Goal: Information Seeking & Learning: Learn about a topic

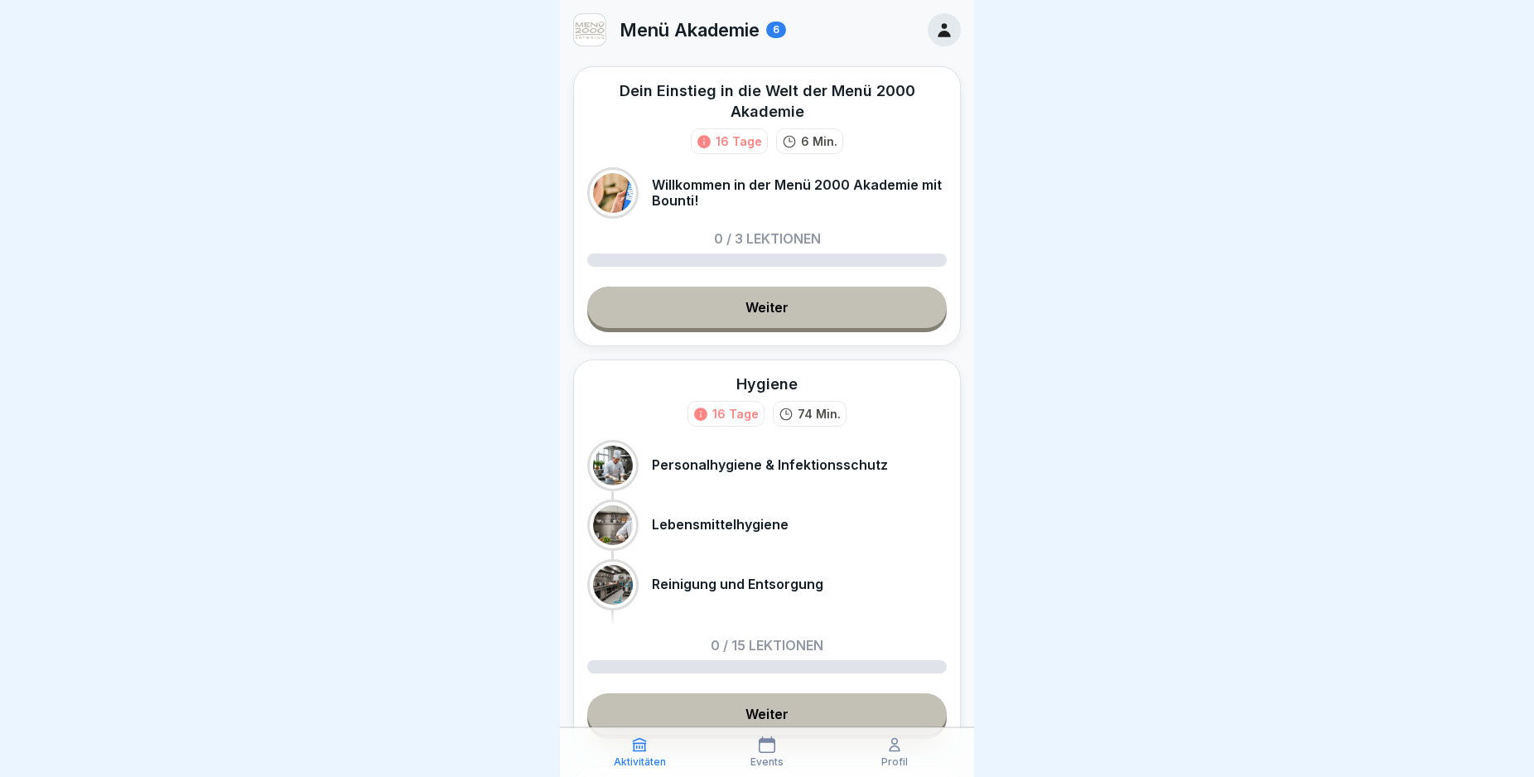
drag, startPoint x: 511, startPoint y: 496, endPoint x: 441, endPoint y: 554, distance: 90.6
click at [511, 497] on div at bounding box center [767, 388] width 1534 height 777
click at [763, 313] on link "Weiter" at bounding box center [766, 307] width 359 height 41
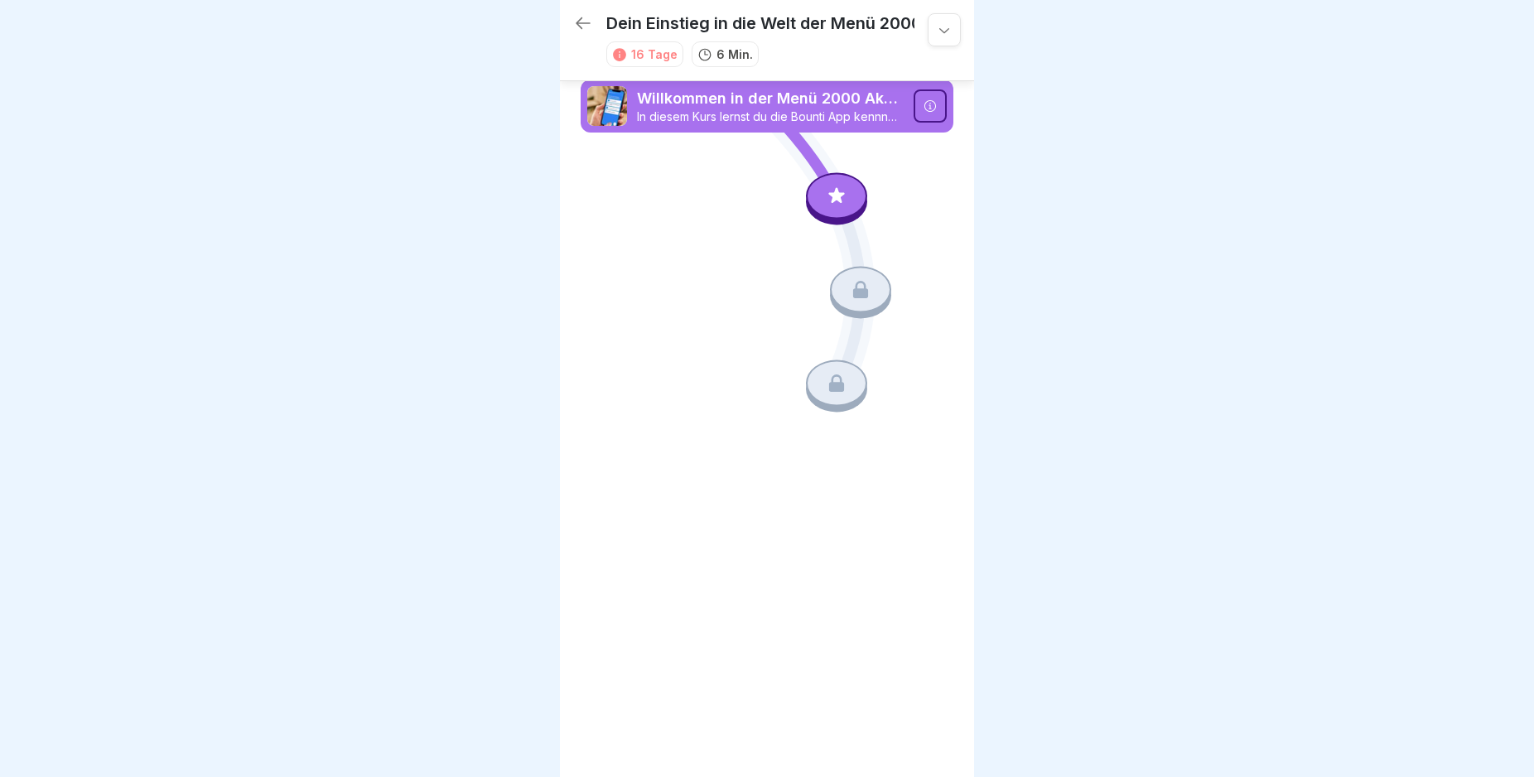
click at [827, 194] on icon at bounding box center [837, 197] width 22 height 22
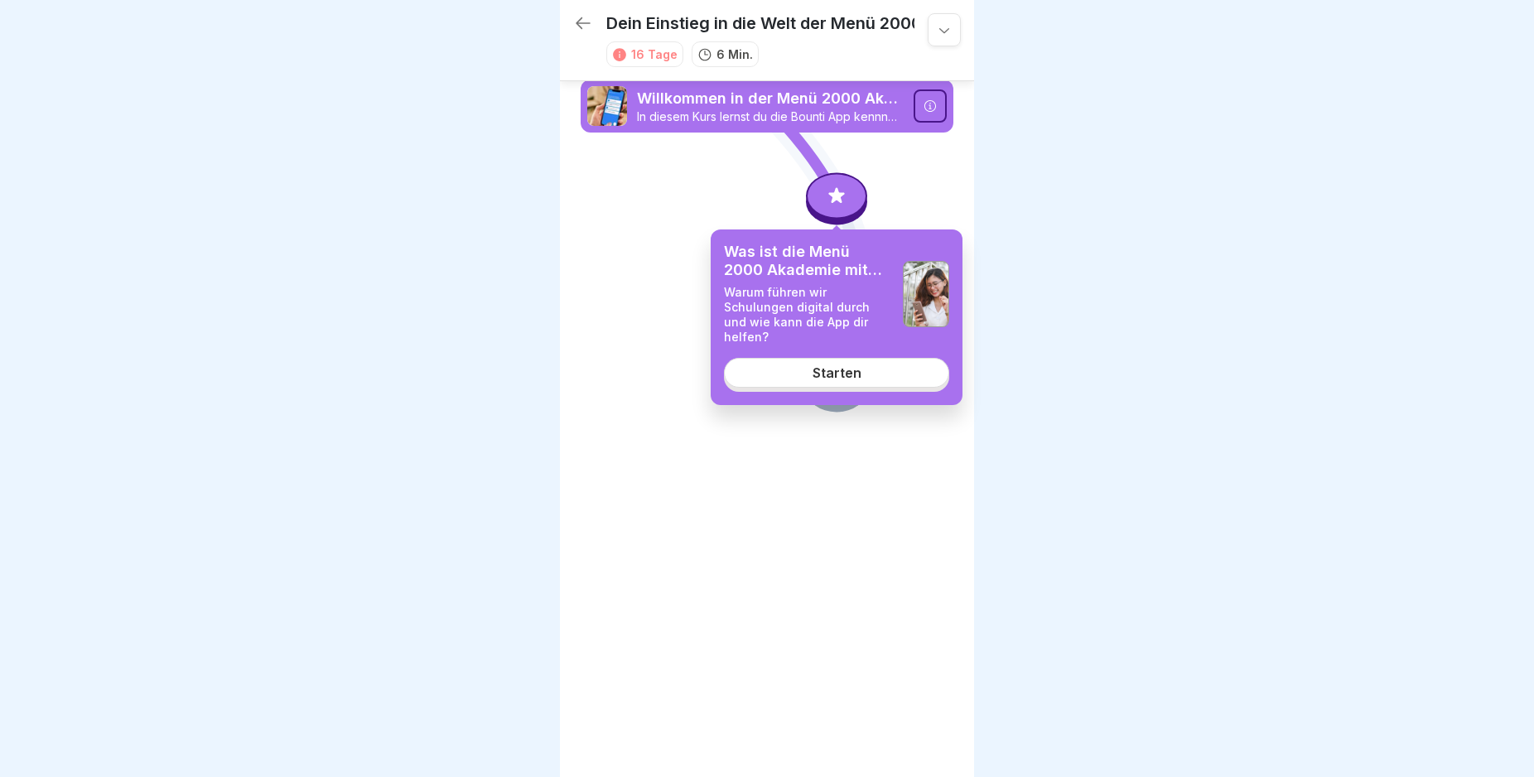
click at [801, 358] on link "Starten" at bounding box center [836, 373] width 225 height 30
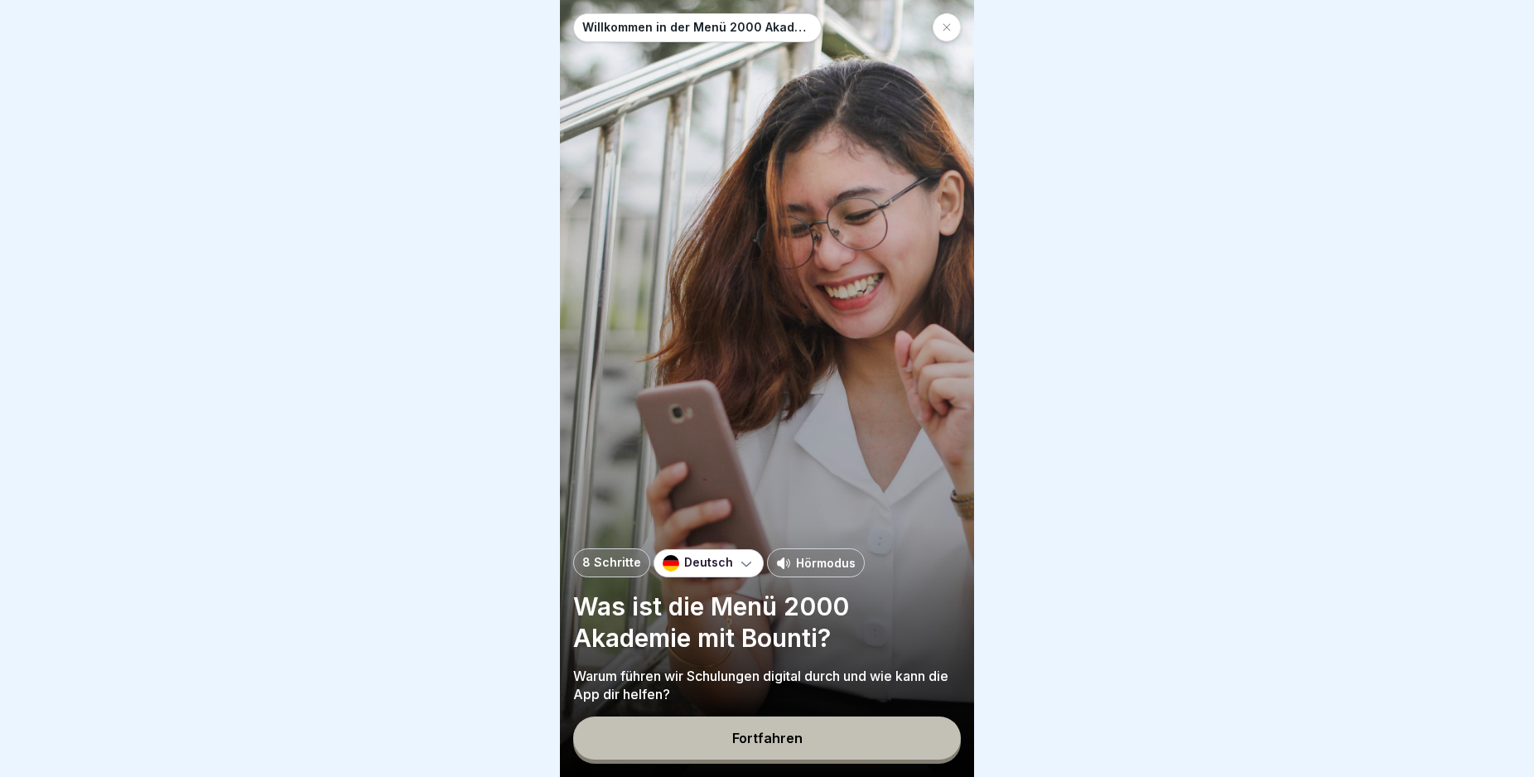
click at [772, 759] on button "Fortfahren" at bounding box center [767, 737] width 388 height 43
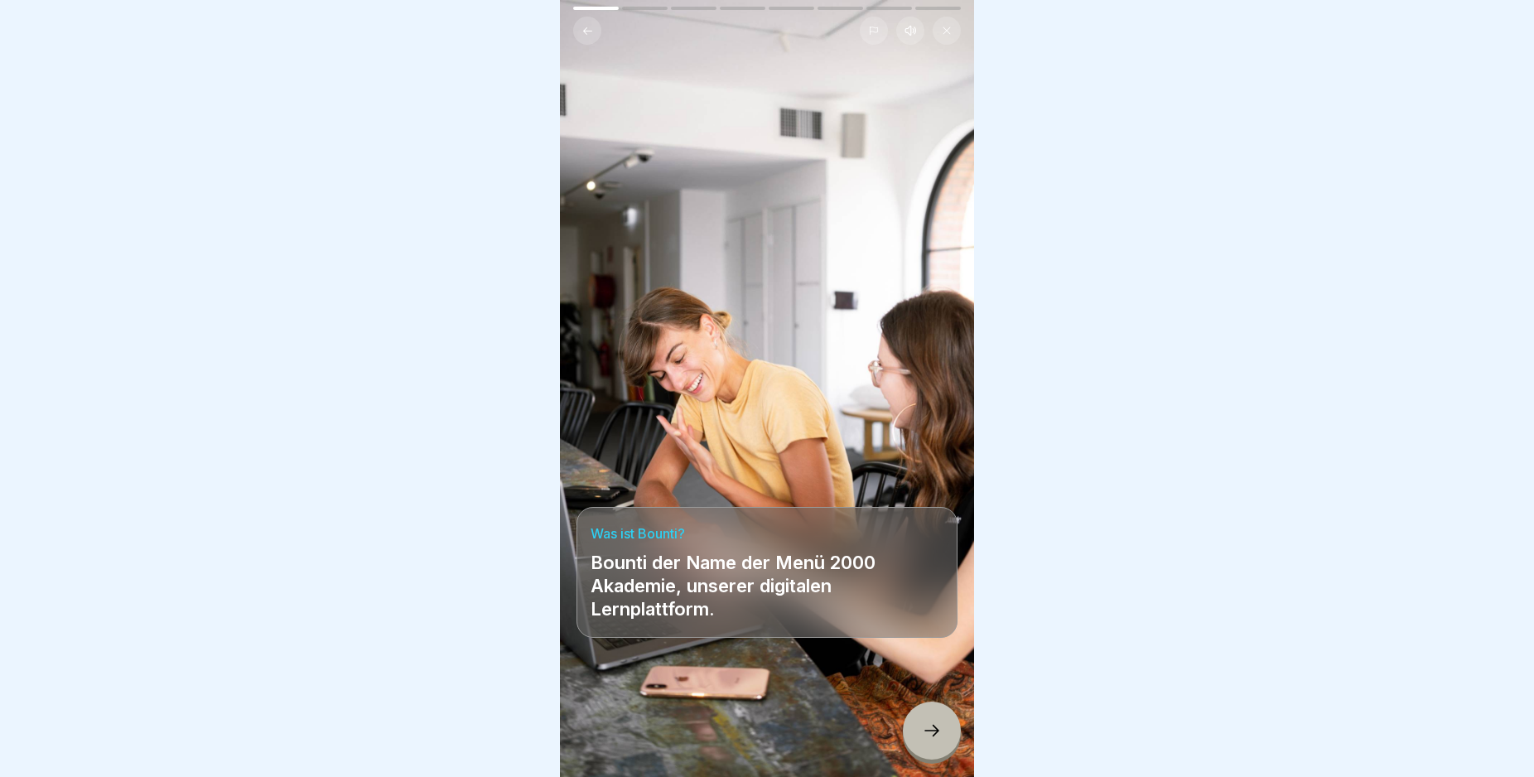
click at [930, 740] on icon at bounding box center [932, 730] width 20 height 20
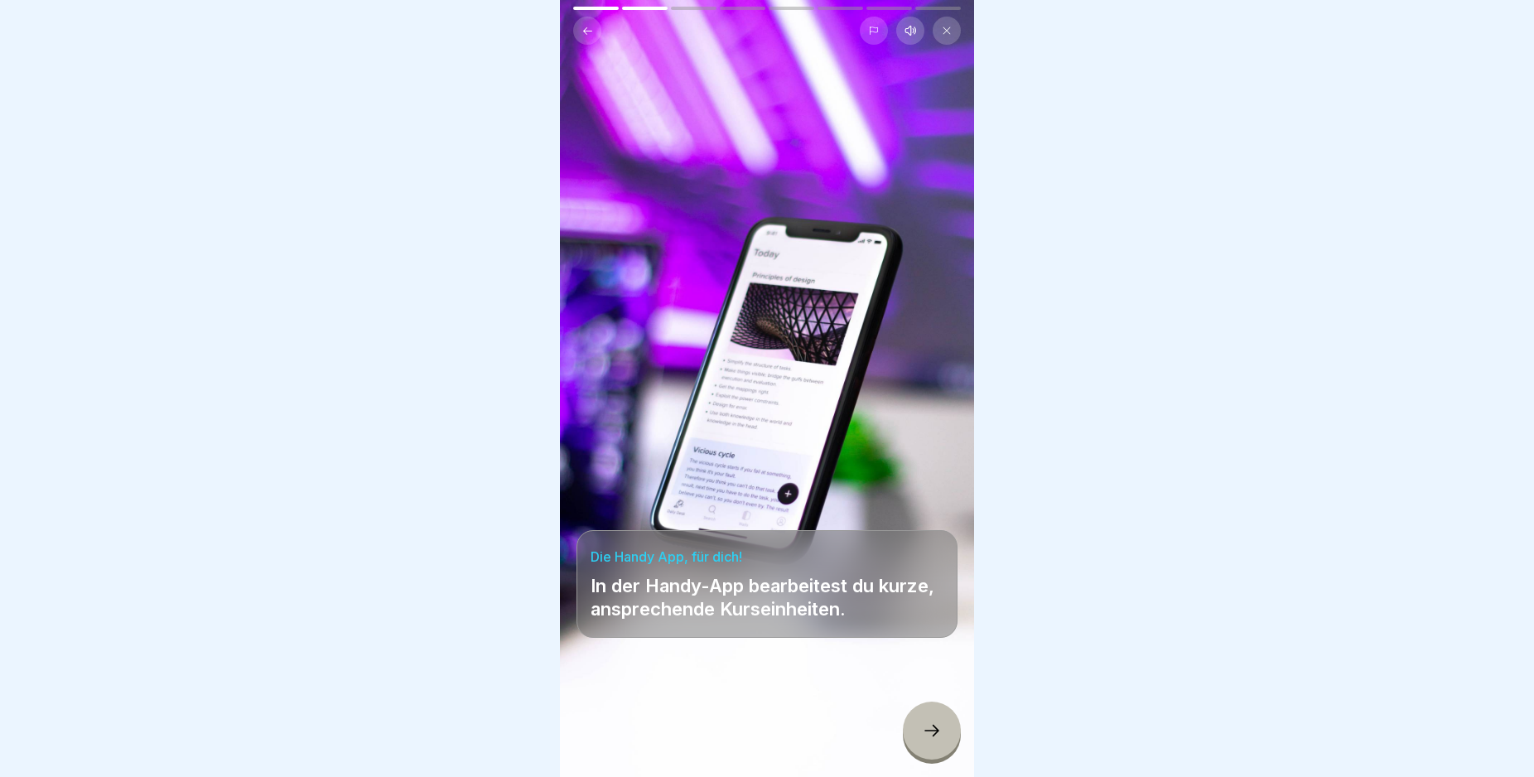
click at [930, 740] on icon at bounding box center [932, 730] width 20 height 20
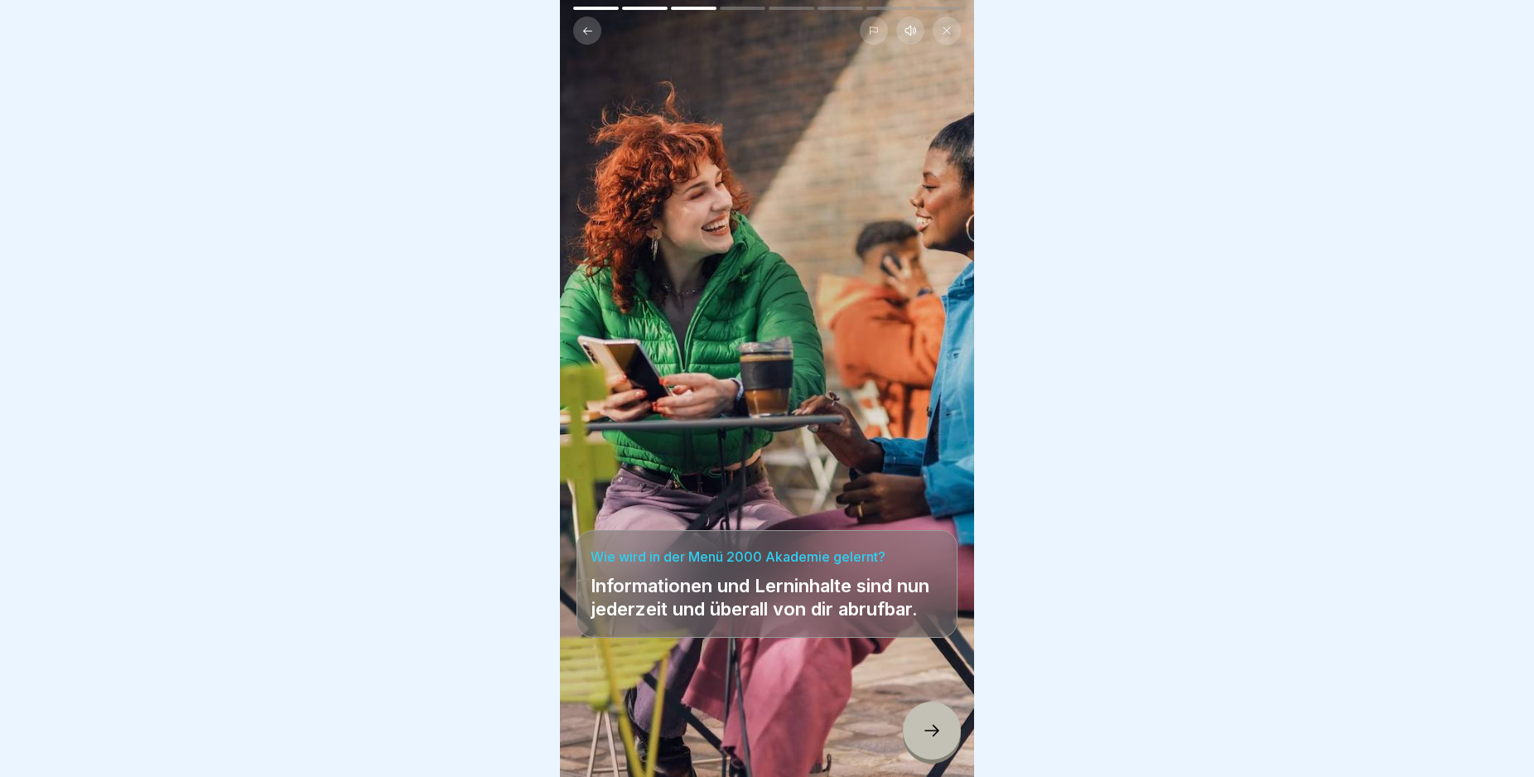
click at [930, 740] on icon at bounding box center [932, 730] width 20 height 20
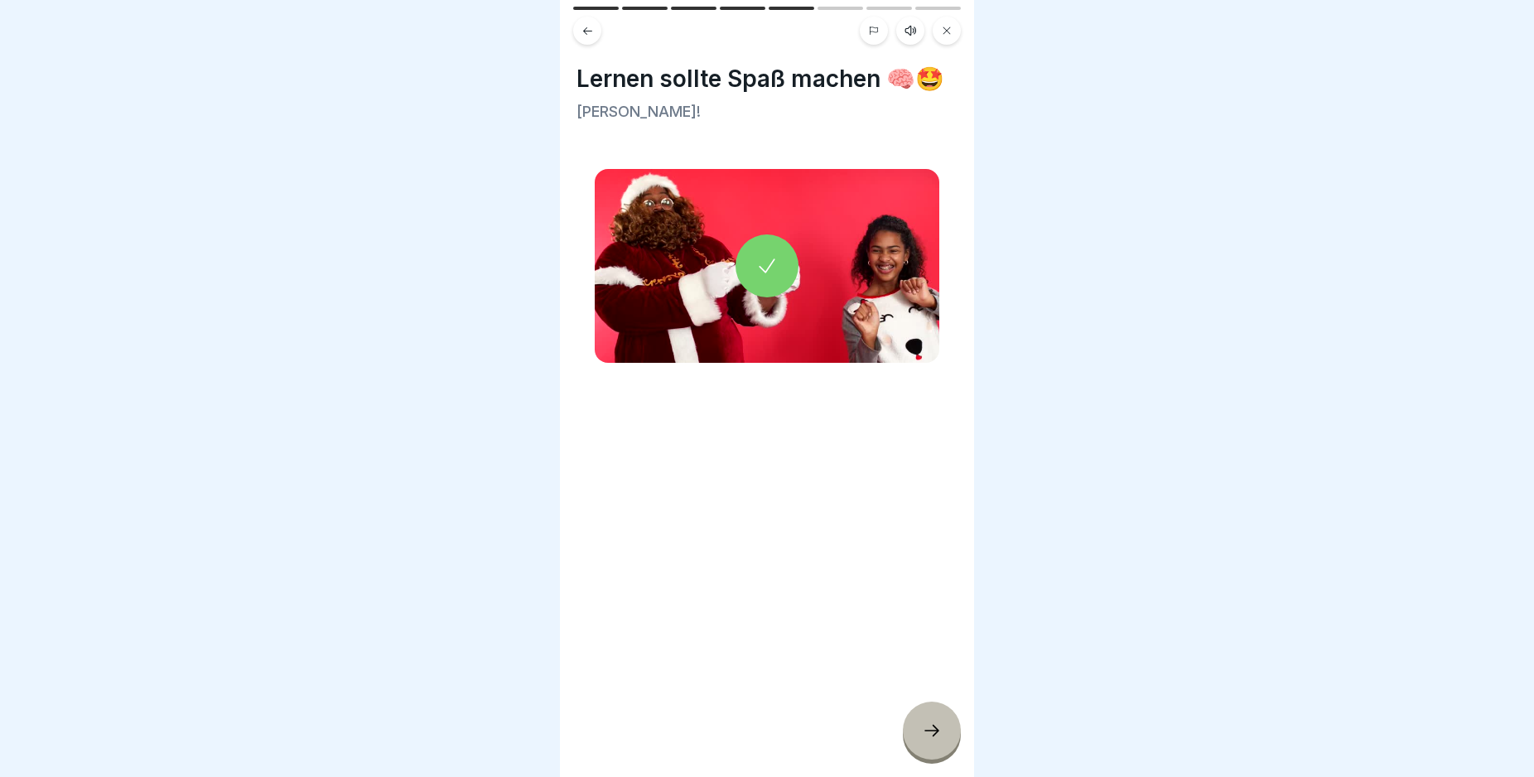
click at [930, 740] on icon at bounding box center [932, 730] width 20 height 20
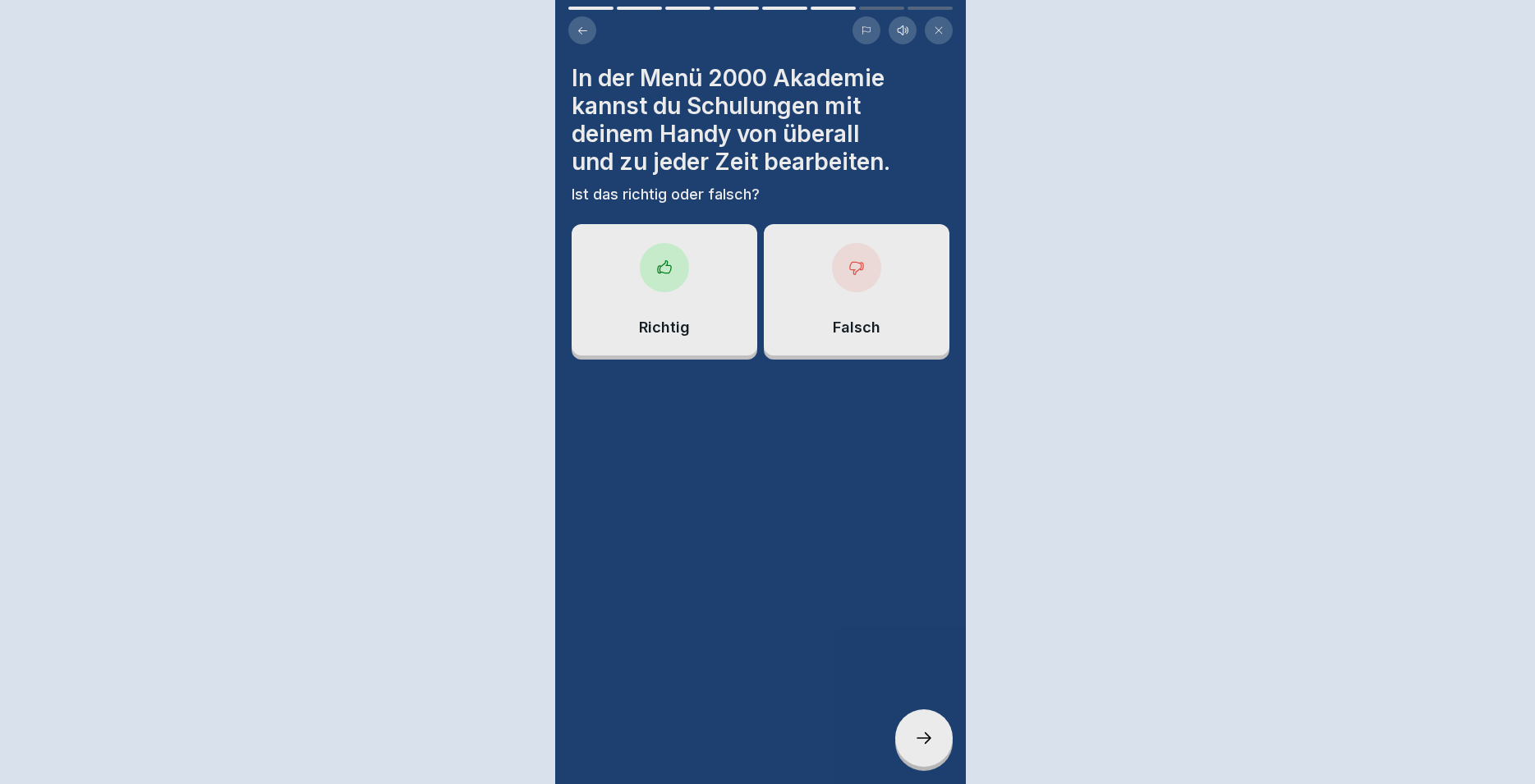
click at [922, 734] on div at bounding box center [768, 392] width 1535 height 784
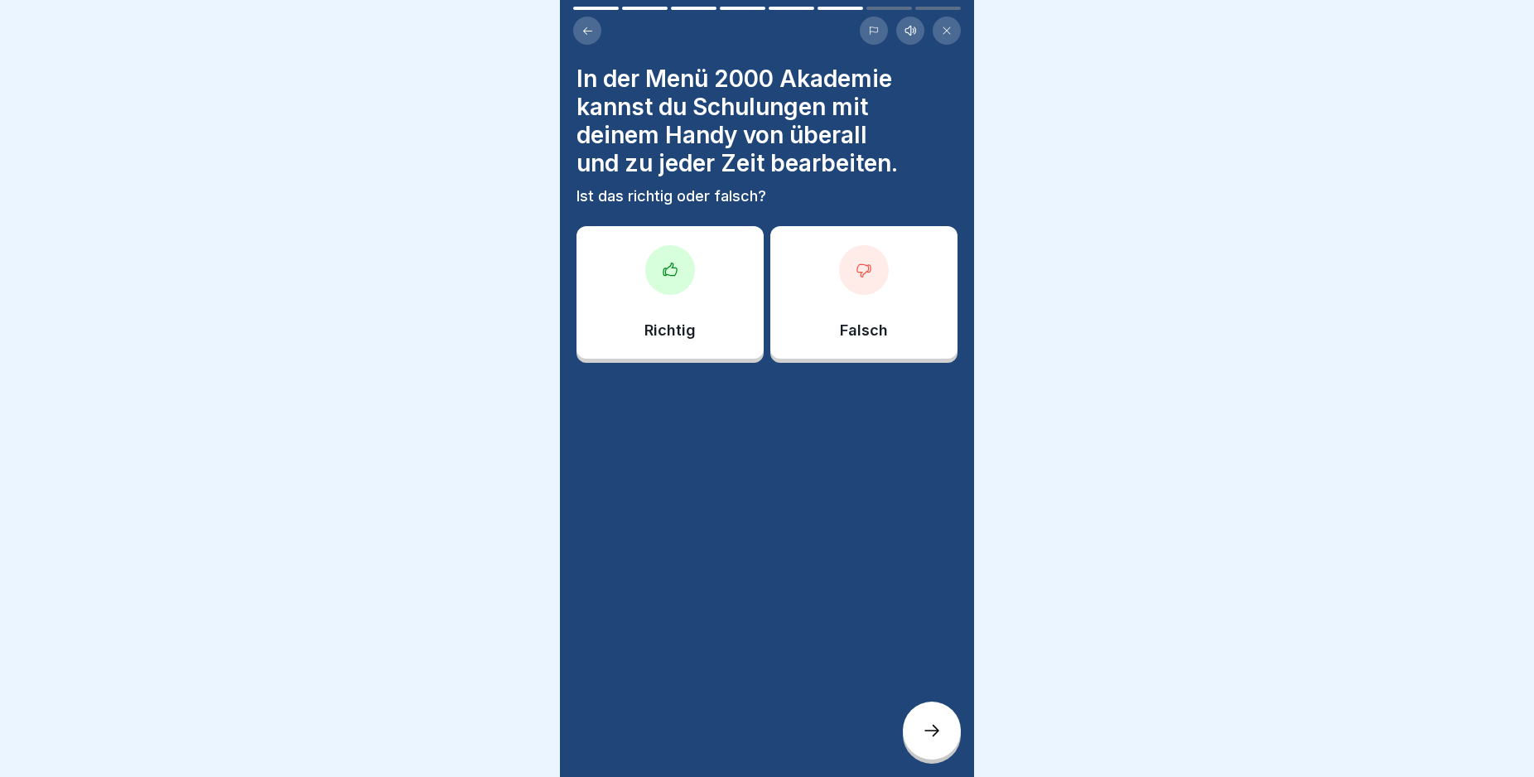
click at [932, 740] on icon at bounding box center [932, 730] width 20 height 20
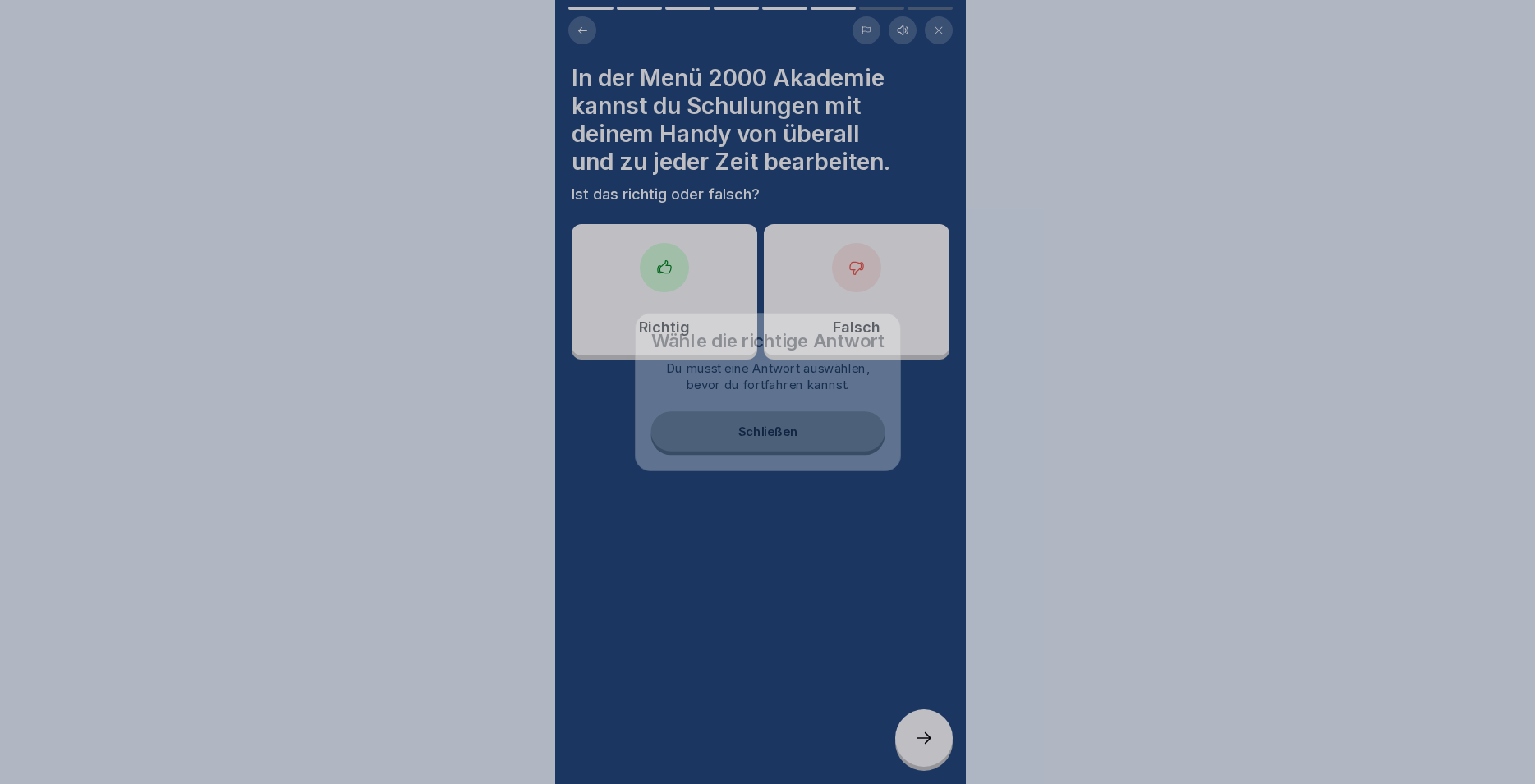
click at [924, 734] on div at bounding box center [768, 392] width 1535 height 784
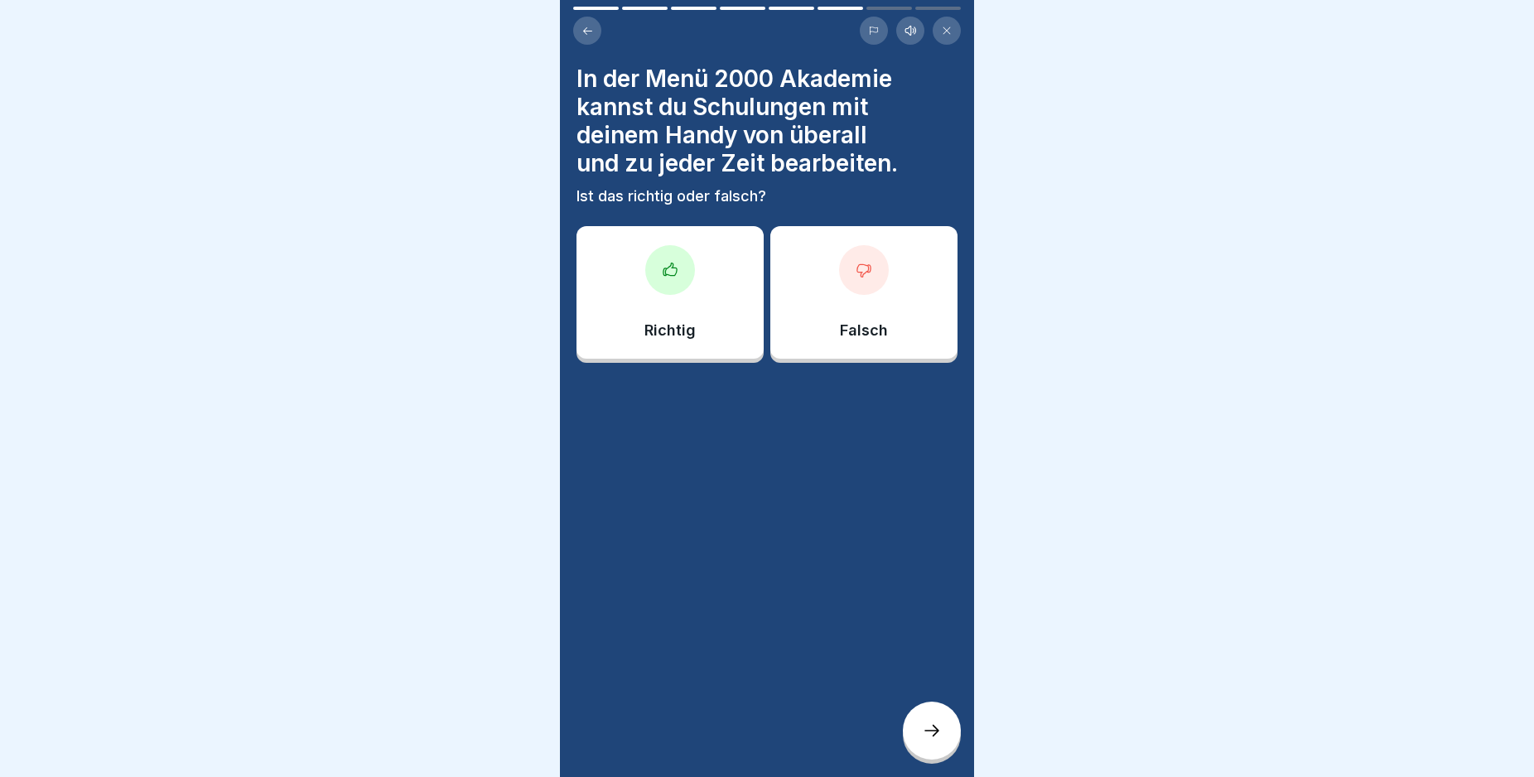
click at [683, 258] on div at bounding box center [670, 270] width 50 height 50
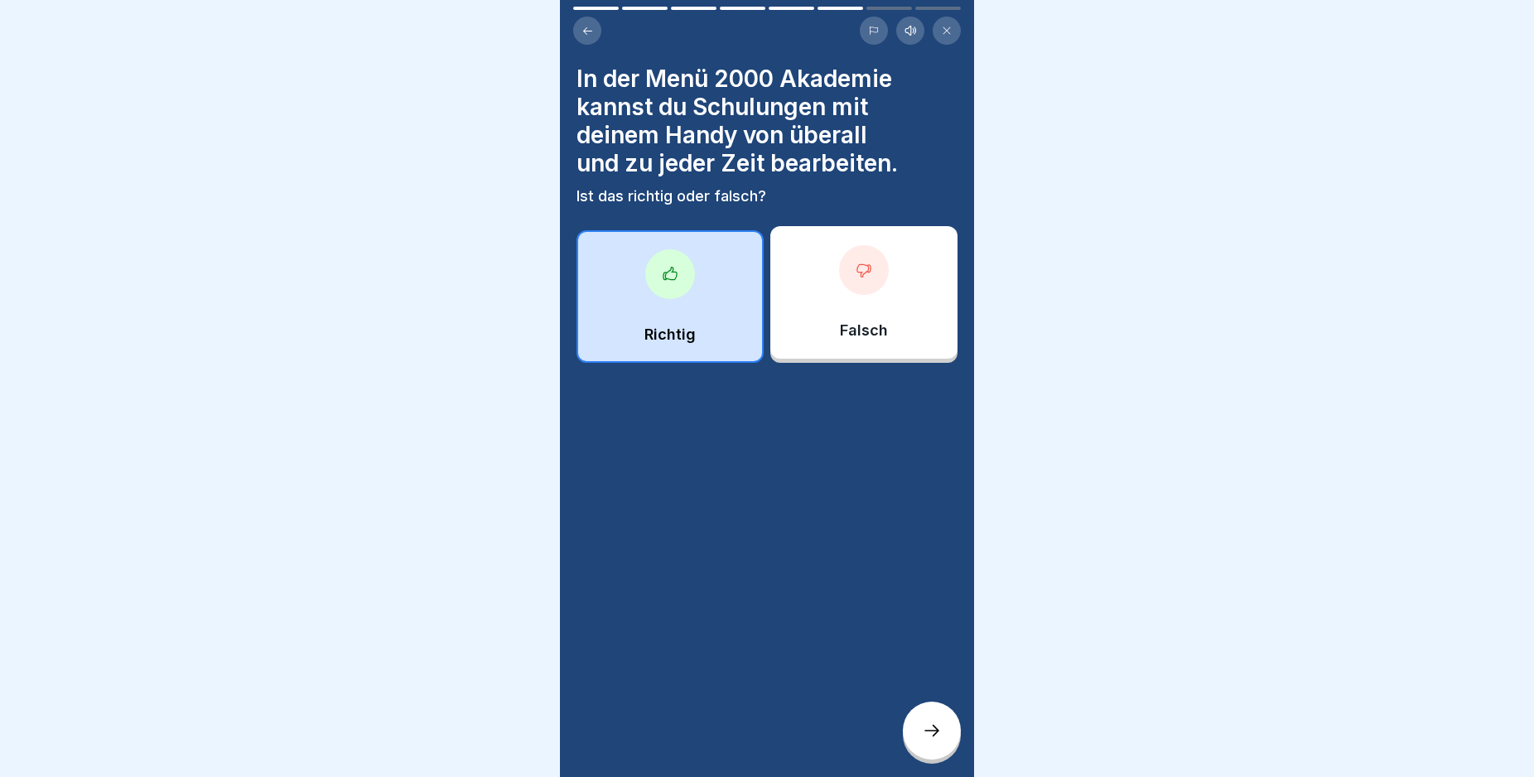
click at [927, 740] on icon at bounding box center [932, 730] width 20 height 20
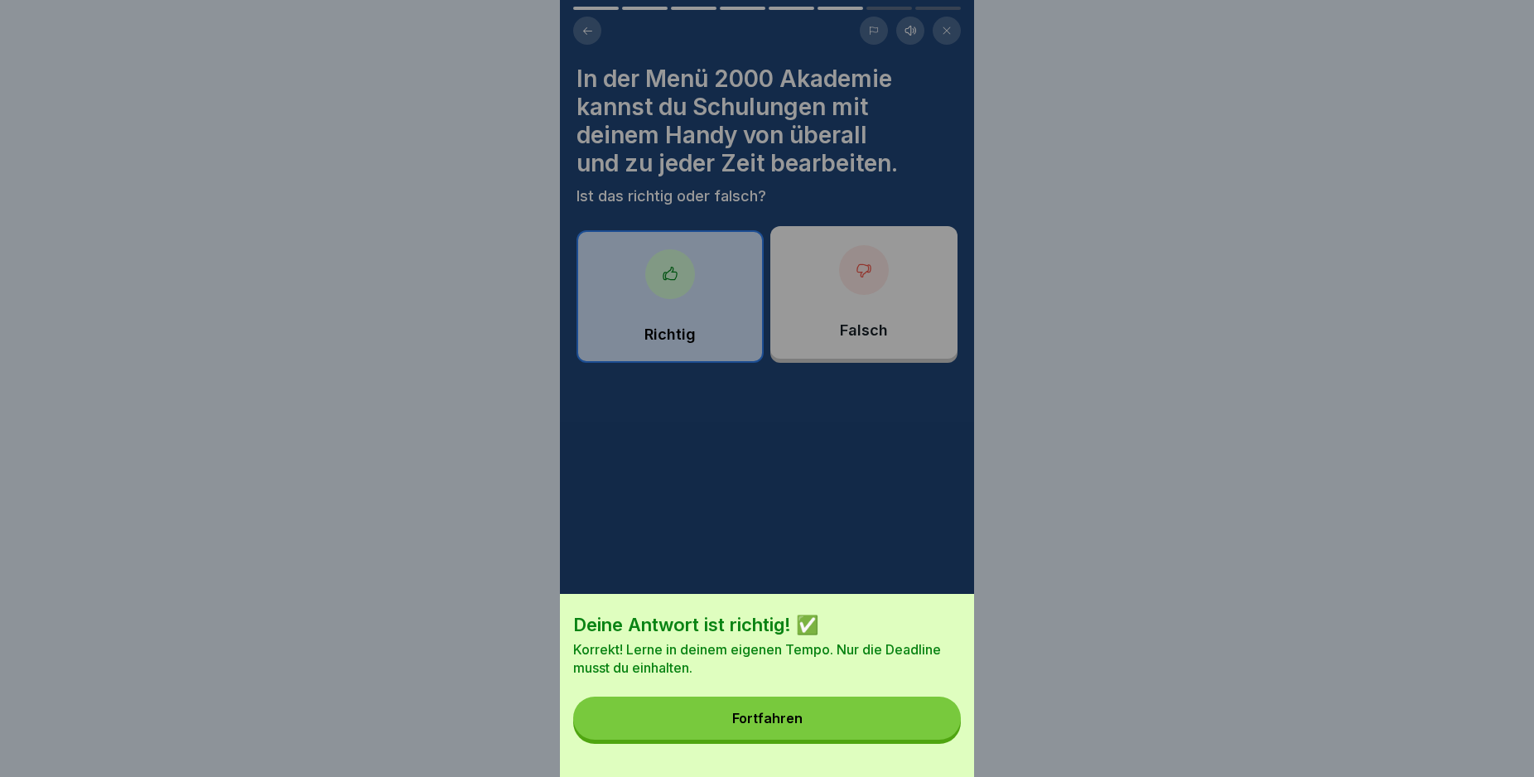
click at [802, 725] on div "Fortfahren" at bounding box center [767, 718] width 70 height 15
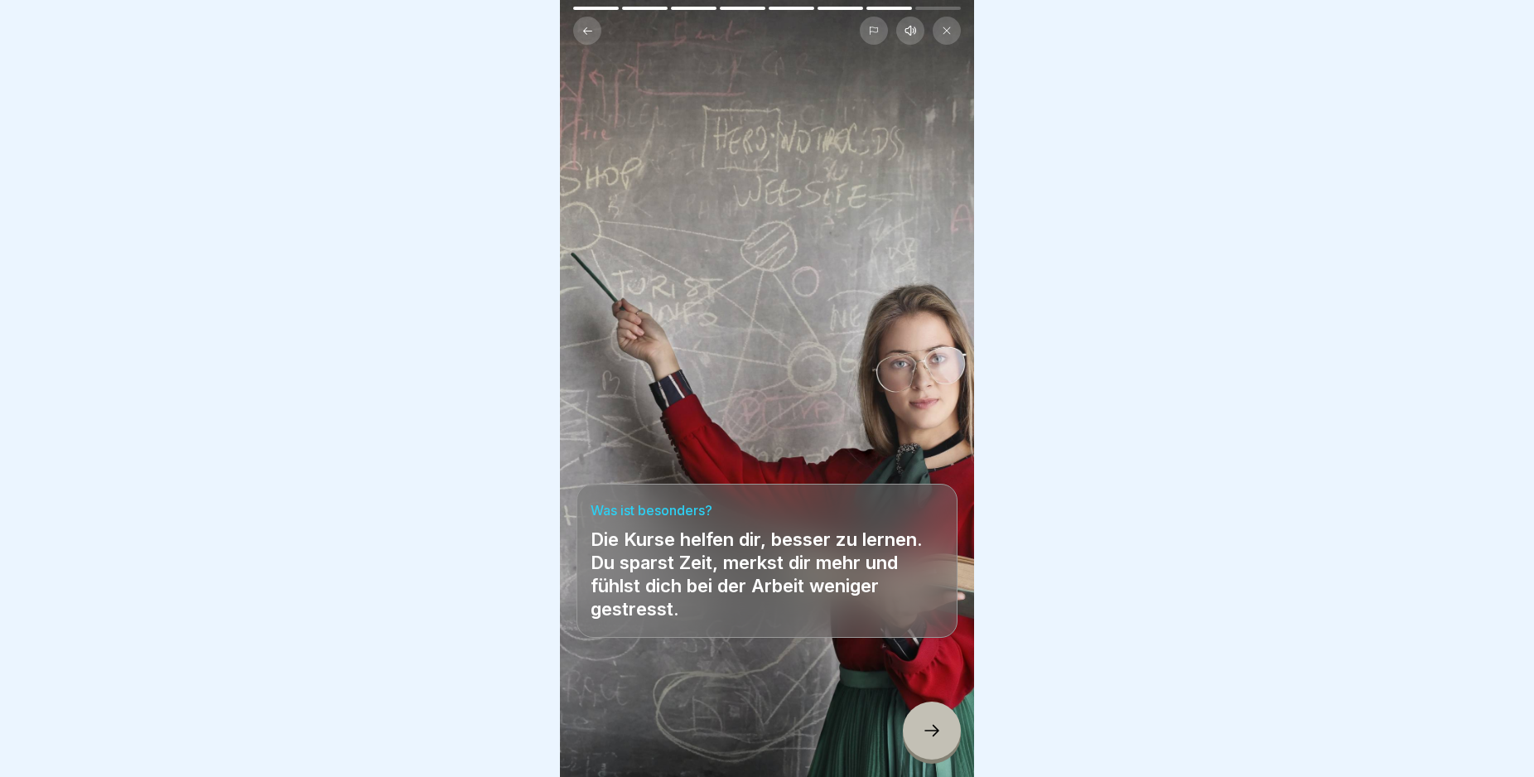
click at [911, 744] on div at bounding box center [932, 730] width 58 height 58
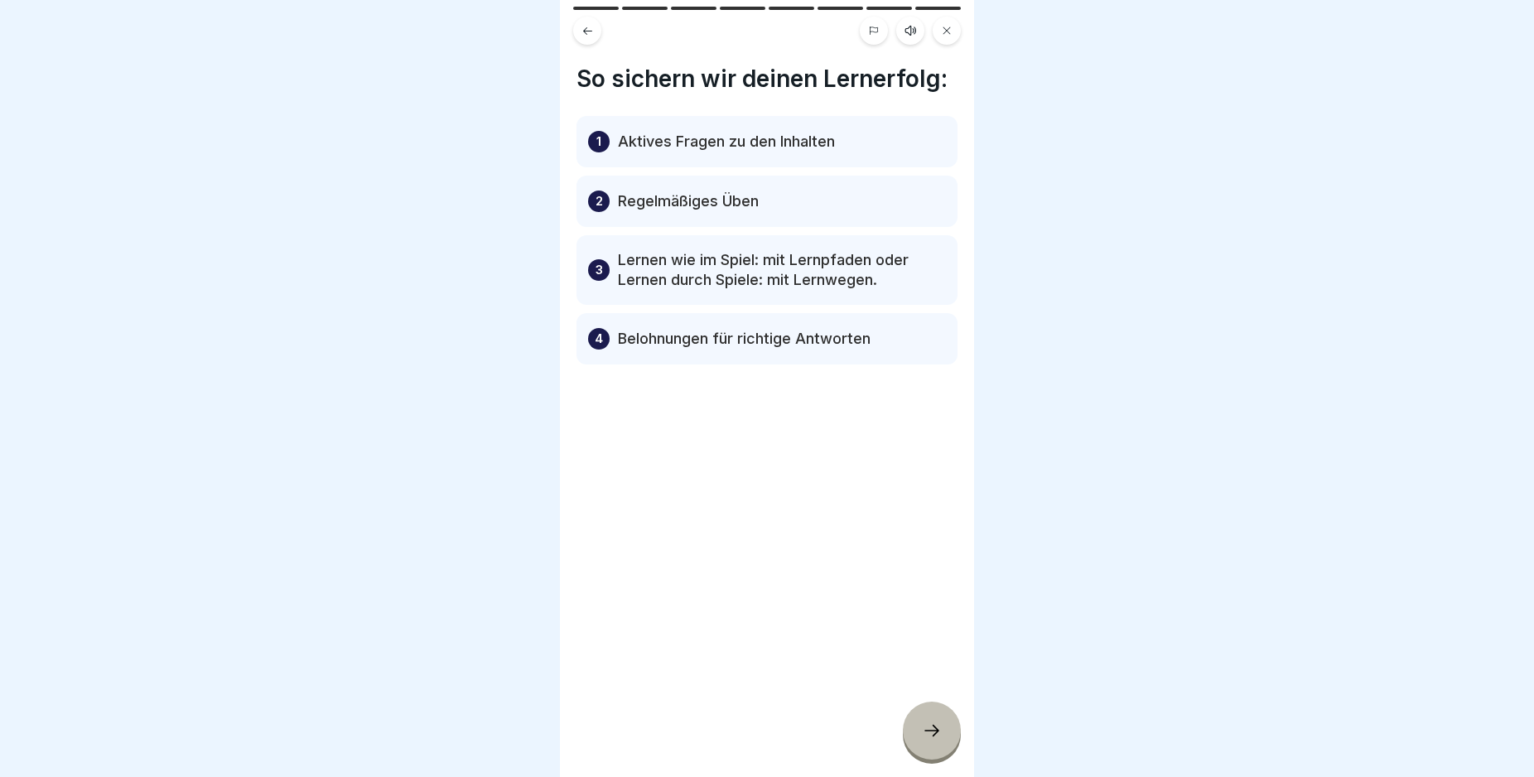
click at [913, 744] on div at bounding box center [932, 730] width 58 height 58
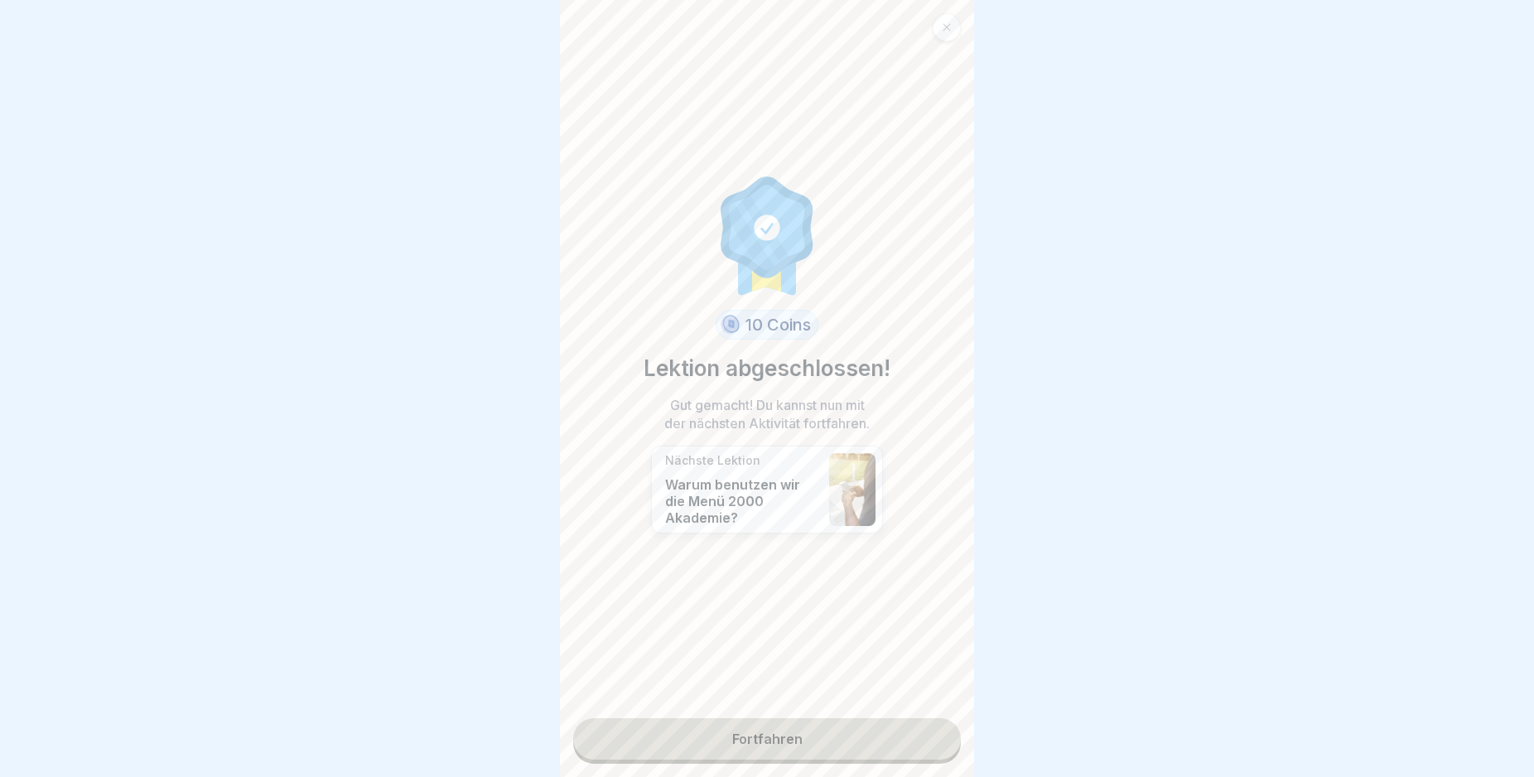
click at [922, 744] on link "Fortfahren" at bounding box center [767, 738] width 388 height 41
click at [923, 744] on link "Fortfahren" at bounding box center [767, 738] width 388 height 41
click at [924, 744] on link "Fortfahren" at bounding box center [767, 738] width 388 height 41
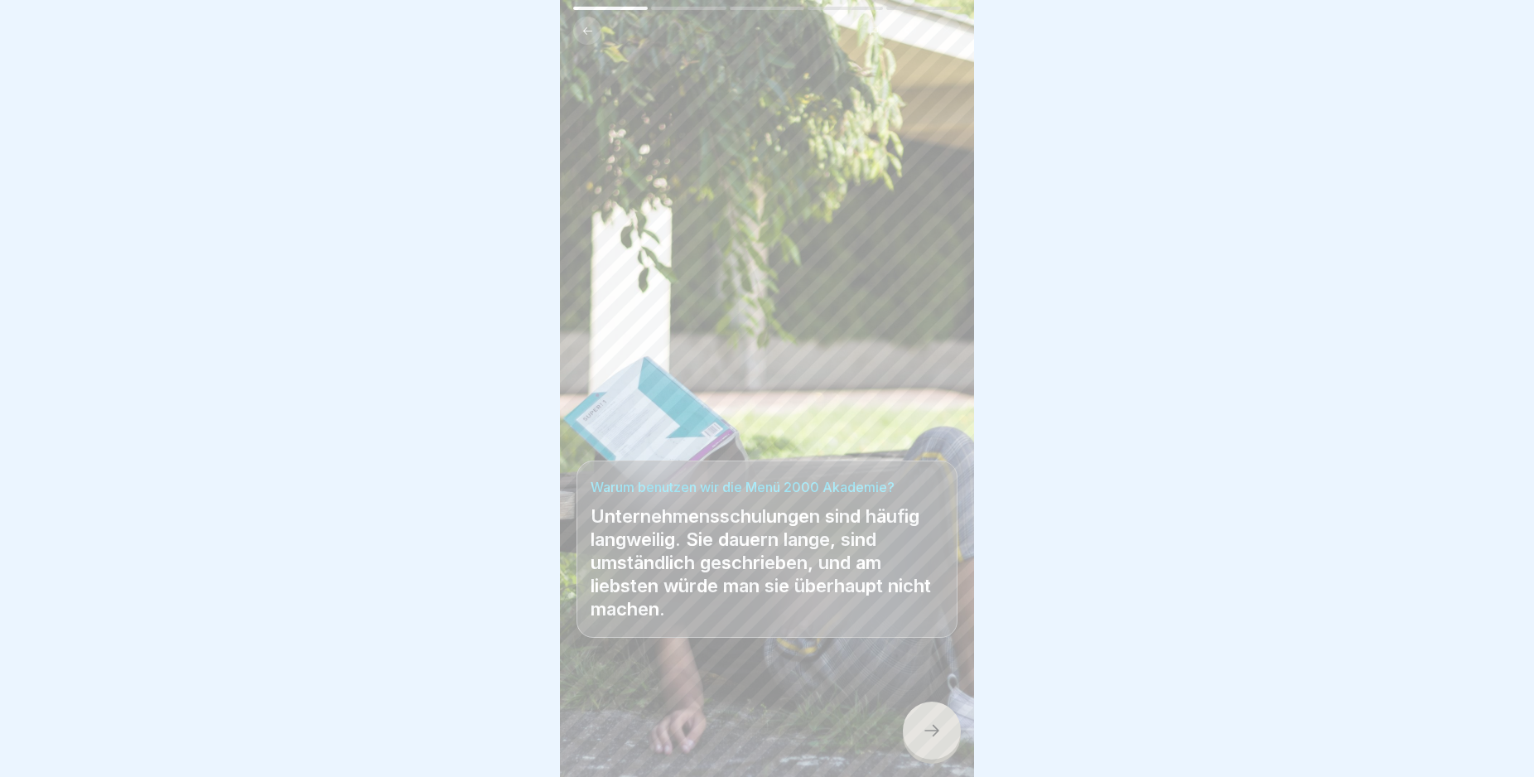
click at [930, 740] on icon at bounding box center [932, 730] width 20 height 20
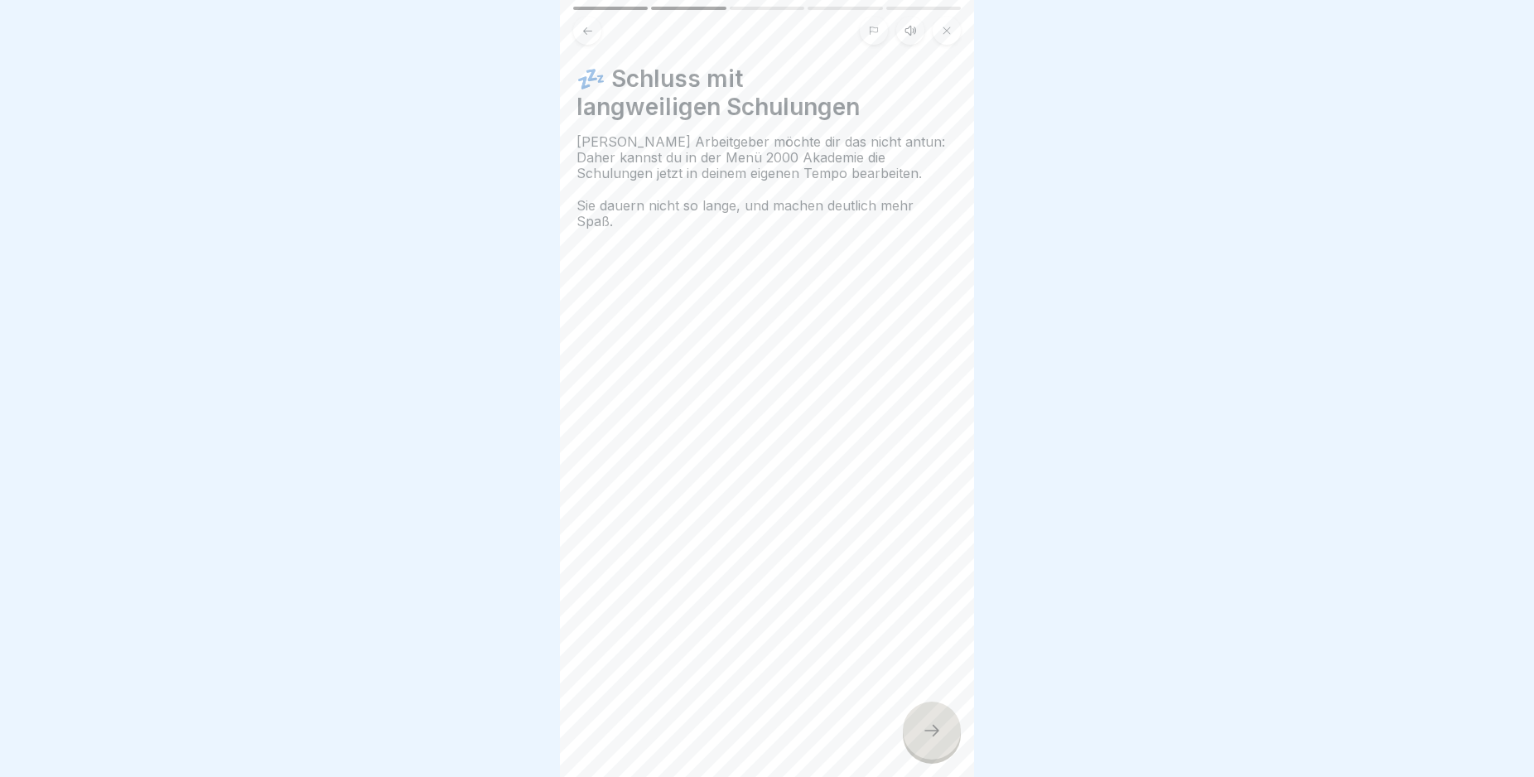
click at [930, 740] on icon at bounding box center [932, 730] width 20 height 20
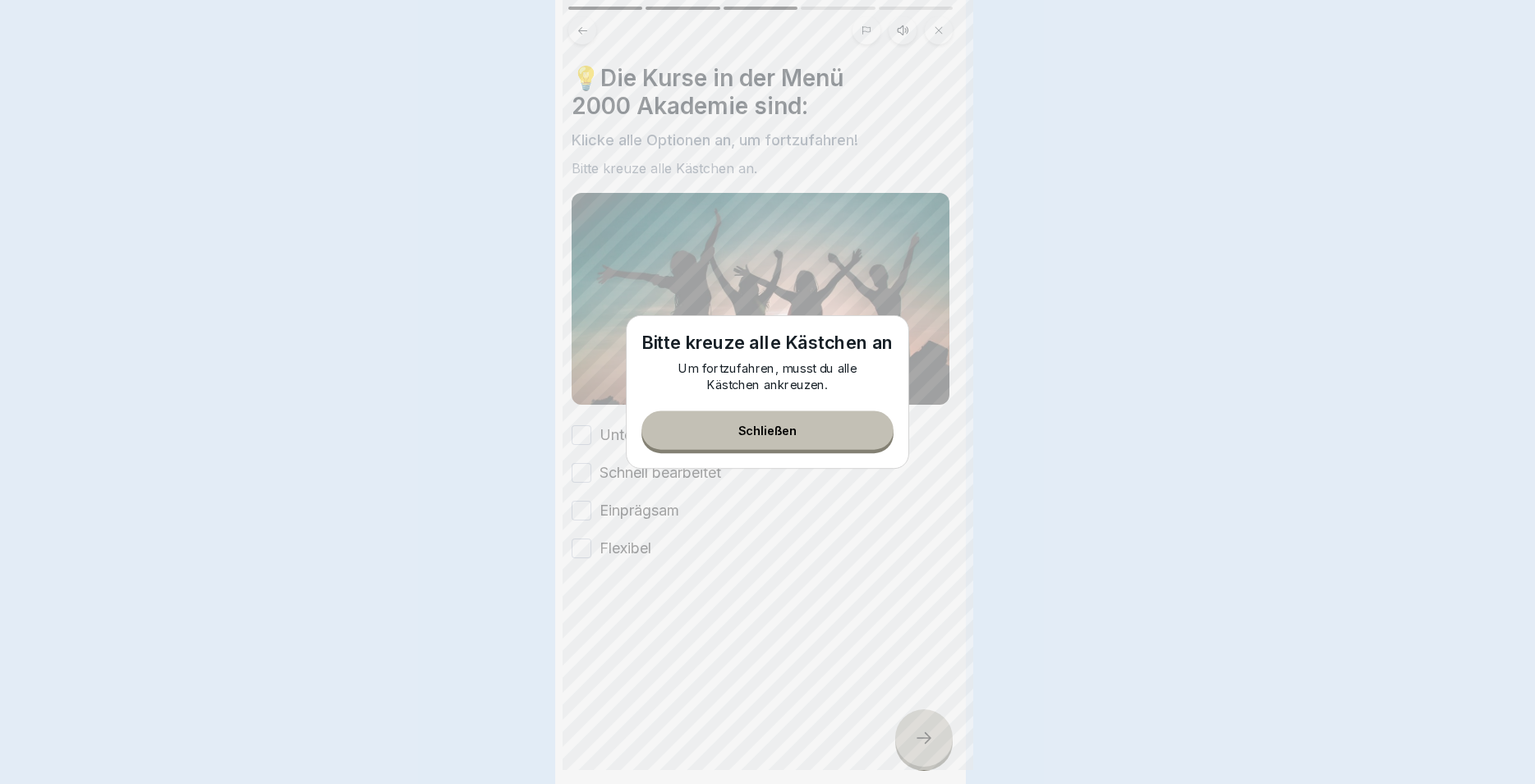
click at [922, 739] on div at bounding box center [768, 392] width 1535 height 784
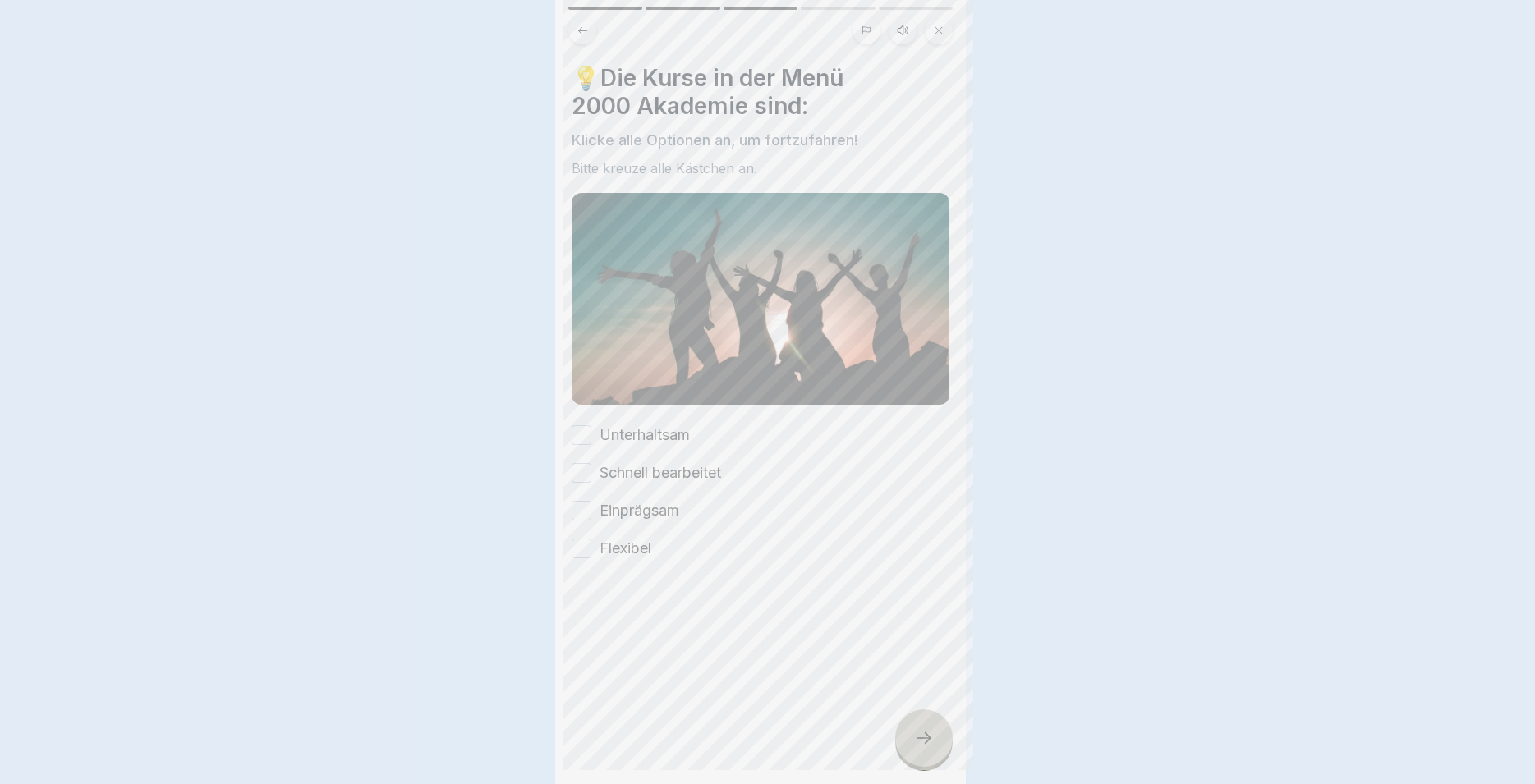
click at [922, 739] on div at bounding box center [768, 392] width 1535 height 784
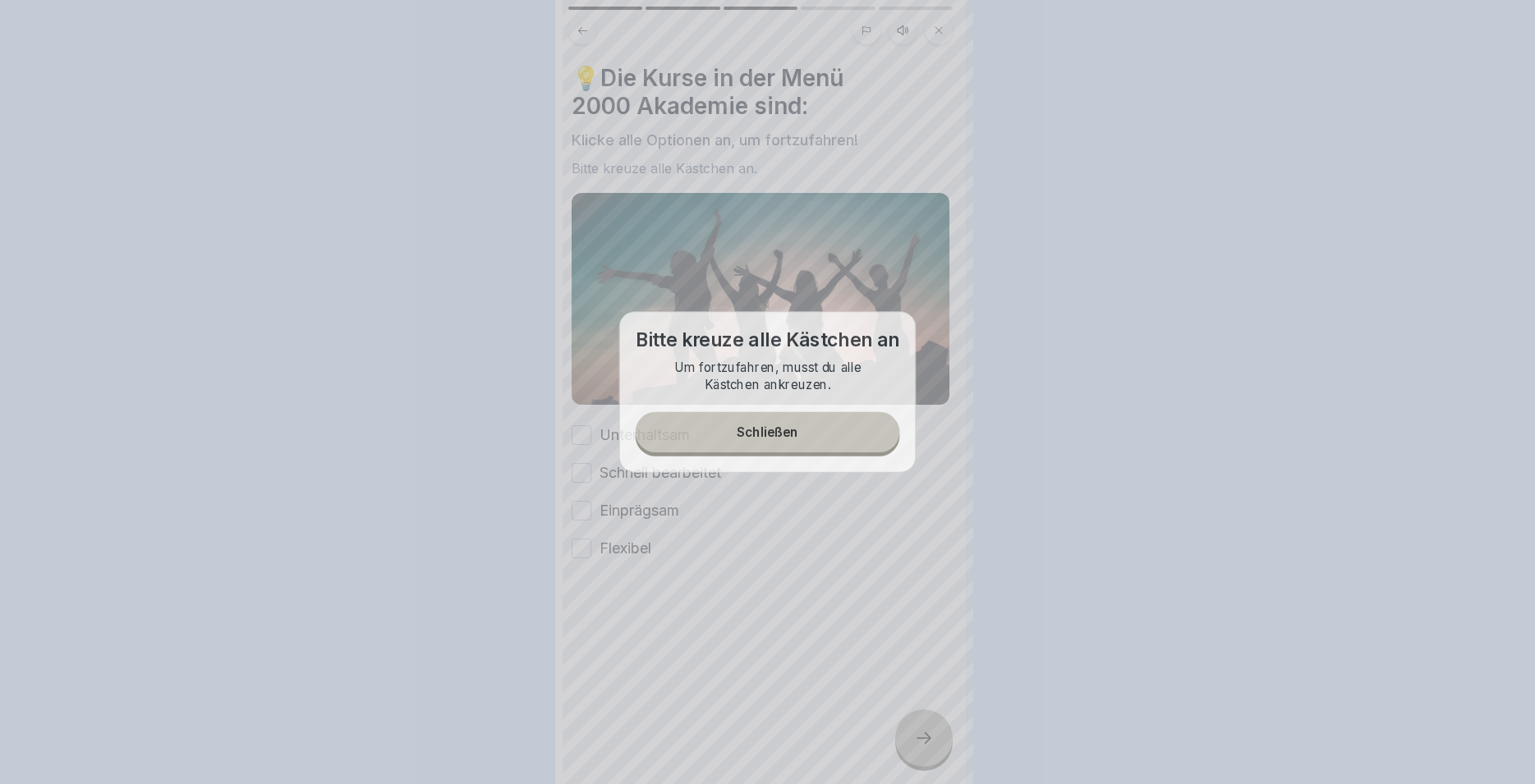
click at [922, 739] on div at bounding box center [768, 392] width 1535 height 784
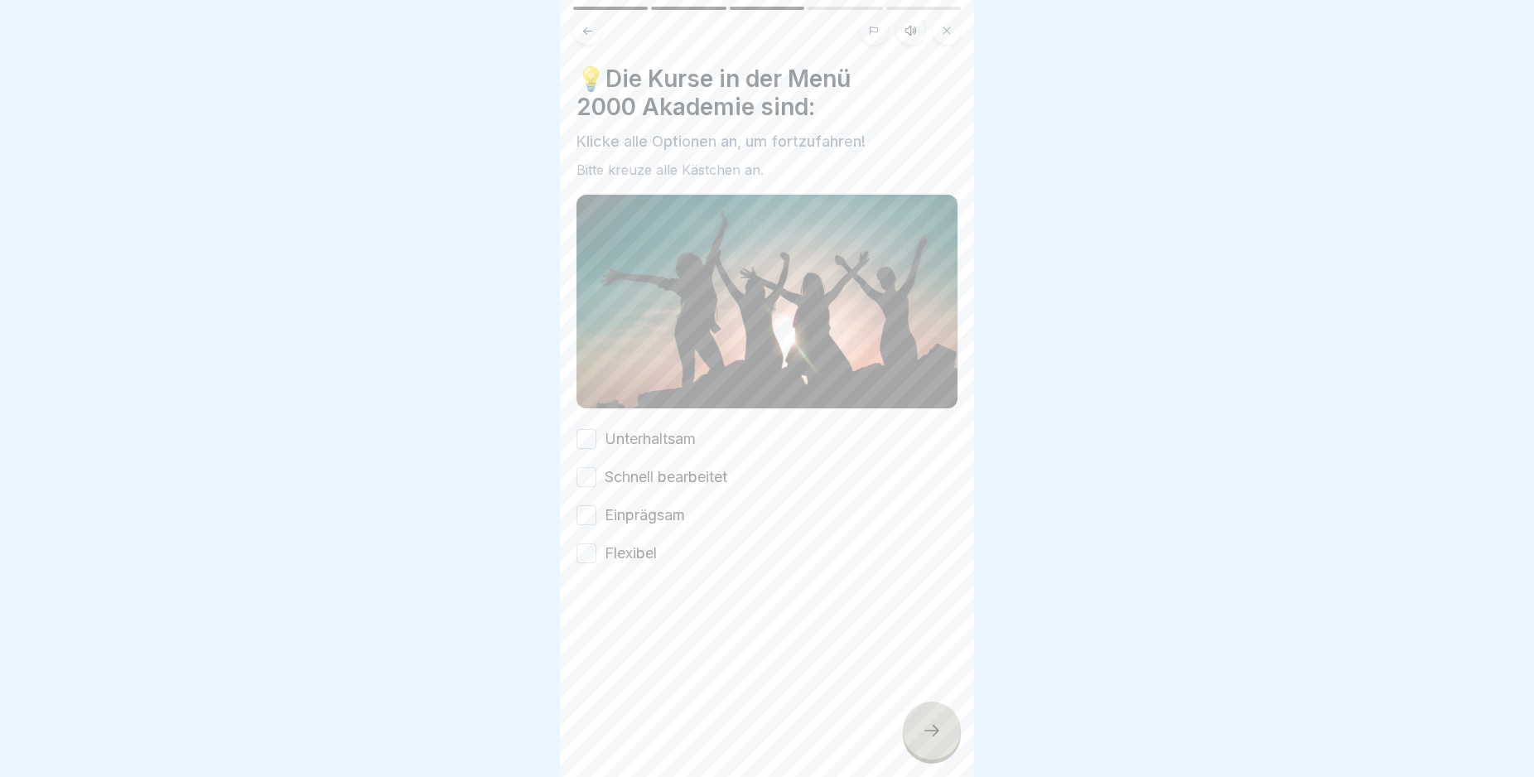
click at [629, 433] on label "Unterhaltsam" at bounding box center [650, 439] width 91 height 22
click at [596, 433] on button "Unterhaltsam" at bounding box center [586, 439] width 20 height 20
click at [627, 481] on div "Unterhaltsam Schnell bearbeitet Einprägsam Flexibel" at bounding box center [766, 496] width 381 height 136
click at [610, 478] on label "Schnell bearbeitet" at bounding box center [666, 477] width 123 height 22
click at [596, 478] on button "Schnell bearbeitet" at bounding box center [586, 477] width 20 height 20
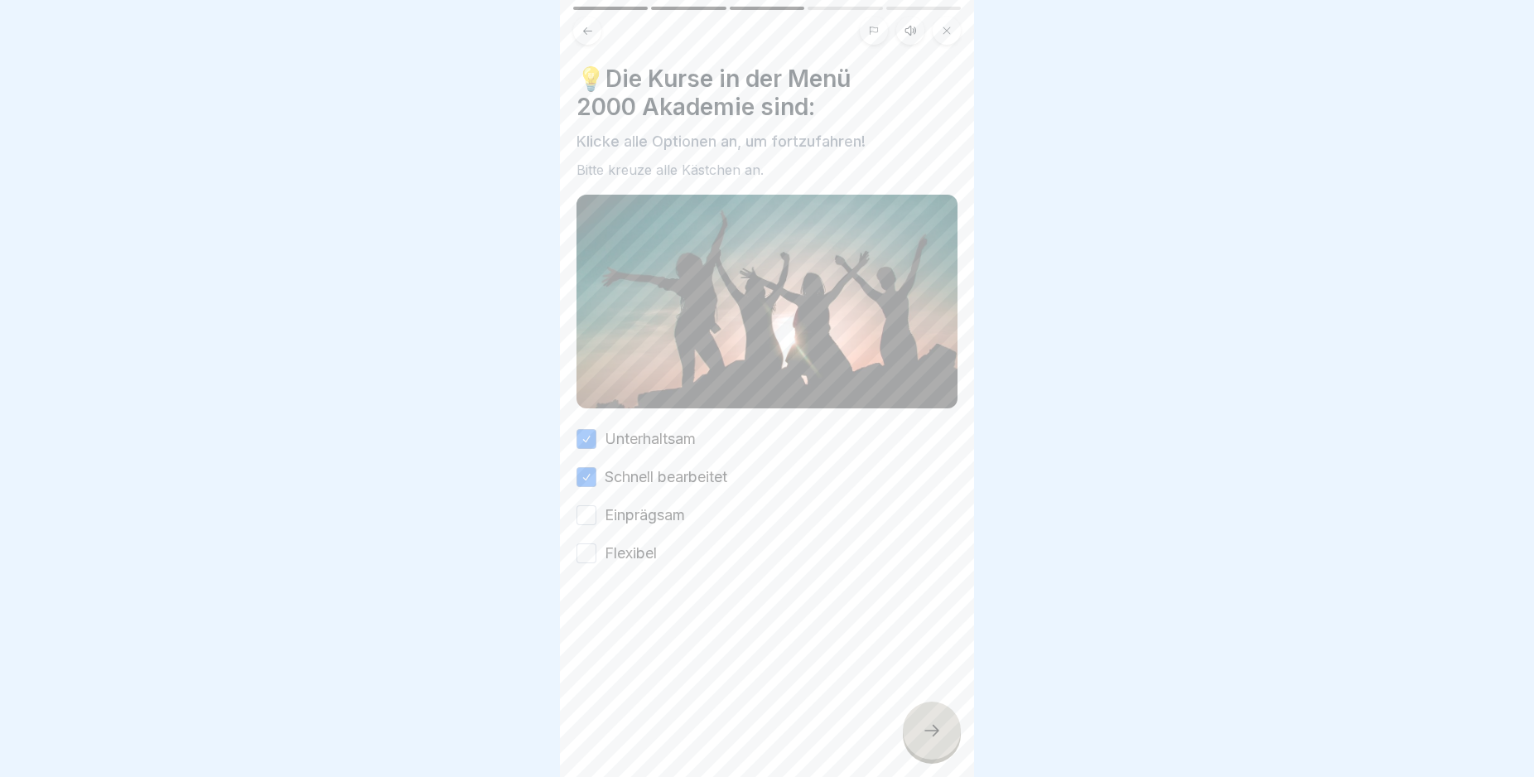
click at [600, 495] on div "Unterhaltsam Schnell bearbeitet Einprägsam Flexibel" at bounding box center [766, 496] width 381 height 136
click at [591, 516] on button "Einprägsam" at bounding box center [586, 515] width 20 height 20
click at [590, 543] on button "Flexibel" at bounding box center [586, 553] width 20 height 20
click at [937, 740] on icon at bounding box center [932, 730] width 20 height 20
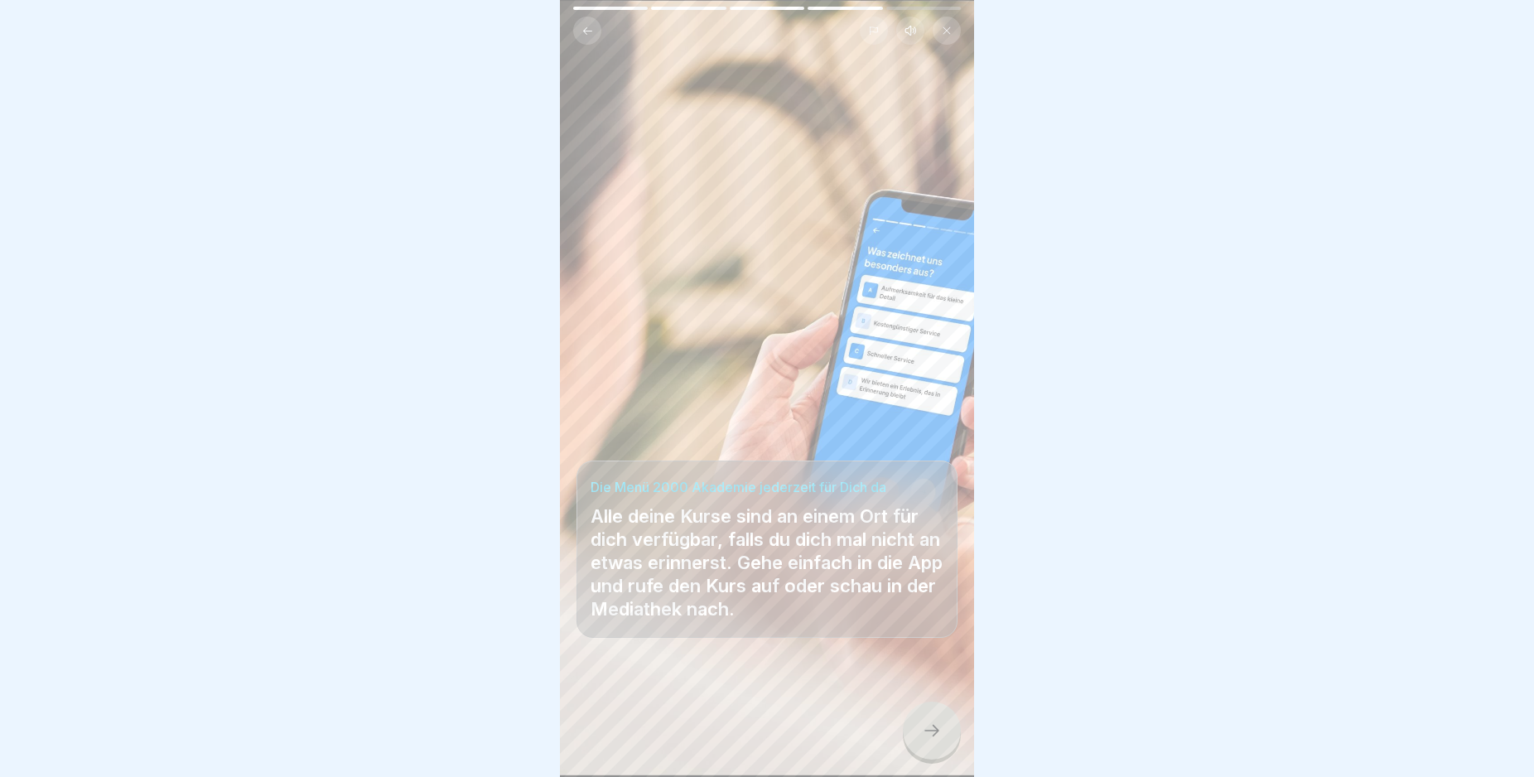
click at [937, 735] on div at bounding box center [932, 730] width 58 height 58
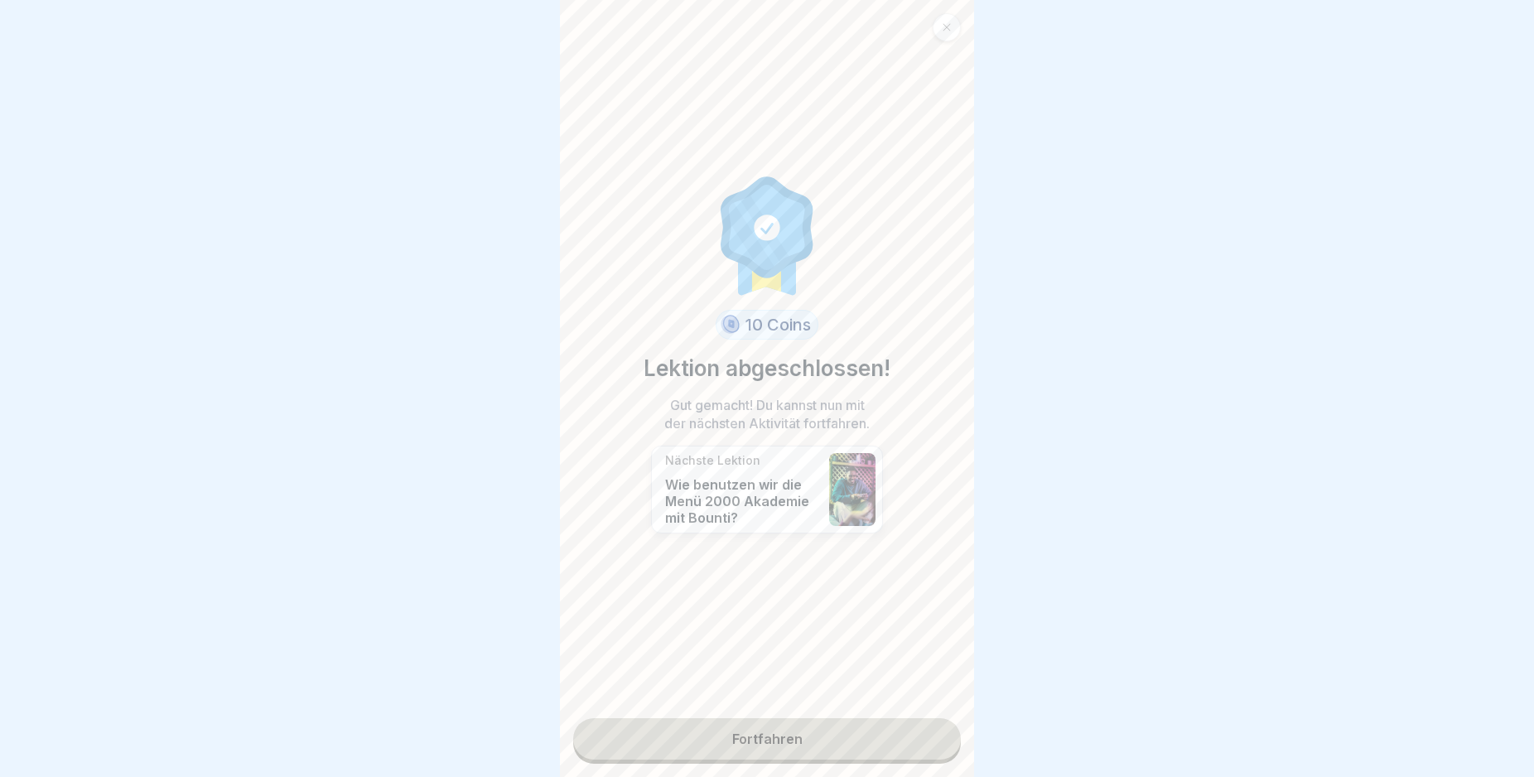
click at [937, 735] on link "Fortfahren" at bounding box center [767, 738] width 388 height 41
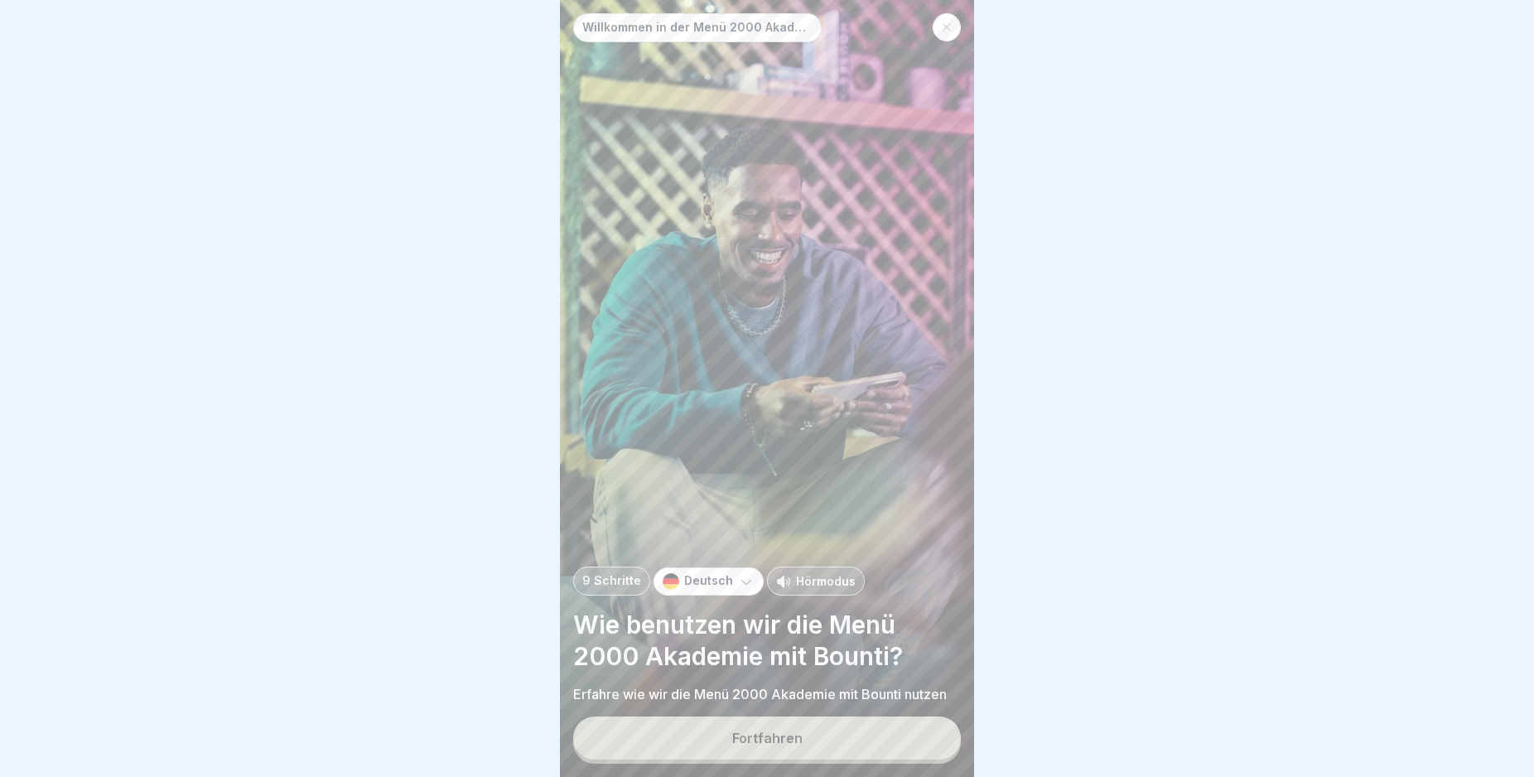
click at [912, 737] on button "Fortfahren" at bounding box center [767, 737] width 388 height 43
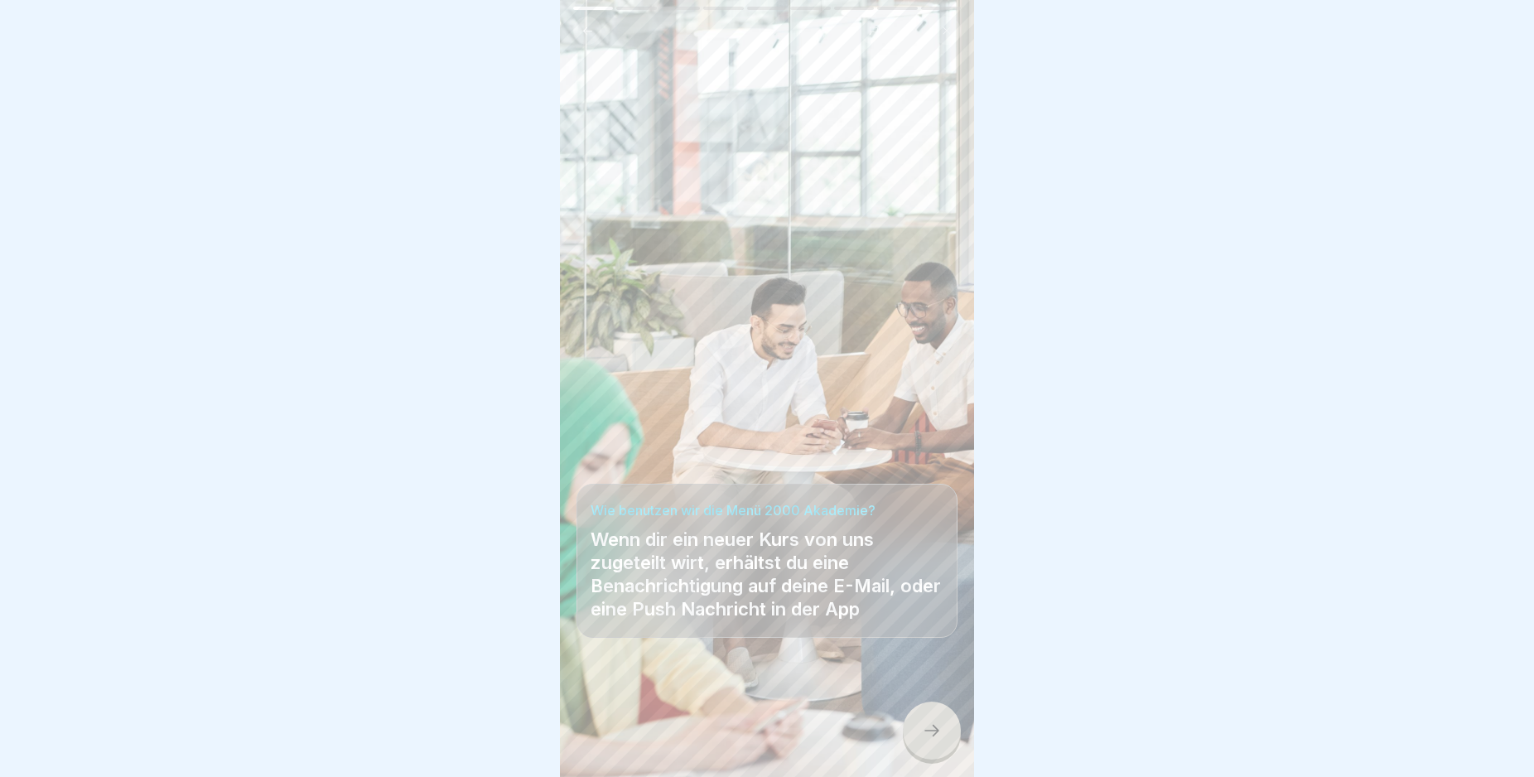
click at [942, 742] on div at bounding box center [932, 730] width 58 height 58
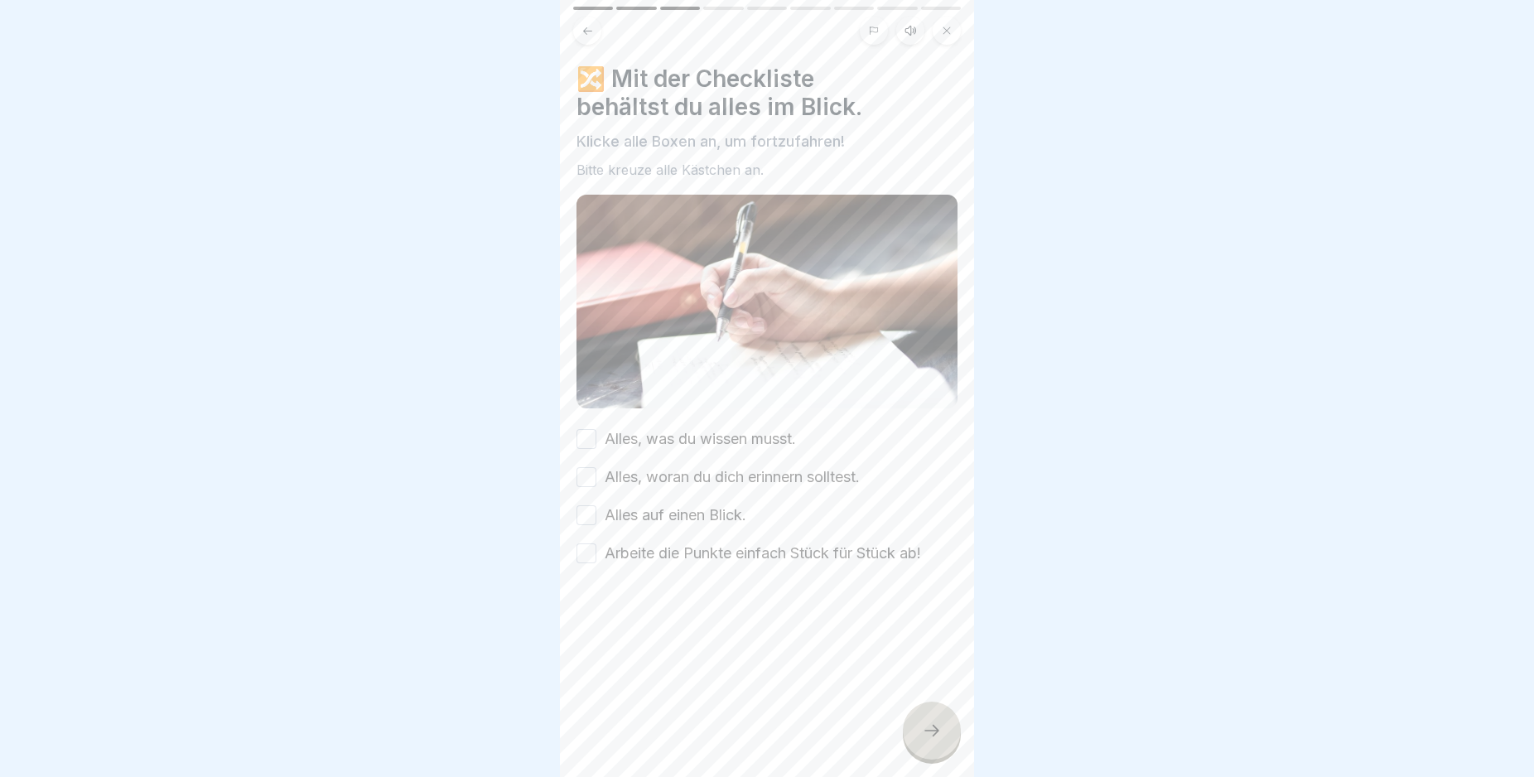
click at [941, 744] on div at bounding box center [932, 730] width 58 height 58
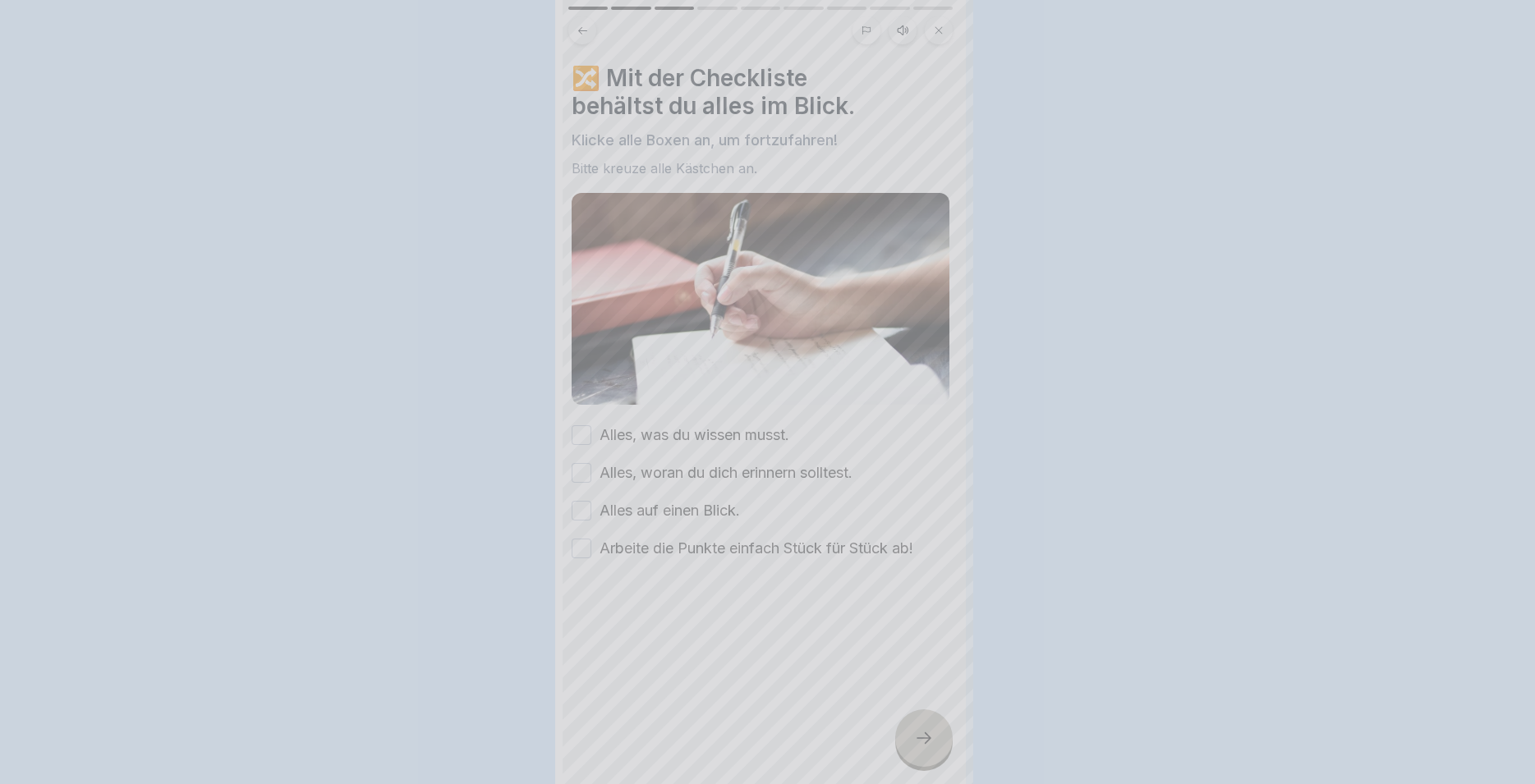
click at [932, 737] on div at bounding box center [768, 392] width 1535 height 784
click at [932, 737] on icon at bounding box center [924, 738] width 20 height 20
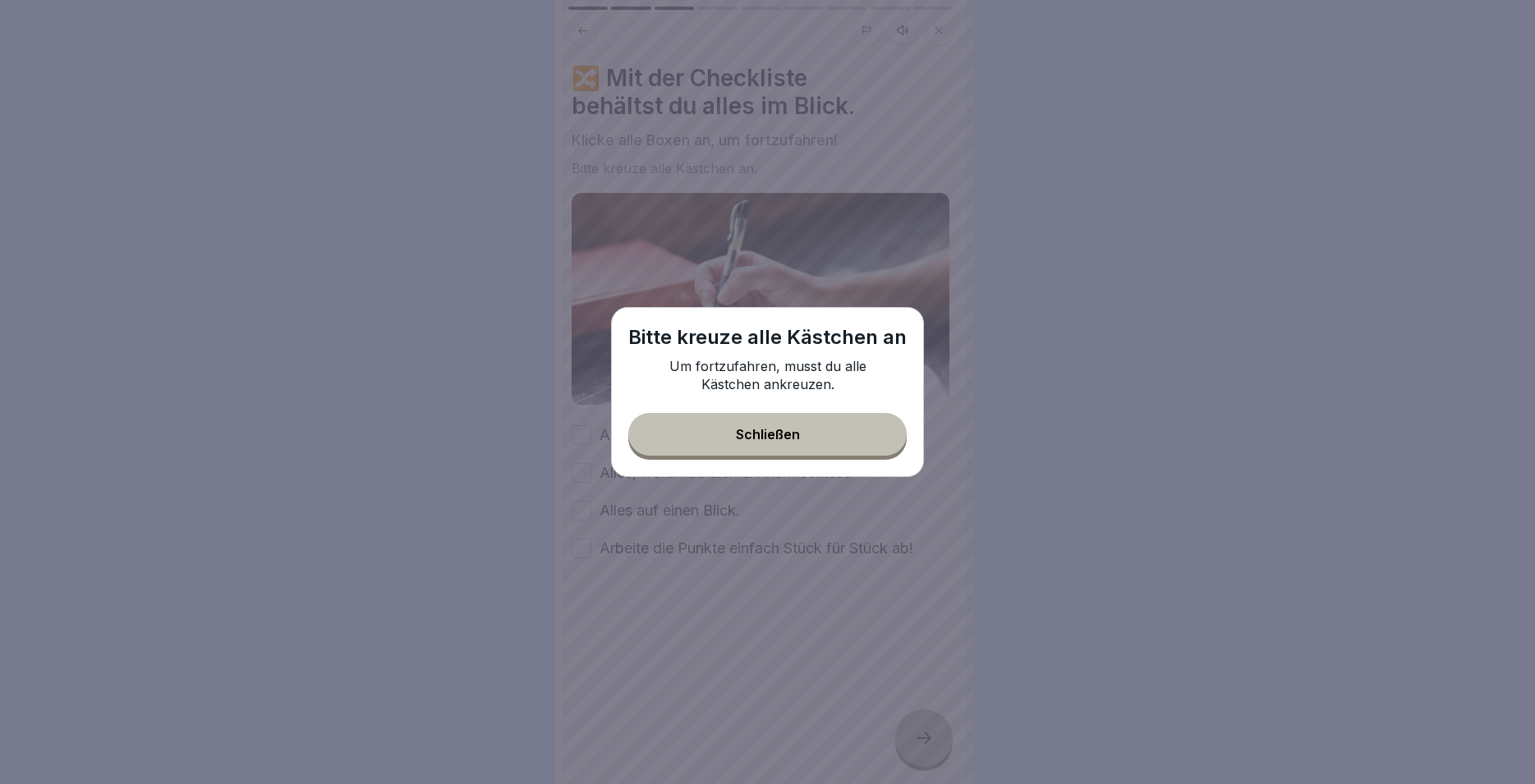
click at [733, 443] on button "Schließen" at bounding box center [768, 434] width 279 height 43
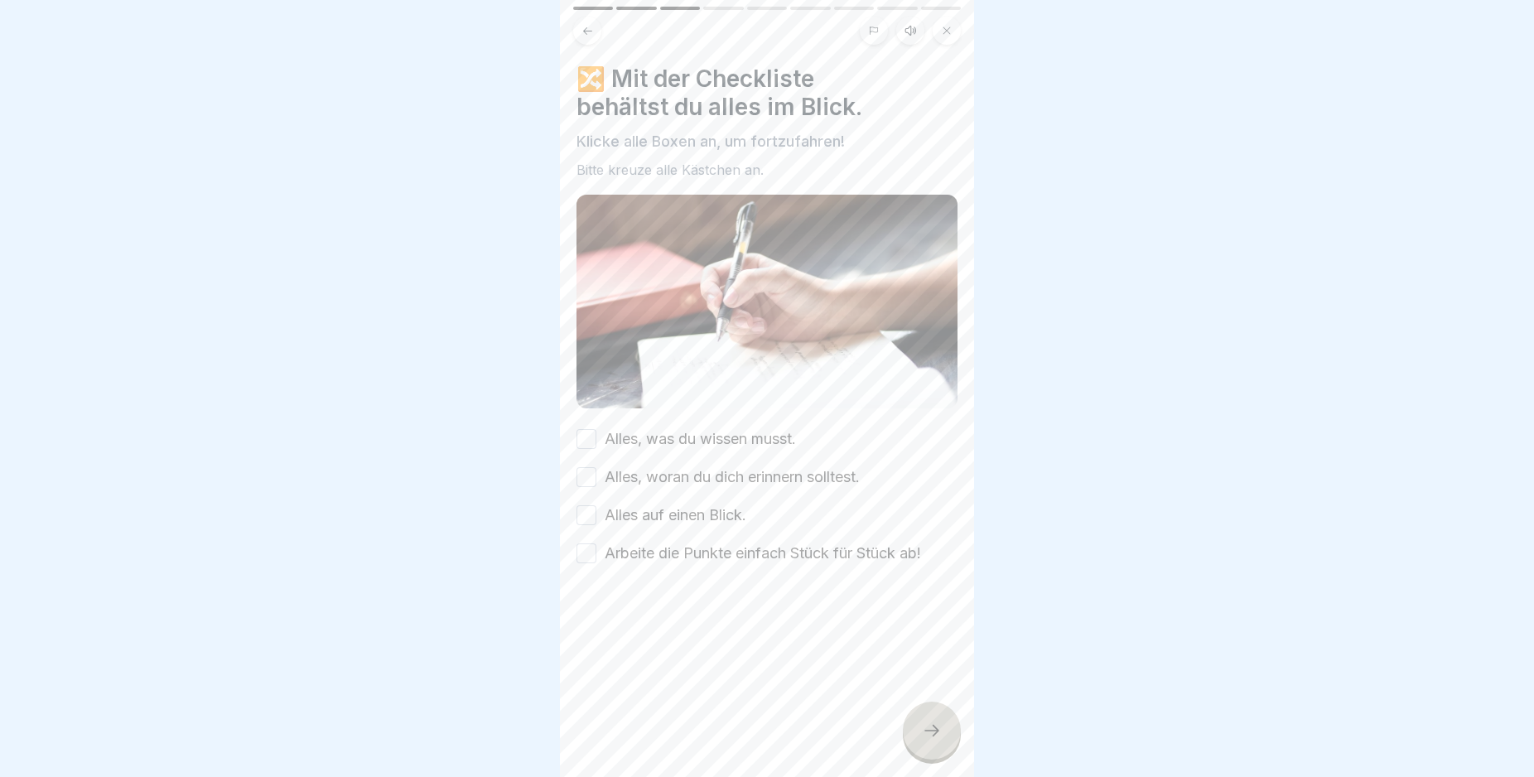
click at [649, 432] on label "Alles, was du wissen musst." at bounding box center [700, 439] width 191 height 22
click at [596, 432] on button "Alles, was du wissen musst." at bounding box center [586, 439] width 20 height 20
click at [643, 466] on label "Alles, woran du dich erinnern solltest." at bounding box center [732, 477] width 255 height 22
click at [596, 467] on button "Alles, woran du dich erinnern solltest." at bounding box center [586, 477] width 20 height 20
click at [638, 508] on label "Alles auf einen Blick." at bounding box center [676, 515] width 142 height 22
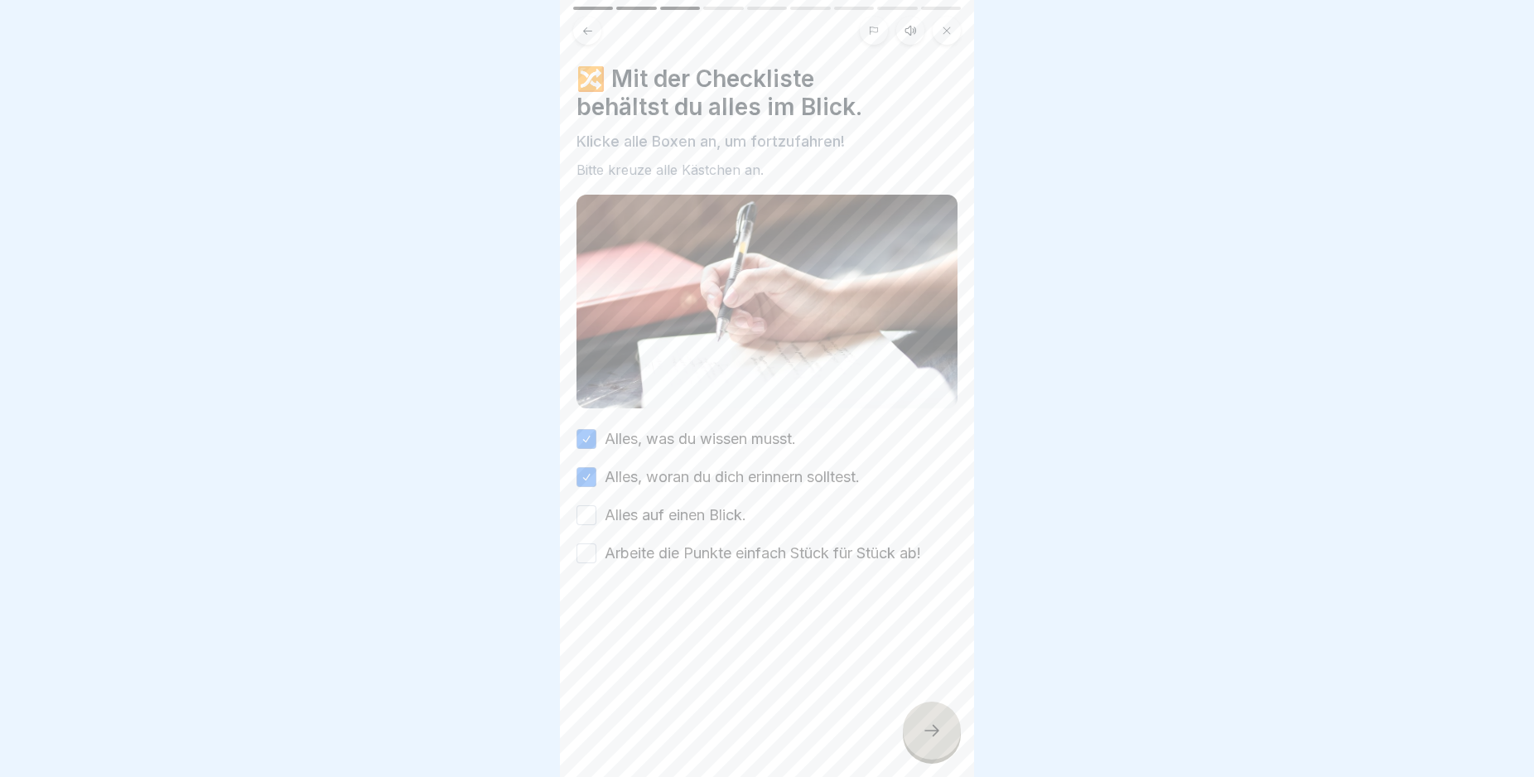
click at [596, 508] on button "Alles auf einen Blick." at bounding box center [586, 515] width 20 height 20
drag, startPoint x: 638, startPoint y: 537, endPoint x: 640, endPoint y: 547, distance: 11.0
click at [639, 542] on label "Arbeite die Punkte einfach Stück für Stück ab!" at bounding box center [763, 553] width 316 height 22
click at [640, 547] on label "Arbeite die Punkte einfach Stück für Stück ab!" at bounding box center [763, 553] width 316 height 22
click at [596, 547] on button "Arbeite die Punkte einfach Stück für Stück ab!" at bounding box center [586, 553] width 20 height 20
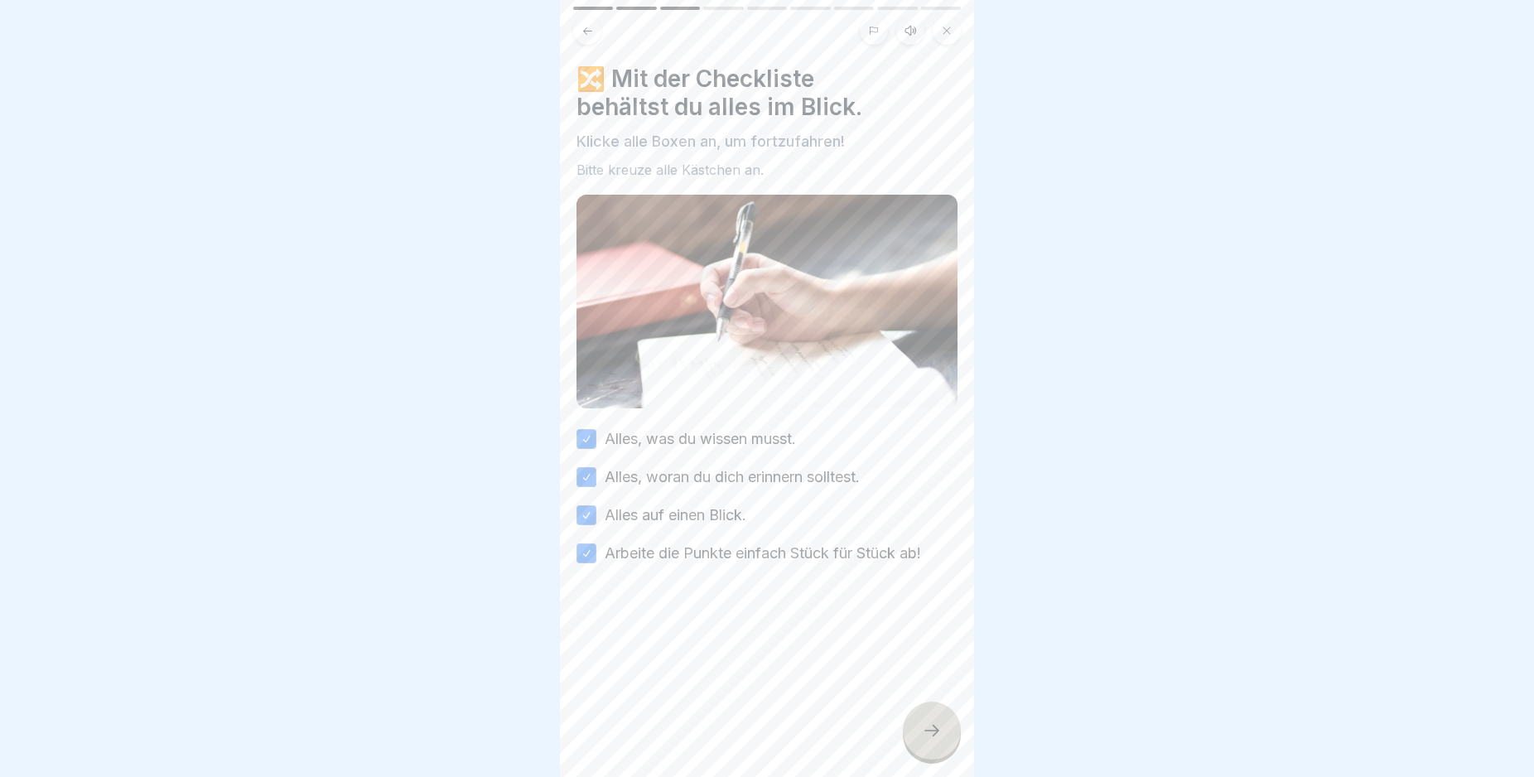
click at [919, 740] on div at bounding box center [932, 730] width 58 height 58
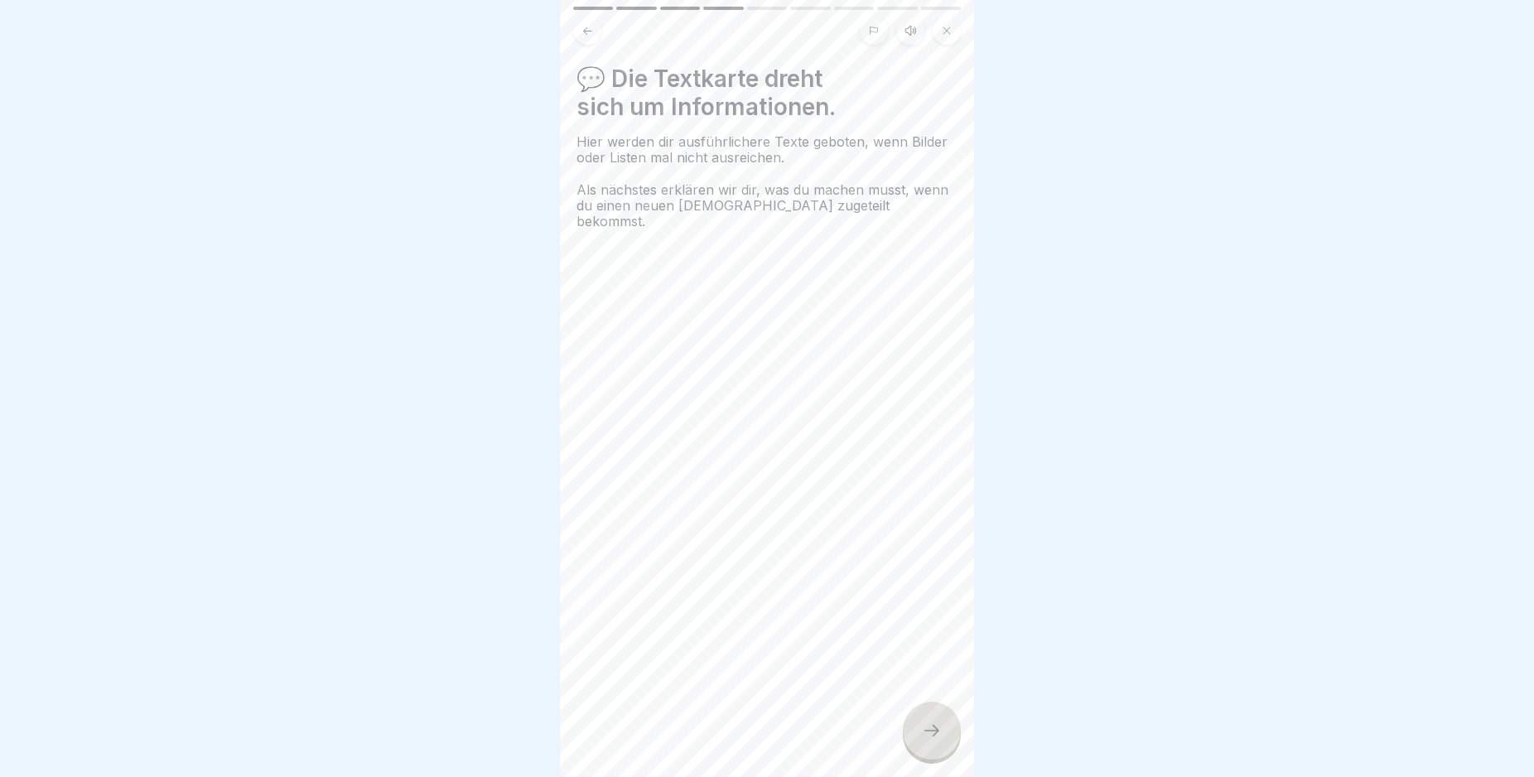
click at [932, 740] on icon at bounding box center [932, 730] width 20 height 20
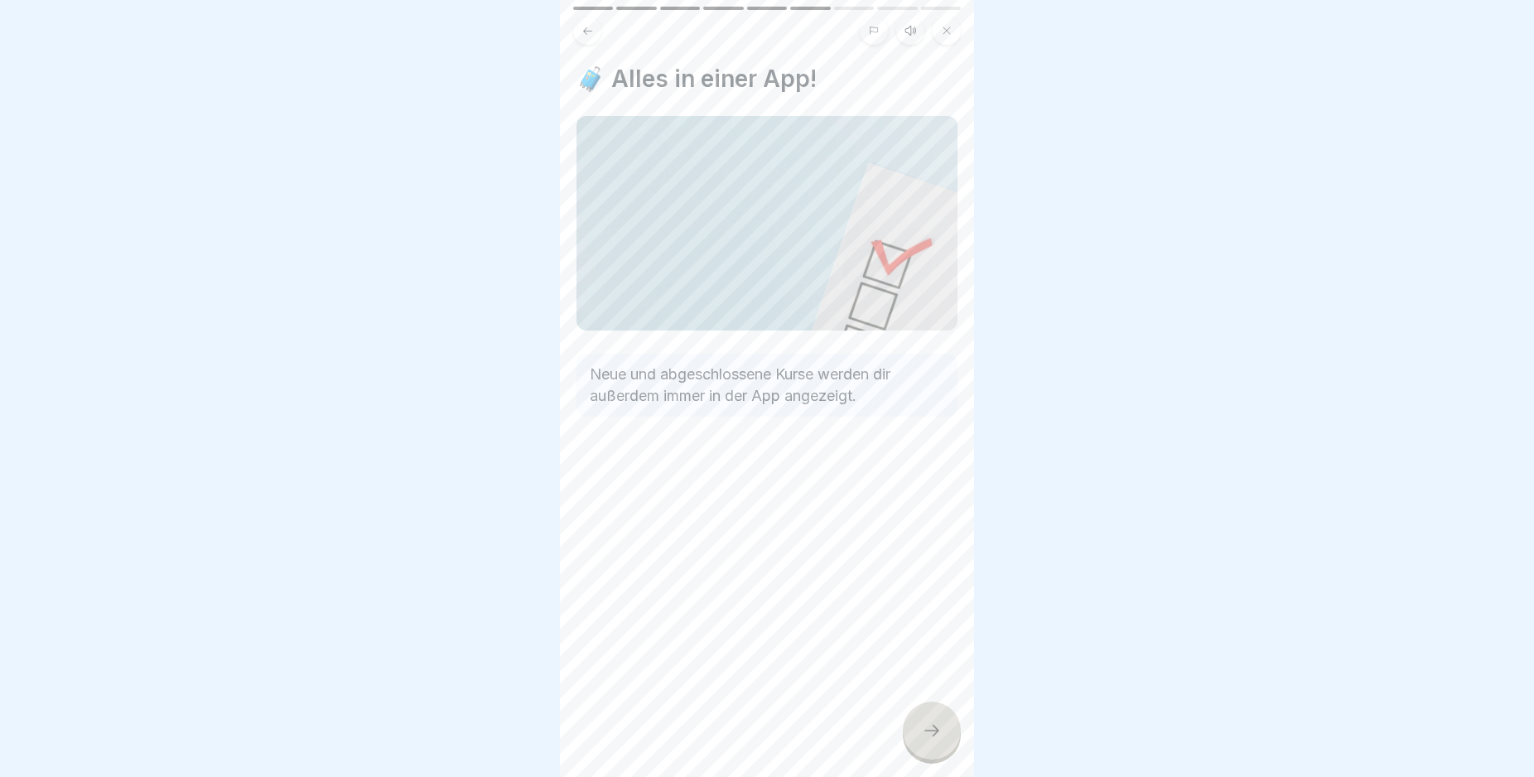
click at [932, 740] on icon at bounding box center [932, 730] width 20 height 20
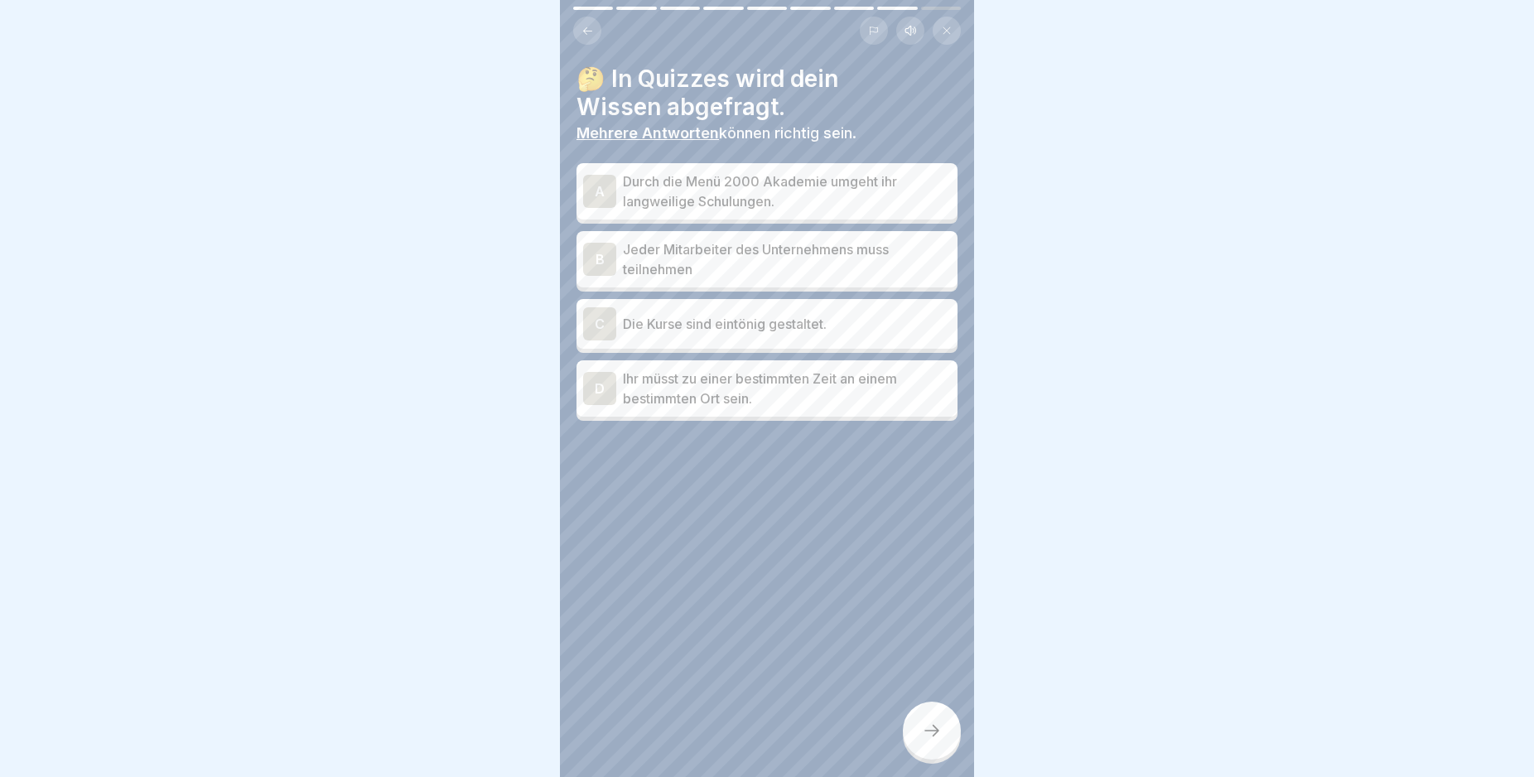
click at [932, 740] on icon at bounding box center [932, 730] width 20 height 20
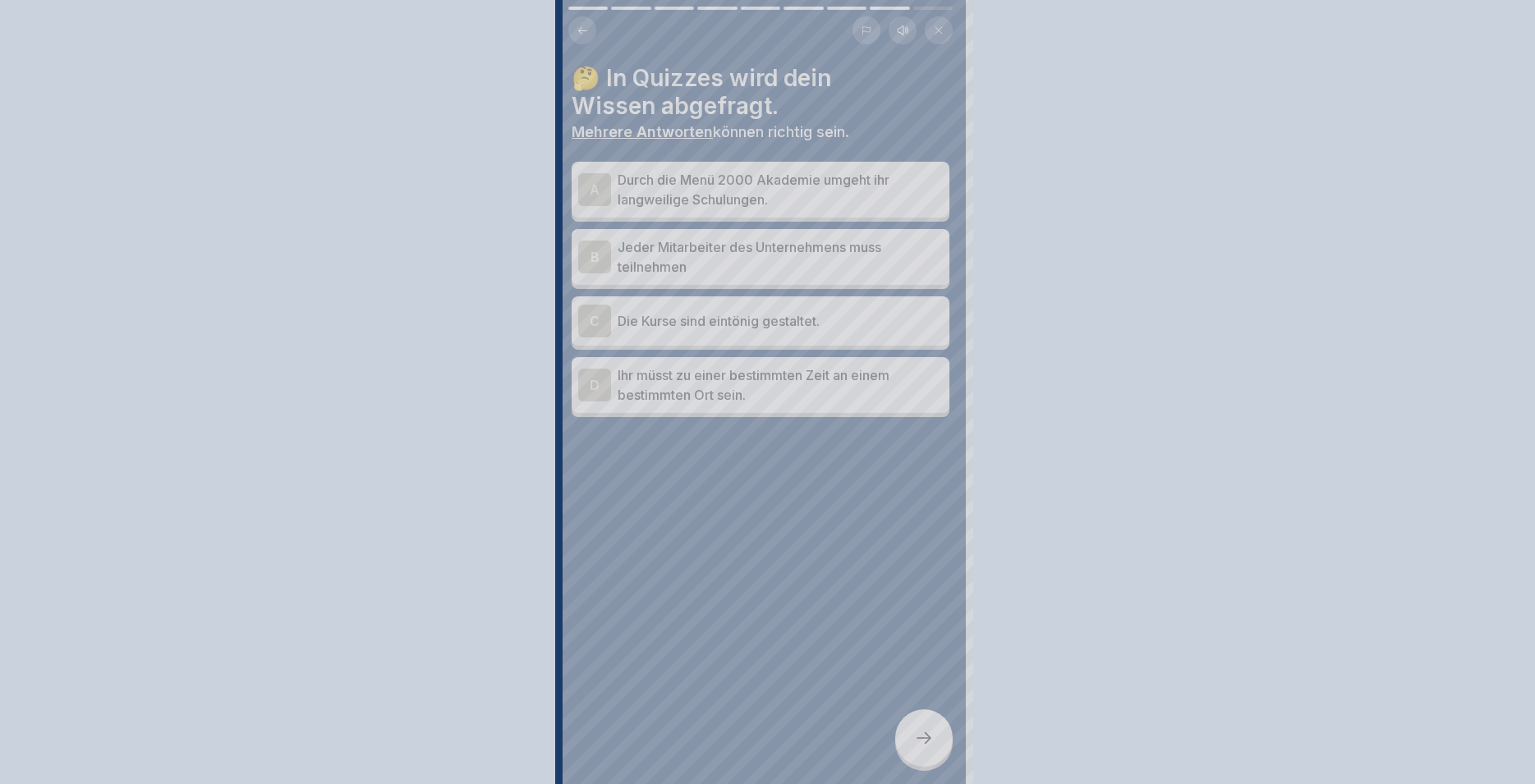
click at [924, 746] on div at bounding box center [768, 392] width 1535 height 784
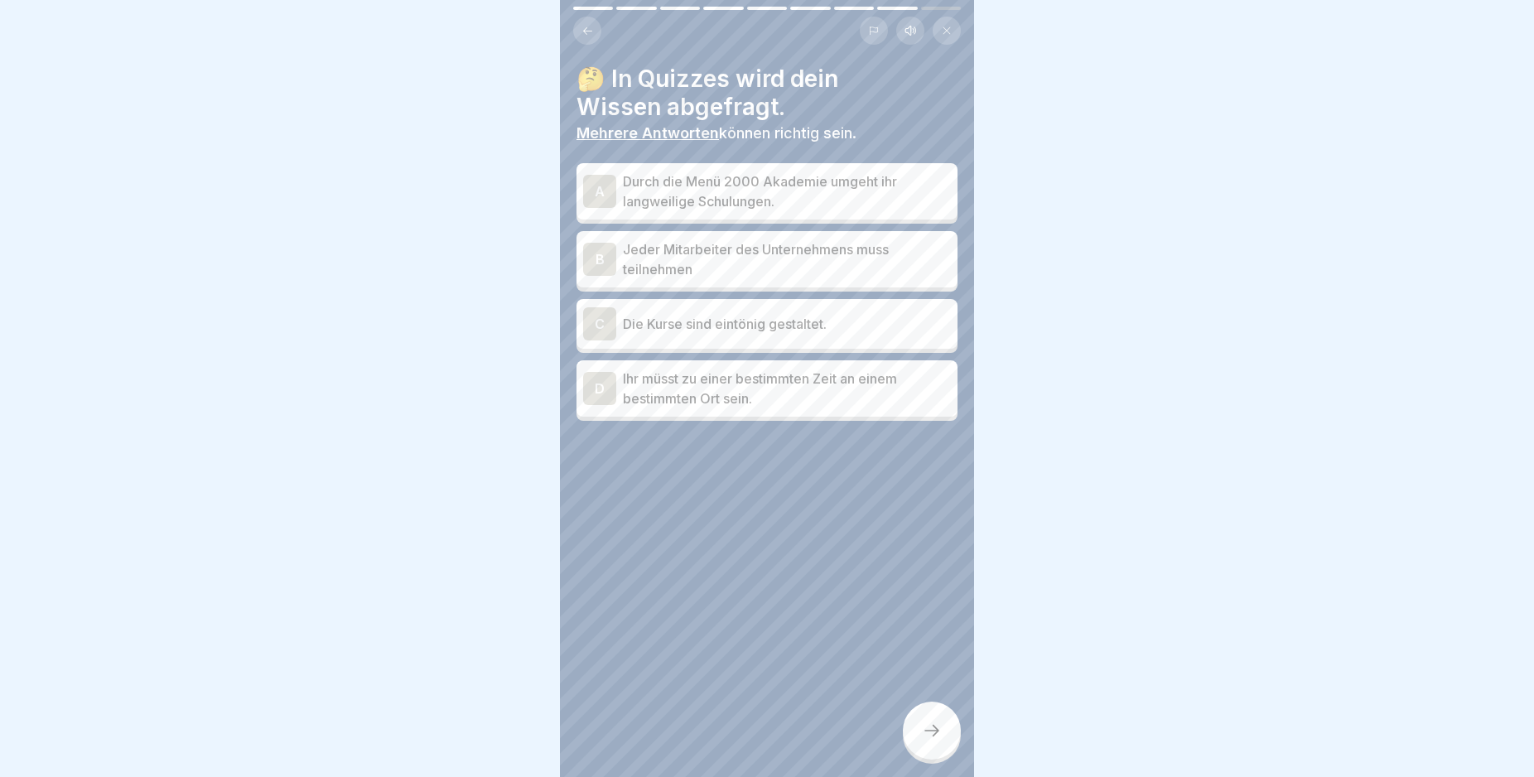
click at [834, 187] on p "Durch die Menü 2000 Akademie umgeht ihr langweilige Schulungen." at bounding box center [787, 191] width 328 height 40
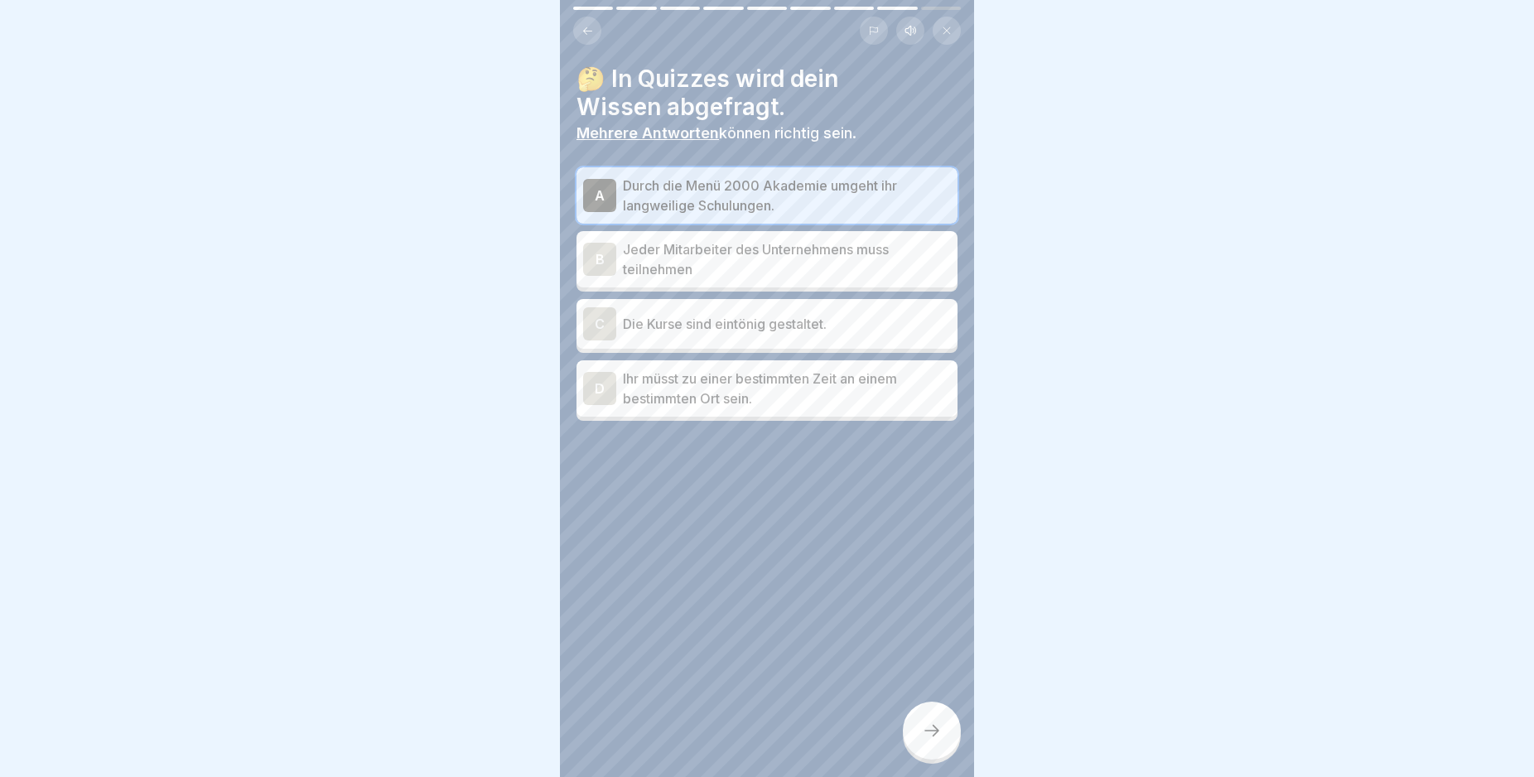
click at [771, 253] on p "Jeder Mitarbeiter des Unternehmens muss teilnehmen" at bounding box center [787, 259] width 328 height 40
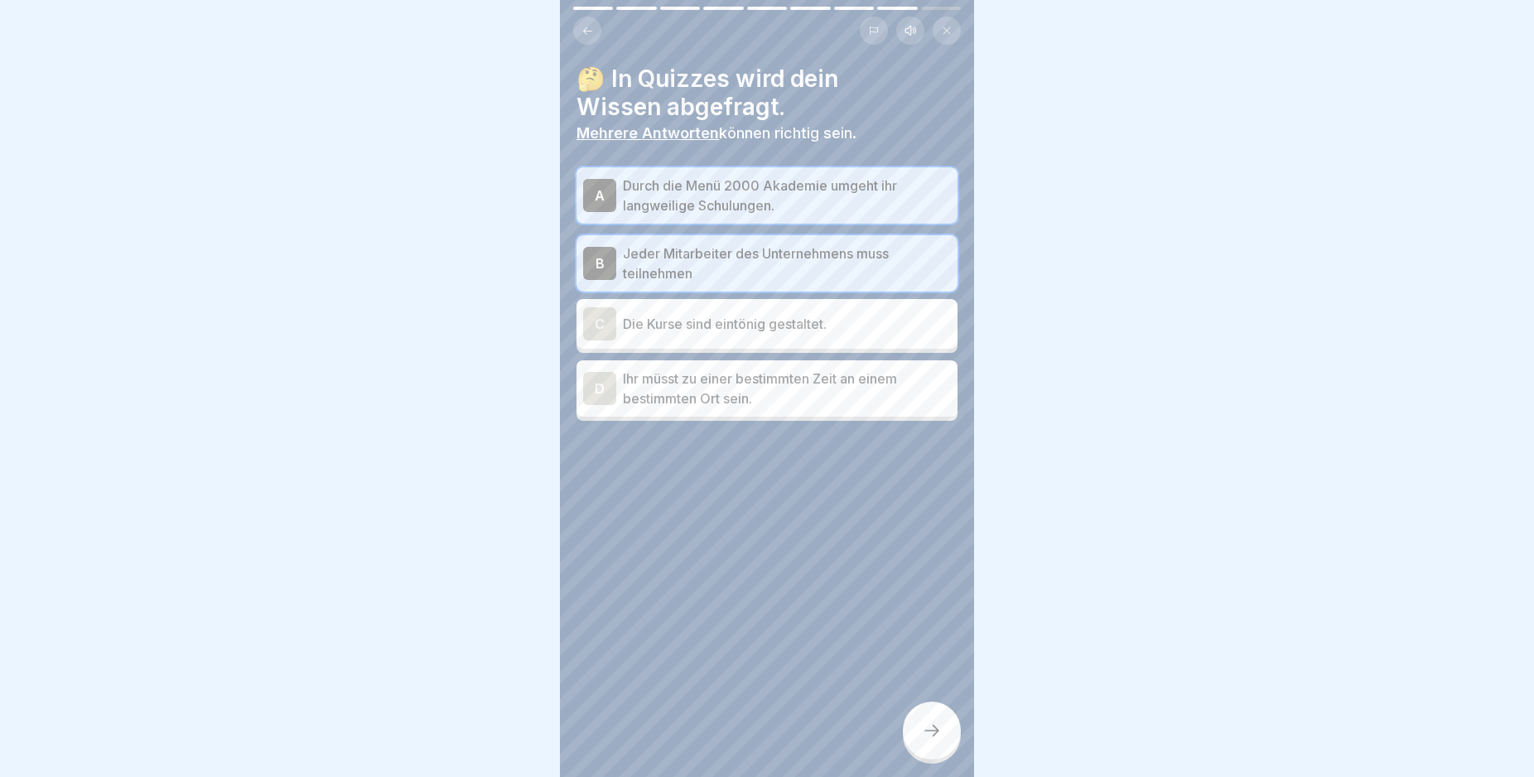
click at [764, 306] on div "C Die Kurse sind eintönig gestaltet." at bounding box center [766, 324] width 381 height 50
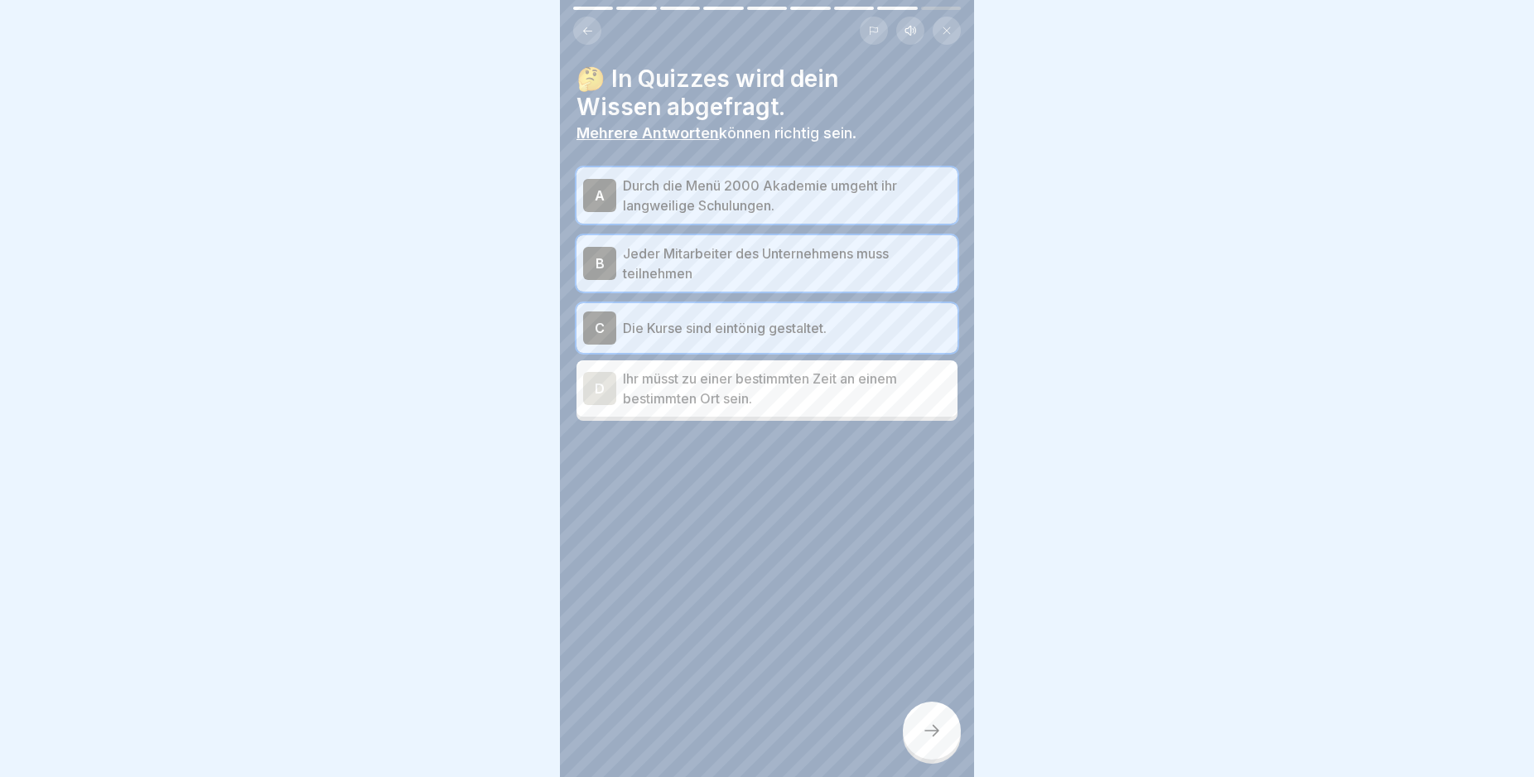
click at [750, 380] on p "Ihr müsst zu einer bestimmten Zeit an einem bestimmten Ort sein." at bounding box center [787, 389] width 328 height 40
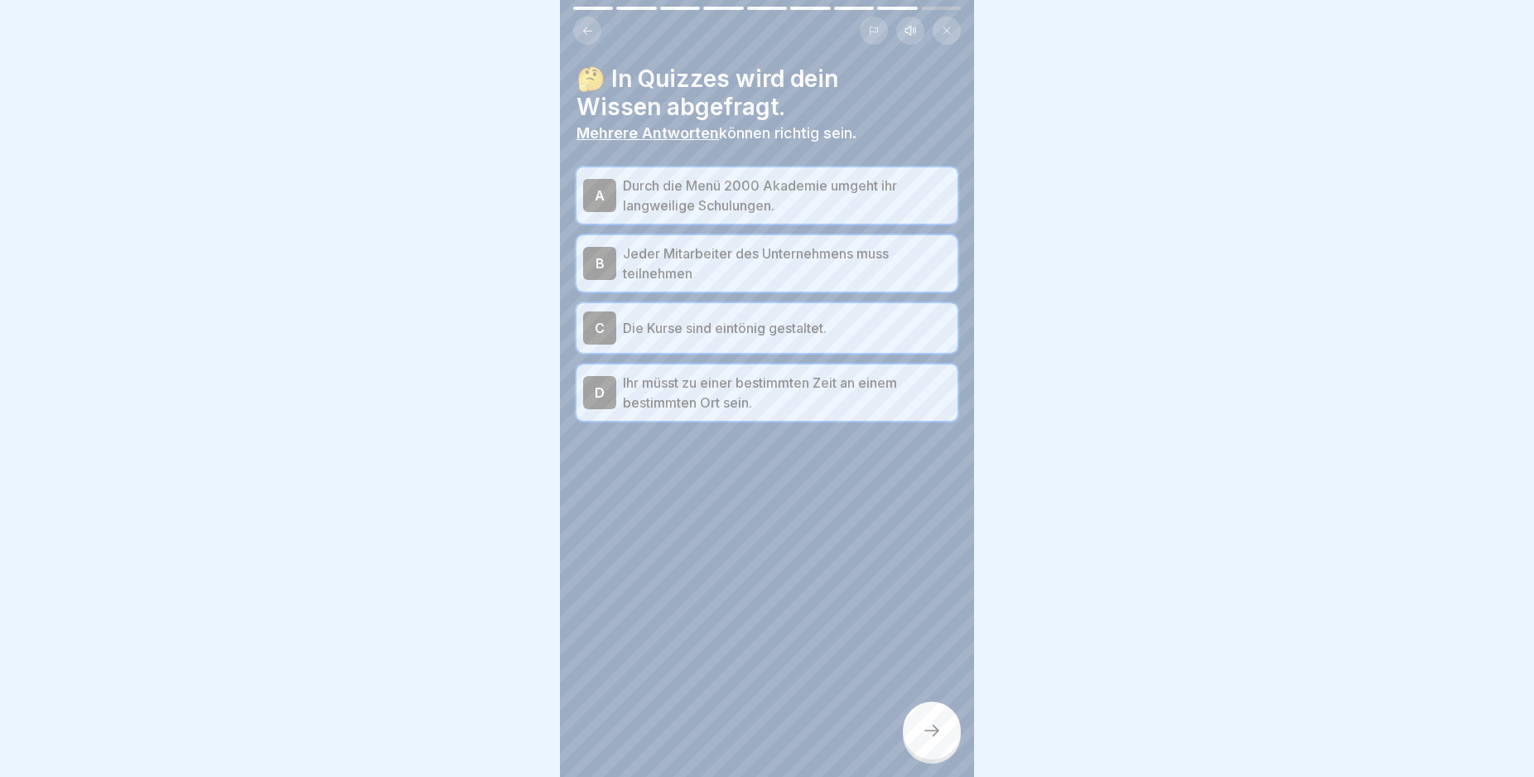
click at [928, 756] on div at bounding box center [932, 730] width 58 height 58
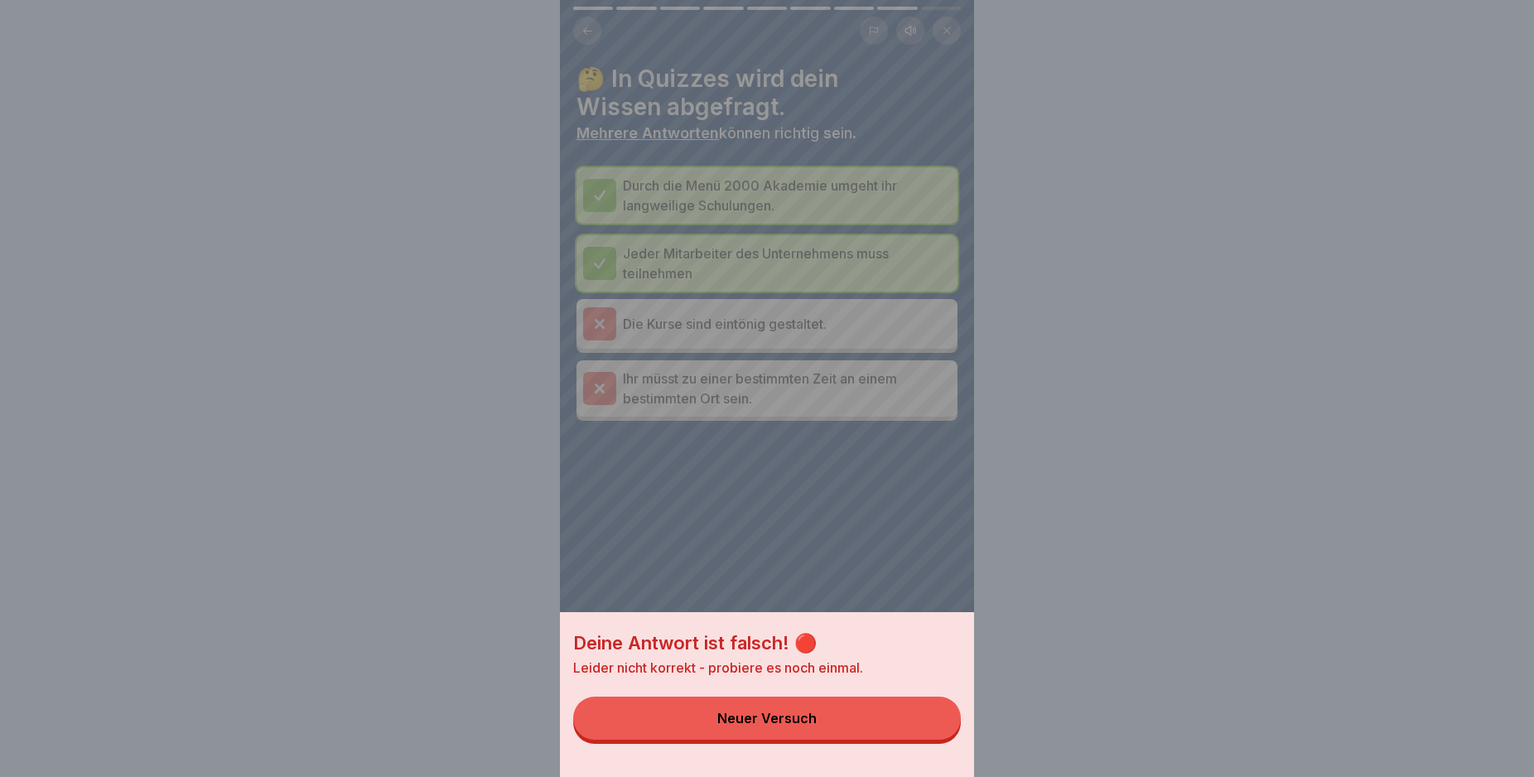
click at [728, 725] on div "Neuer Versuch" at bounding box center [766, 718] width 99 height 15
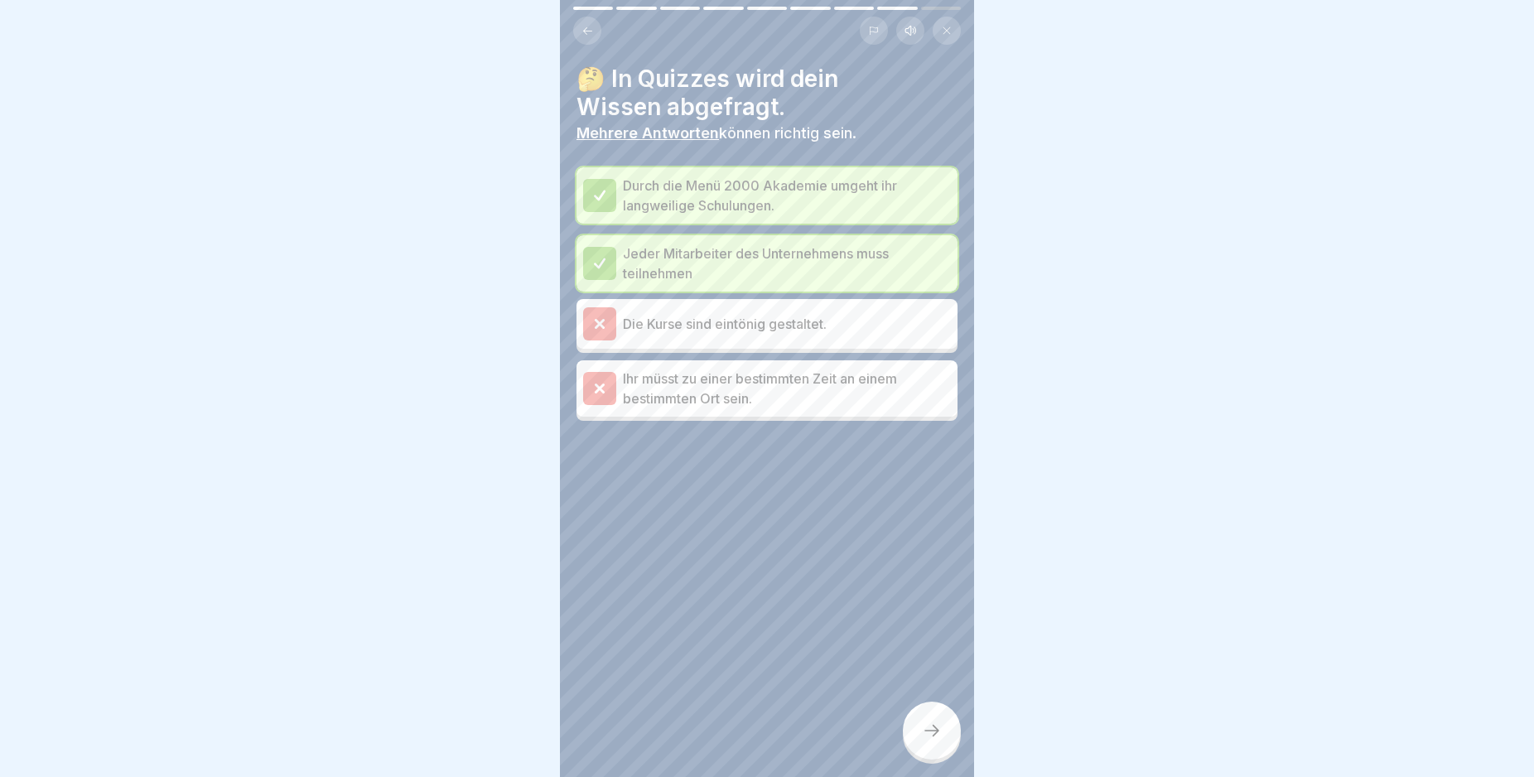
click at [925, 731] on div at bounding box center [932, 730] width 58 height 58
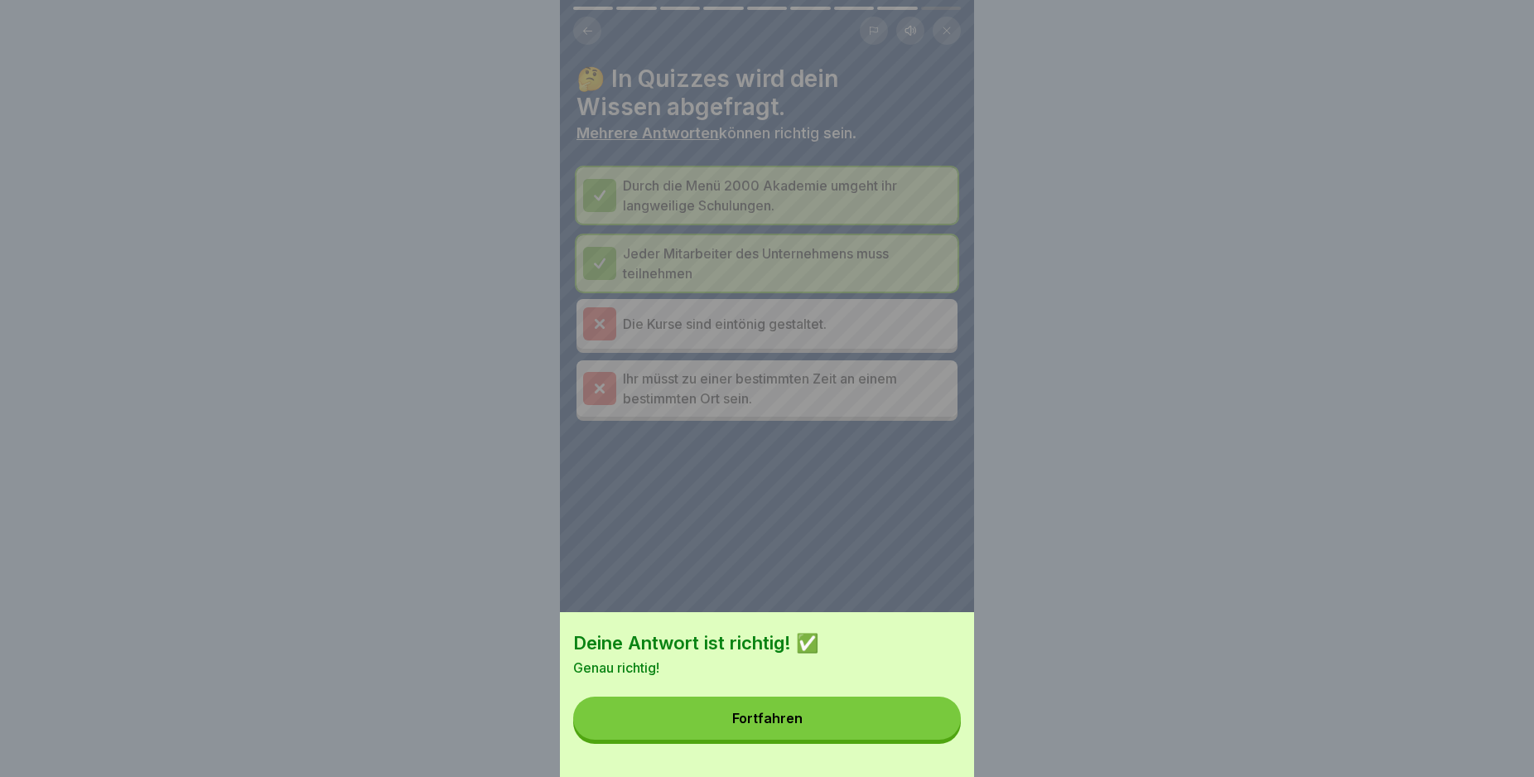
click at [618, 740] on button "Fortfahren" at bounding box center [767, 717] width 388 height 43
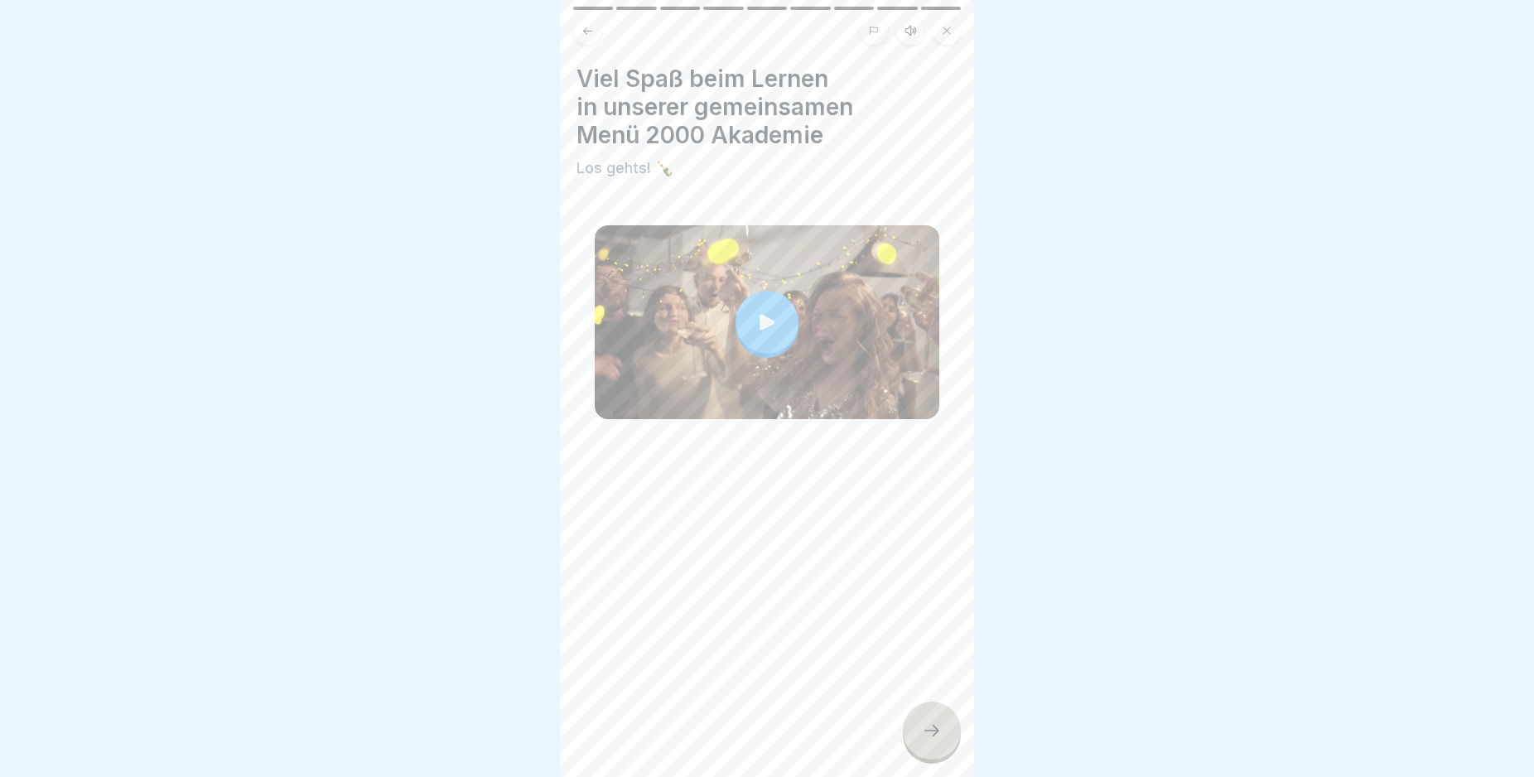
click at [931, 740] on icon at bounding box center [932, 730] width 20 height 20
click at [937, 727] on div at bounding box center [932, 730] width 58 height 58
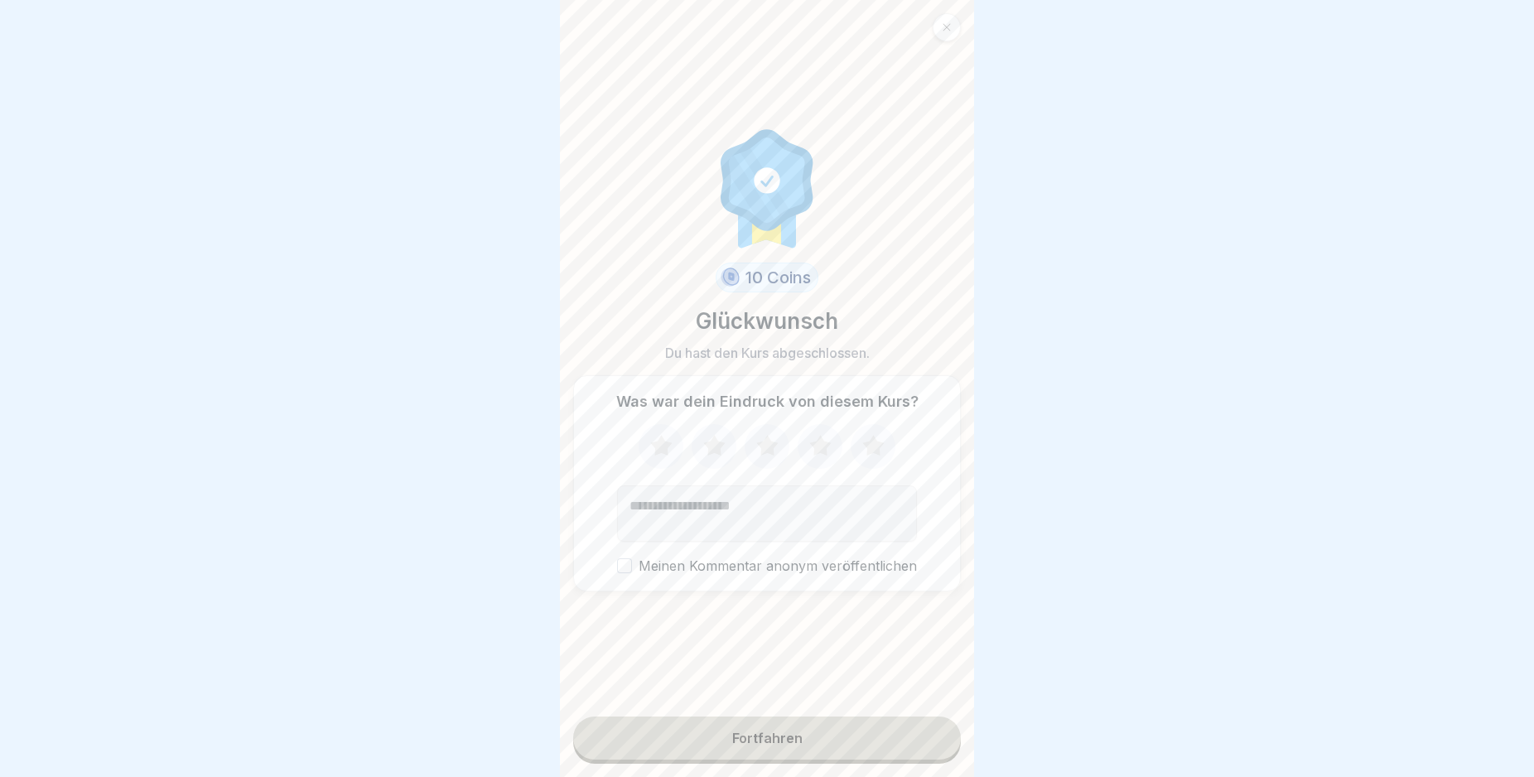
click at [774, 745] on div "Fortfahren" at bounding box center [767, 737] width 70 height 15
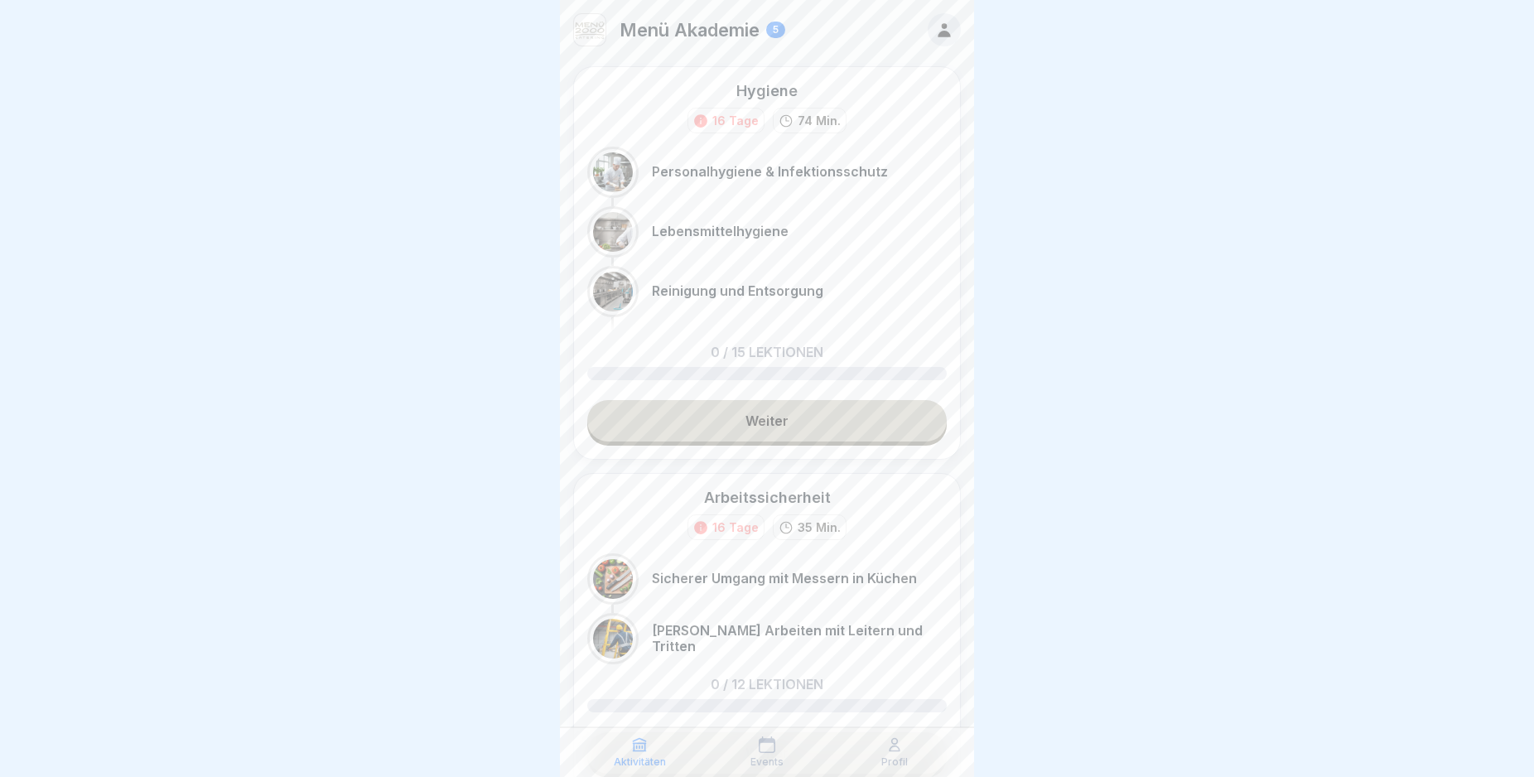
click at [412, 219] on div at bounding box center [767, 388] width 1534 height 777
drag, startPoint x: 416, startPoint y: 233, endPoint x: 371, endPoint y: 323, distance: 100.7
click at [376, 313] on div at bounding box center [767, 388] width 1534 height 777
click at [735, 423] on link "Weiter" at bounding box center [766, 420] width 359 height 41
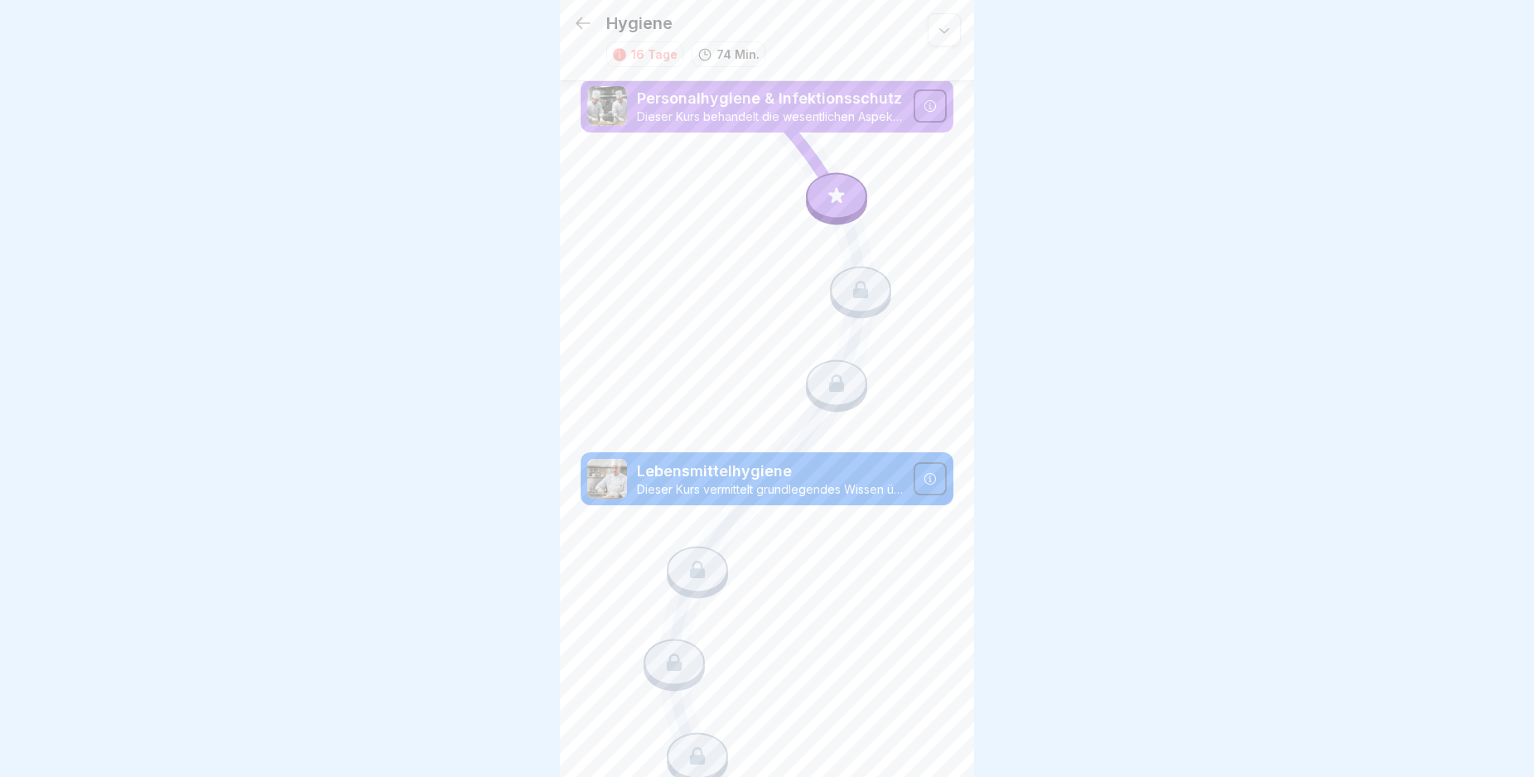
drag, startPoint x: 834, startPoint y: 205, endPoint x: 854, endPoint y: 224, distance: 27.0
click at [834, 204] on div at bounding box center [836, 196] width 61 height 46
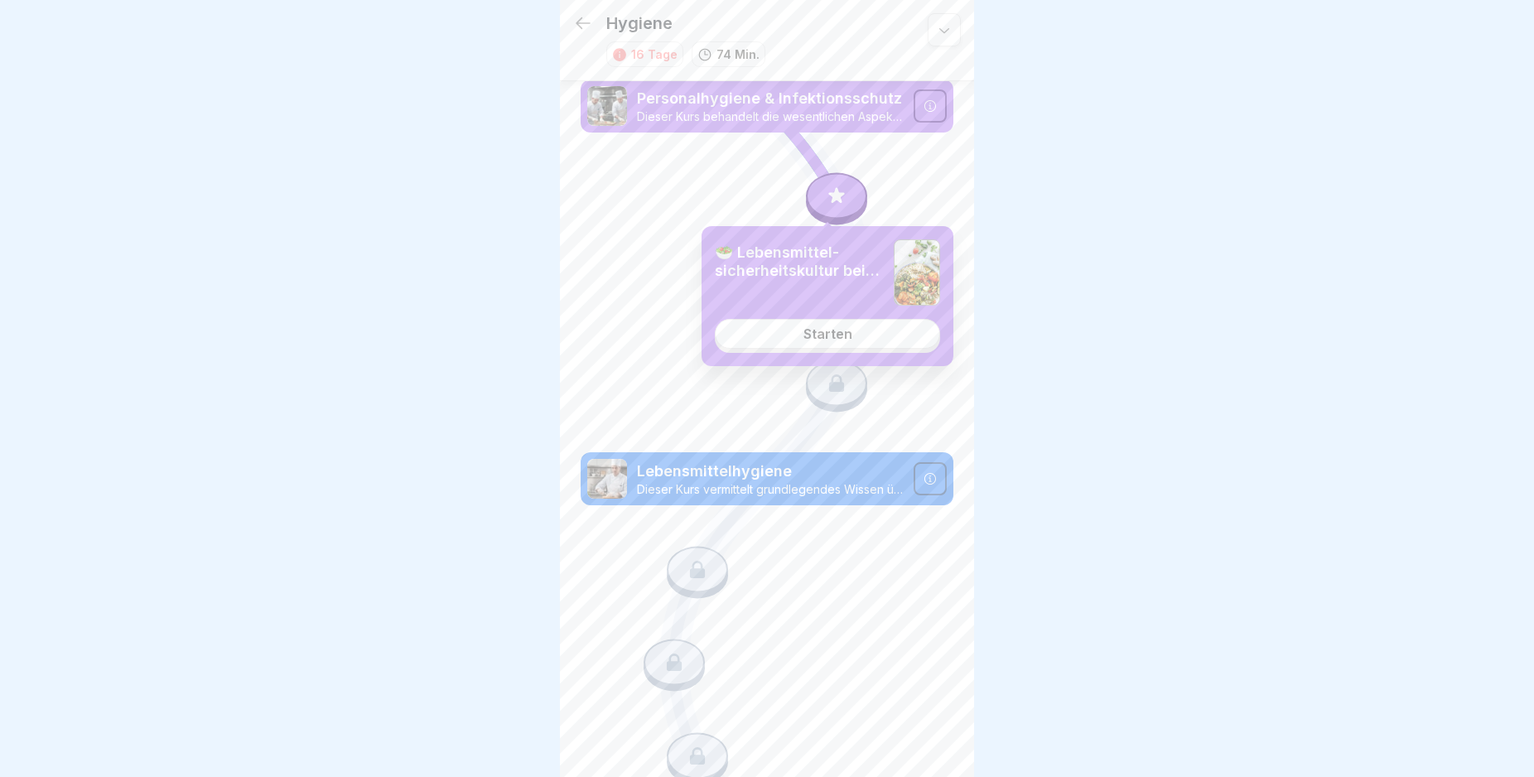
click at [838, 327] on link "Starten" at bounding box center [827, 334] width 225 height 30
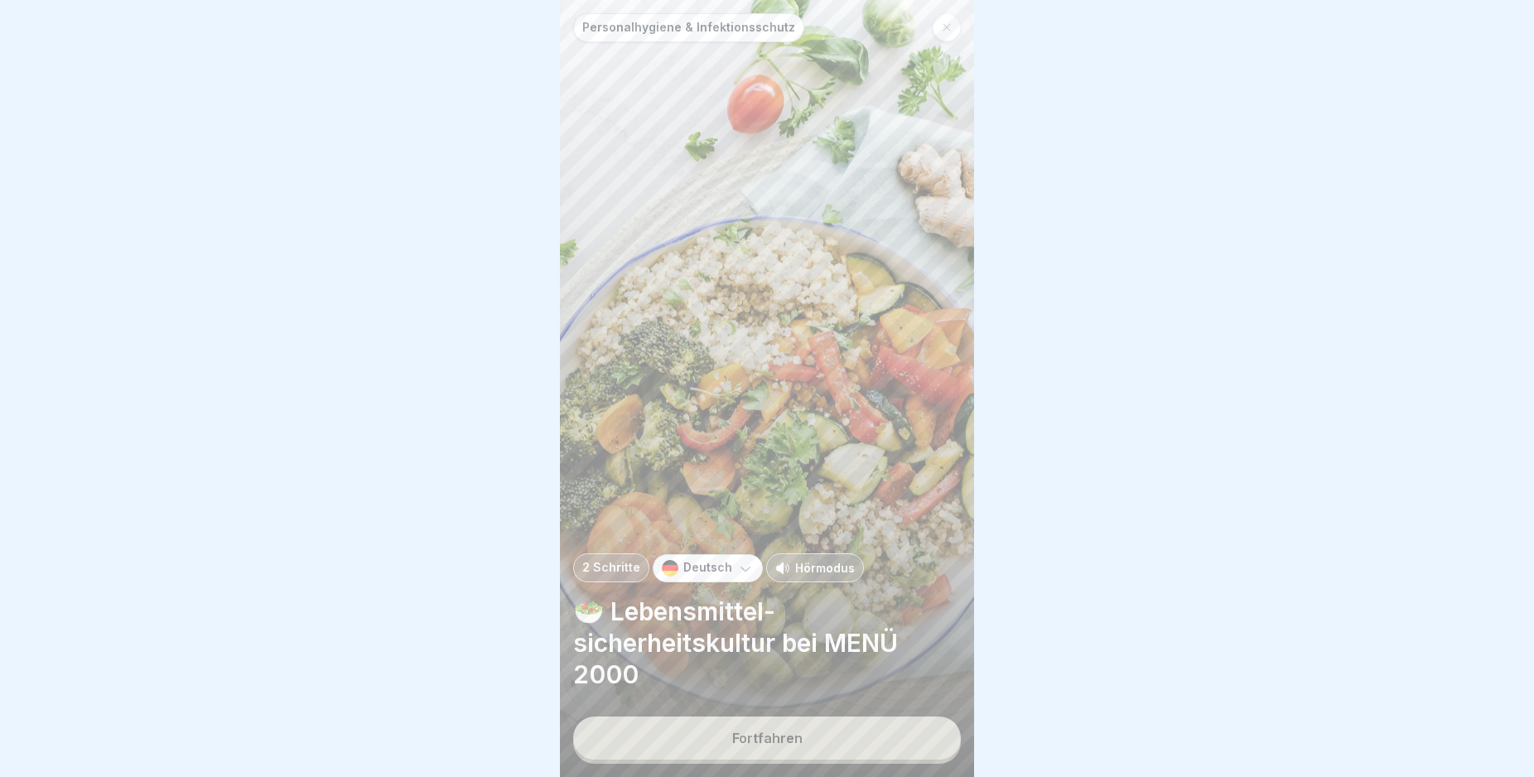
click at [875, 743] on button "Fortfahren" at bounding box center [767, 737] width 388 height 43
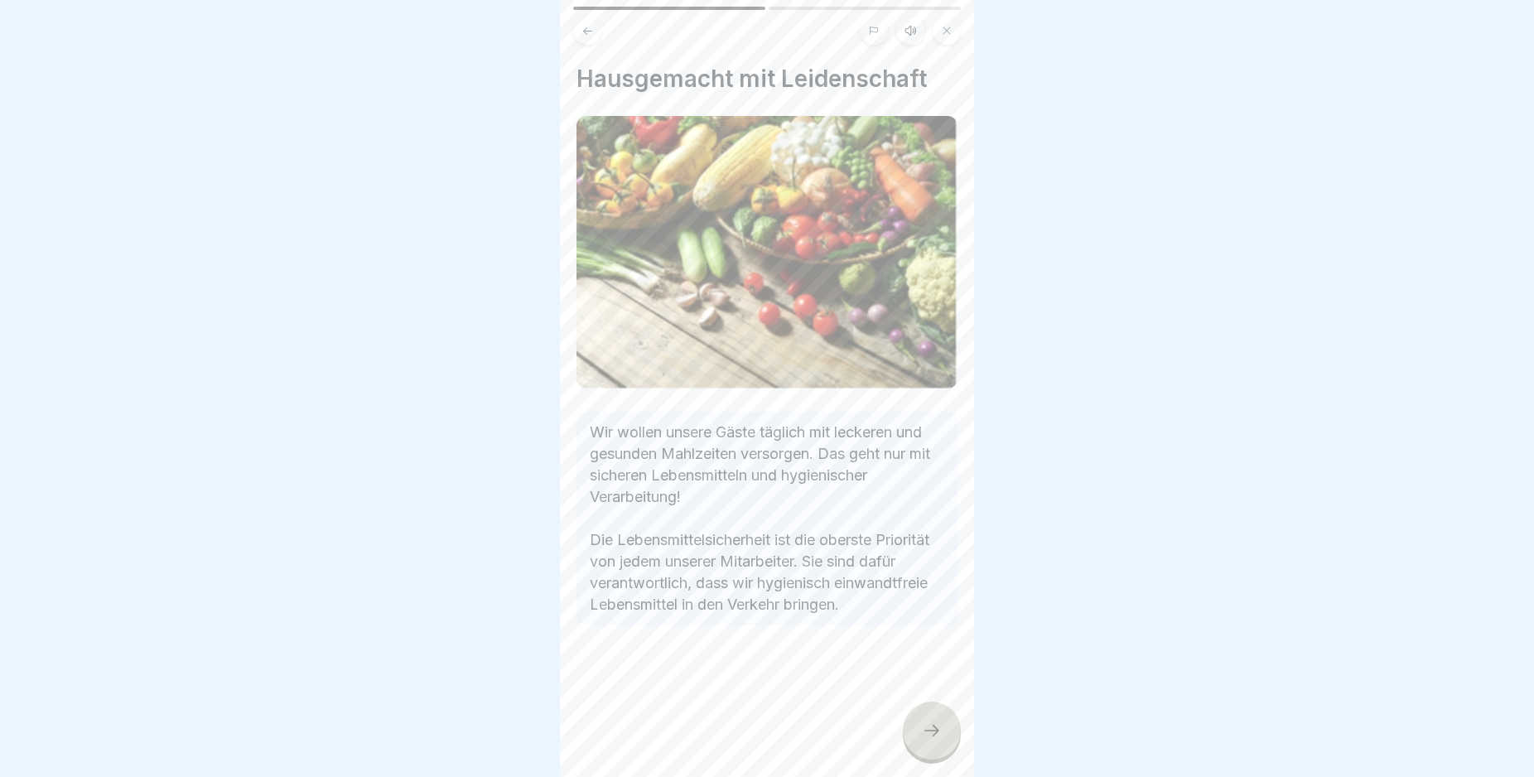
click at [951, 745] on div at bounding box center [932, 730] width 58 height 58
click at [949, 745] on div at bounding box center [932, 730] width 58 height 58
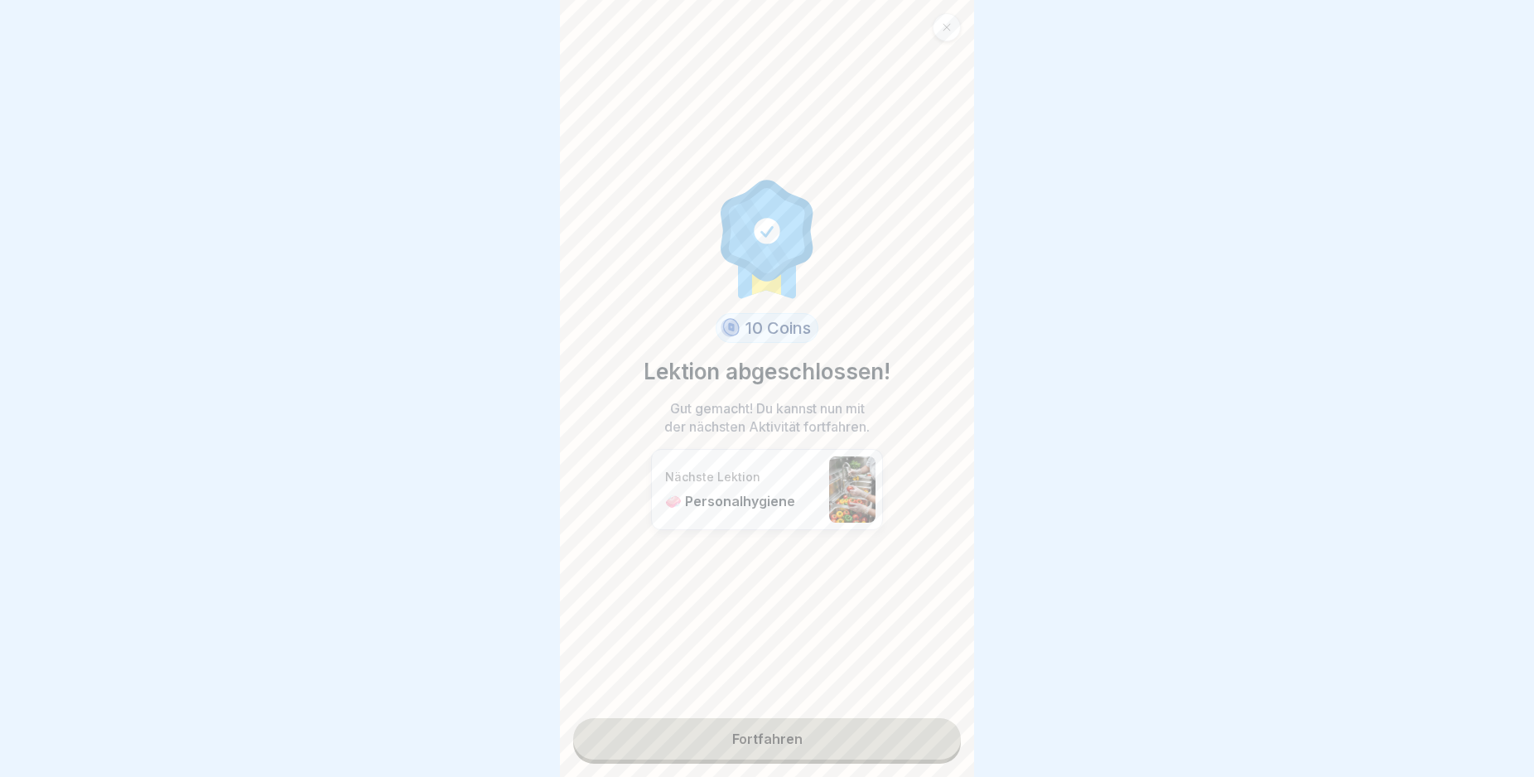
click at [947, 745] on link "Fortfahren" at bounding box center [767, 738] width 388 height 41
click at [947, 745] on div "10 Coins Lektion abgeschlossen! Gut gemacht! Du kannst nun mit der nächsten Akt…" at bounding box center [767, 388] width 414 height 777
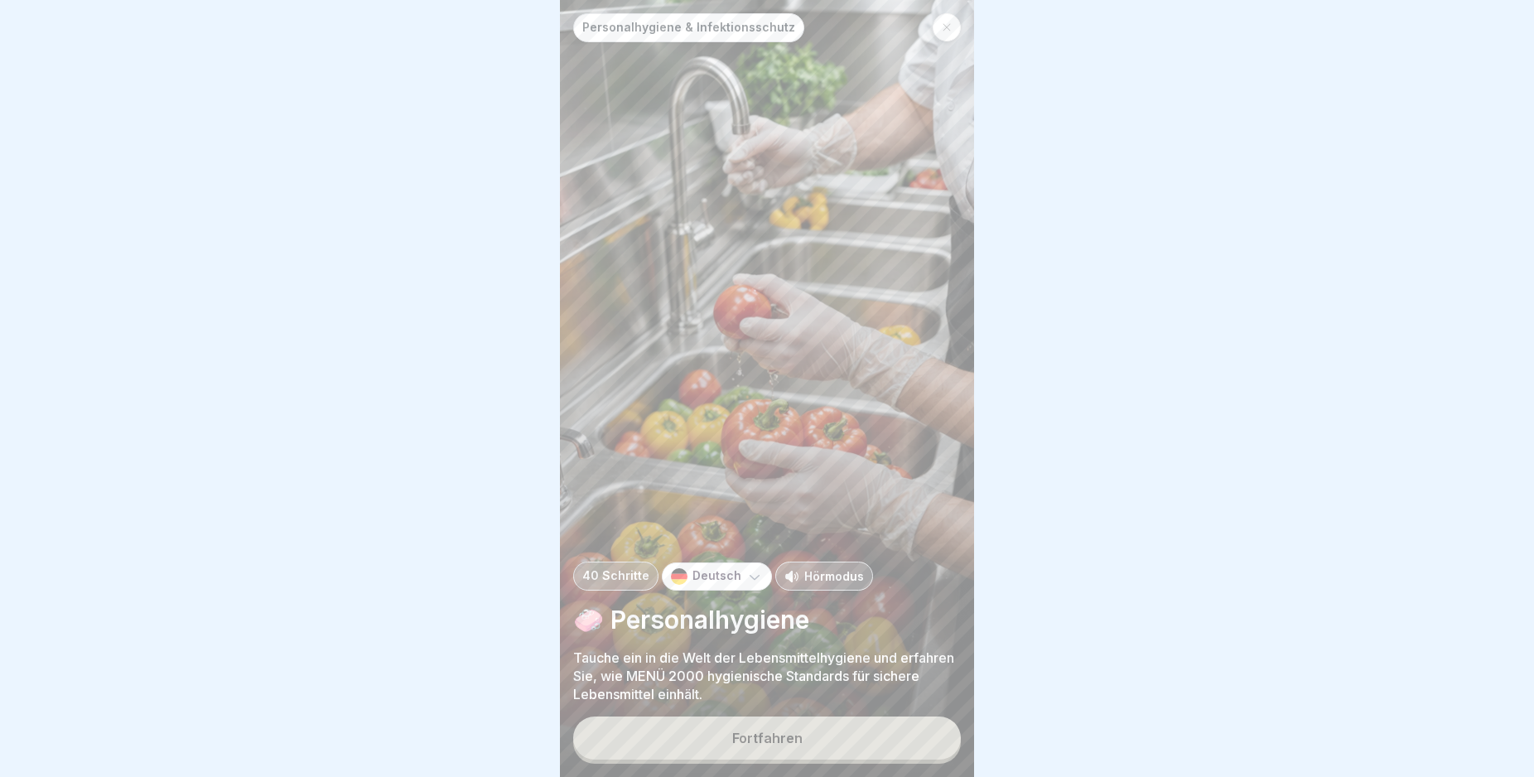
click at [888, 732] on div "Fortfahren" at bounding box center [767, 739] width 388 height 47
click at [916, 749] on button "Fortfahren" at bounding box center [767, 737] width 388 height 43
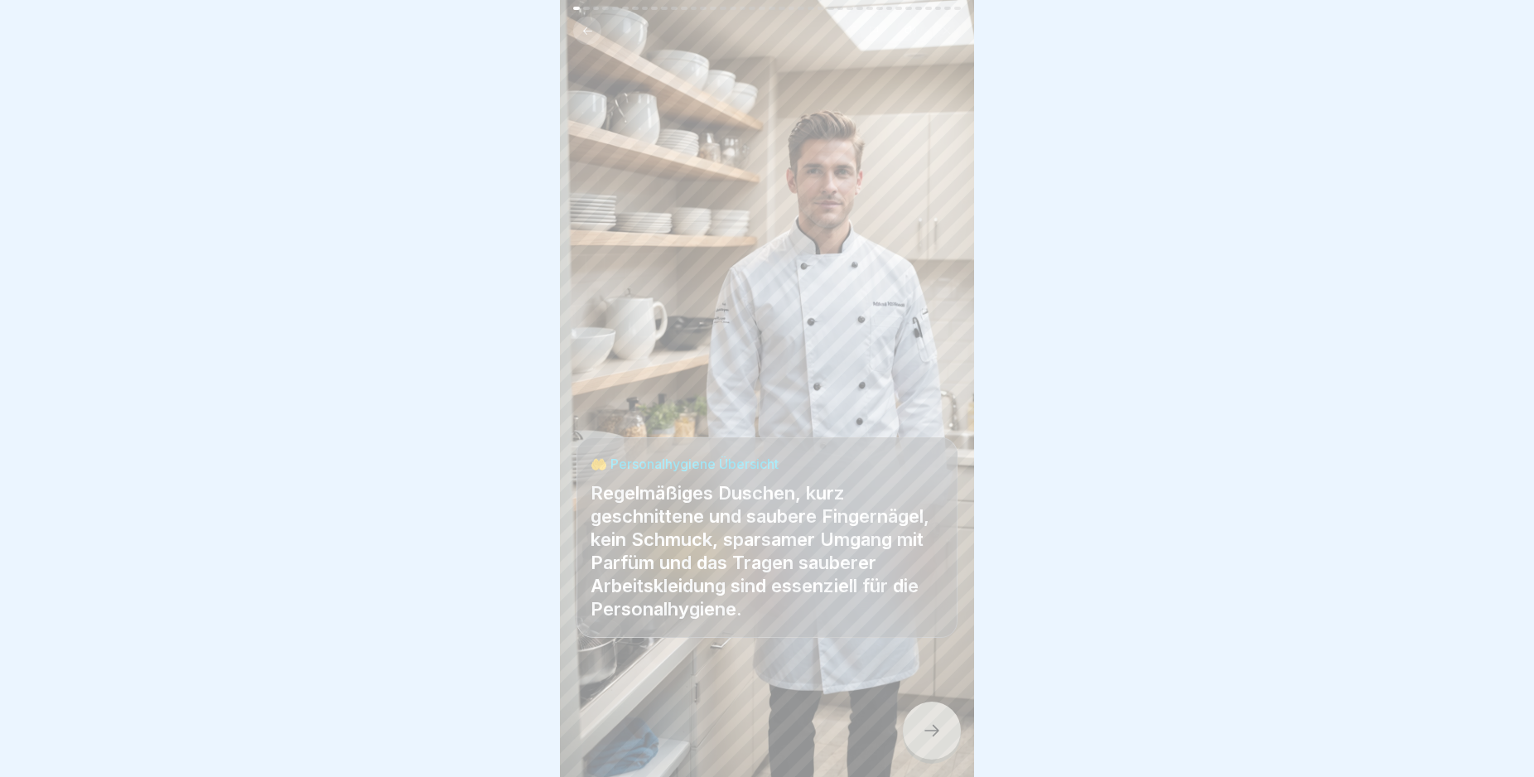
click at [925, 726] on div at bounding box center [932, 730] width 58 height 58
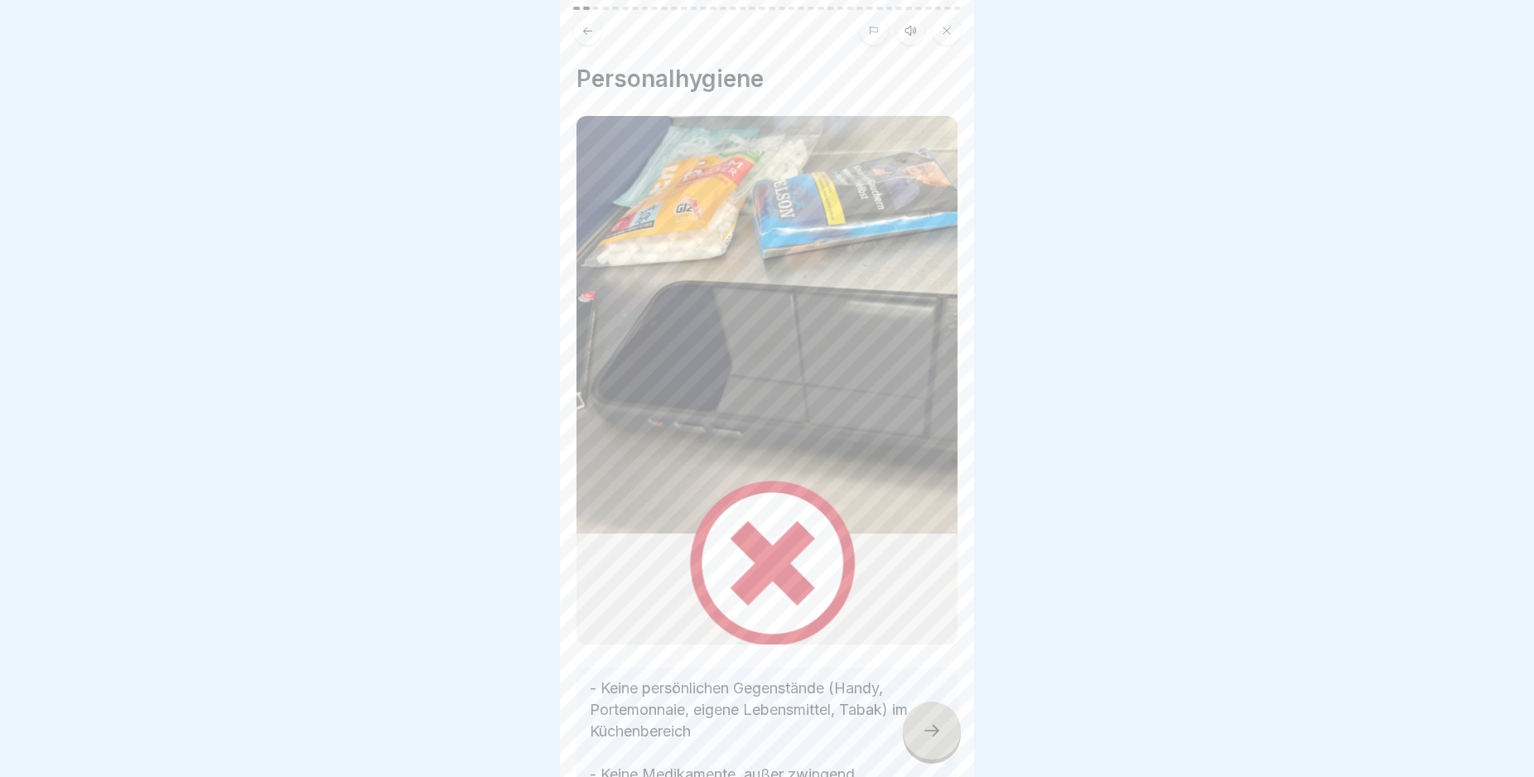
click at [924, 733] on div at bounding box center [932, 730] width 58 height 58
click at [924, 735] on div at bounding box center [932, 730] width 58 height 58
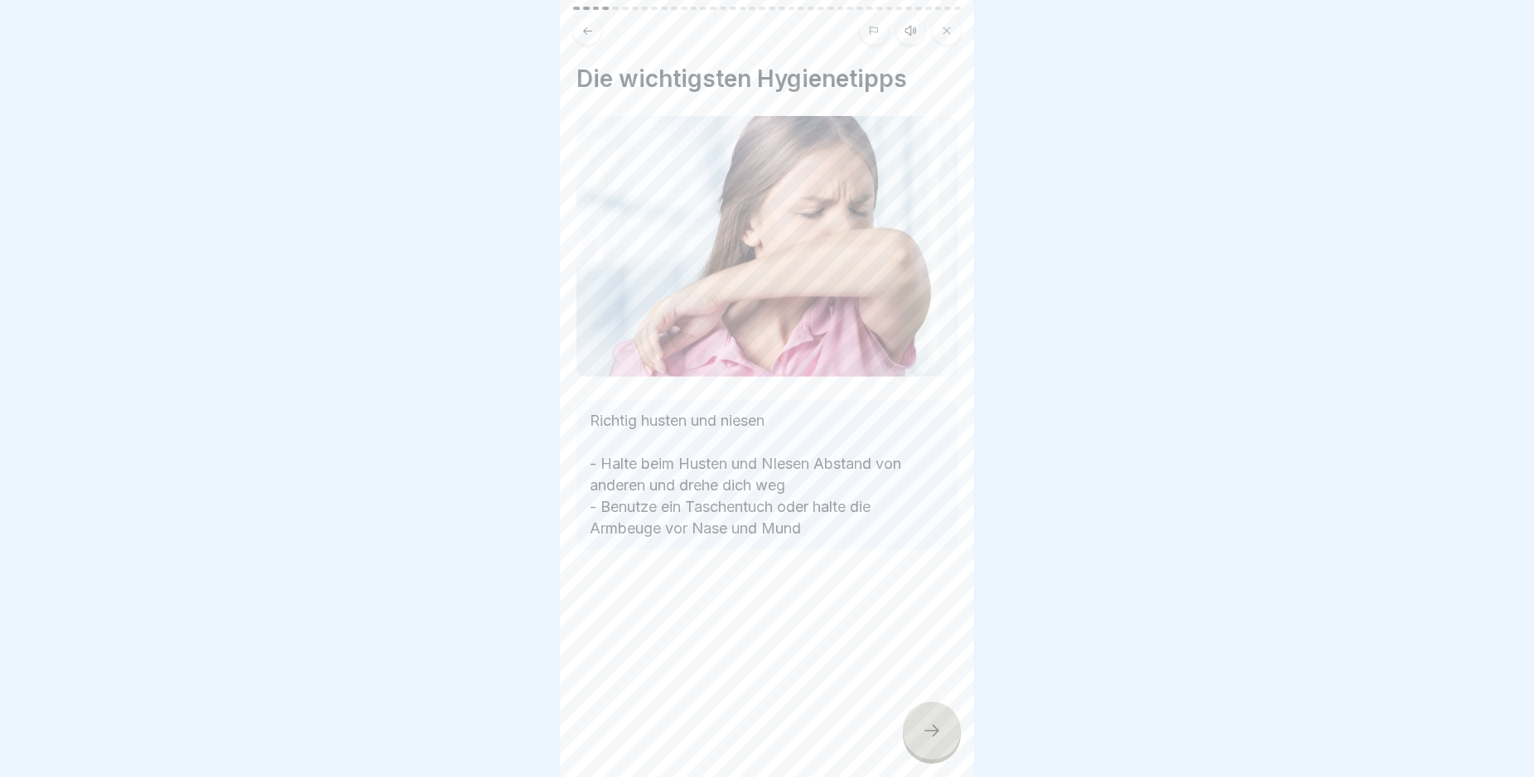
click at [924, 735] on div at bounding box center [932, 730] width 58 height 58
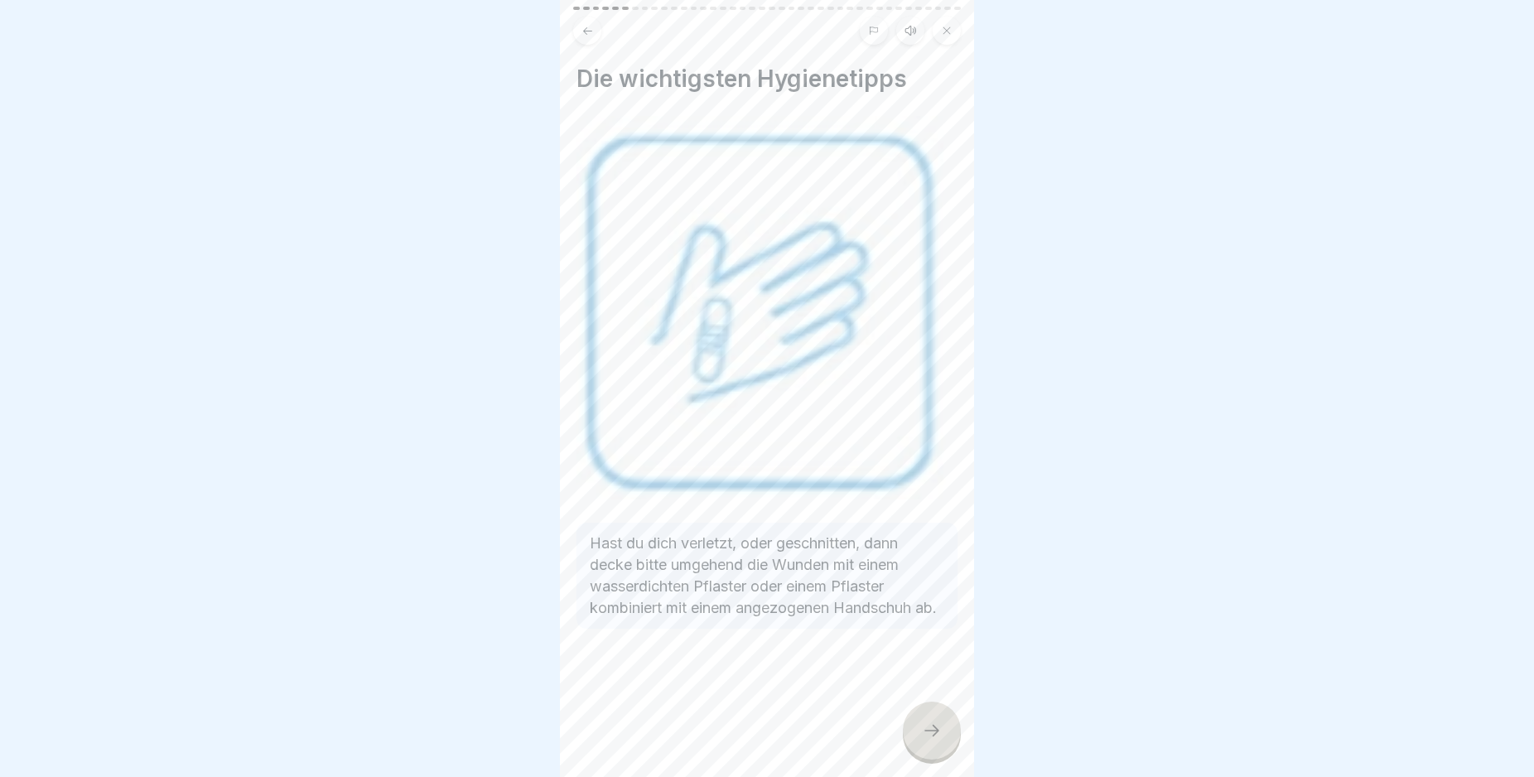
click at [924, 735] on div at bounding box center [932, 730] width 58 height 58
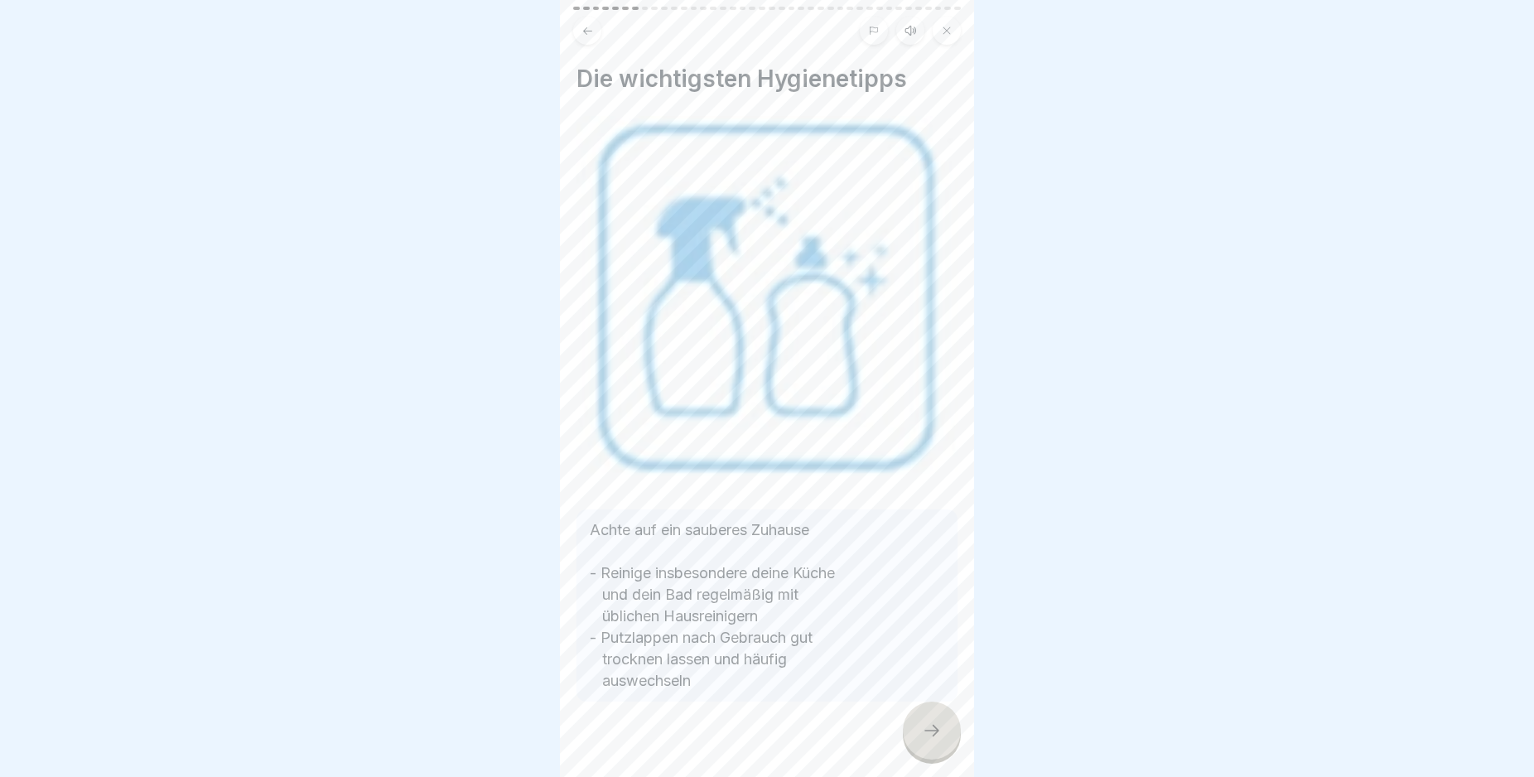
click at [926, 739] on icon at bounding box center [932, 730] width 20 height 20
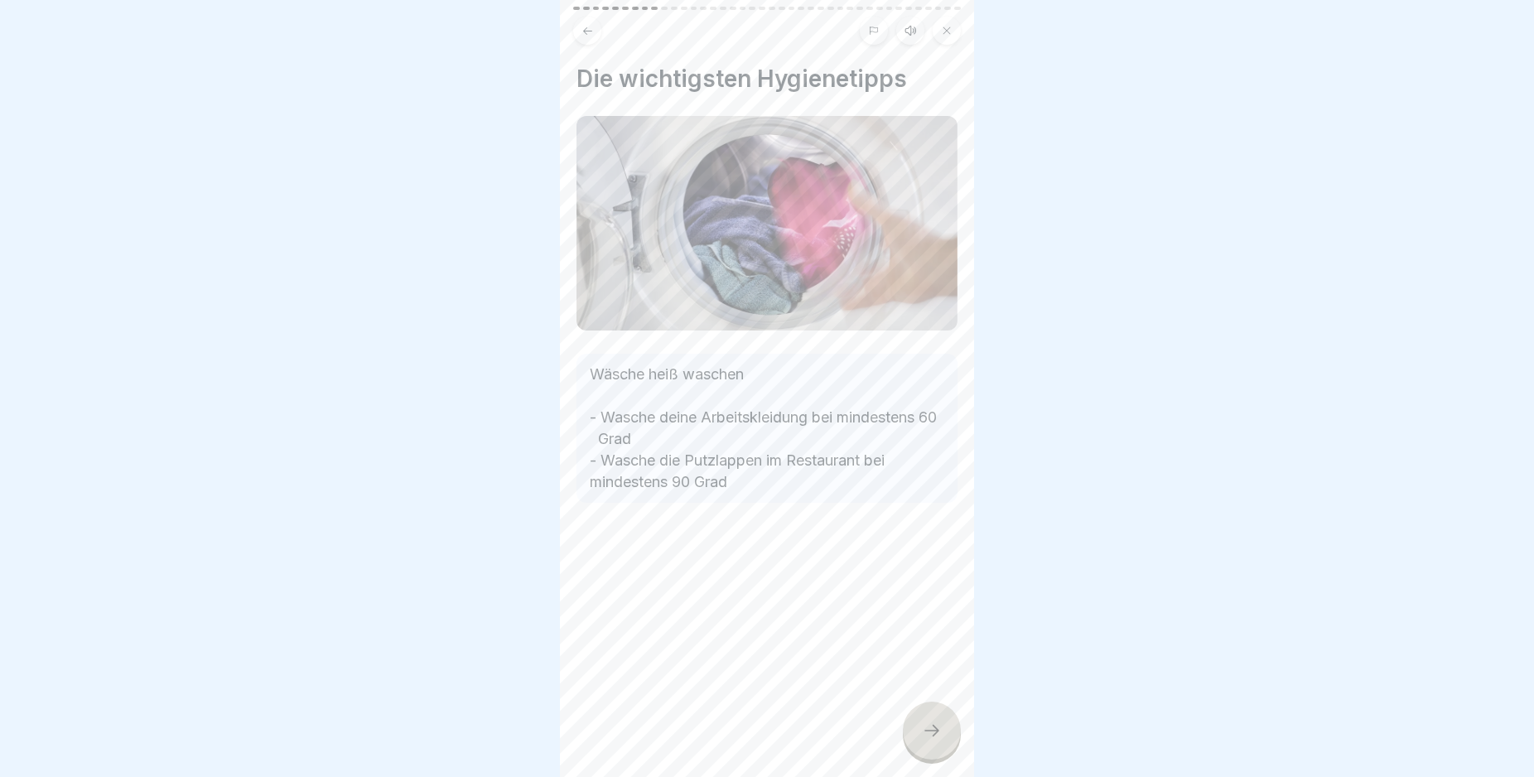
click at [926, 739] on icon at bounding box center [932, 730] width 20 height 20
click at [928, 740] on icon at bounding box center [932, 730] width 20 height 20
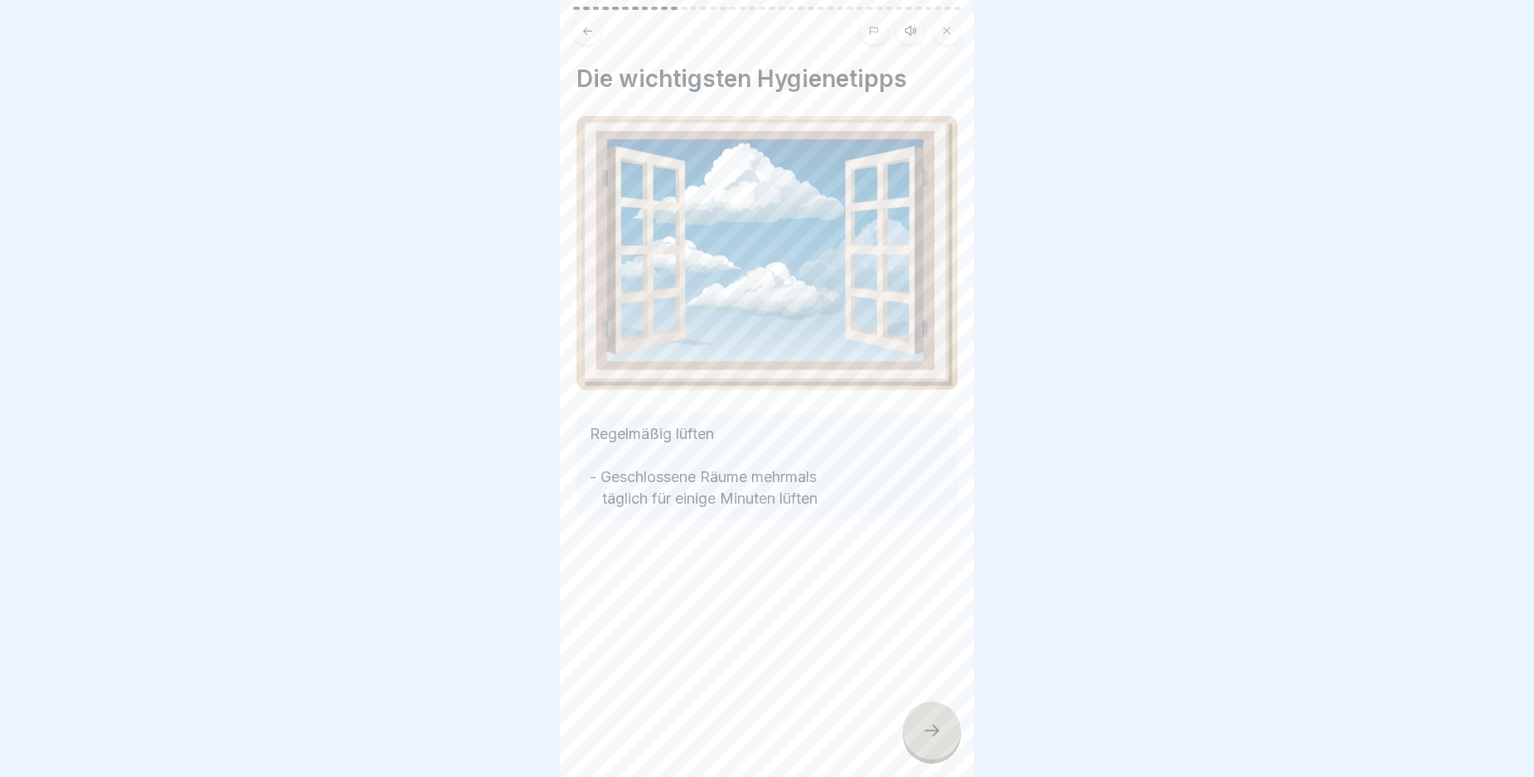
click at [928, 740] on icon at bounding box center [932, 730] width 20 height 20
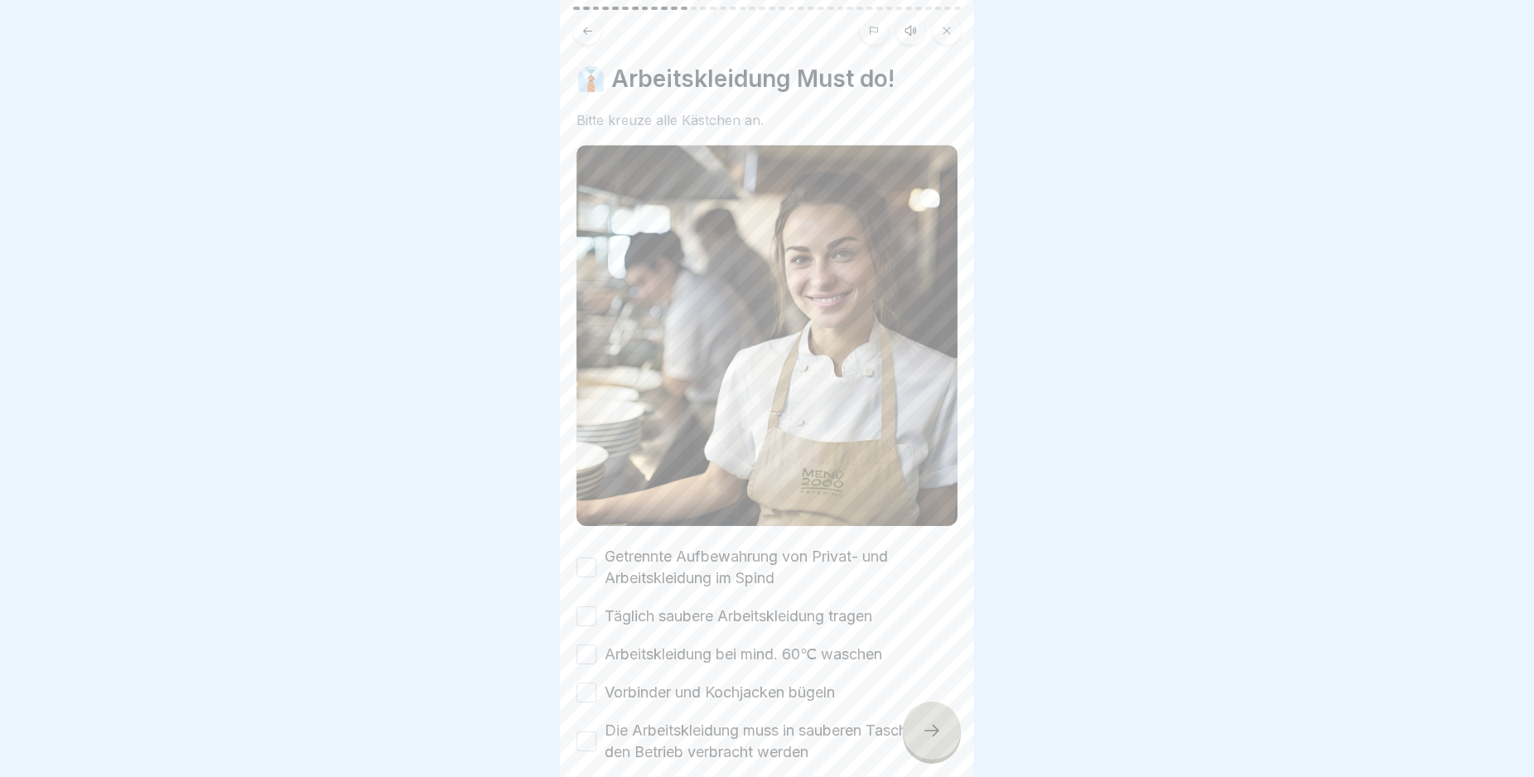
click at [929, 740] on icon at bounding box center [932, 730] width 20 height 20
click at [931, 740] on icon at bounding box center [932, 730] width 20 height 20
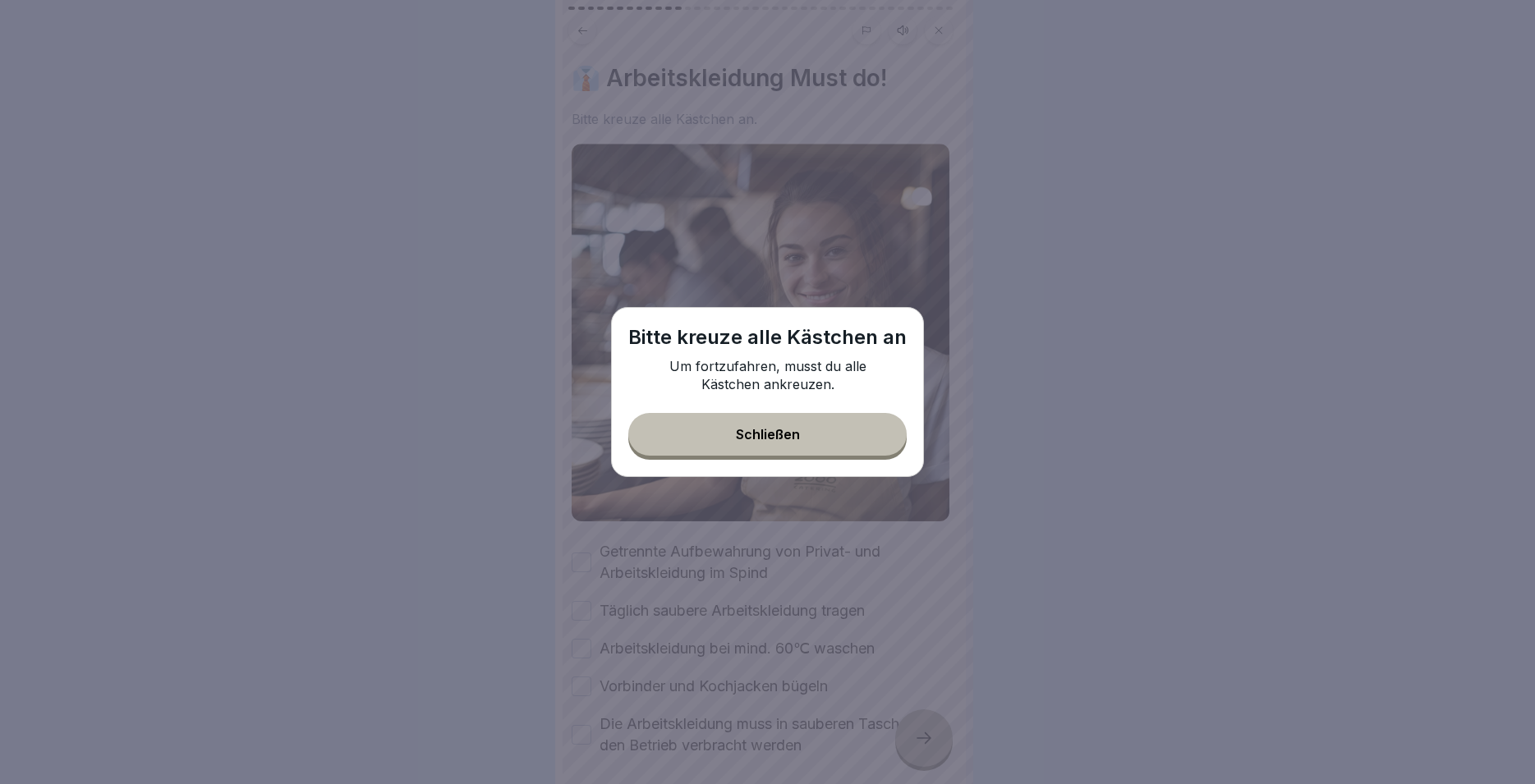
click at [732, 432] on button "Schließen" at bounding box center [768, 434] width 279 height 43
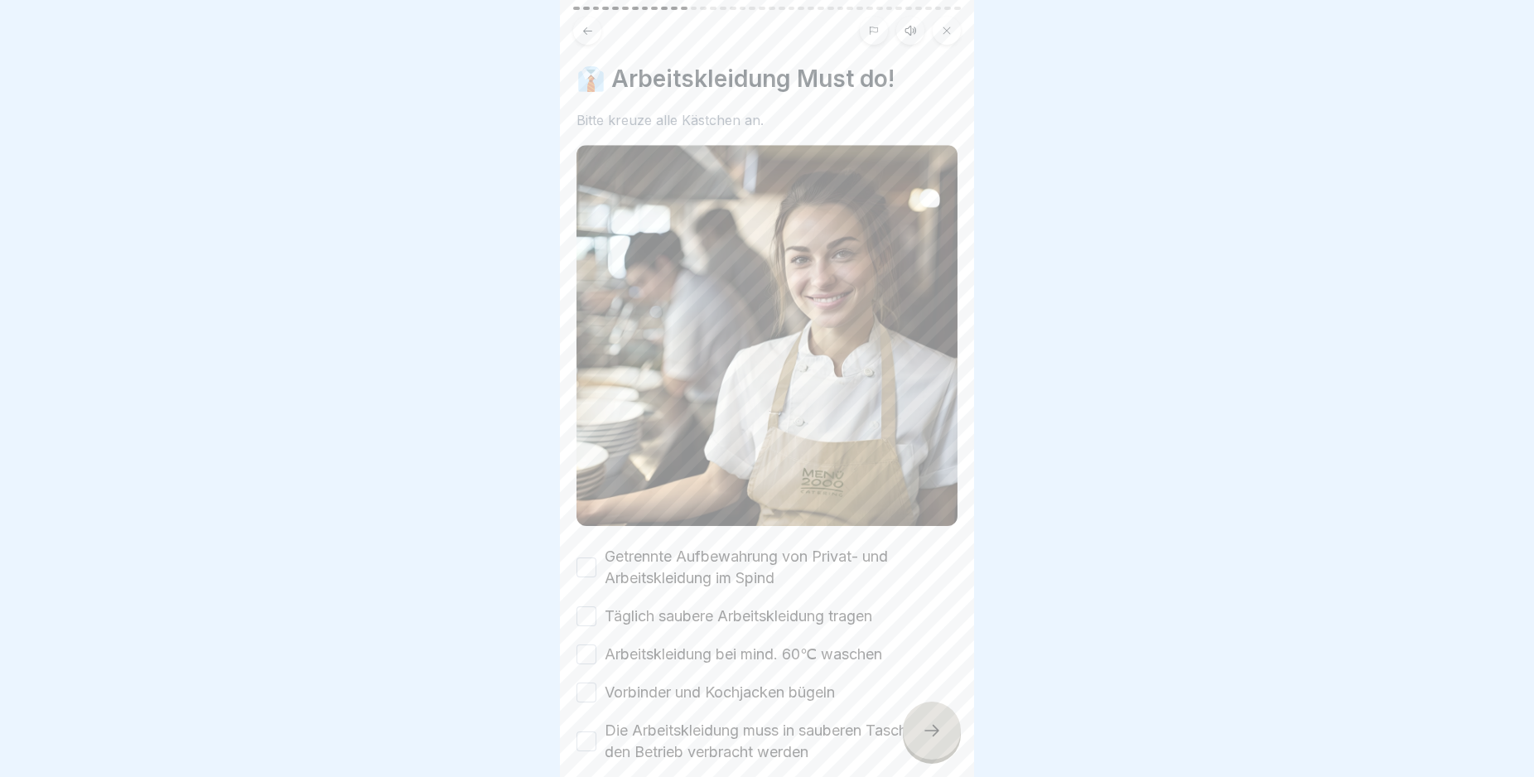
click at [641, 551] on label "Getrennte Aufbewahrung von Privat- und Arbeitskleidung im Spind" at bounding box center [781, 567] width 353 height 43
click at [596, 557] on button "Getrennte Aufbewahrung von Privat- und Arbeitskleidung im Spind" at bounding box center [586, 567] width 20 height 20
click at [648, 605] on label "Täglich saubere Arbeitskleidung tragen" at bounding box center [738, 616] width 267 height 22
click at [596, 606] on button "Täglich saubere Arbeitskleidung tragen" at bounding box center [586, 616] width 20 height 20
click at [642, 643] on label "Arbeitskleidung bei mind. 60℃ waschen" at bounding box center [743, 654] width 277 height 22
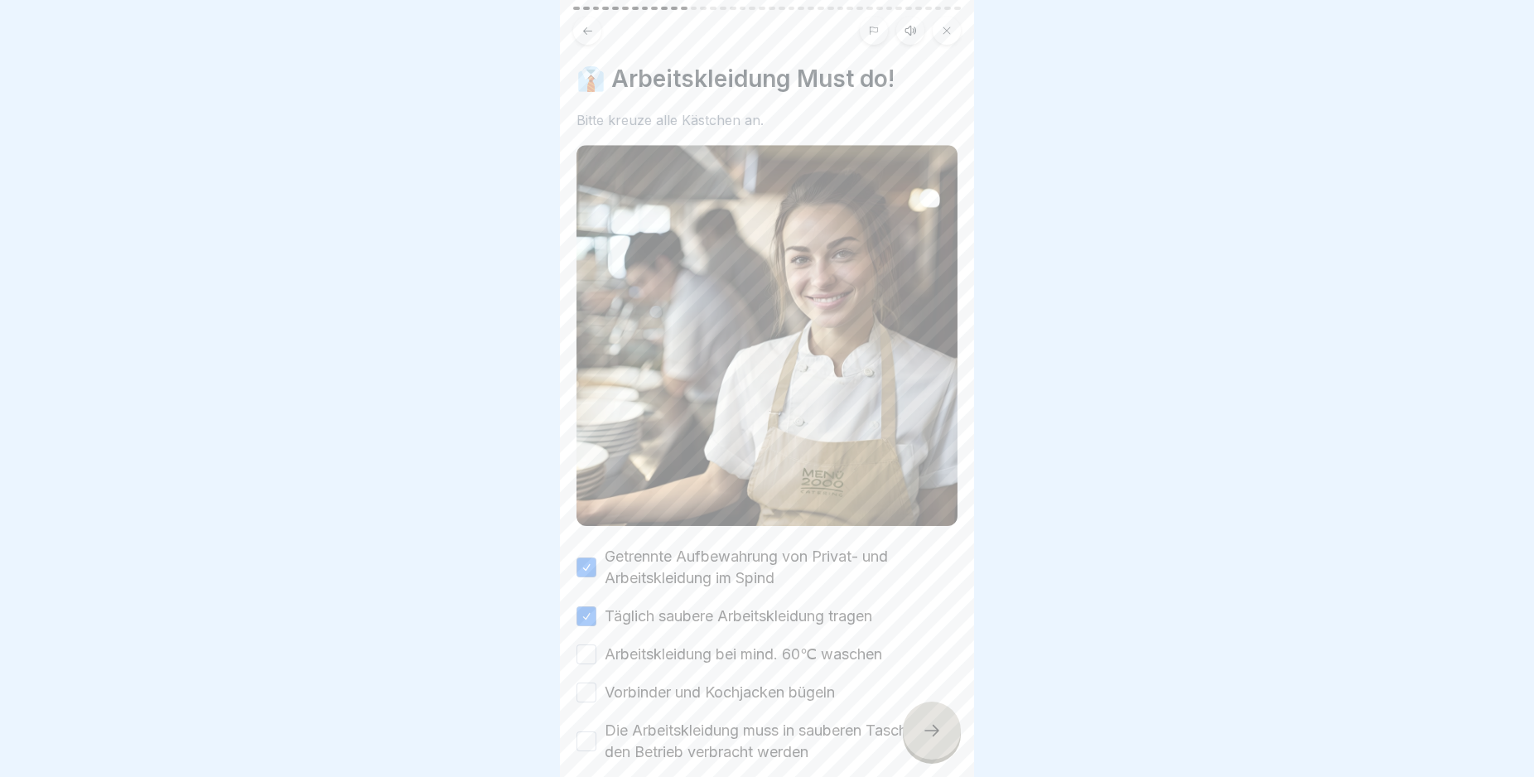
click at [596, 644] on button "Arbeitskleidung bei mind. 60℃ waschen" at bounding box center [586, 654] width 20 height 20
click at [642, 682] on label "Vorbinder und Kochjacken bügeln" at bounding box center [720, 693] width 230 height 22
click at [596, 682] on button "Vorbinder und Kochjacken bügeln" at bounding box center [586, 692] width 20 height 20
click at [658, 725] on label "Die Arbeitskleidung muss in sauberen Taschen in den Betrieb verbracht werden" at bounding box center [781, 741] width 353 height 43
click at [596, 731] on button "Die Arbeitskleidung muss in sauberen Taschen in den Betrieb verbracht werden" at bounding box center [586, 741] width 20 height 20
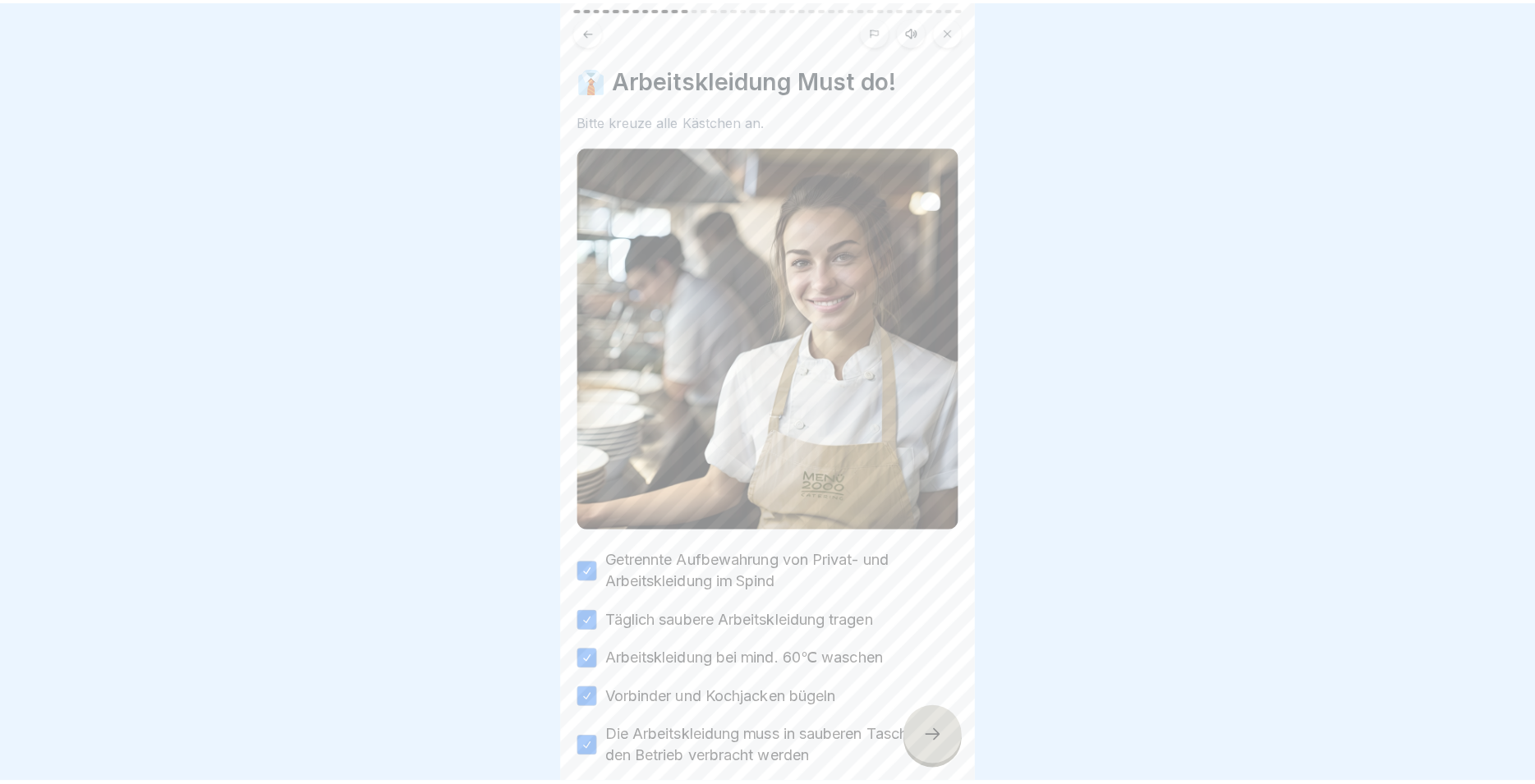
scroll to position [70, 0]
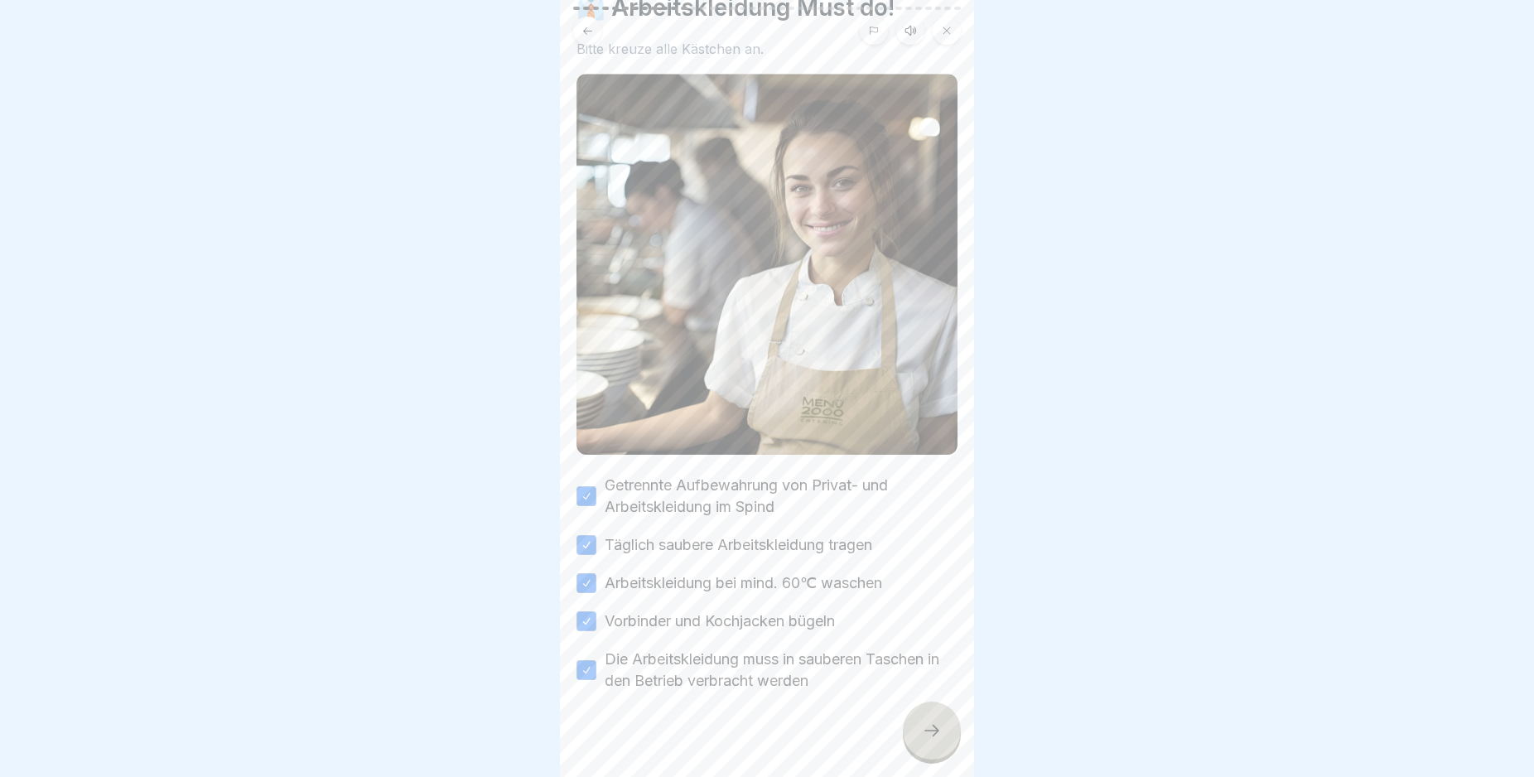
drag, startPoint x: 931, startPoint y: 724, endPoint x: 865, endPoint y: 732, distance: 65.9
click at [932, 730] on div at bounding box center [932, 730] width 58 height 58
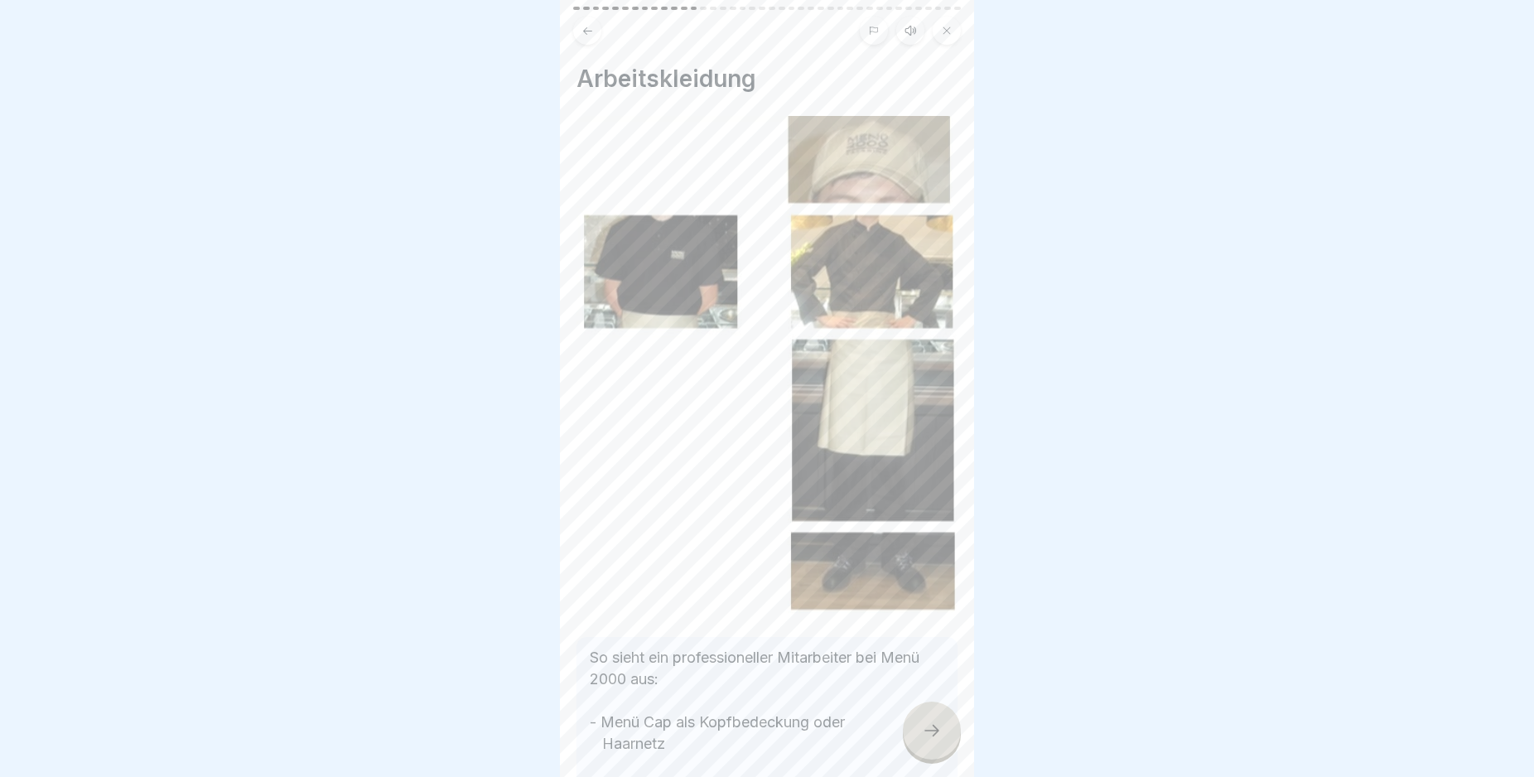
click at [935, 731] on div at bounding box center [932, 730] width 58 height 58
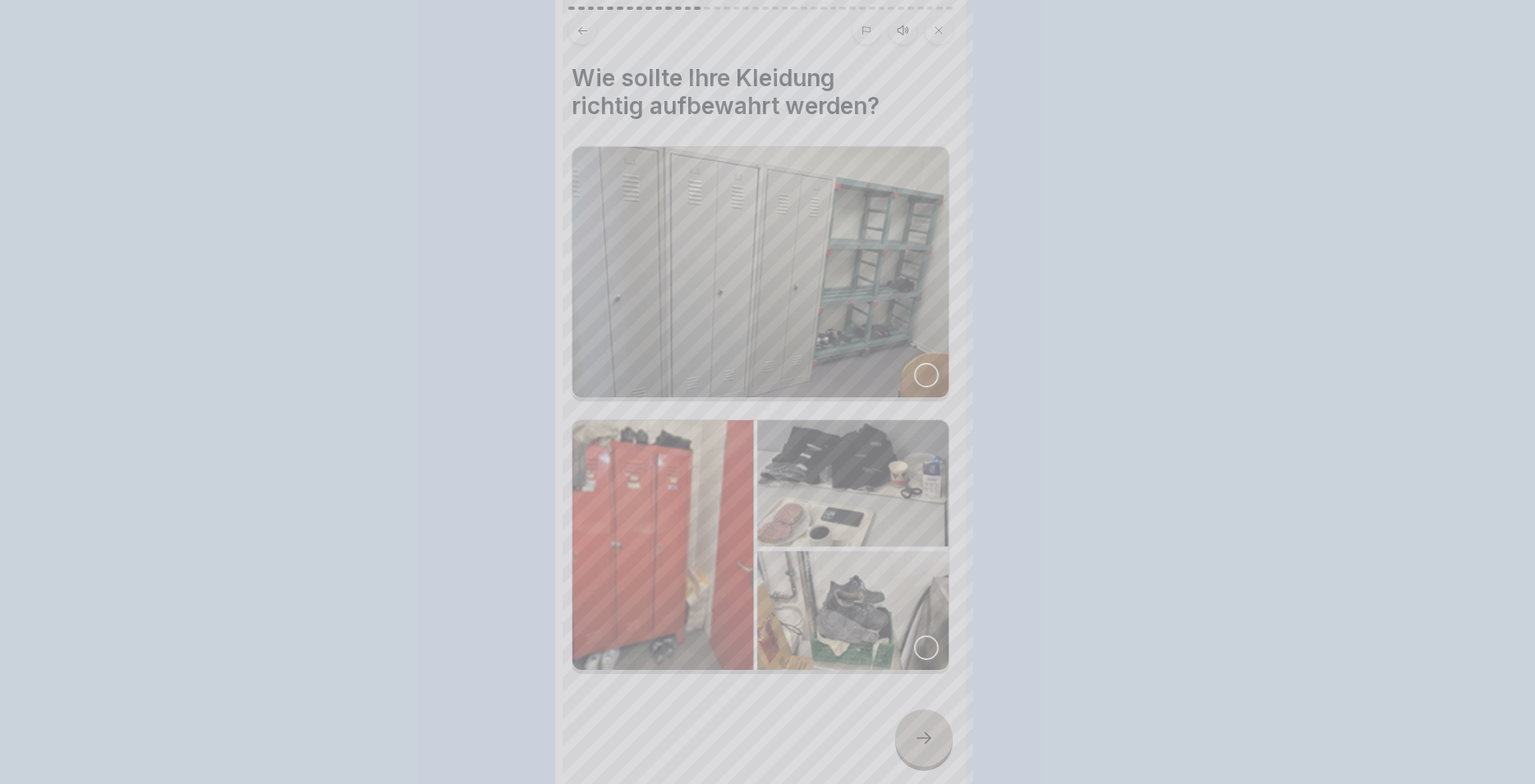
click at [927, 726] on div at bounding box center [768, 392] width 1535 height 784
click at [927, 729] on div at bounding box center [768, 392] width 1535 height 784
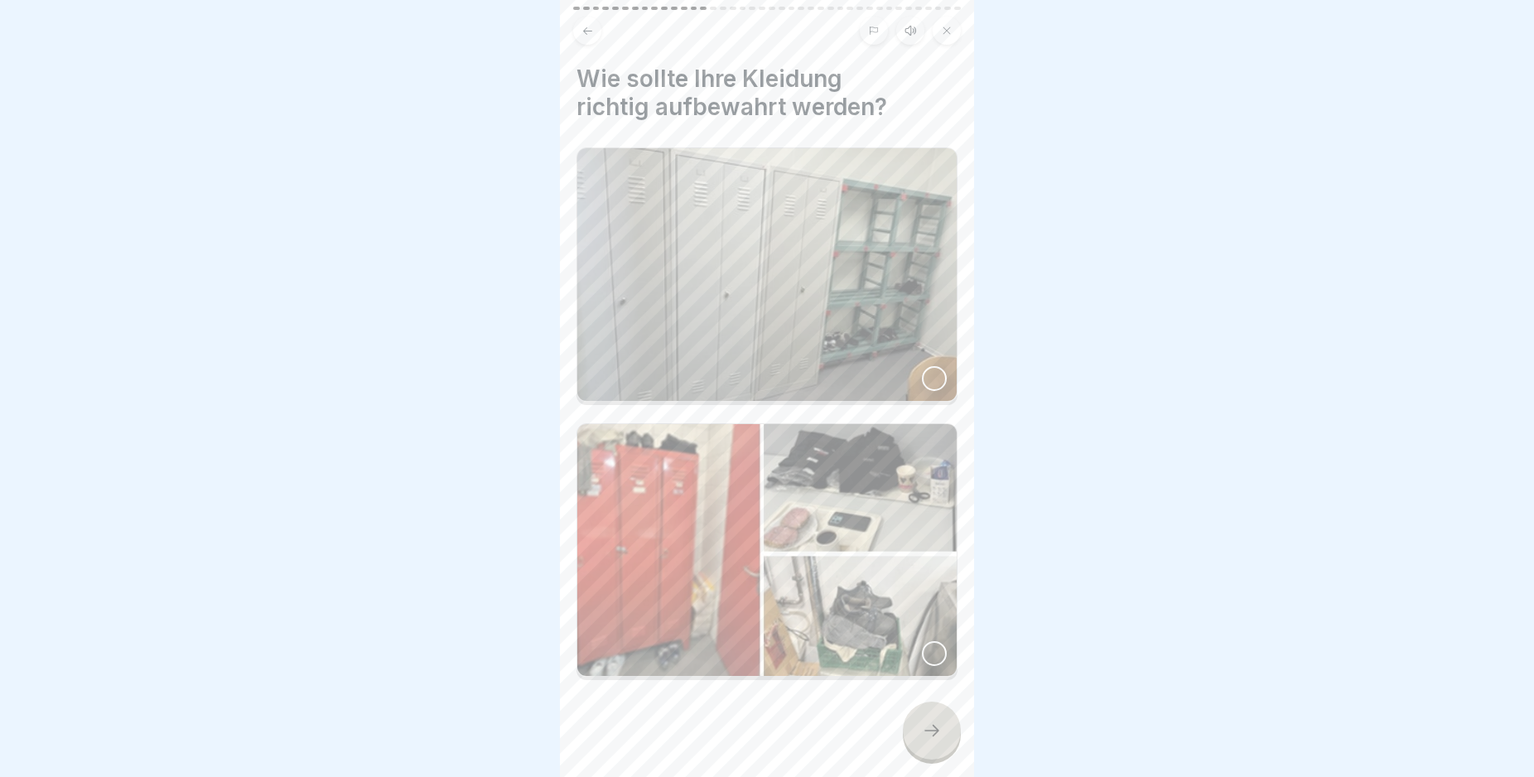
click at [935, 736] on icon at bounding box center [932, 730] width 20 height 20
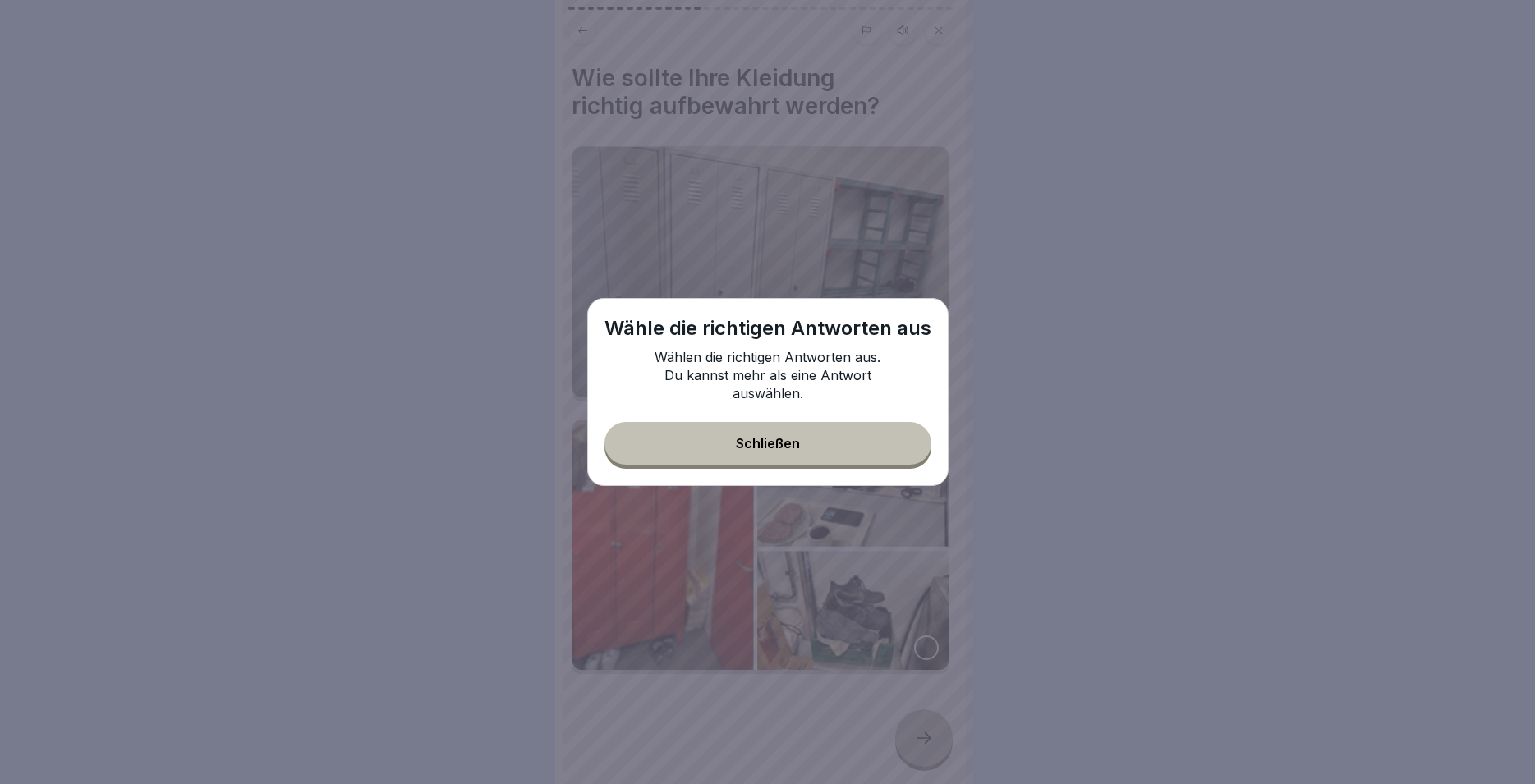
click at [814, 480] on div "Wähle die richtigen Antworten aus Wählen die richtigen Antworten aus. Du kannst…" at bounding box center [768, 392] width 361 height 188
click at [787, 435] on button "Schließen" at bounding box center [768, 443] width 327 height 43
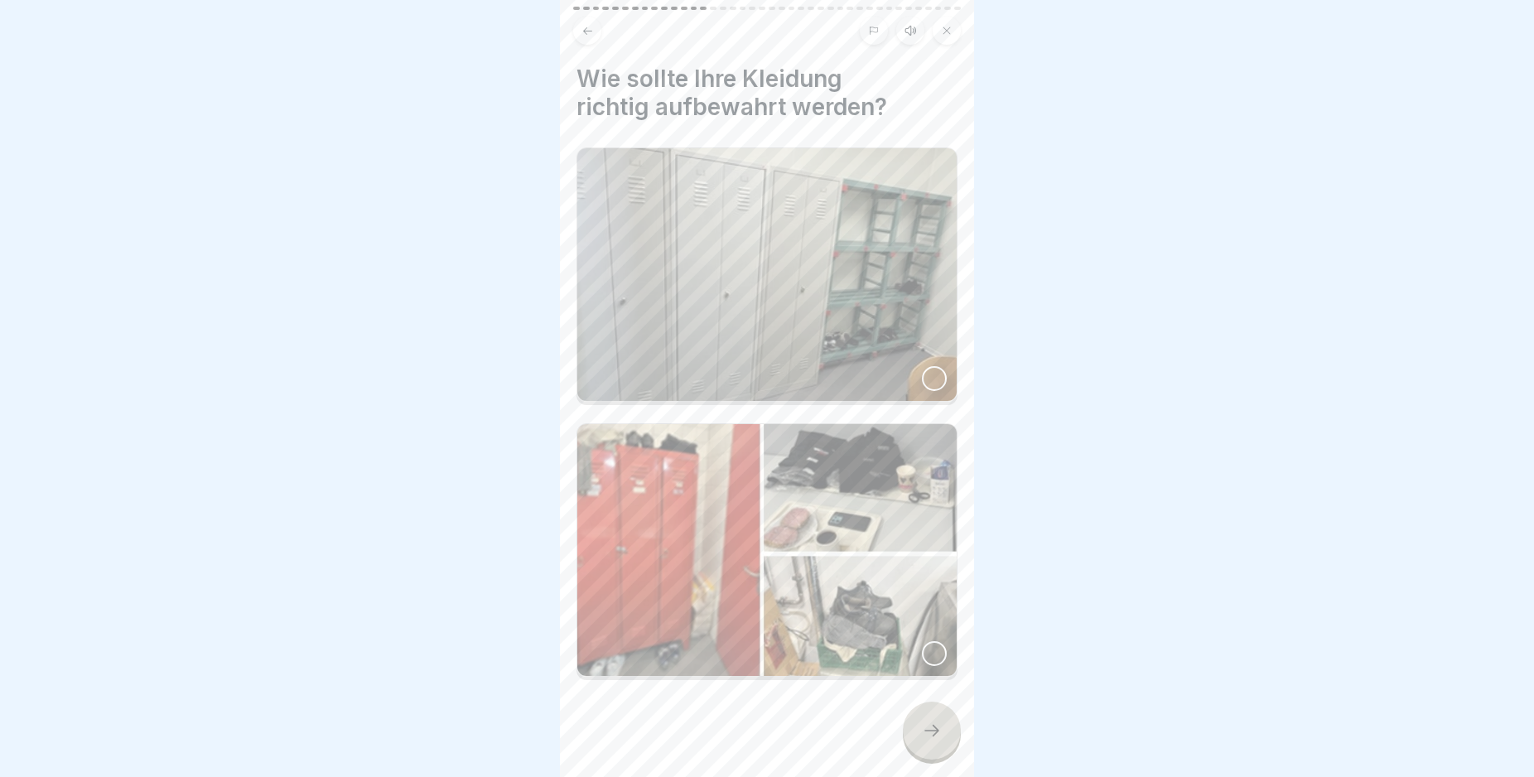
click at [800, 340] on img at bounding box center [766, 274] width 379 height 253
click at [935, 740] on icon at bounding box center [932, 730] width 20 height 20
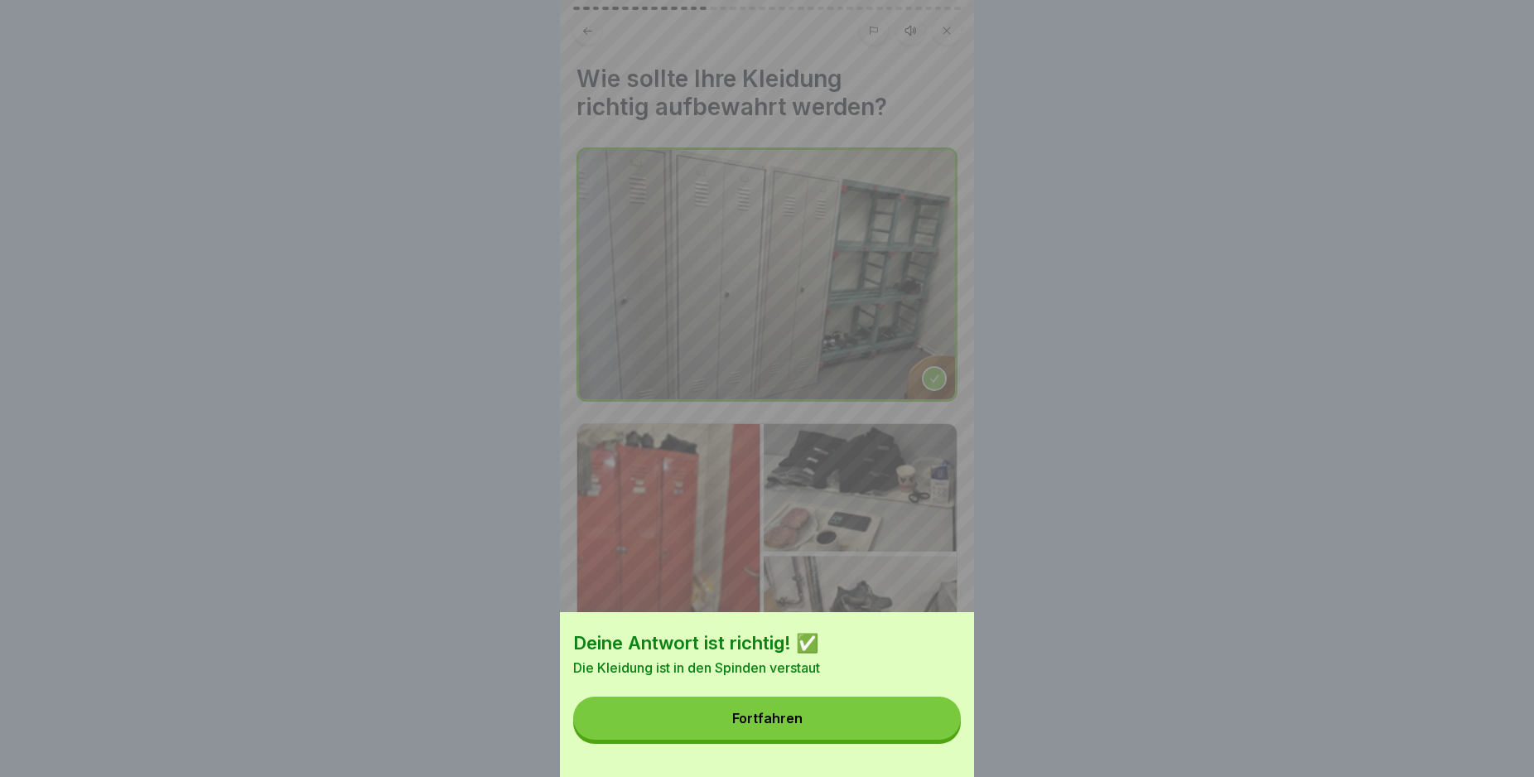
drag, startPoint x: 749, startPoint y: 713, endPoint x: 740, endPoint y: 717, distance: 10.0
click at [745, 715] on button "Fortfahren" at bounding box center [767, 717] width 388 height 43
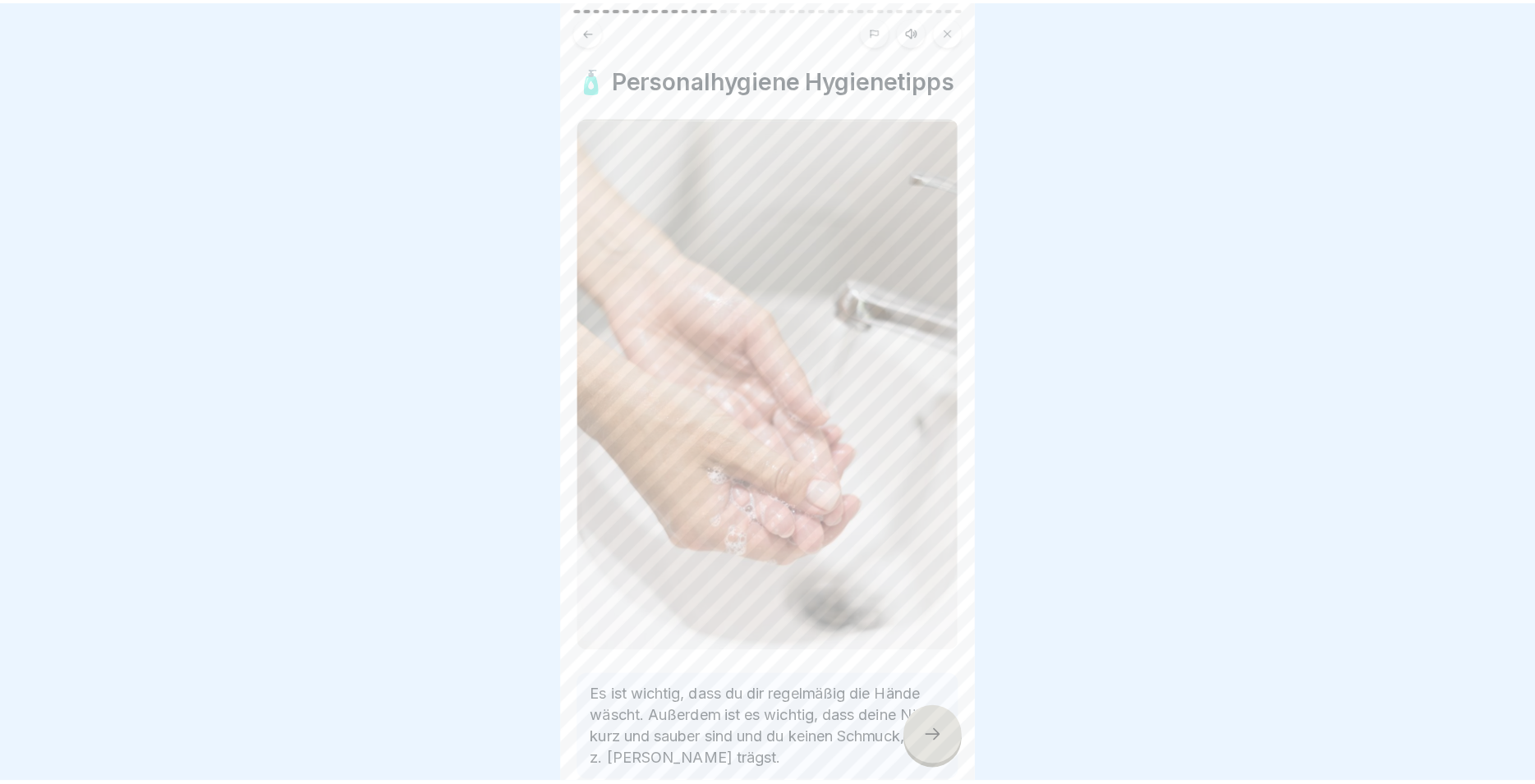
scroll to position [106, 0]
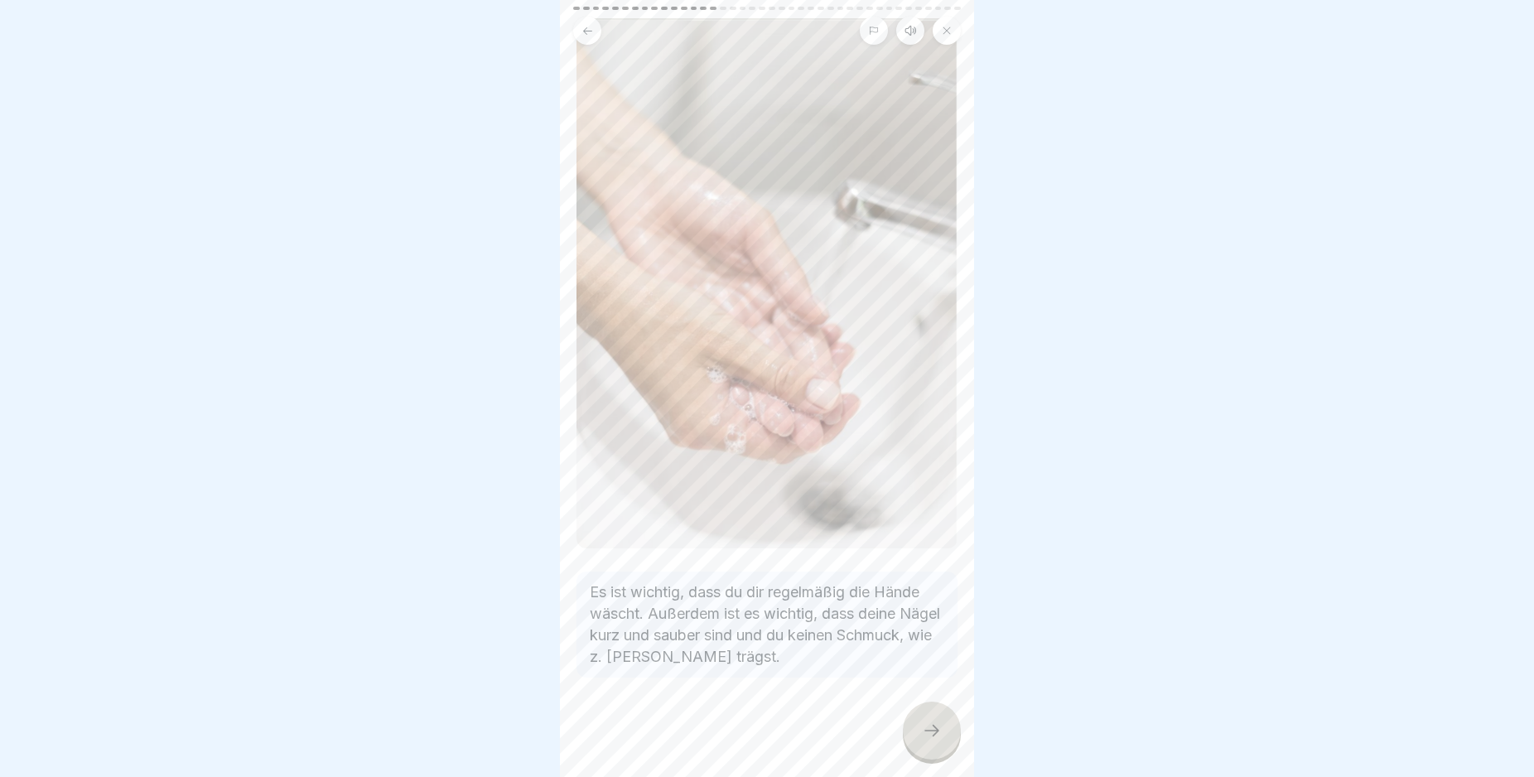
drag, startPoint x: 922, startPoint y: 727, endPoint x: 931, endPoint y: 731, distance: 10.0
click at [925, 731] on div at bounding box center [932, 730] width 58 height 58
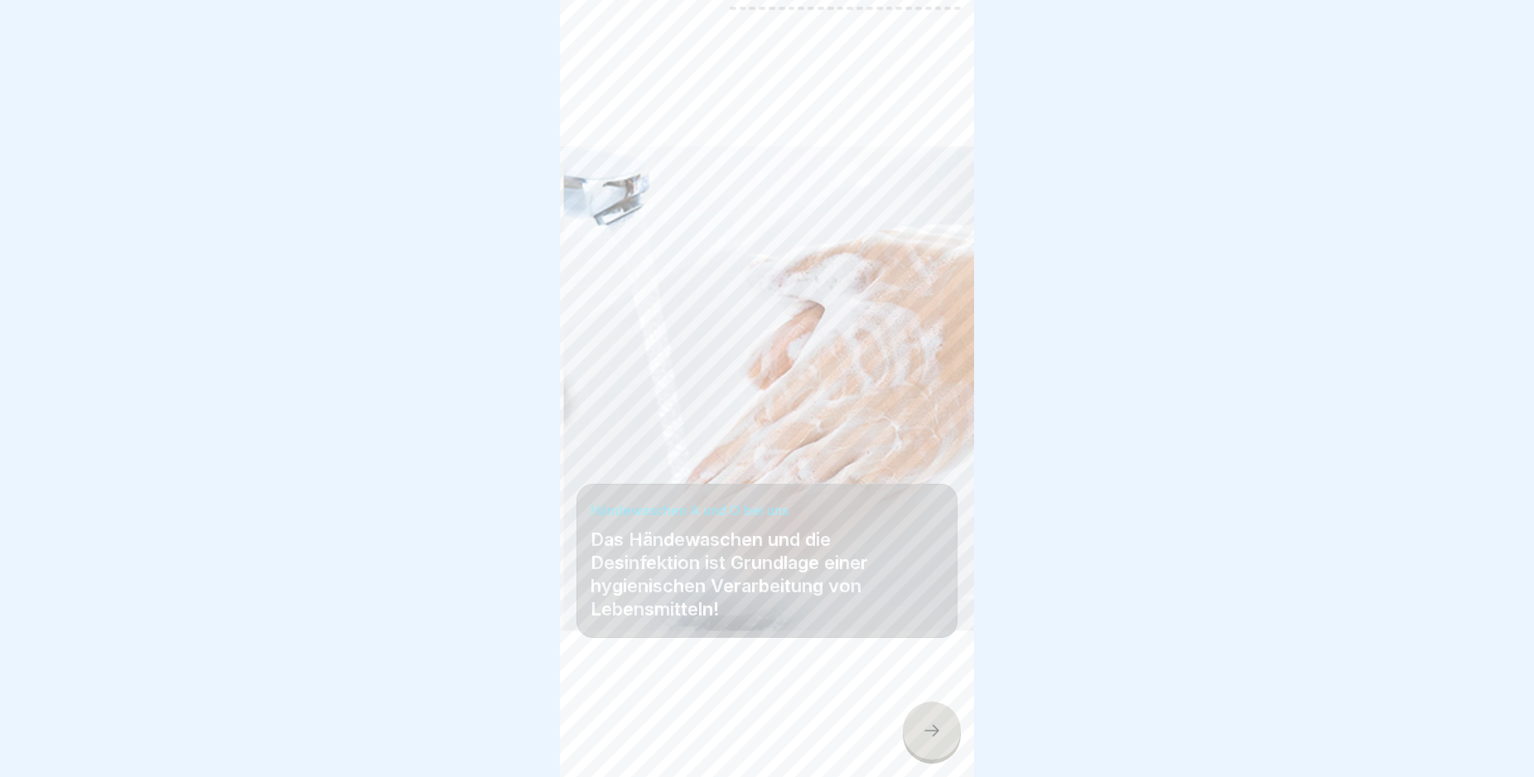
click at [939, 735] on div at bounding box center [932, 730] width 58 height 58
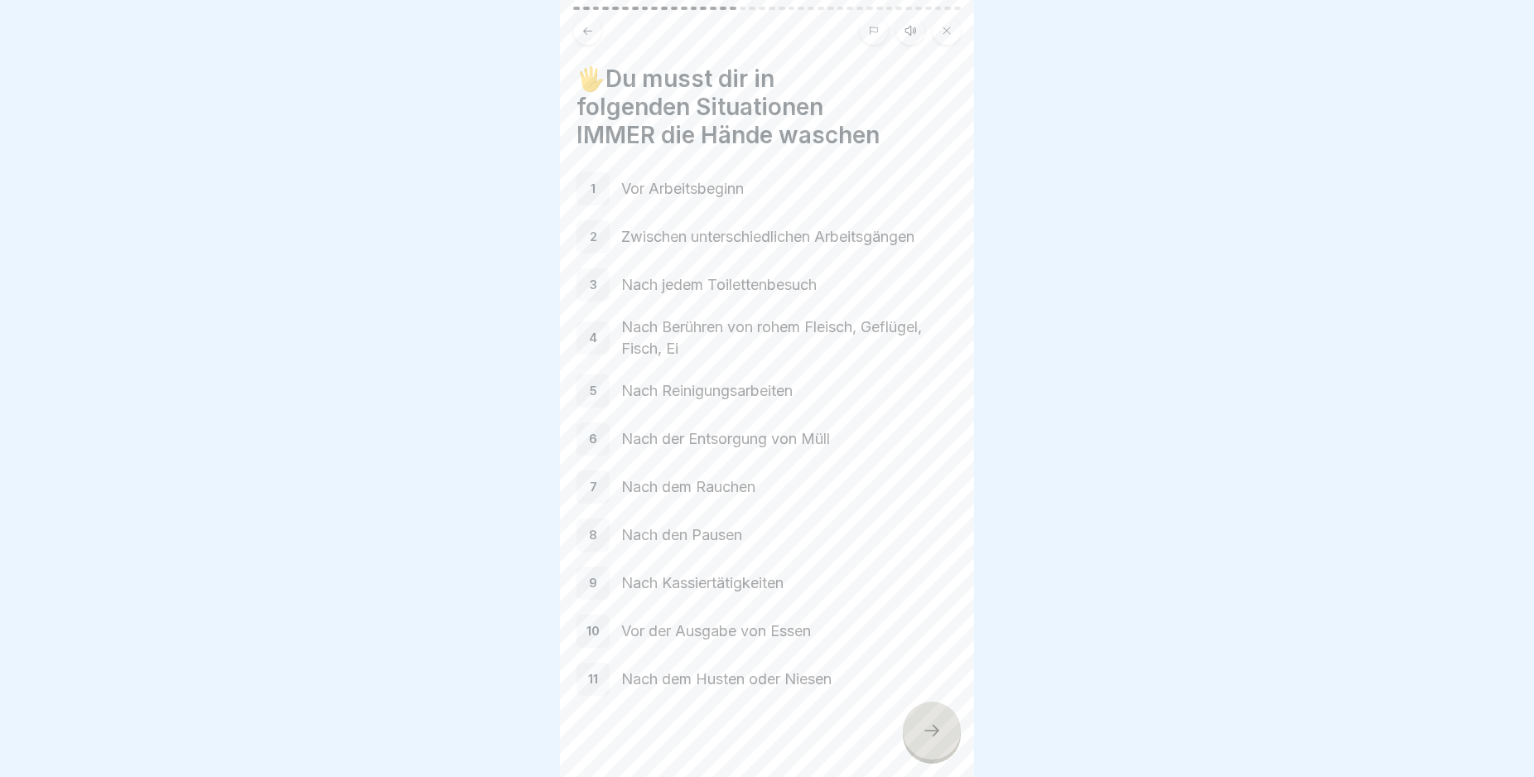
click at [939, 735] on div at bounding box center [932, 730] width 58 height 58
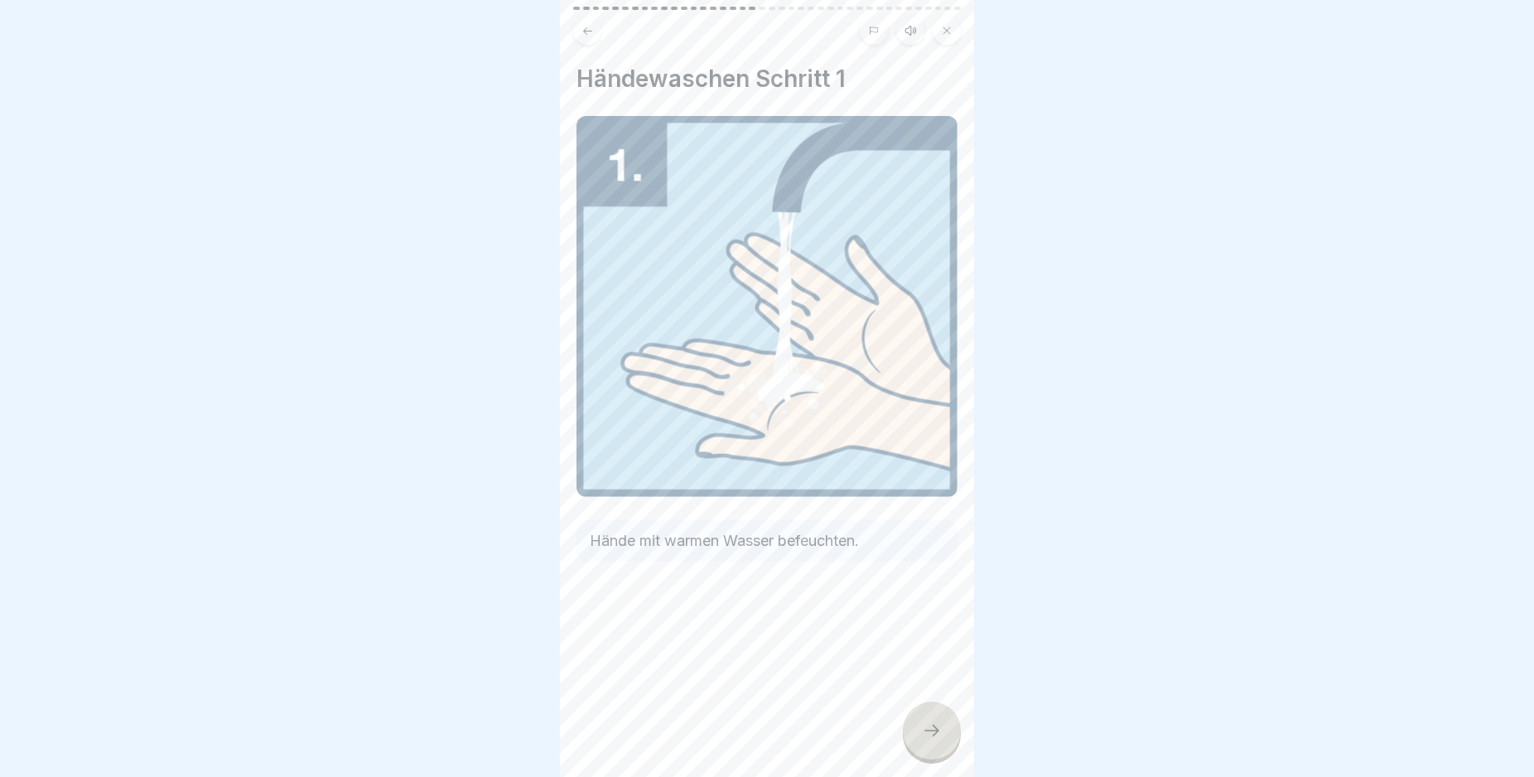
click at [939, 735] on div at bounding box center [932, 730] width 58 height 58
click at [939, 736] on icon at bounding box center [932, 730] width 20 height 20
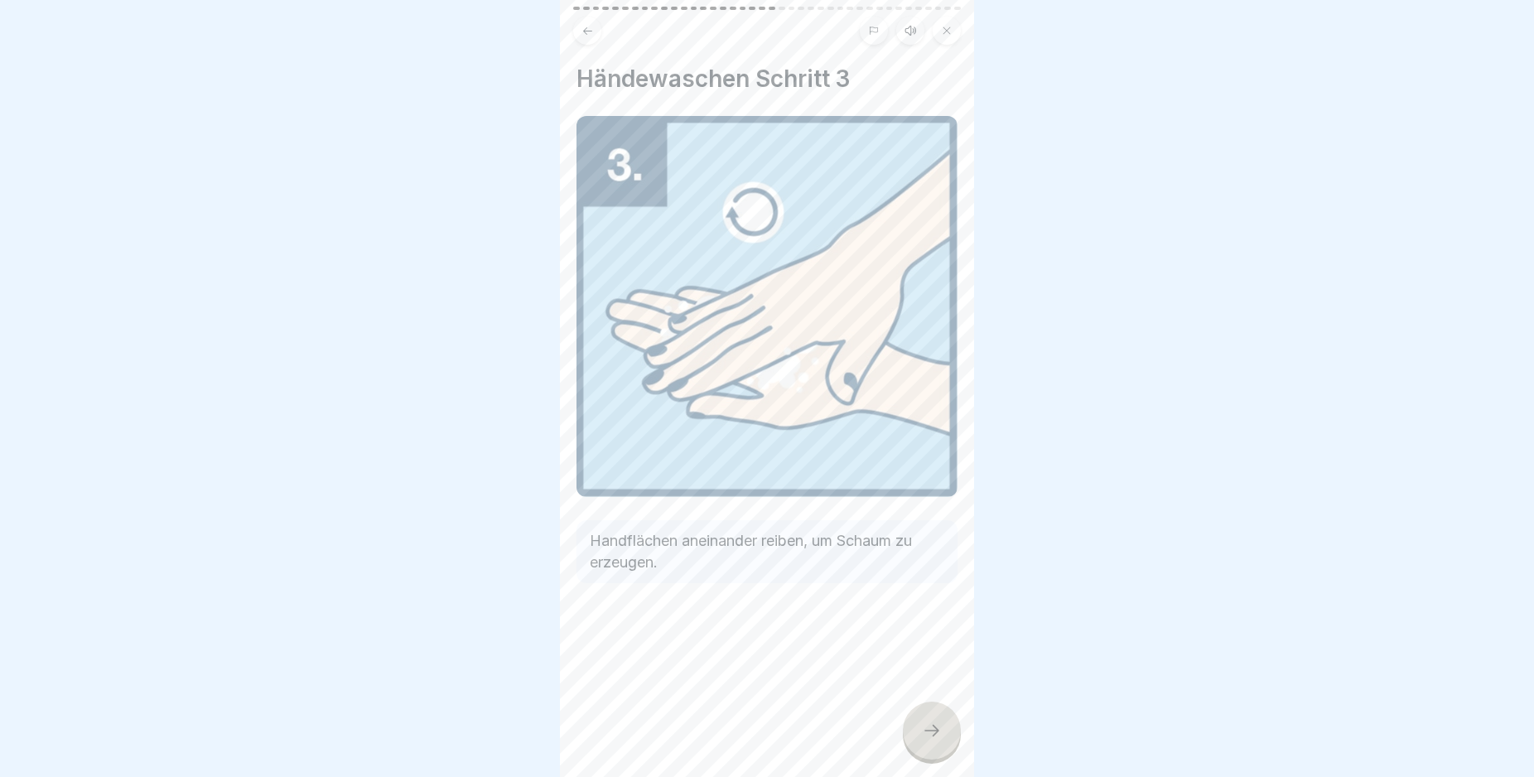
click at [939, 737] on icon at bounding box center [932, 730] width 20 height 20
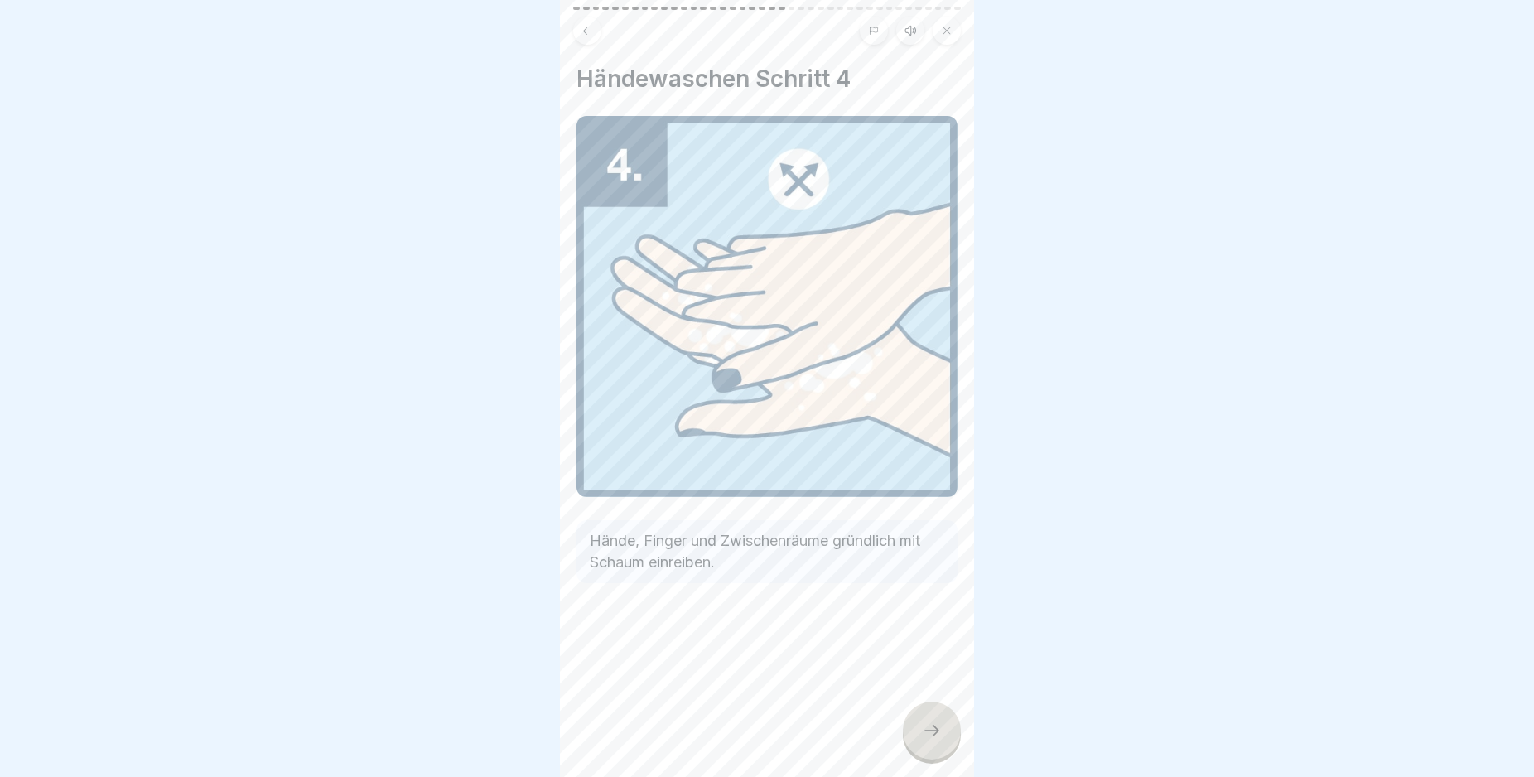
click at [939, 737] on icon at bounding box center [932, 730] width 20 height 20
click at [939, 738] on icon at bounding box center [932, 730] width 20 height 20
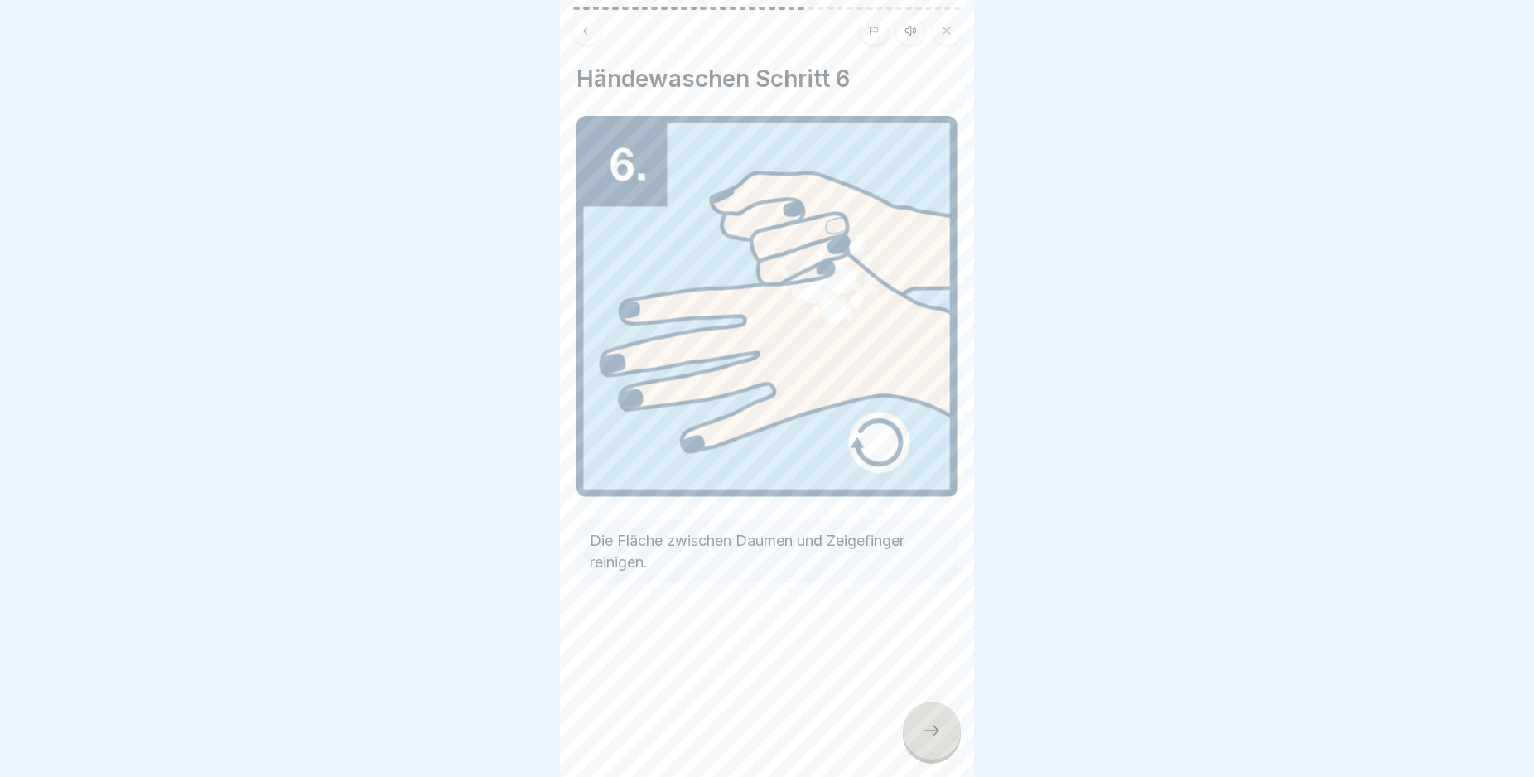
click at [941, 738] on icon at bounding box center [932, 730] width 20 height 20
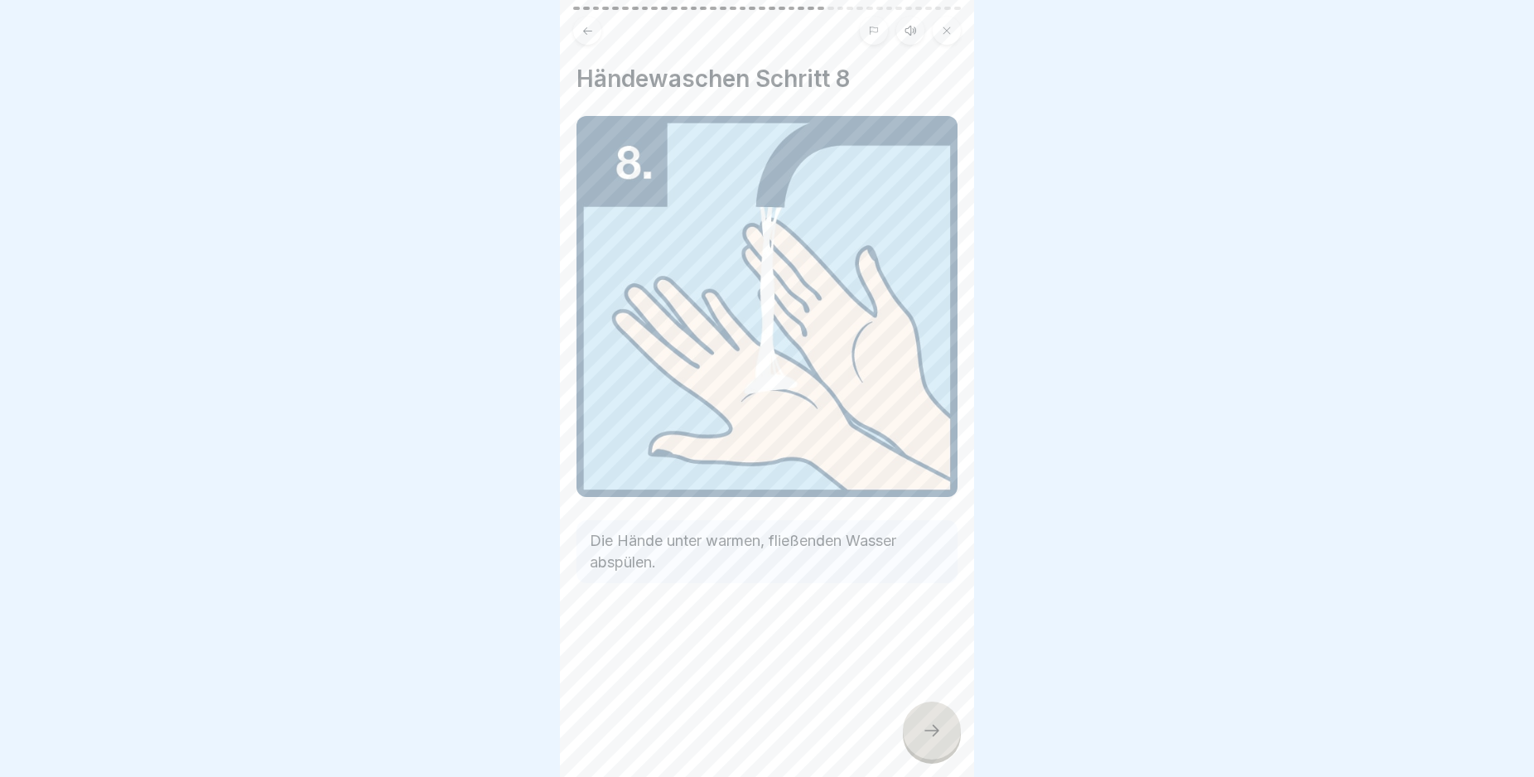
click at [941, 738] on icon at bounding box center [932, 730] width 20 height 20
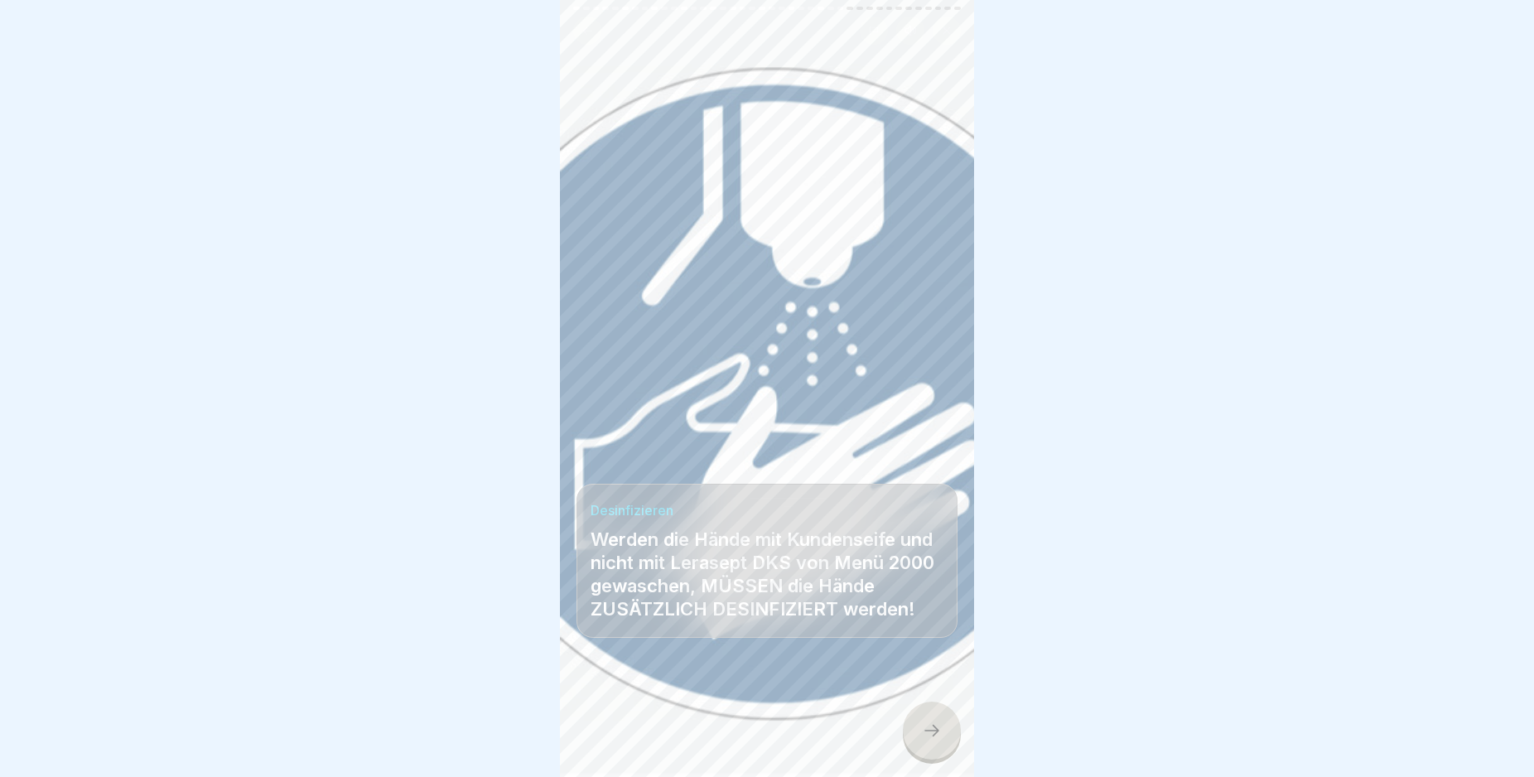
click at [941, 738] on icon at bounding box center [932, 730] width 20 height 20
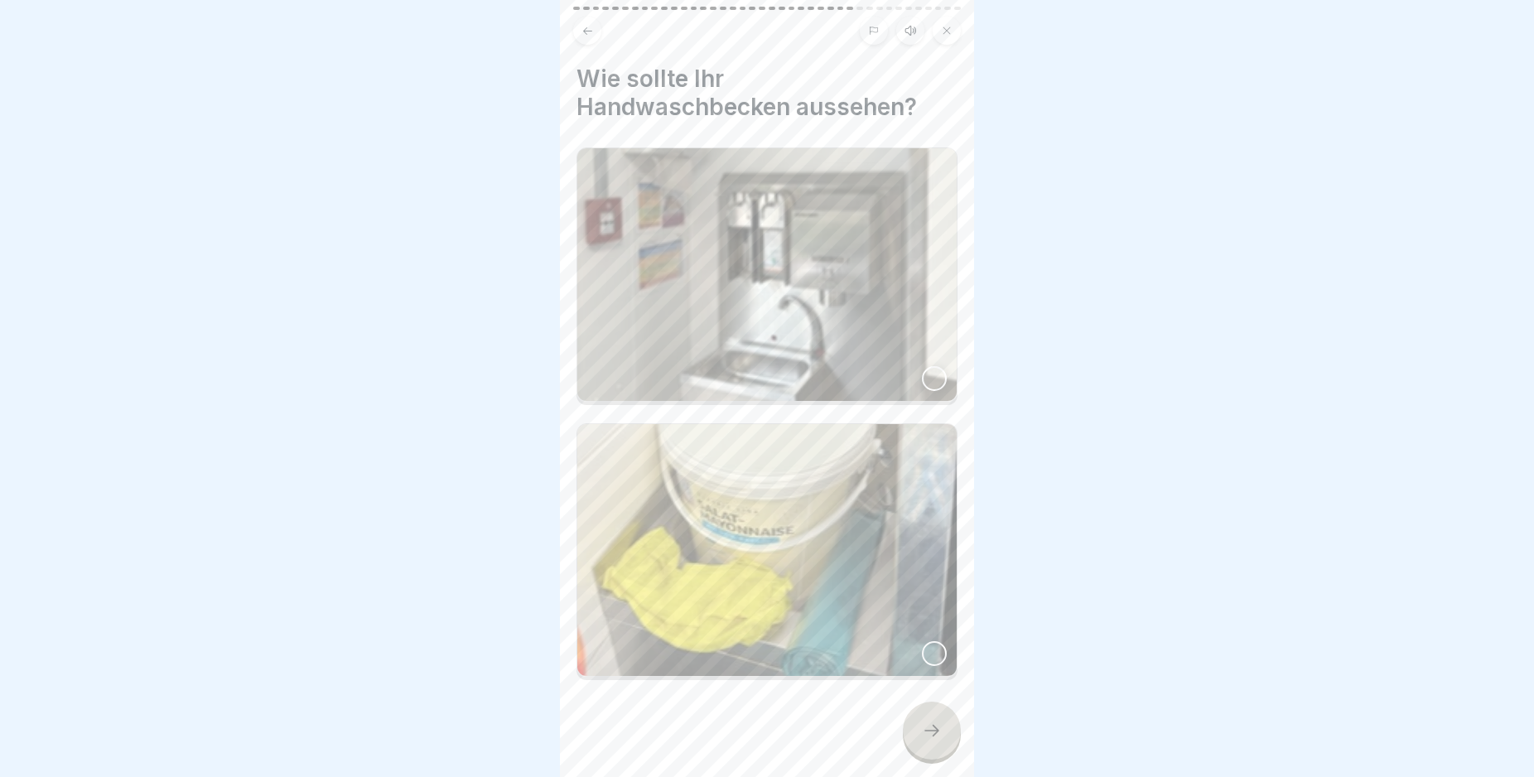
click at [941, 738] on icon at bounding box center [932, 730] width 20 height 20
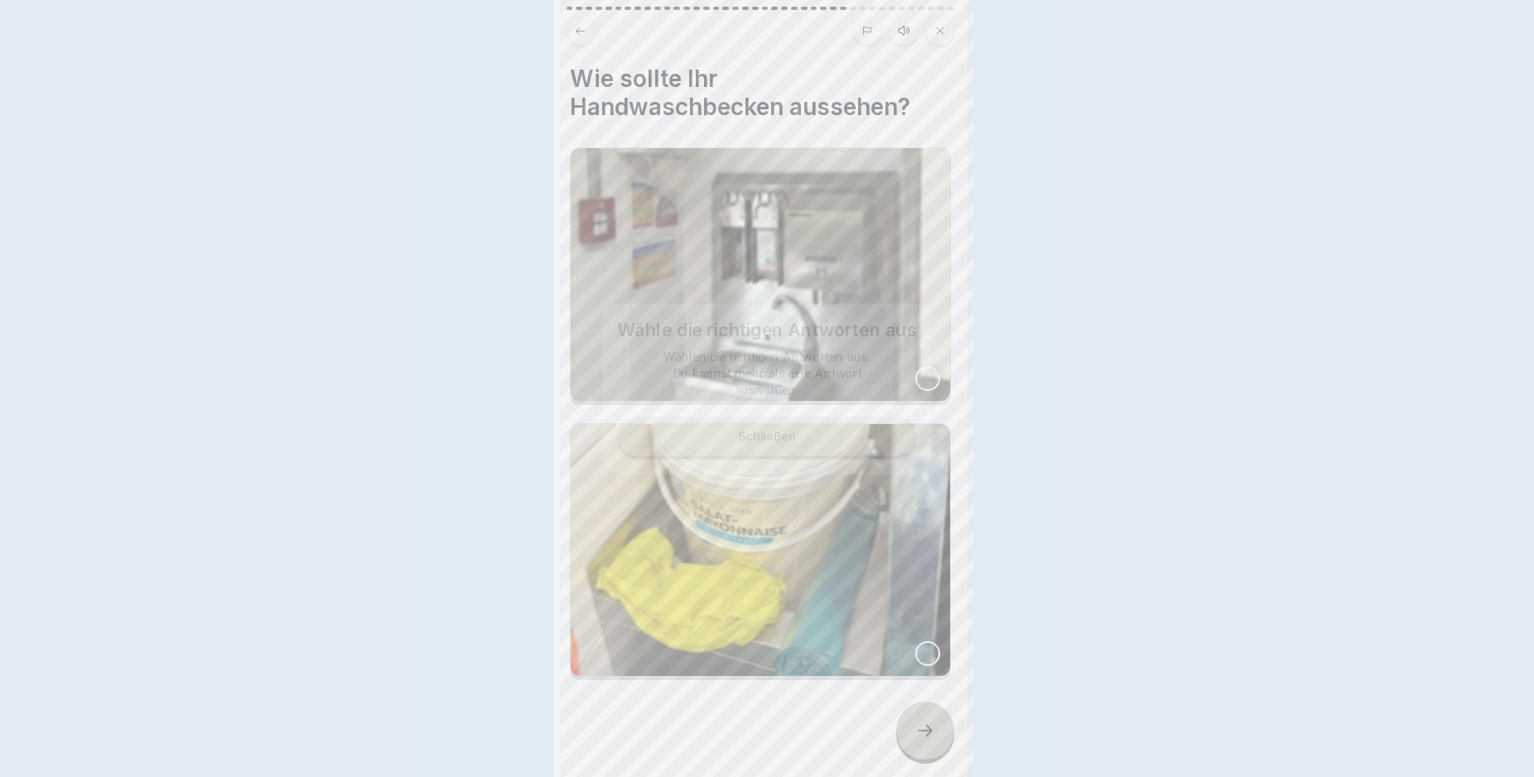
click at [935, 738] on icon at bounding box center [925, 730] width 20 height 20
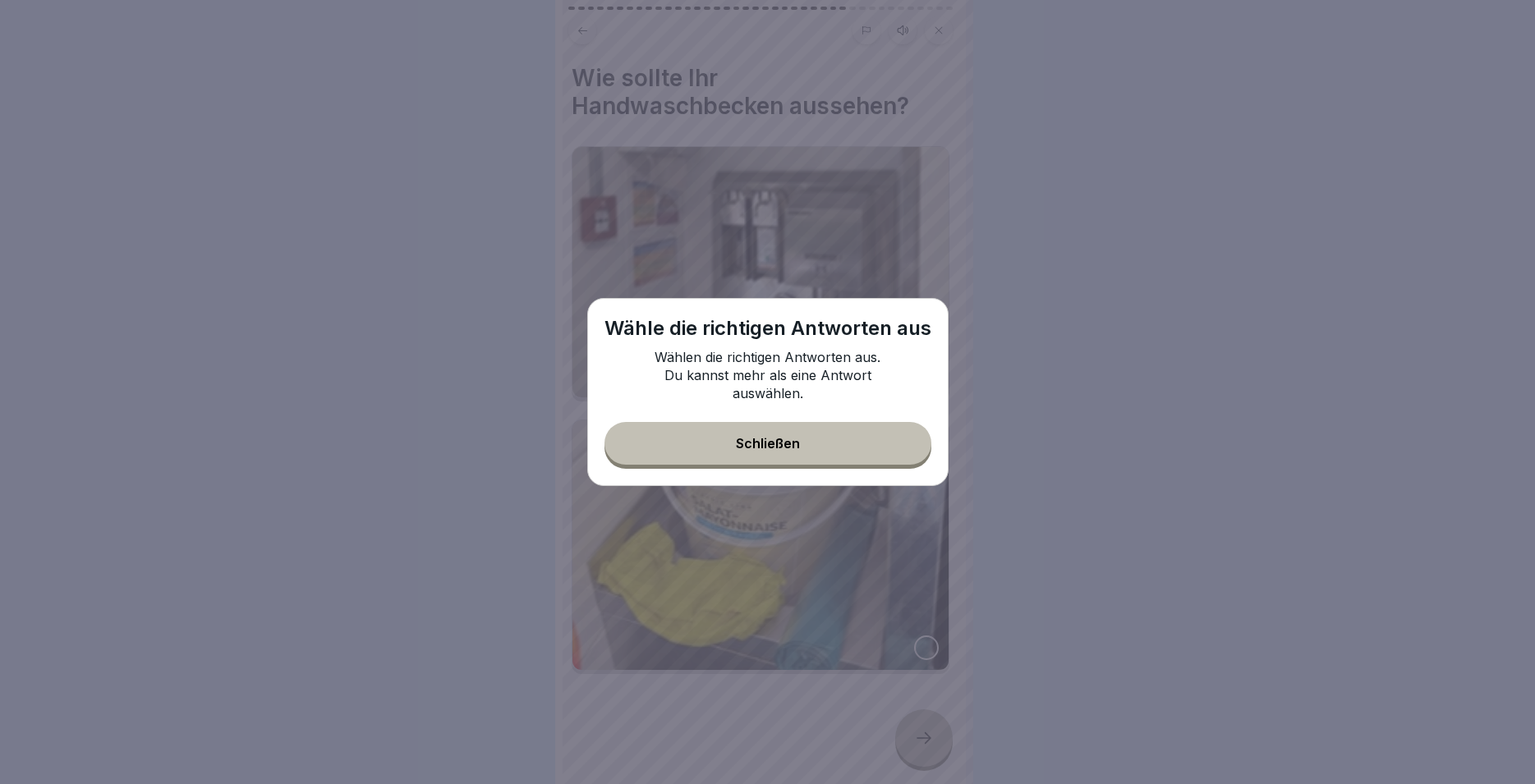
click at [811, 439] on button "Schließen" at bounding box center [768, 443] width 327 height 43
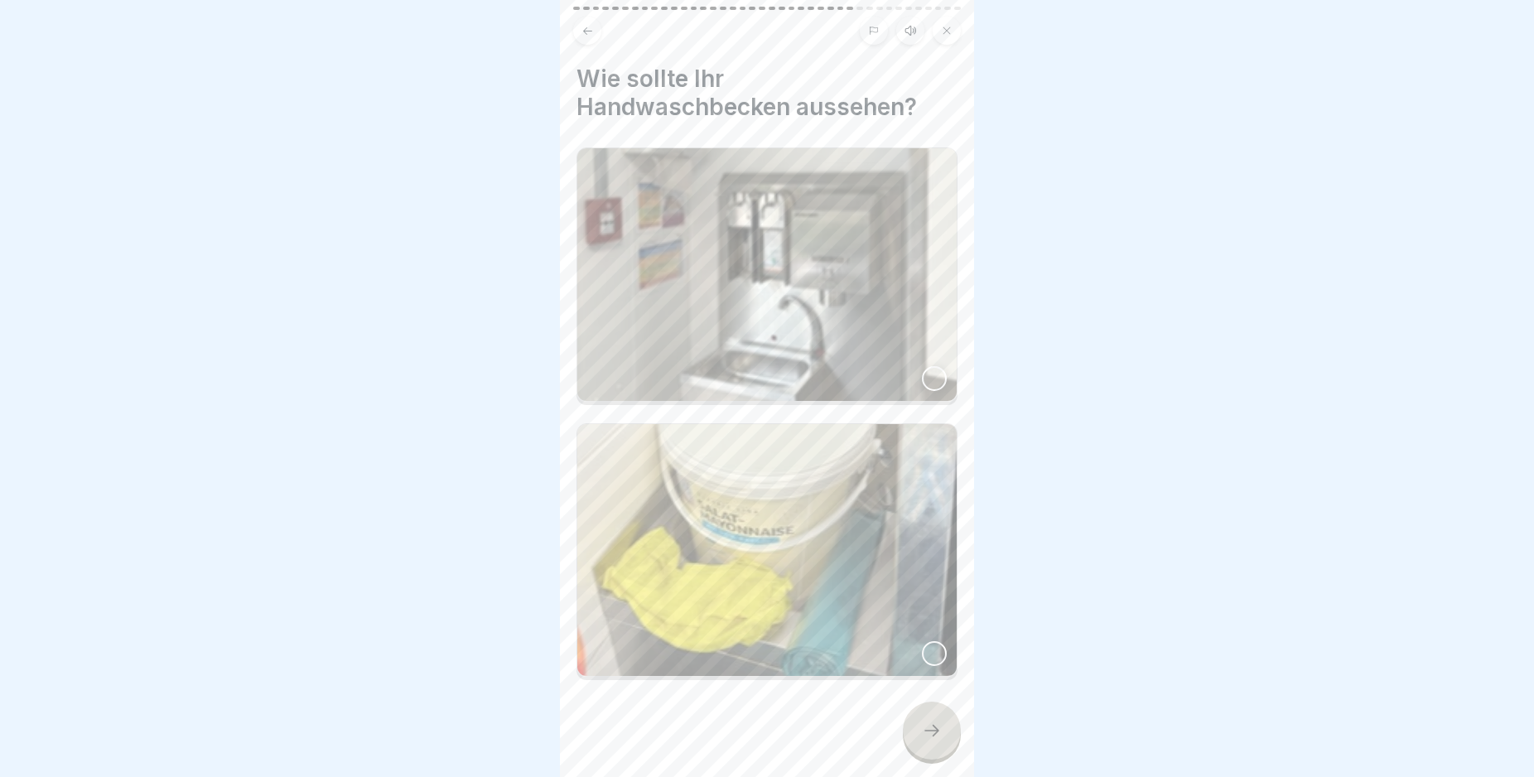
click at [773, 296] on img at bounding box center [766, 274] width 379 height 253
drag, startPoint x: 933, startPoint y: 739, endPoint x: 924, endPoint y: 739, distance: 9.1
click at [933, 740] on div at bounding box center [932, 730] width 58 height 58
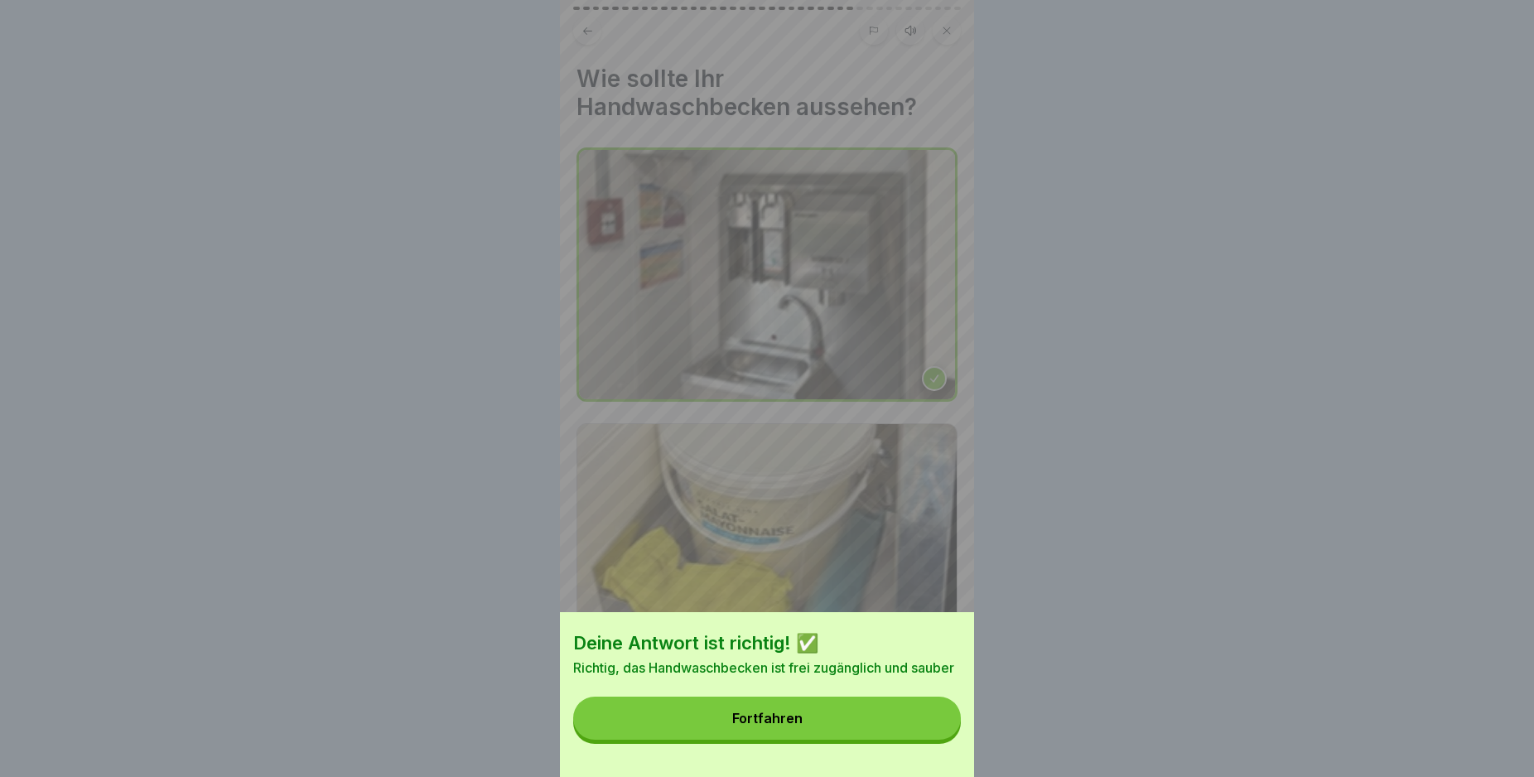
drag, startPoint x: 848, startPoint y: 757, endPoint x: 843, endPoint y: 746, distance: 11.9
click at [848, 754] on div "Deine Antwort ist richtig! ✅ Richtig, das Handwaschbecken ist frei zugänglich u…" at bounding box center [767, 694] width 414 height 165
click at [838, 725] on button "Fortfahren" at bounding box center [767, 717] width 388 height 43
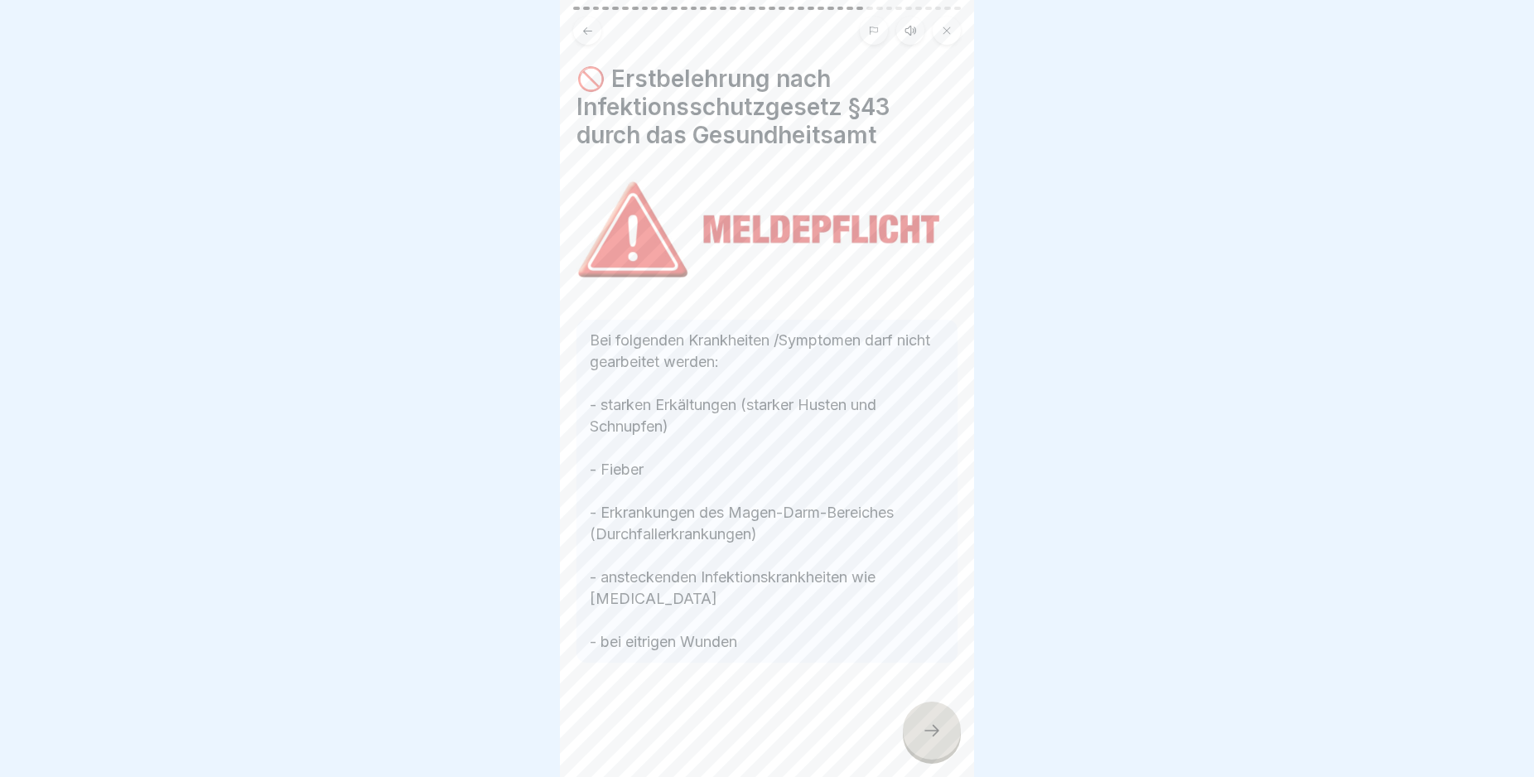
click at [928, 740] on icon at bounding box center [932, 730] width 20 height 20
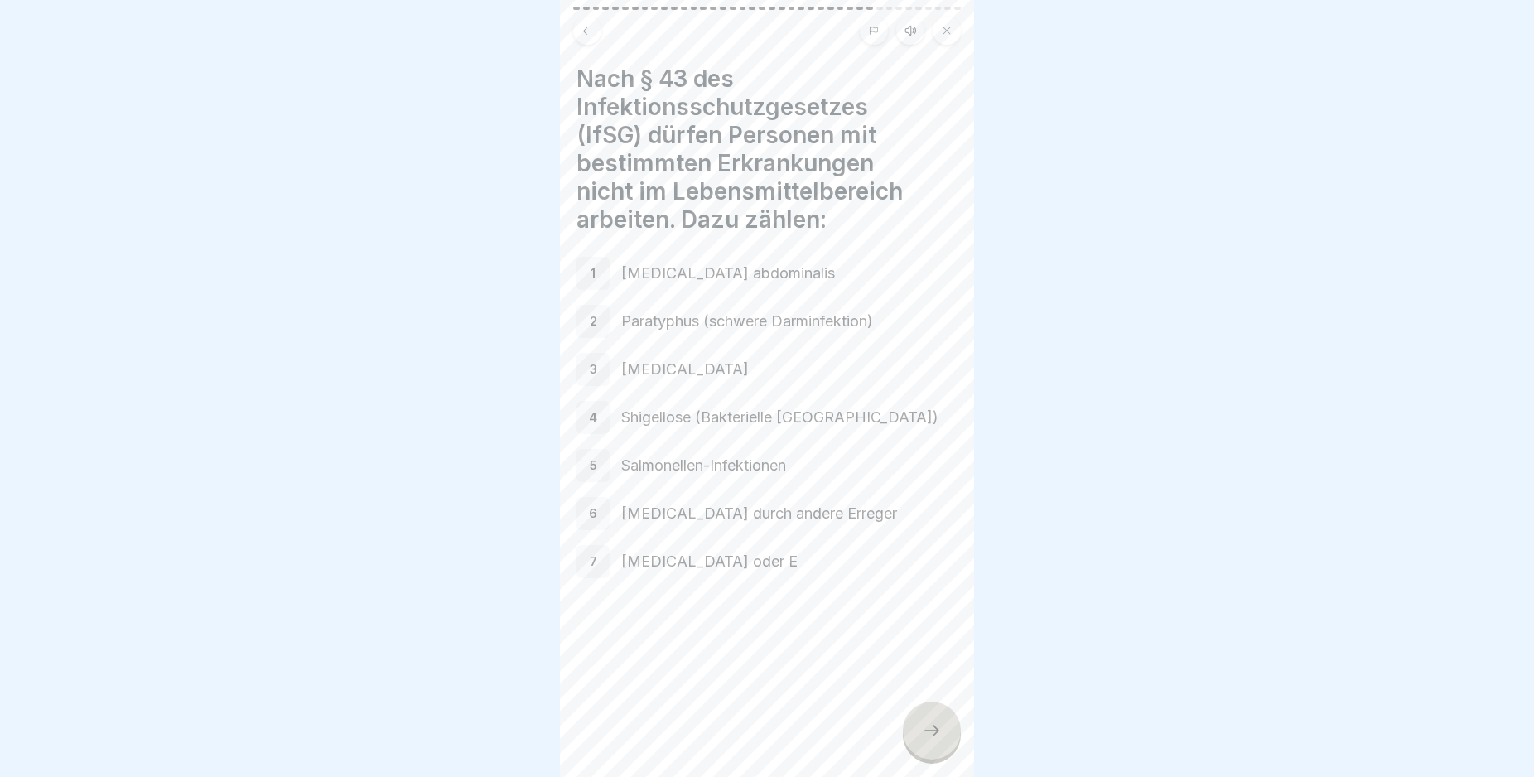
click at [928, 740] on icon at bounding box center [932, 730] width 20 height 20
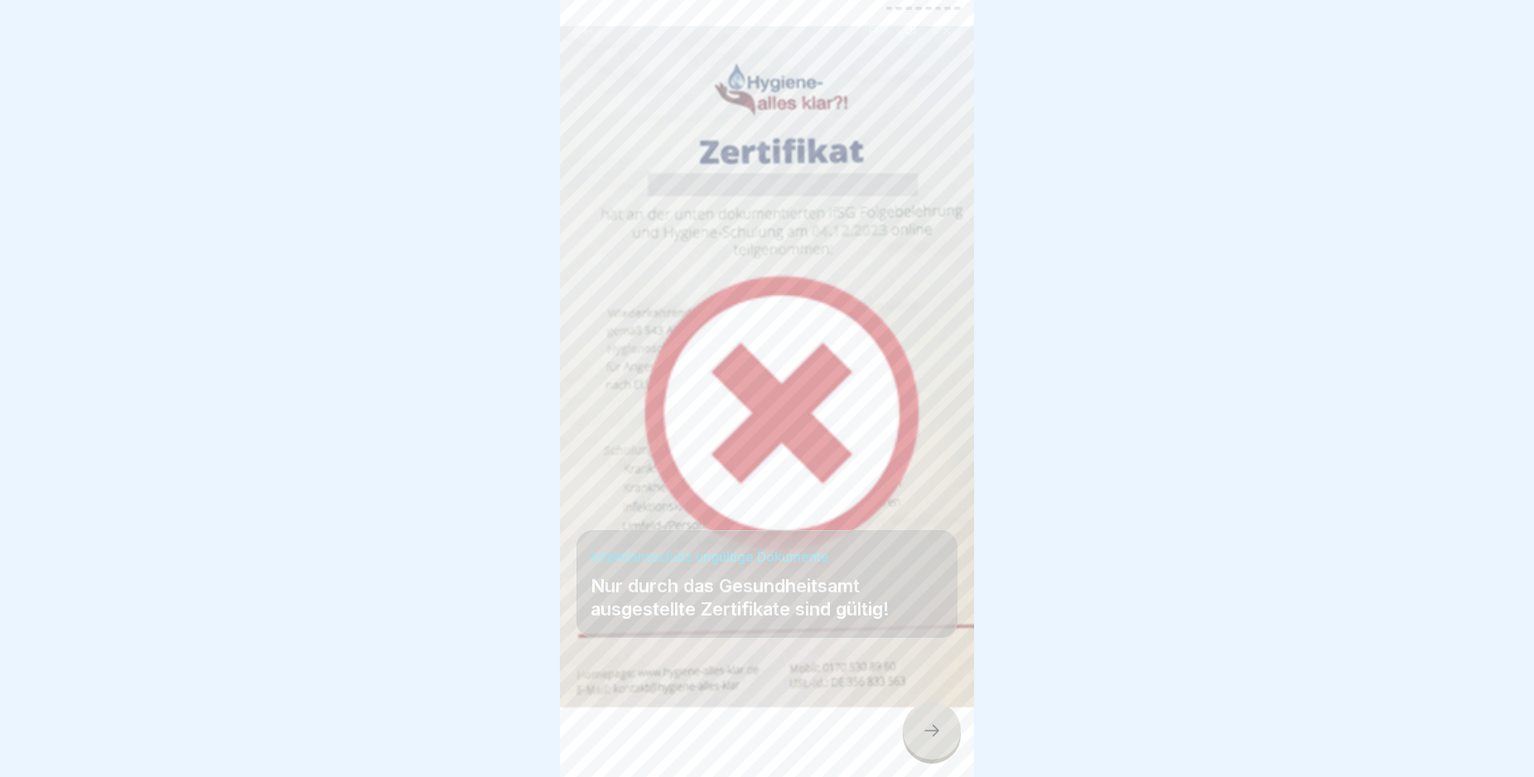
click at [928, 740] on icon at bounding box center [932, 730] width 20 height 20
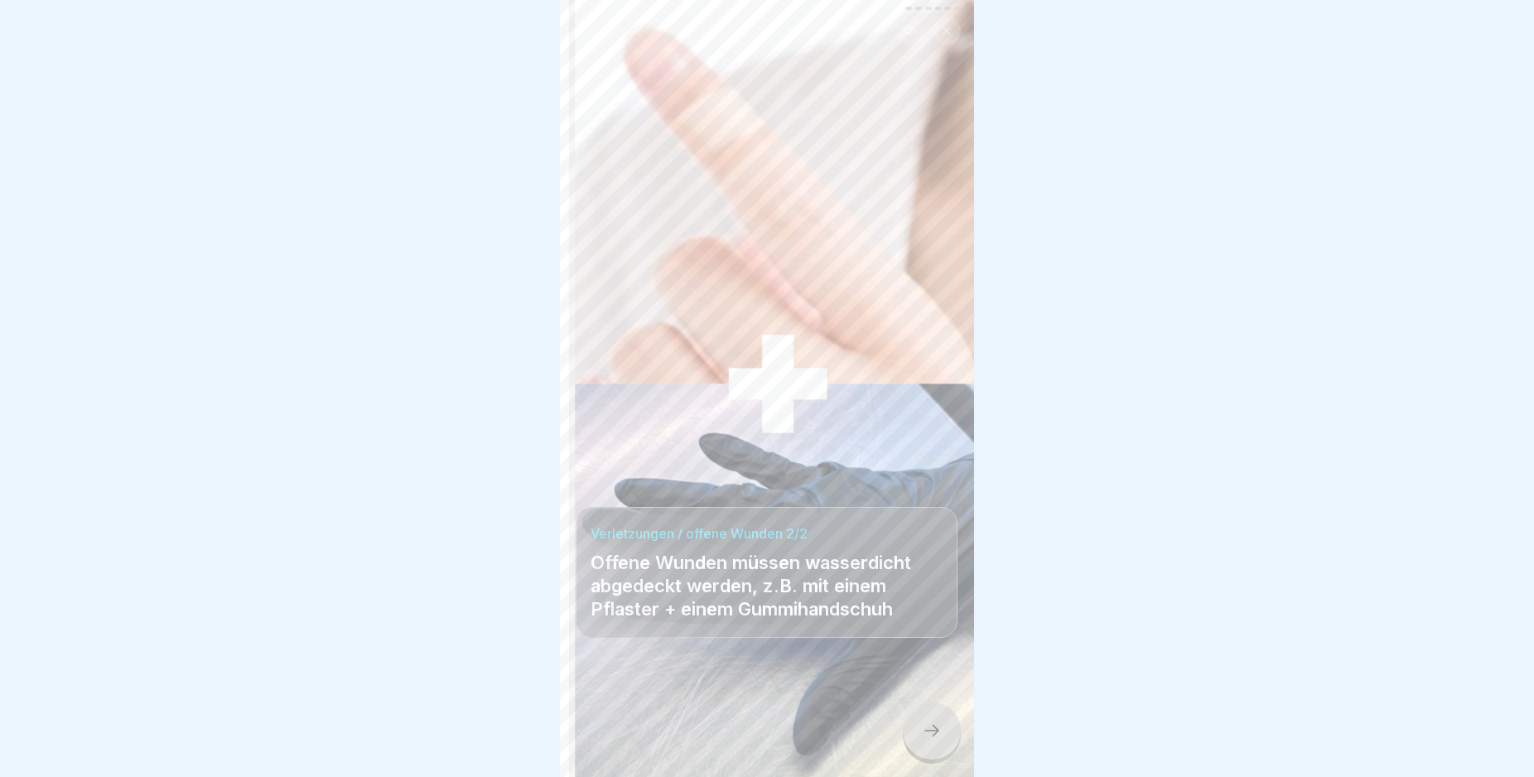
click at [928, 740] on icon at bounding box center [932, 730] width 20 height 20
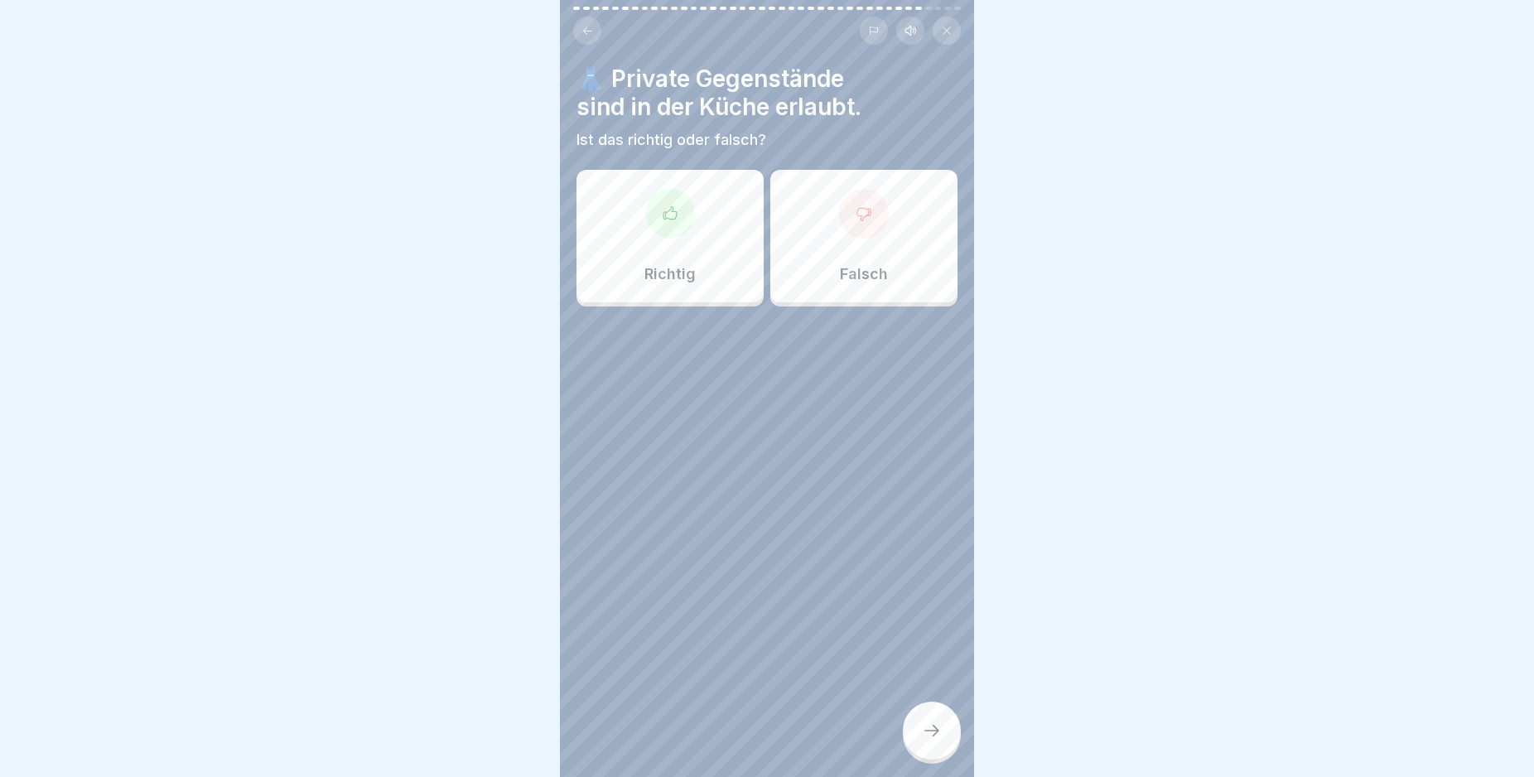
click at [928, 740] on icon at bounding box center [932, 730] width 20 height 20
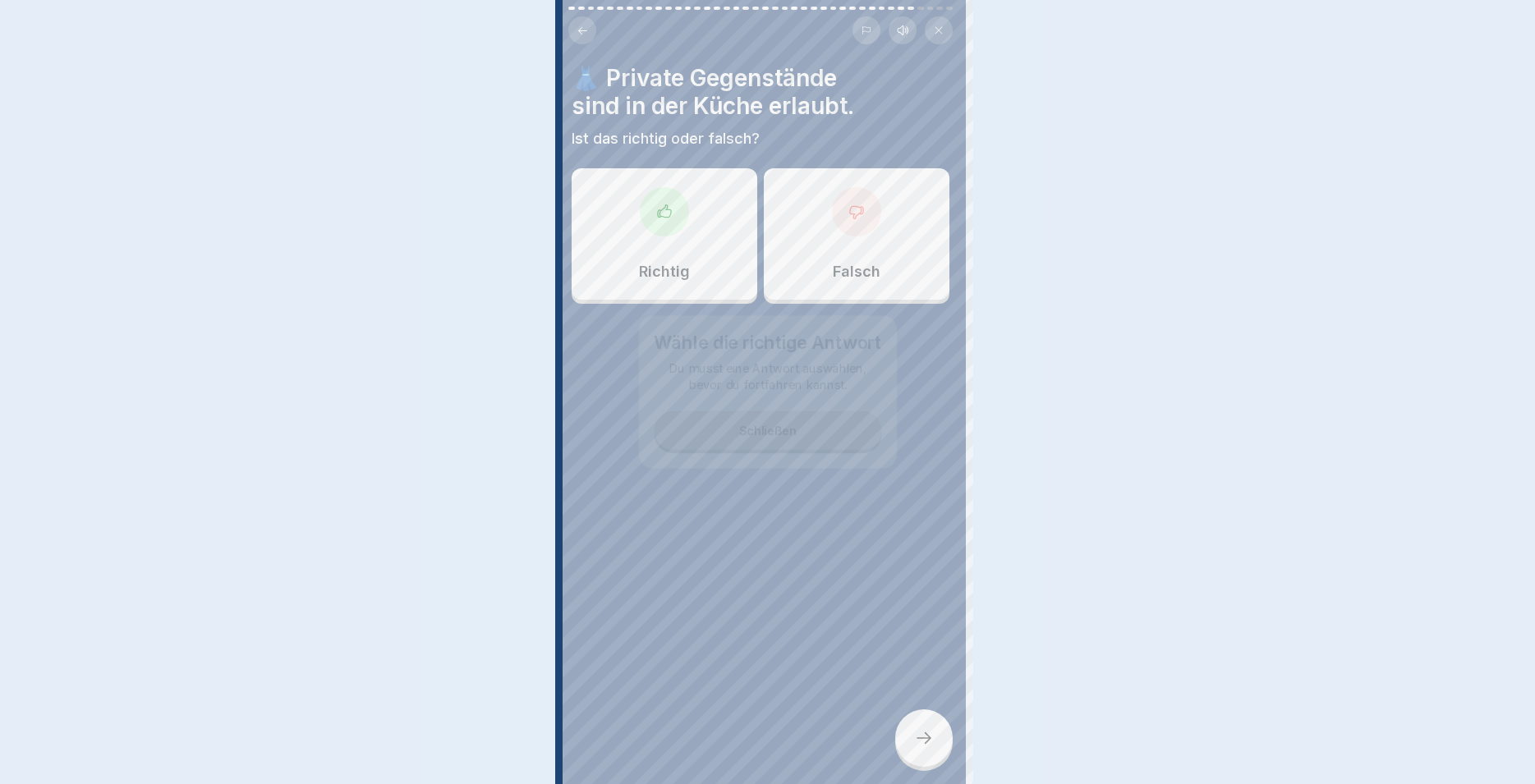
click at [920, 739] on icon at bounding box center [924, 738] width 20 height 20
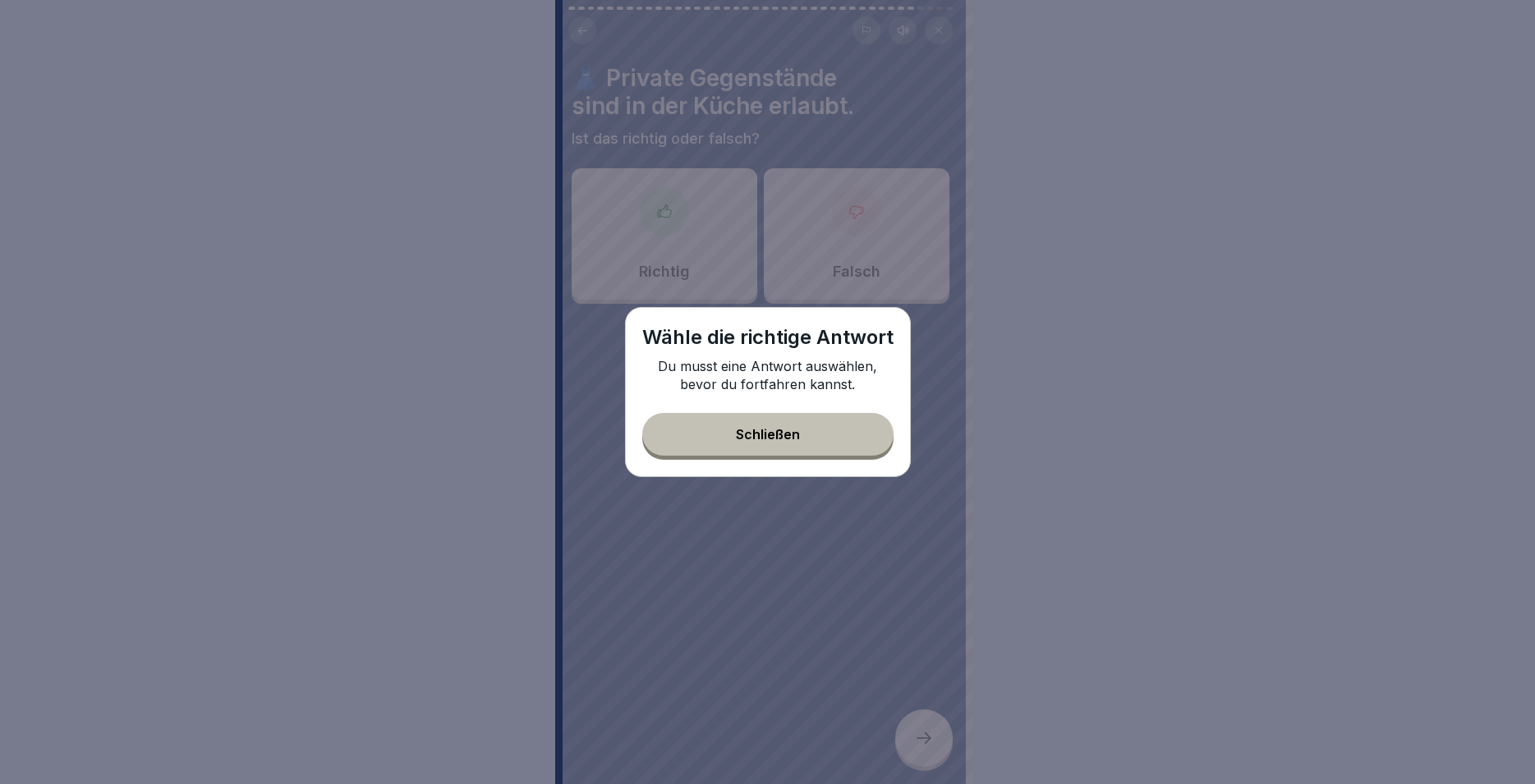
click at [721, 428] on button "Schließen" at bounding box center [768, 434] width 251 height 43
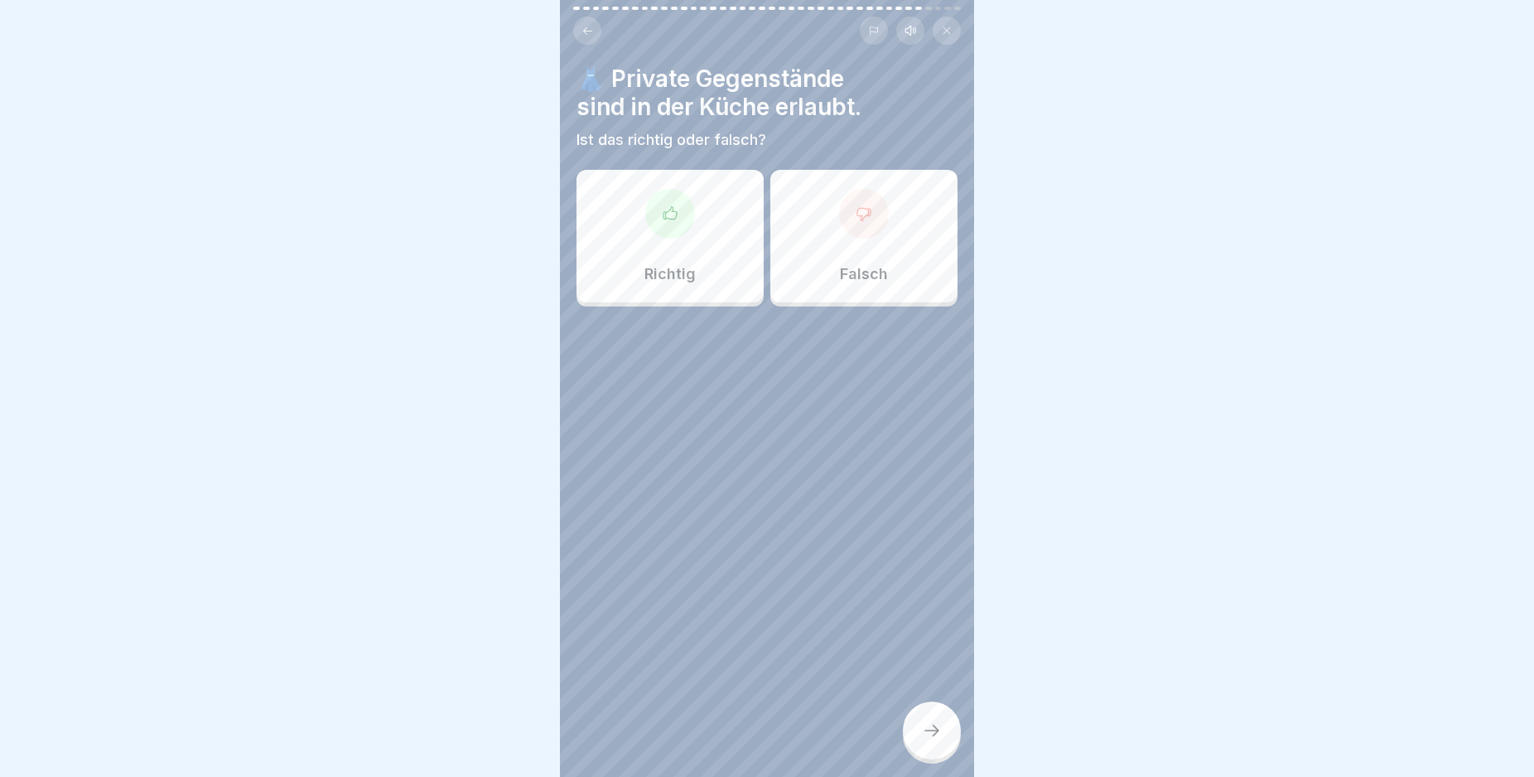
click at [593, 30] on button at bounding box center [587, 31] width 28 height 28
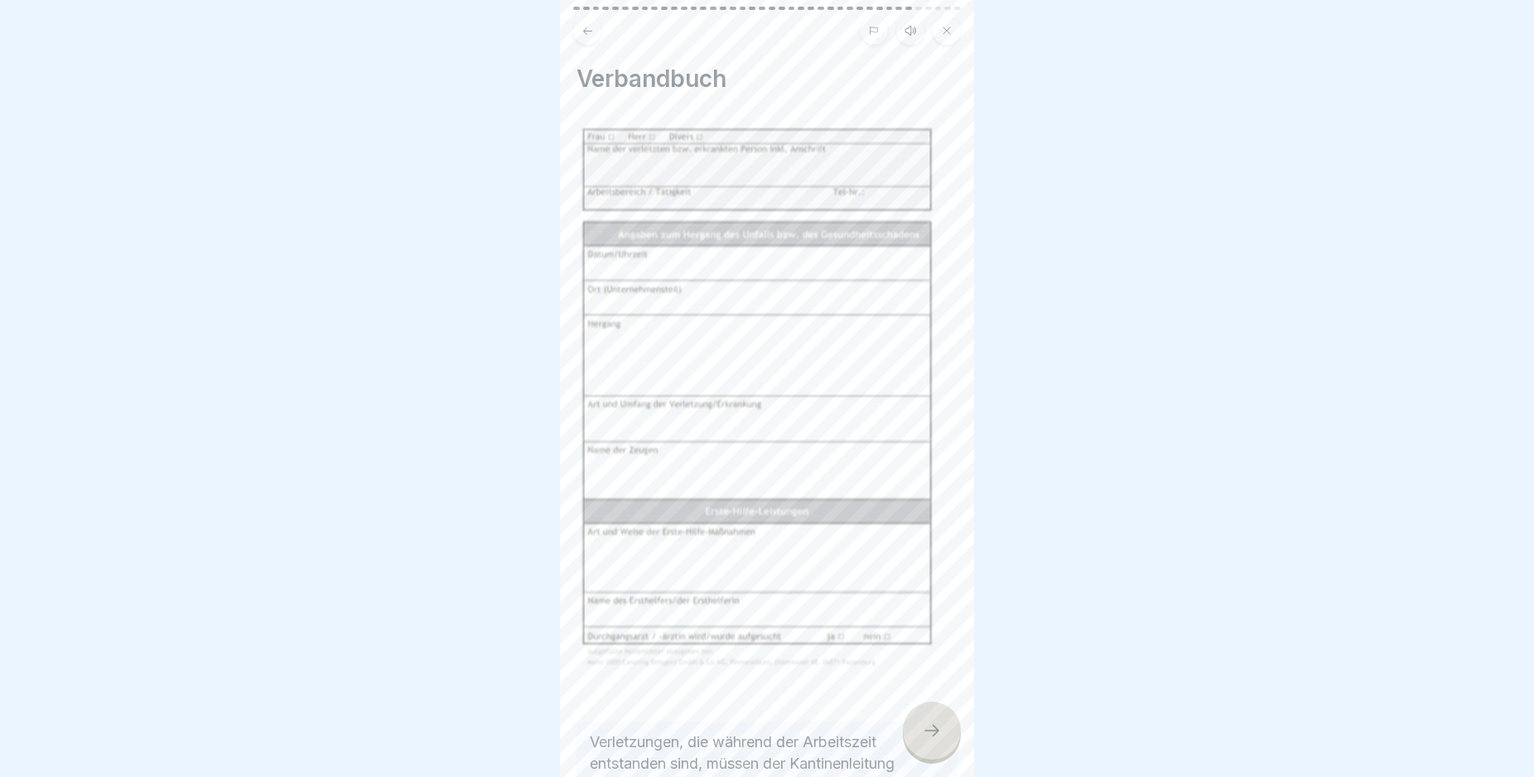
click at [943, 748] on div at bounding box center [932, 730] width 58 height 58
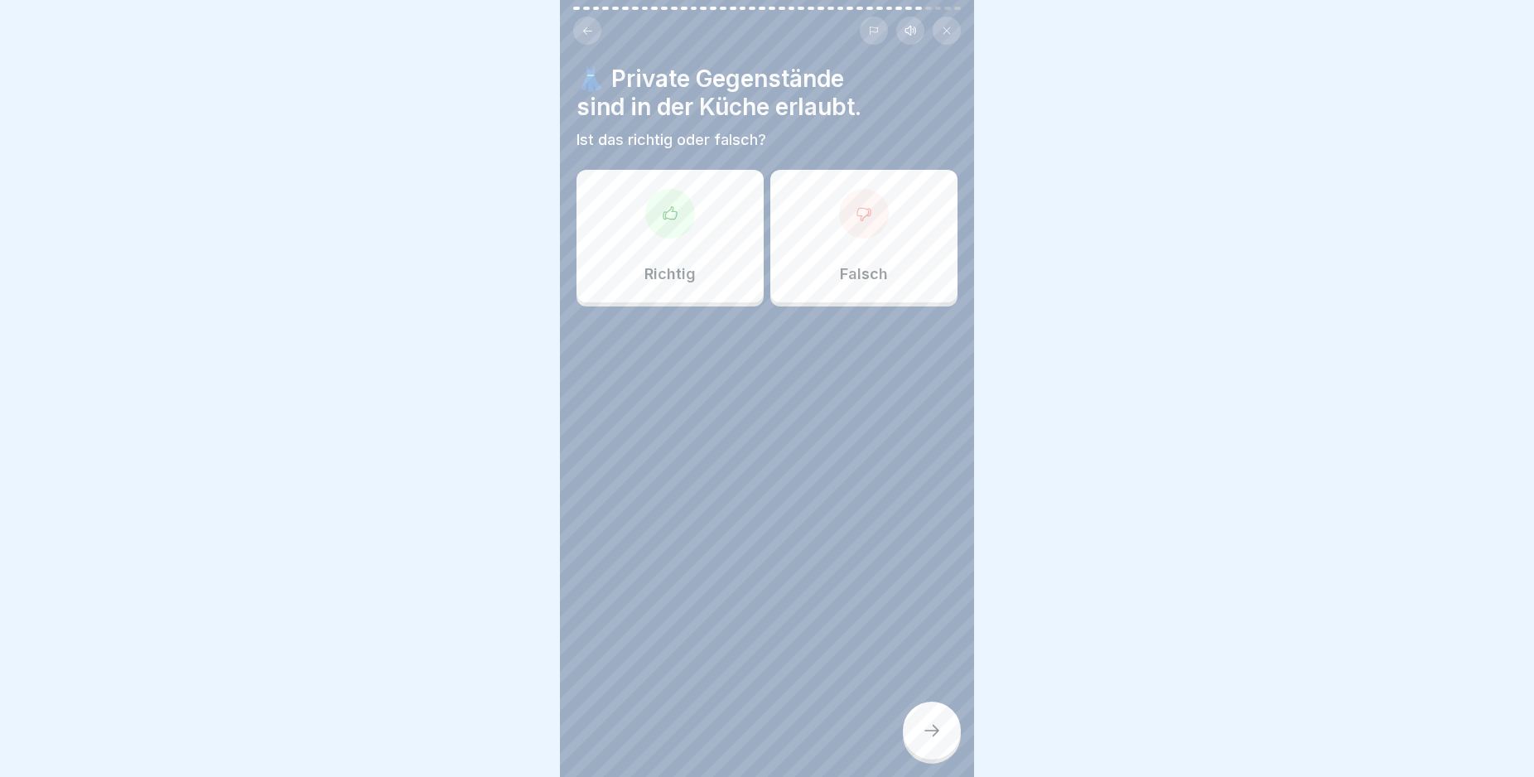
click at [854, 286] on div "Falsch" at bounding box center [863, 236] width 187 height 133
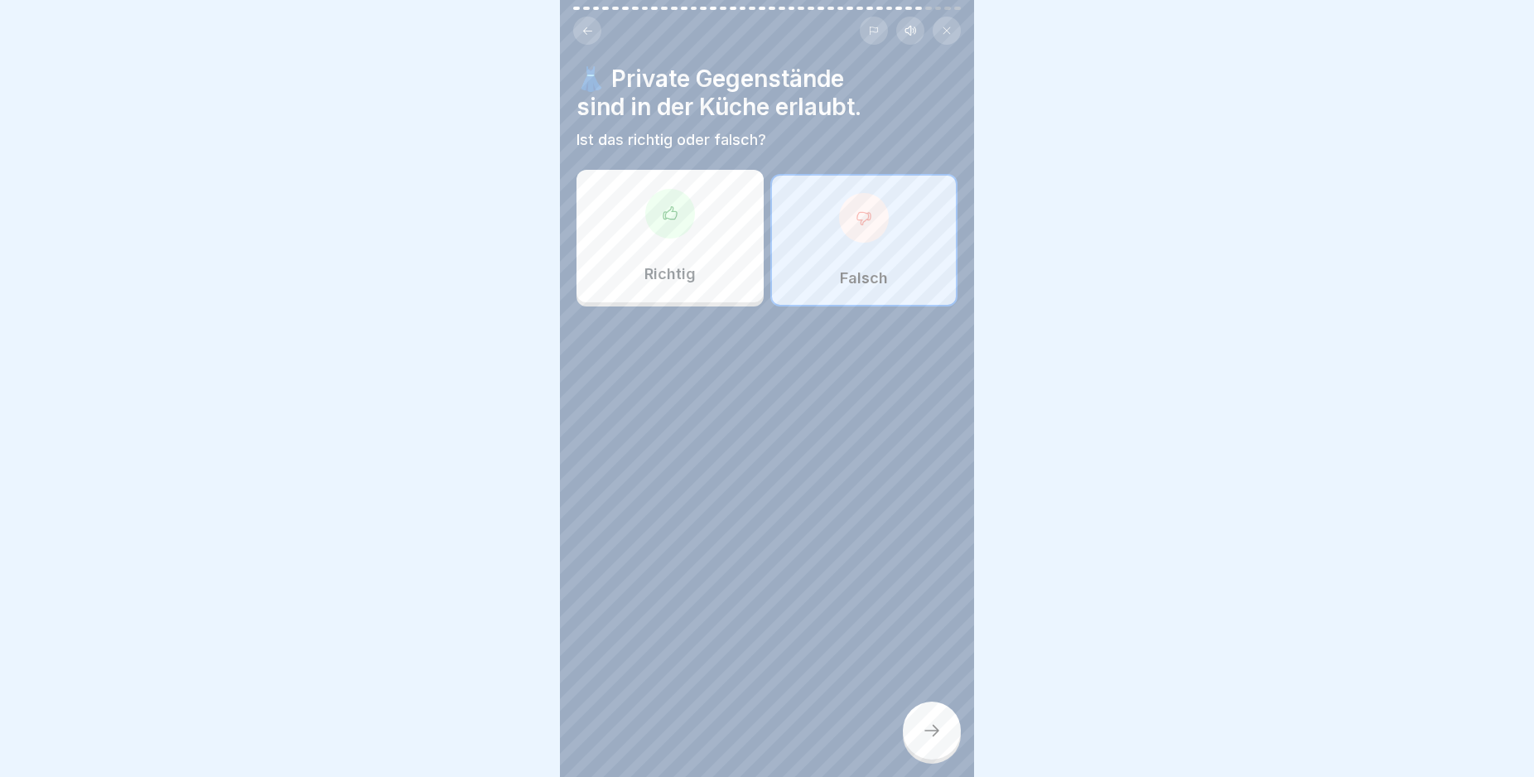
click at [931, 759] on div at bounding box center [932, 730] width 58 height 58
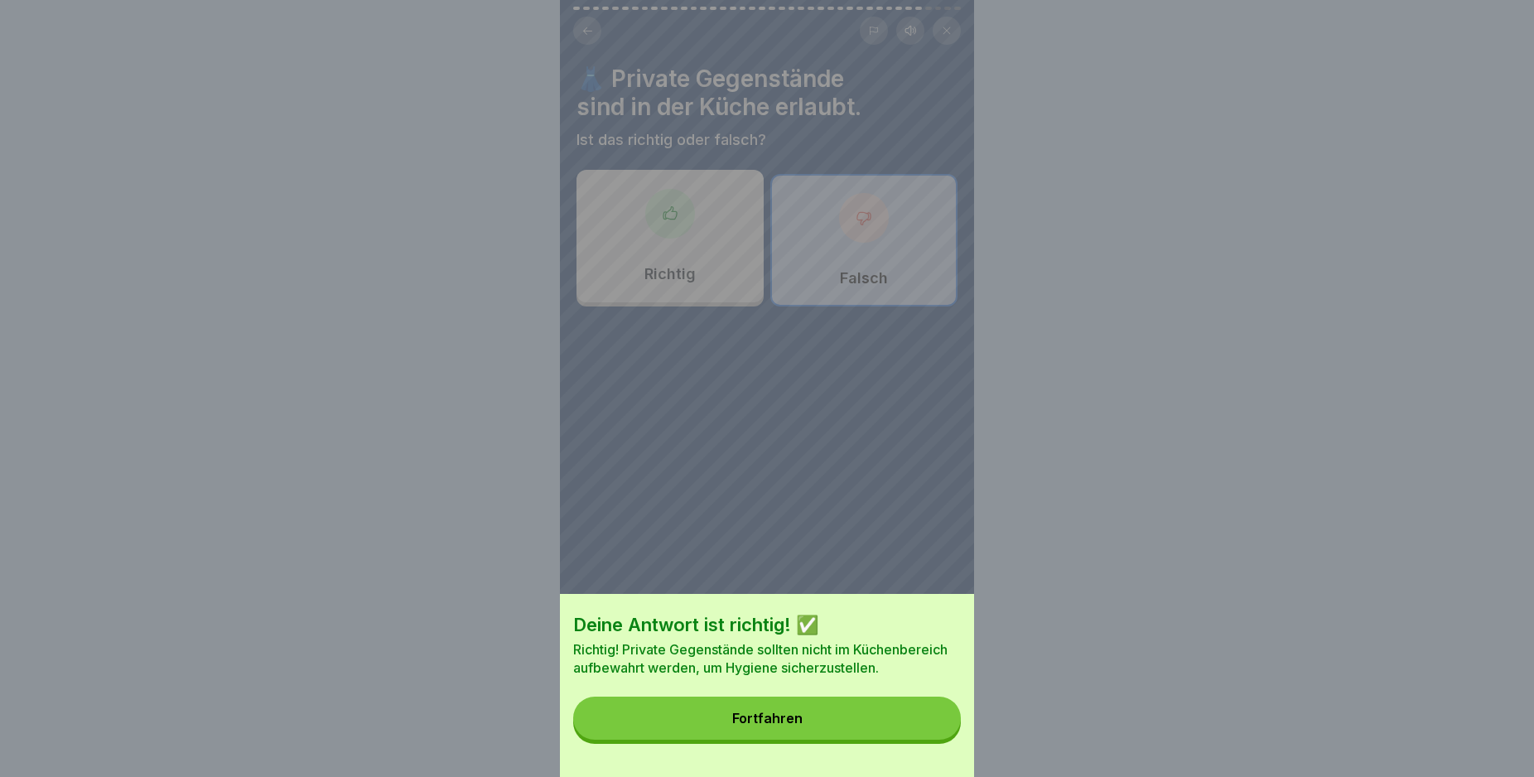
click at [782, 740] on button "Fortfahren" at bounding box center [767, 717] width 388 height 43
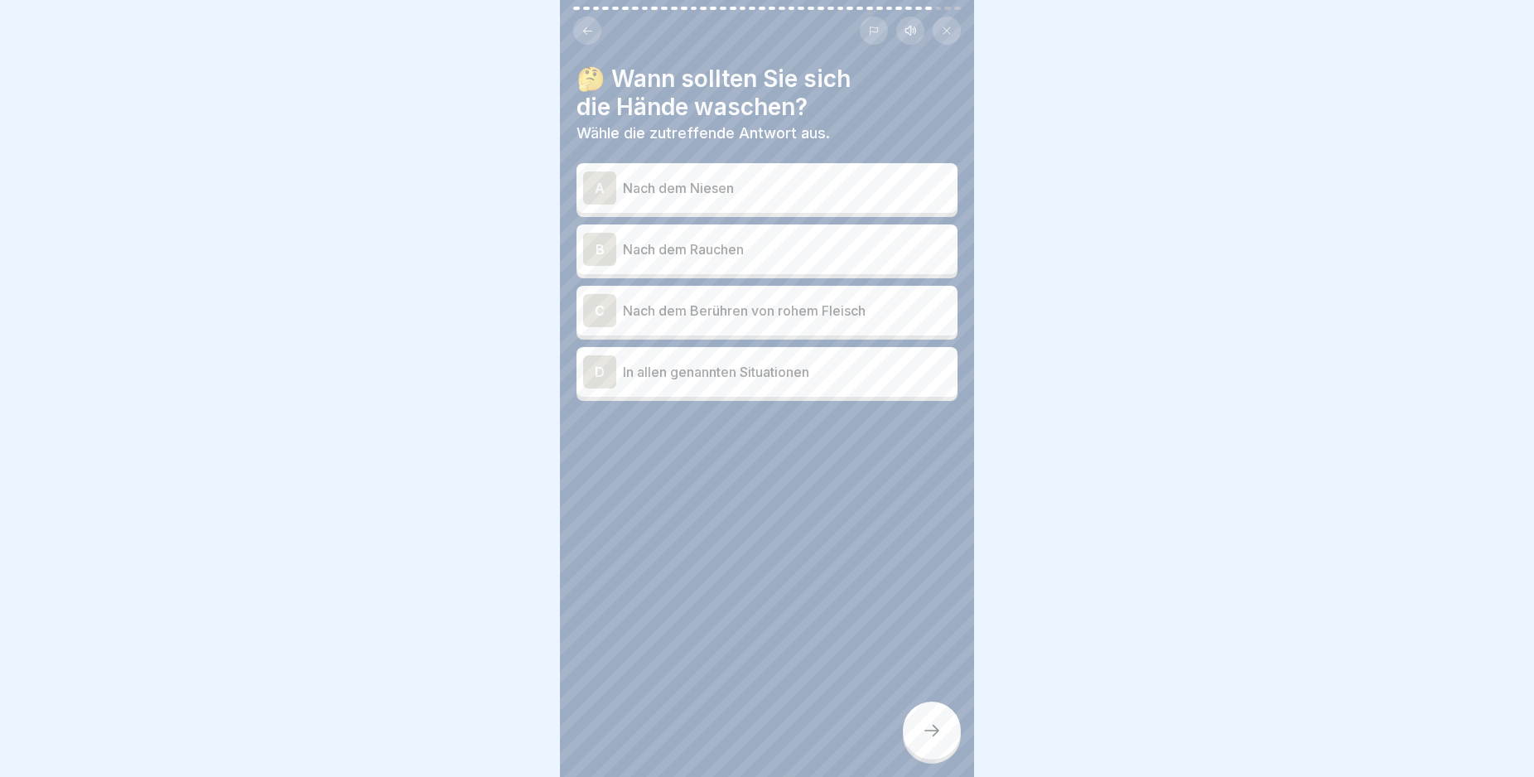
click at [816, 189] on p "Nach dem Niesen" at bounding box center [787, 188] width 328 height 20
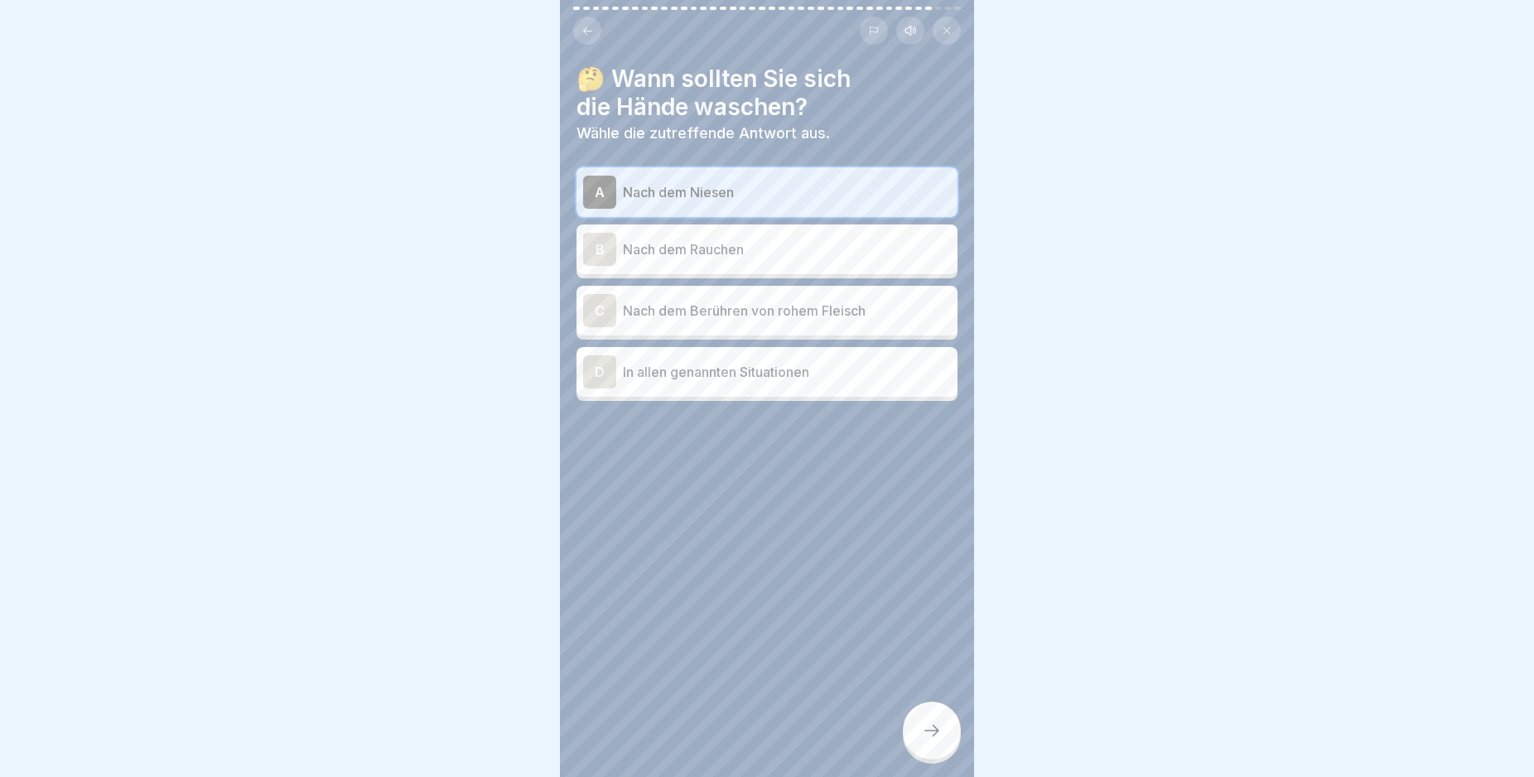
click at [793, 250] on p "Nach dem Rauchen" at bounding box center [787, 249] width 328 height 20
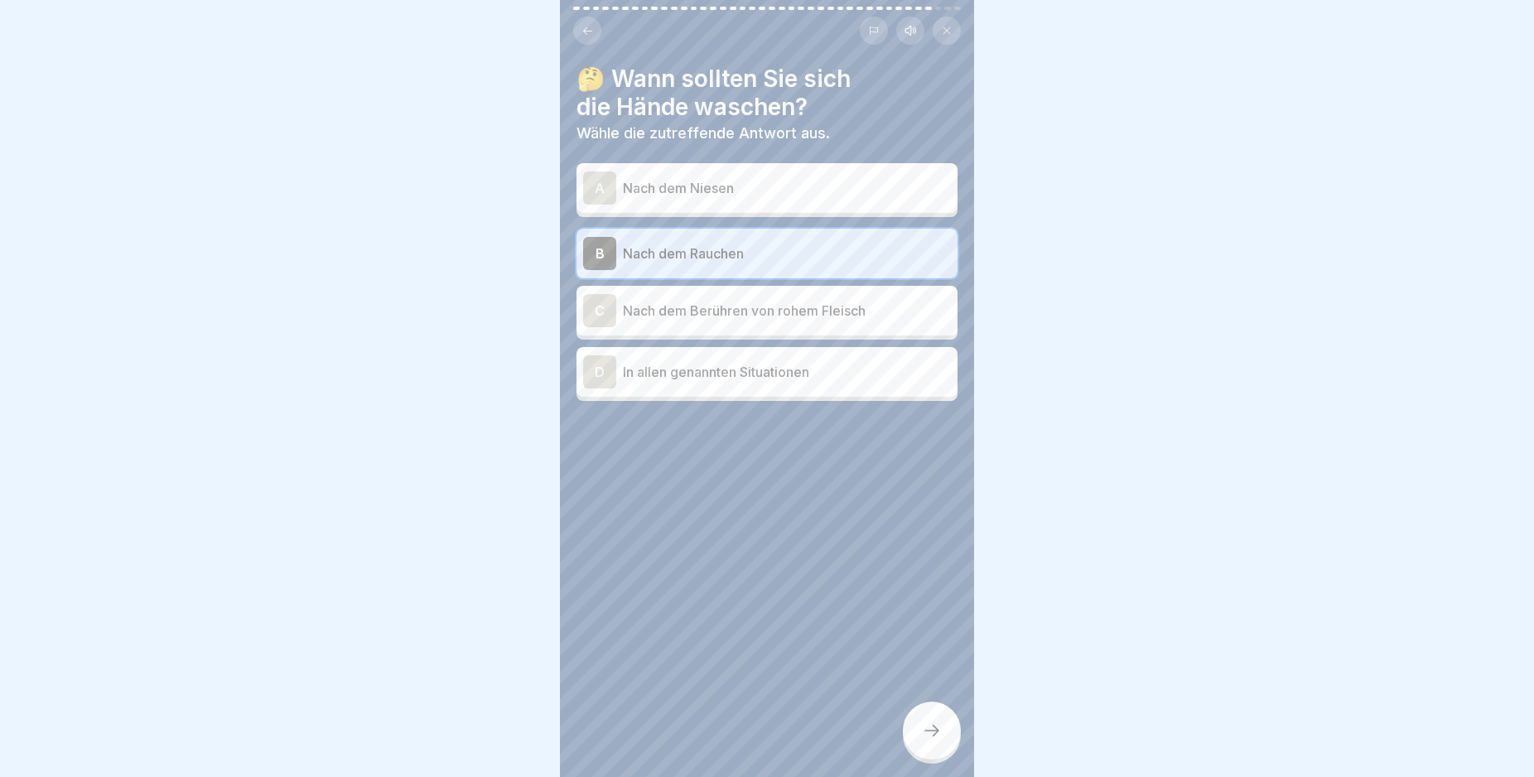
click at [807, 316] on p "Nach dem Berühren von rohem Fleisch" at bounding box center [787, 311] width 328 height 20
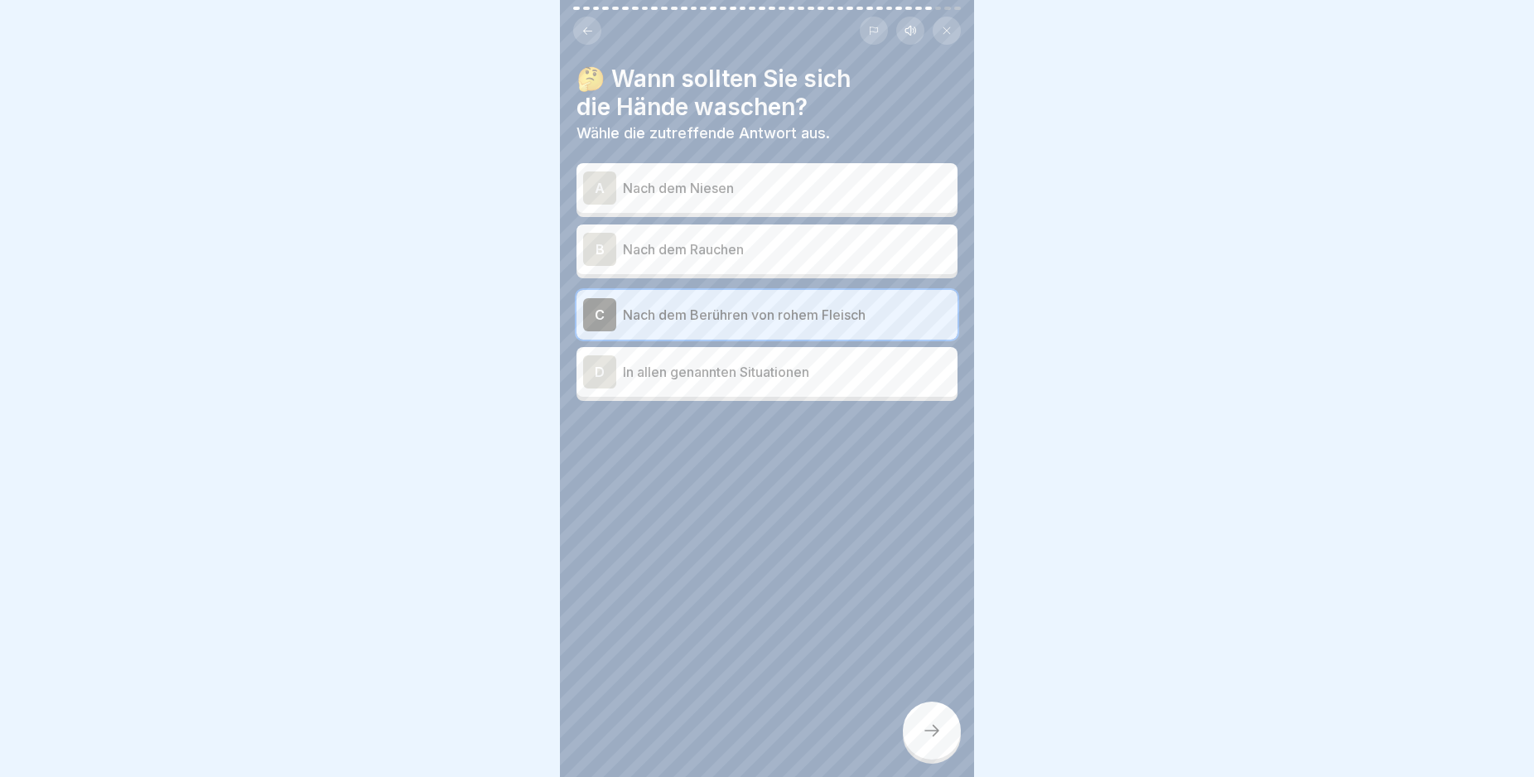
click at [751, 385] on div "D In allen genannten Situationen" at bounding box center [767, 371] width 368 height 33
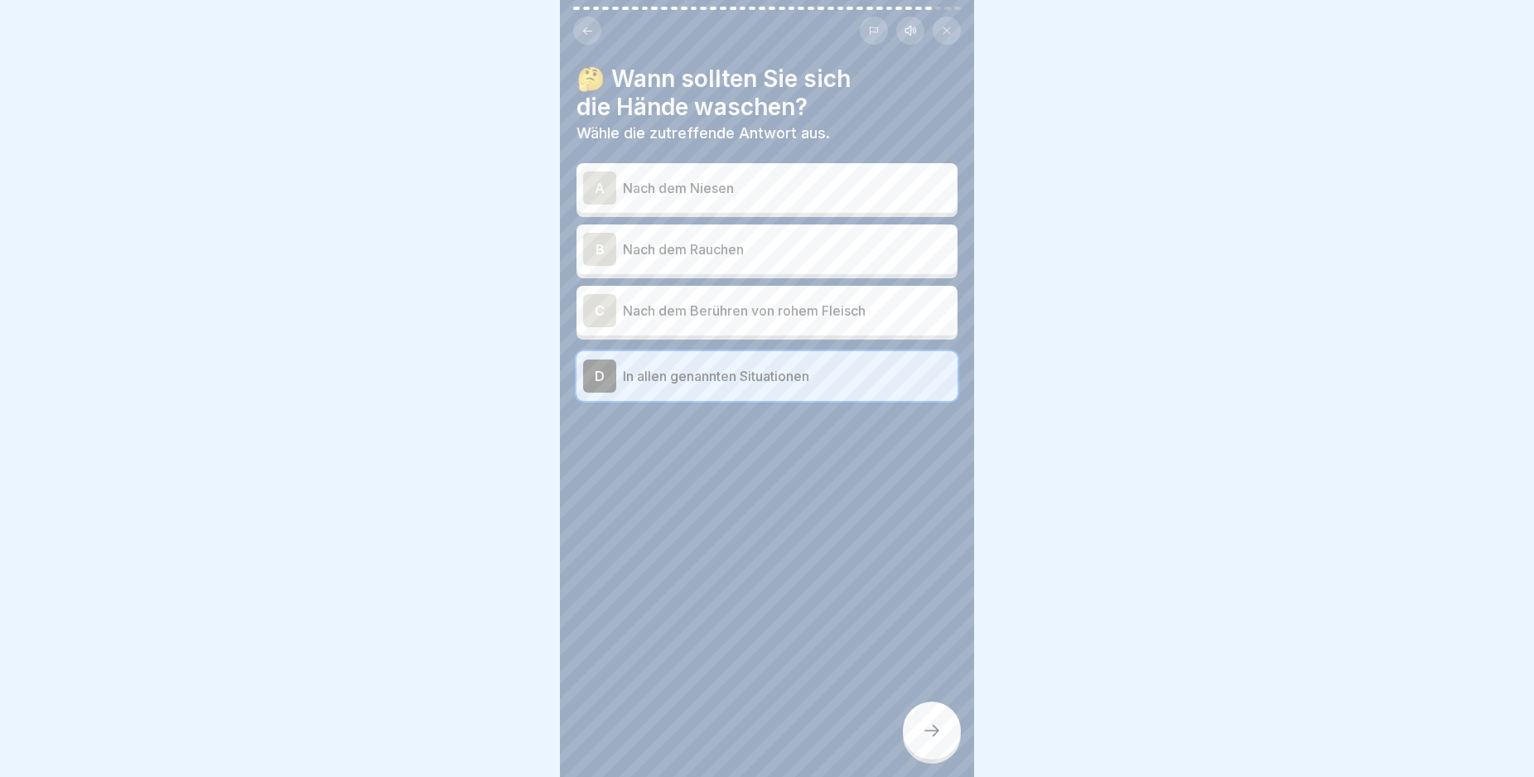
click at [773, 318] on p "Nach dem Berühren von rohem Fleisch" at bounding box center [787, 311] width 328 height 20
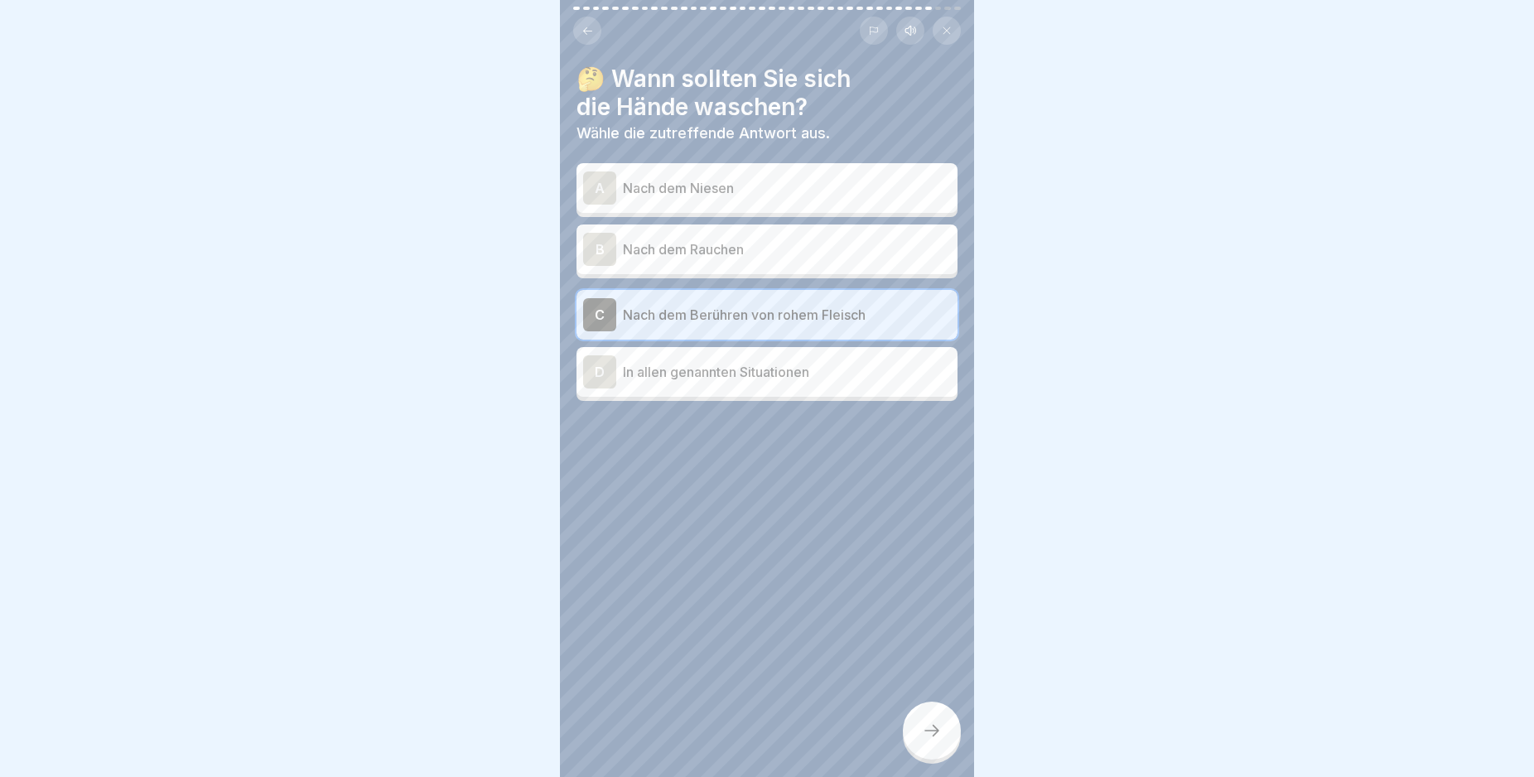
click at [927, 729] on div at bounding box center [932, 730] width 58 height 58
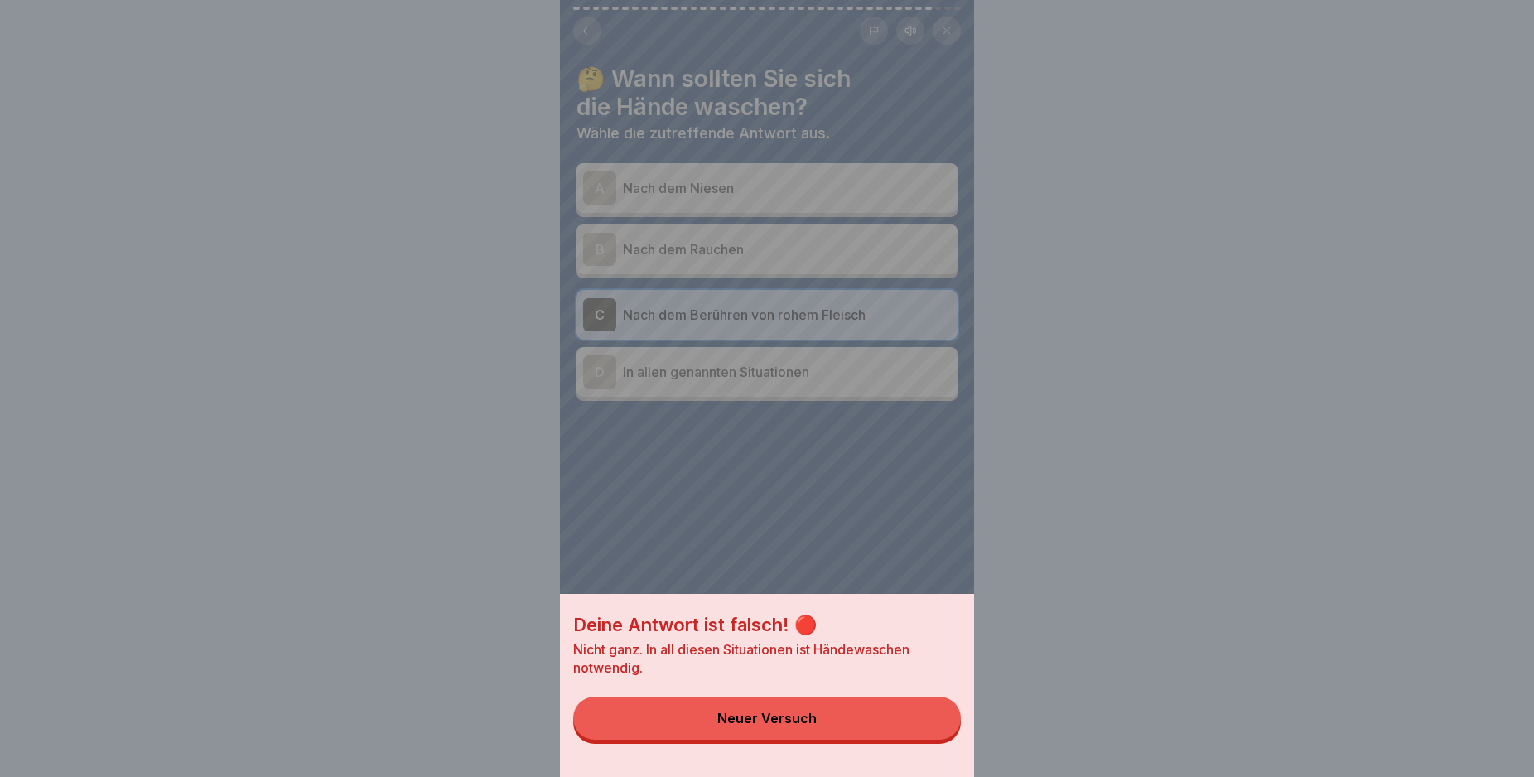
click at [835, 723] on button "Neuer Versuch" at bounding box center [767, 717] width 388 height 43
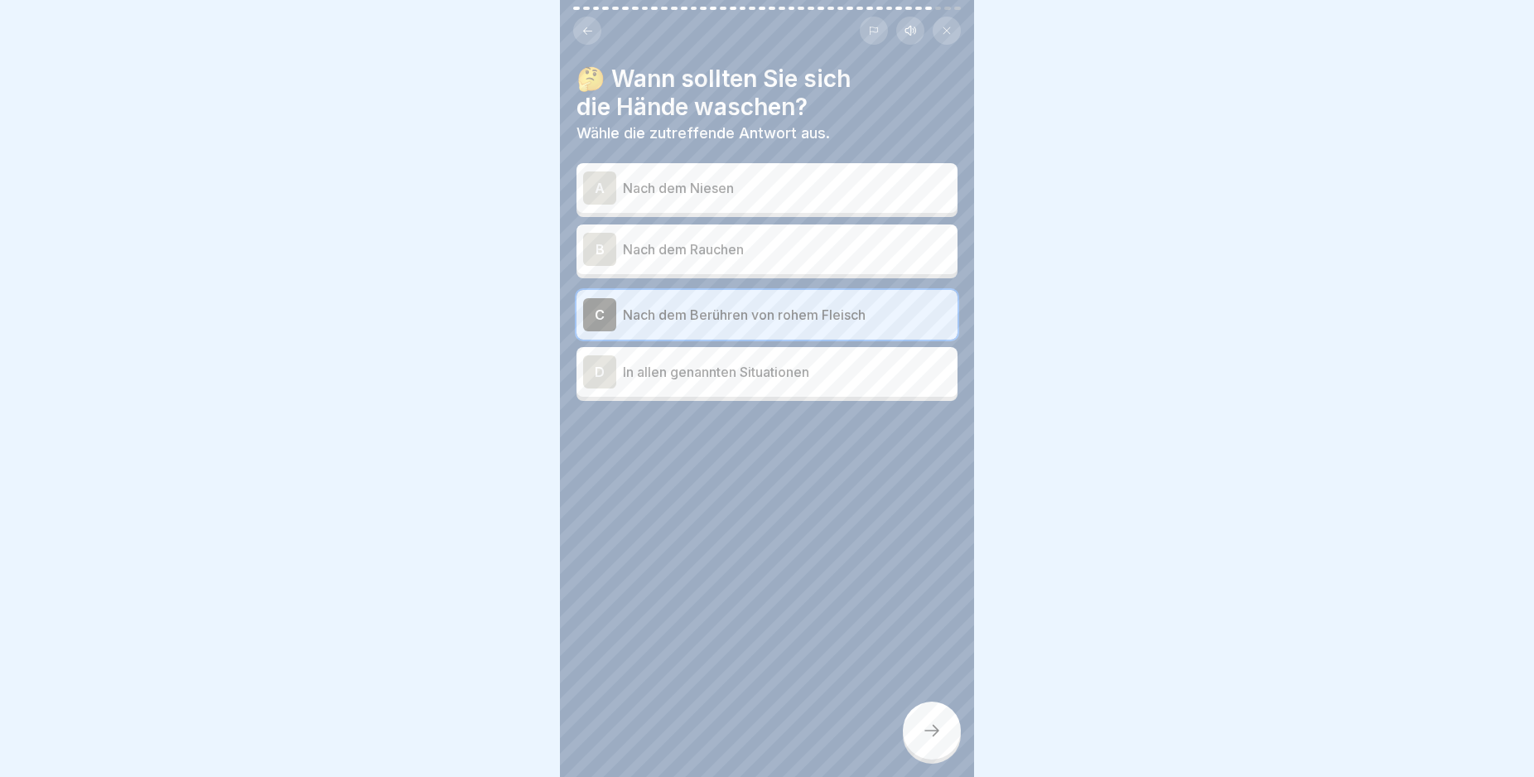
click at [693, 378] on p "In allen genannten Situationen" at bounding box center [787, 372] width 328 height 20
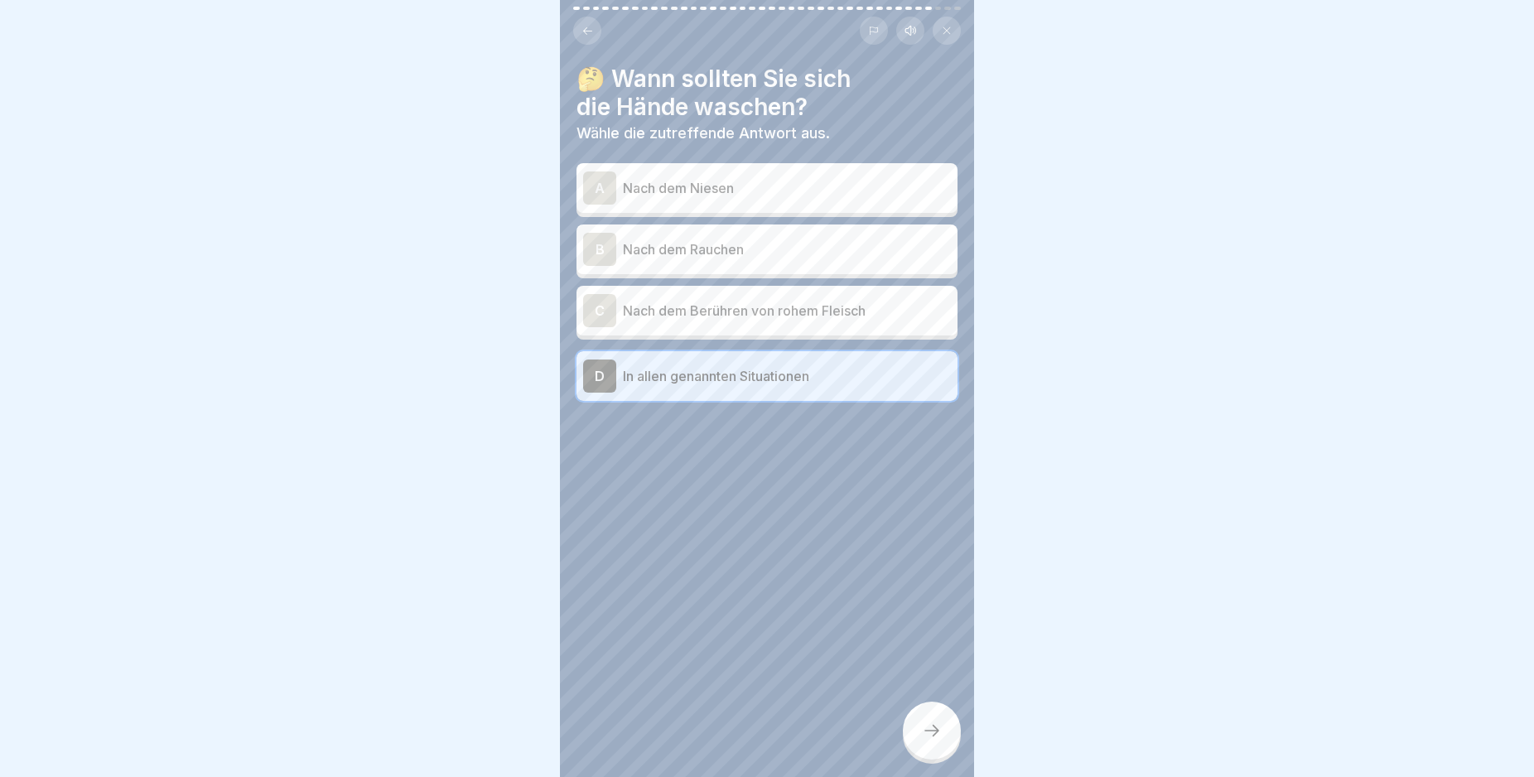
click at [937, 733] on div at bounding box center [932, 730] width 58 height 58
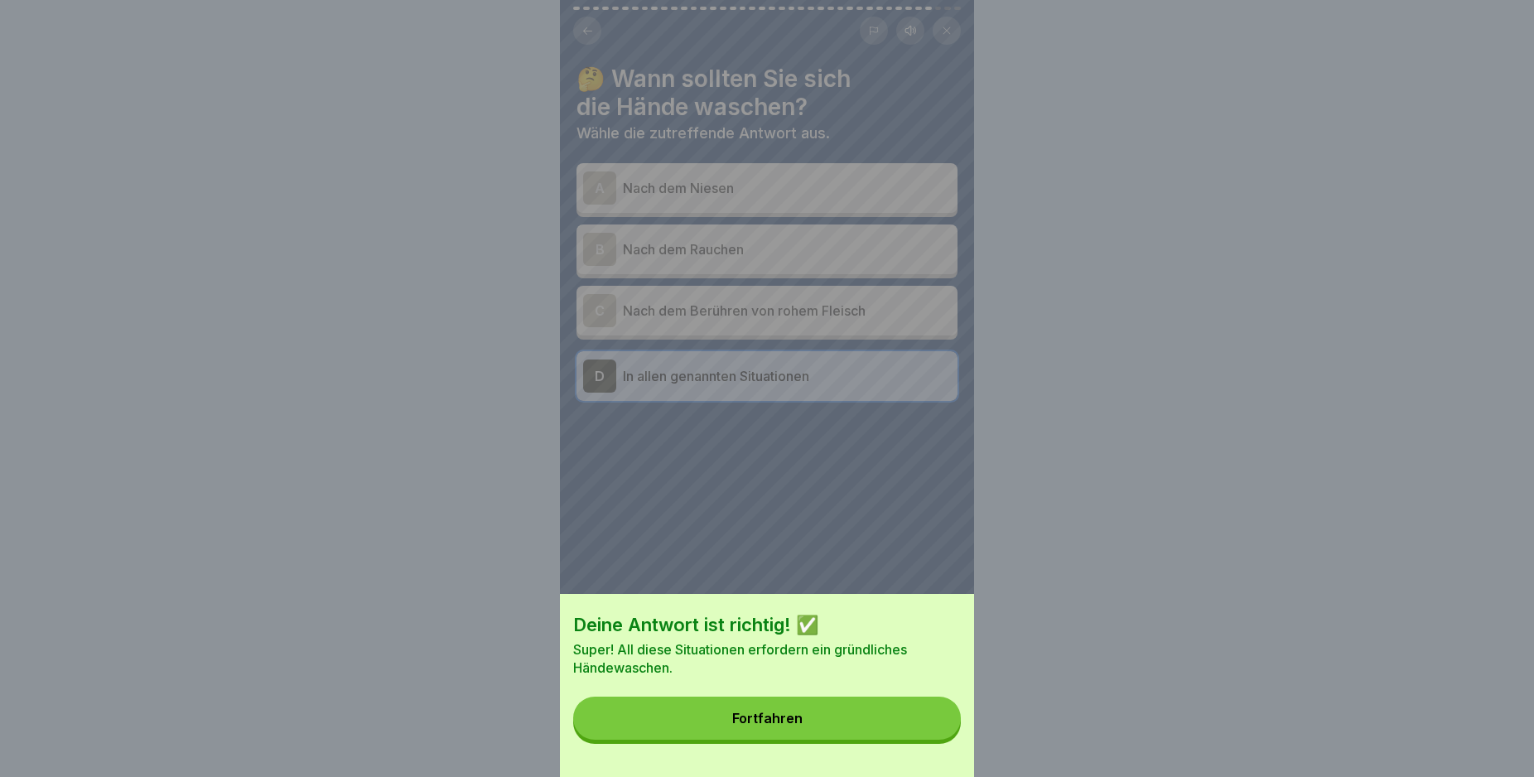
click at [802, 720] on button "Fortfahren" at bounding box center [767, 717] width 388 height 43
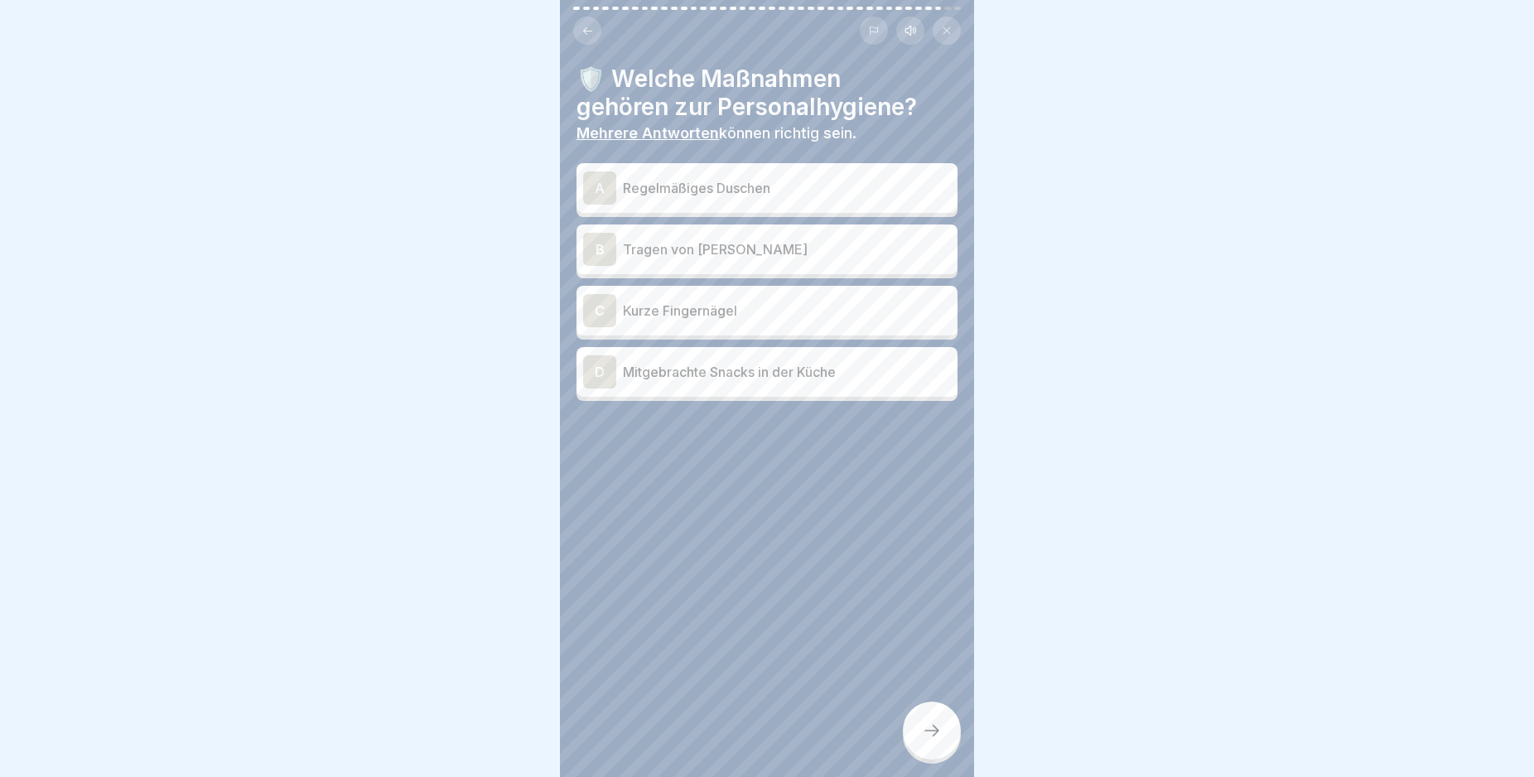
click at [824, 190] on p "Regelmäßiges Duschen" at bounding box center [787, 188] width 328 height 20
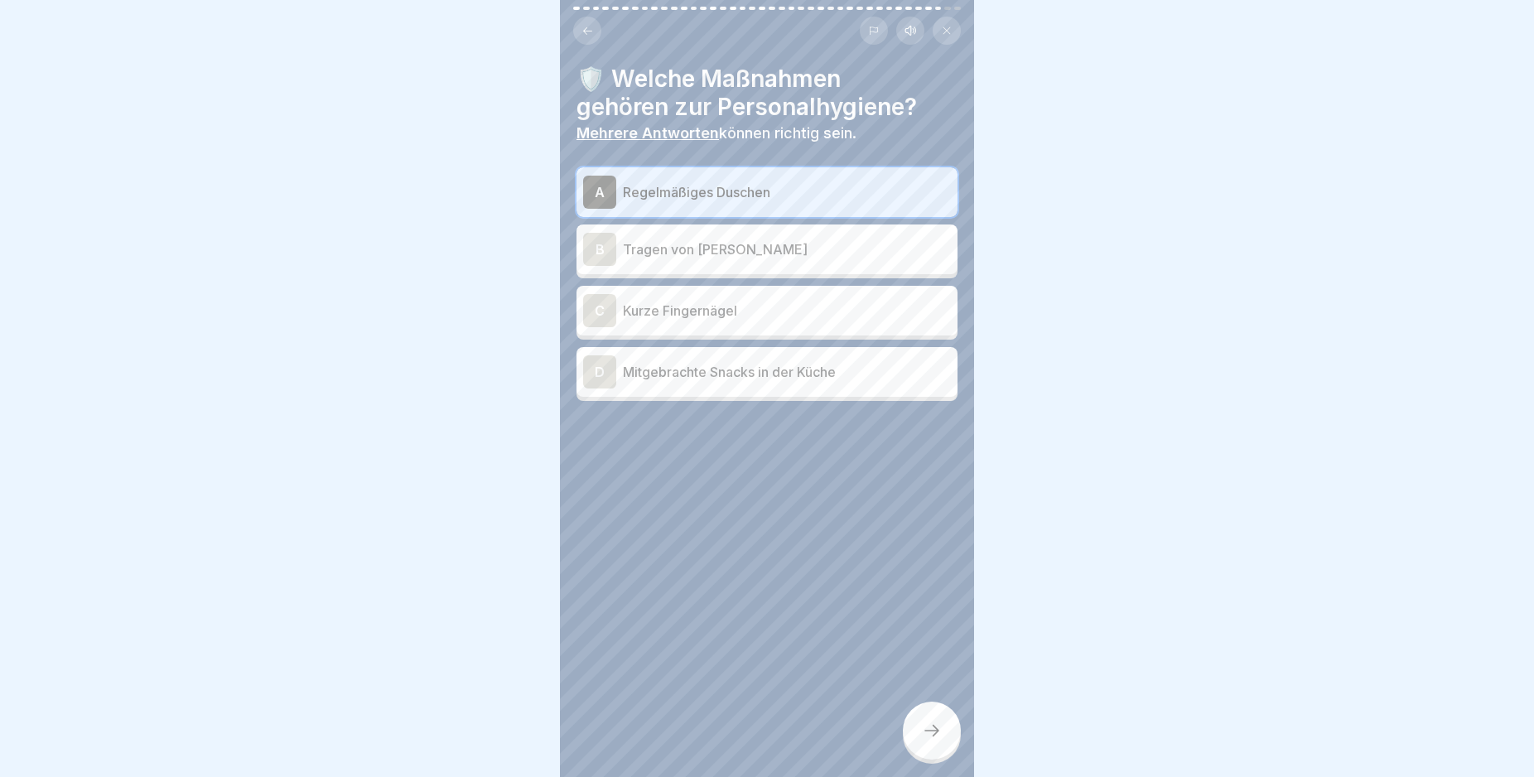
click at [810, 255] on p "Tragen von [PERSON_NAME]" at bounding box center [787, 249] width 328 height 20
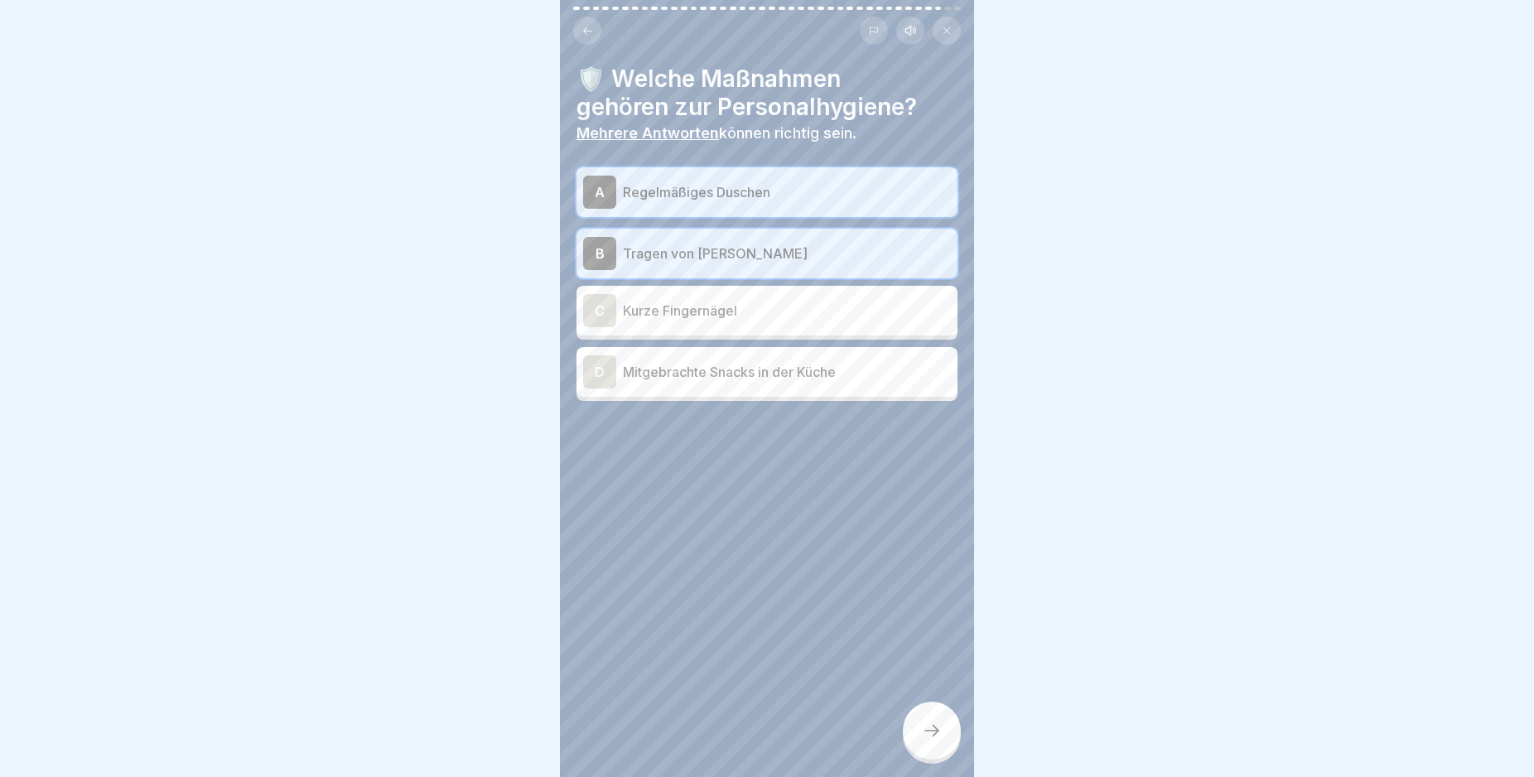
click at [796, 316] on p "Kurze Fingernägel" at bounding box center [787, 311] width 328 height 20
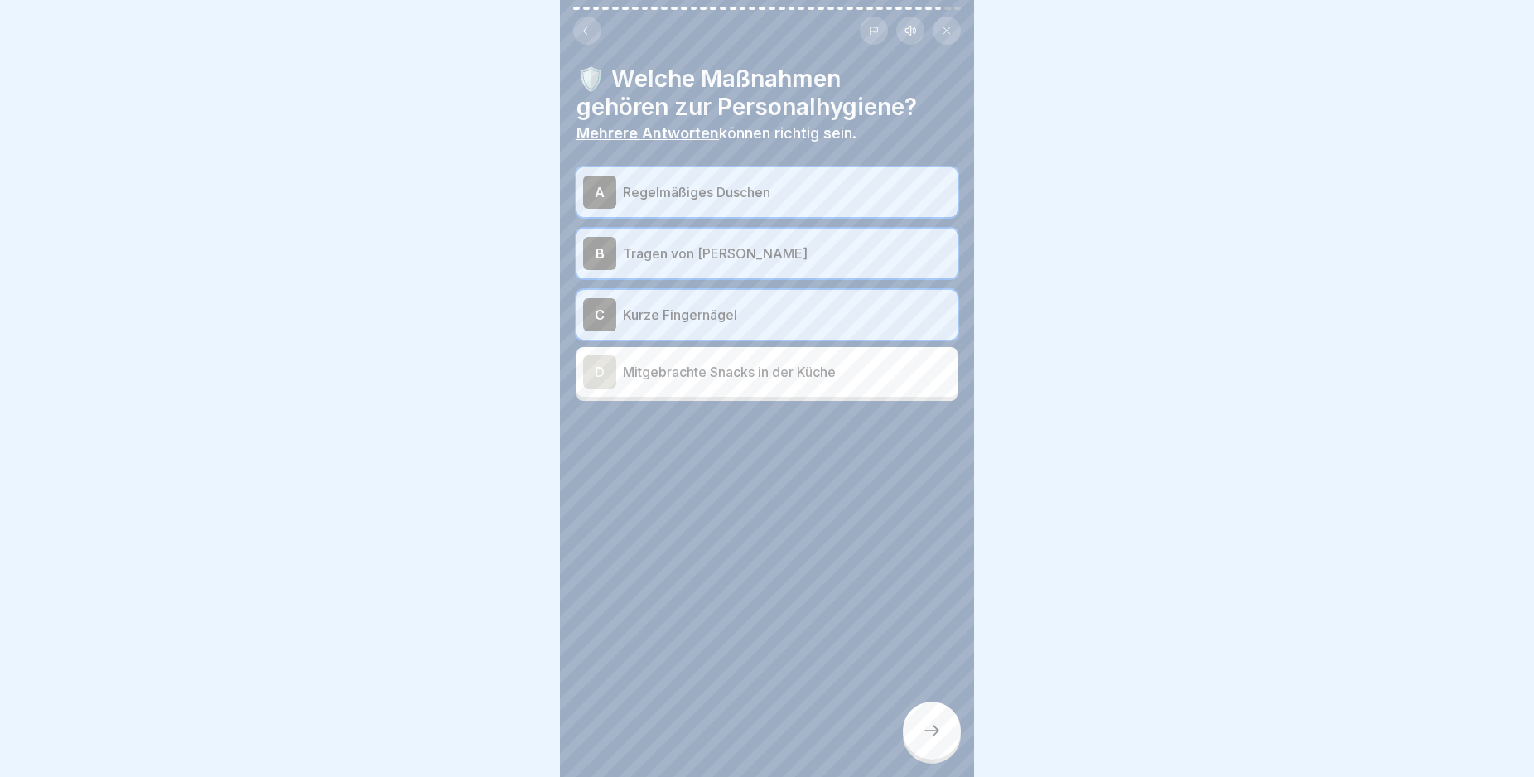
click at [947, 735] on div at bounding box center [932, 730] width 58 height 58
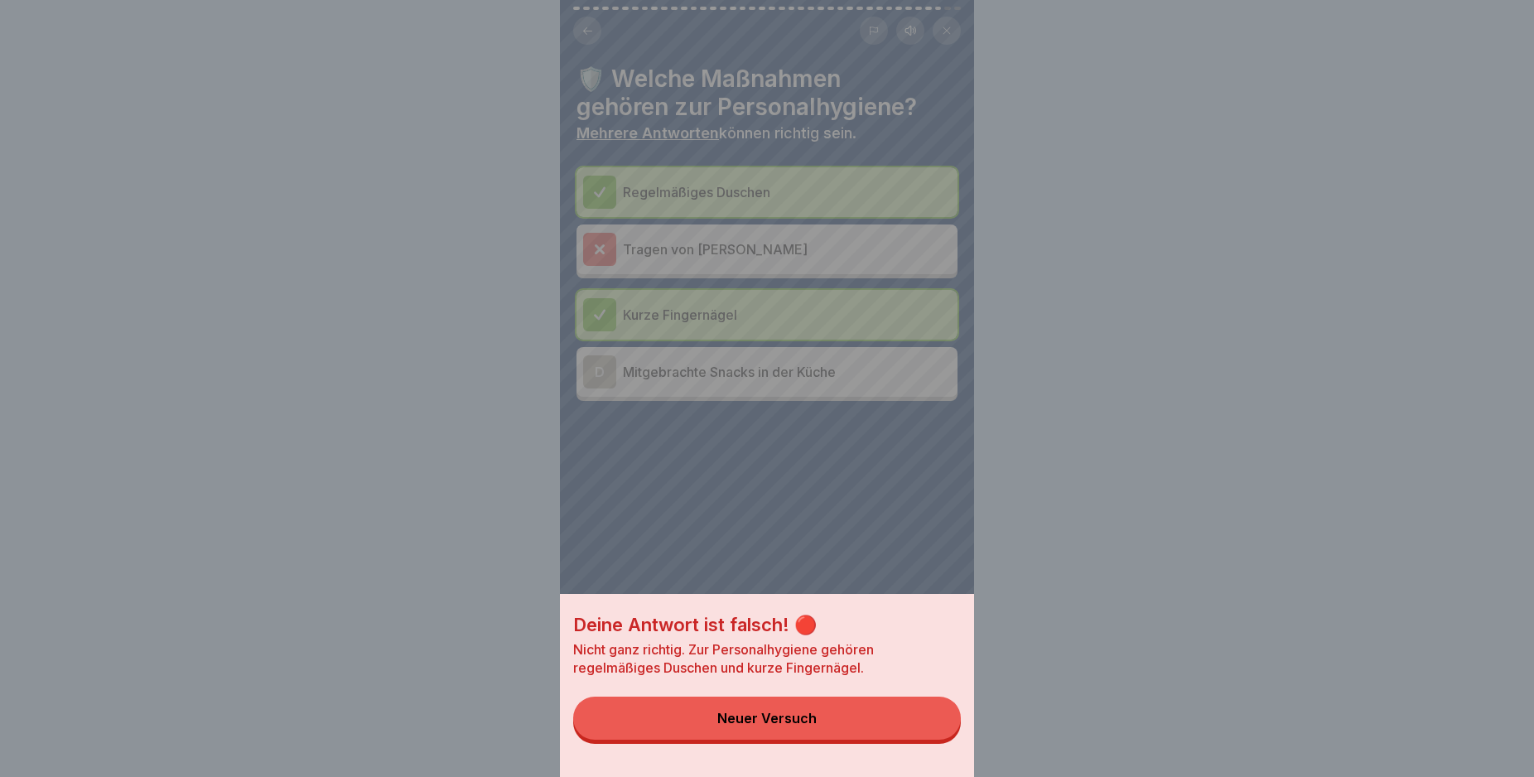
click at [836, 734] on button "Neuer Versuch" at bounding box center [767, 717] width 388 height 43
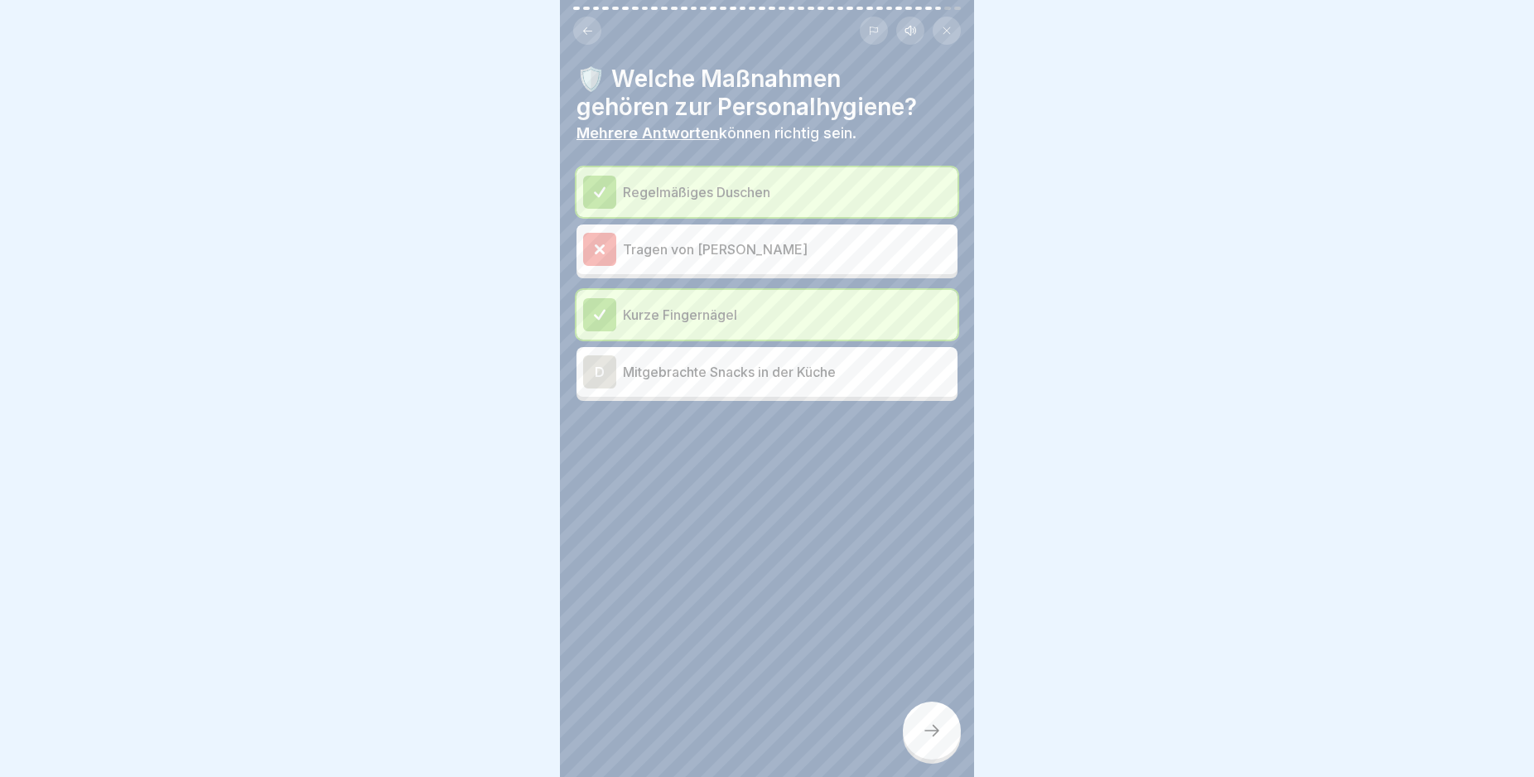
click at [931, 759] on div at bounding box center [932, 730] width 58 height 58
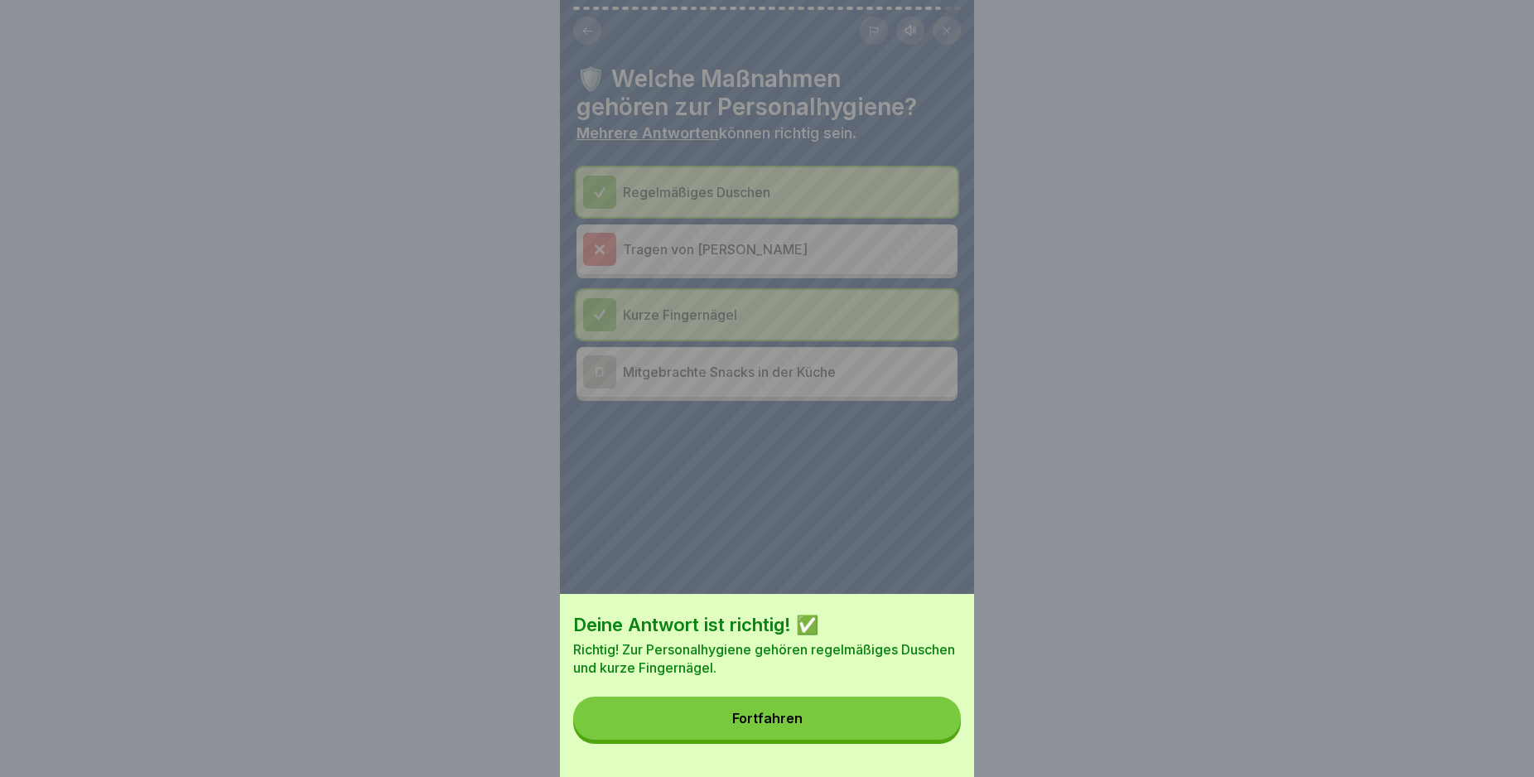
click at [872, 734] on button "Fortfahren" at bounding box center [767, 717] width 388 height 43
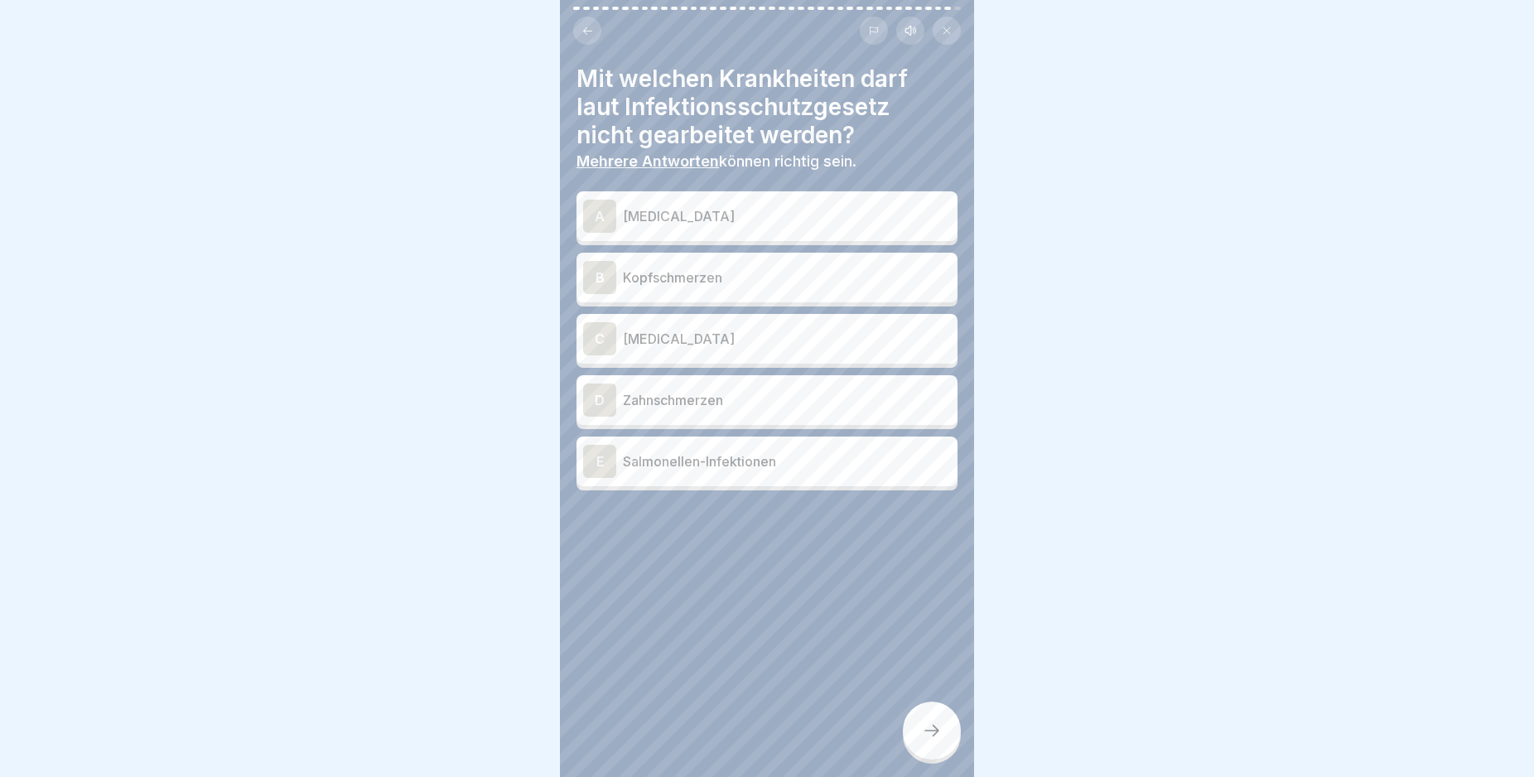
click at [792, 199] on div "A [MEDICAL_DATA]" at bounding box center [766, 216] width 381 height 50
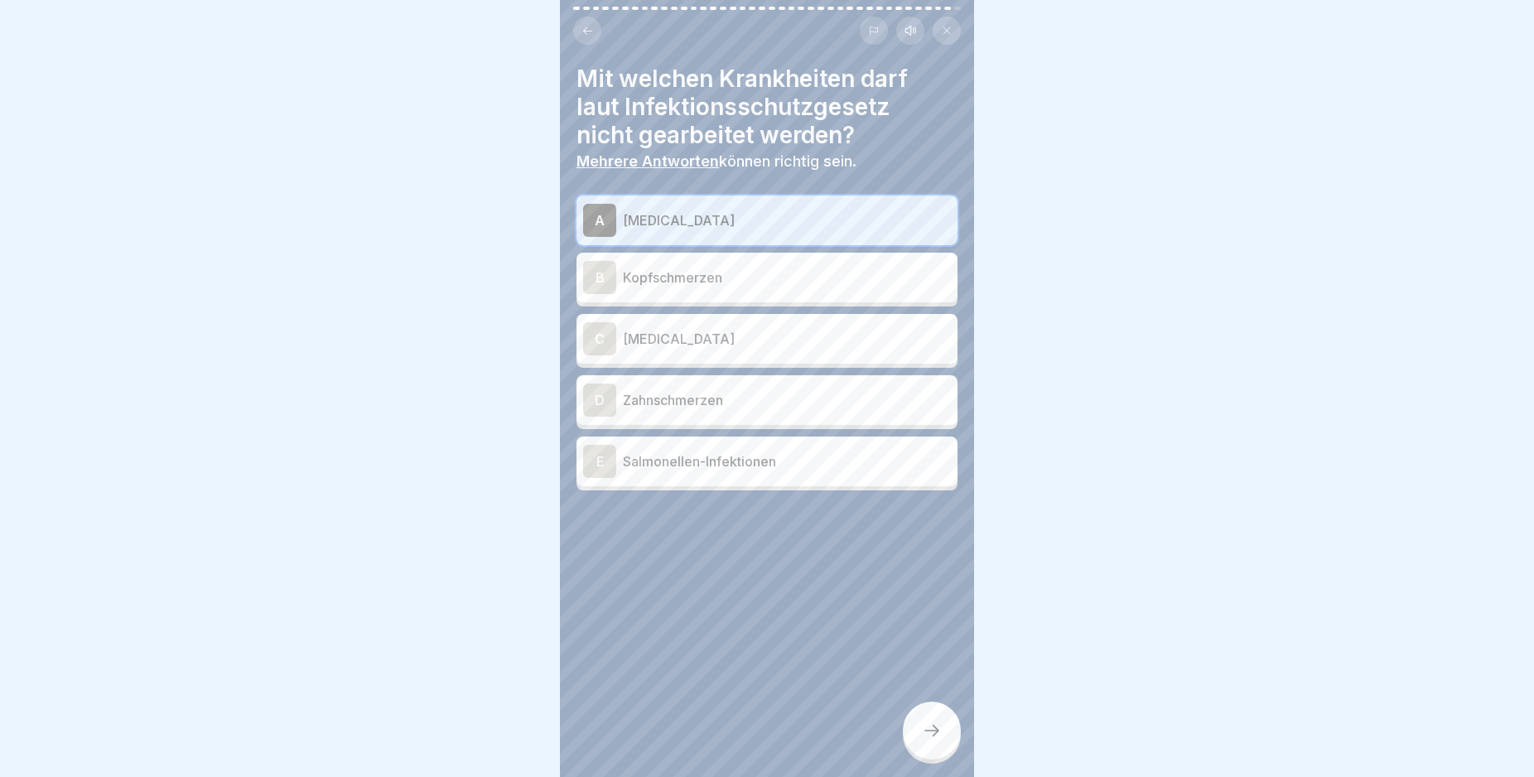
click at [764, 268] on div "B Kopfschmerzen" at bounding box center [767, 277] width 368 height 33
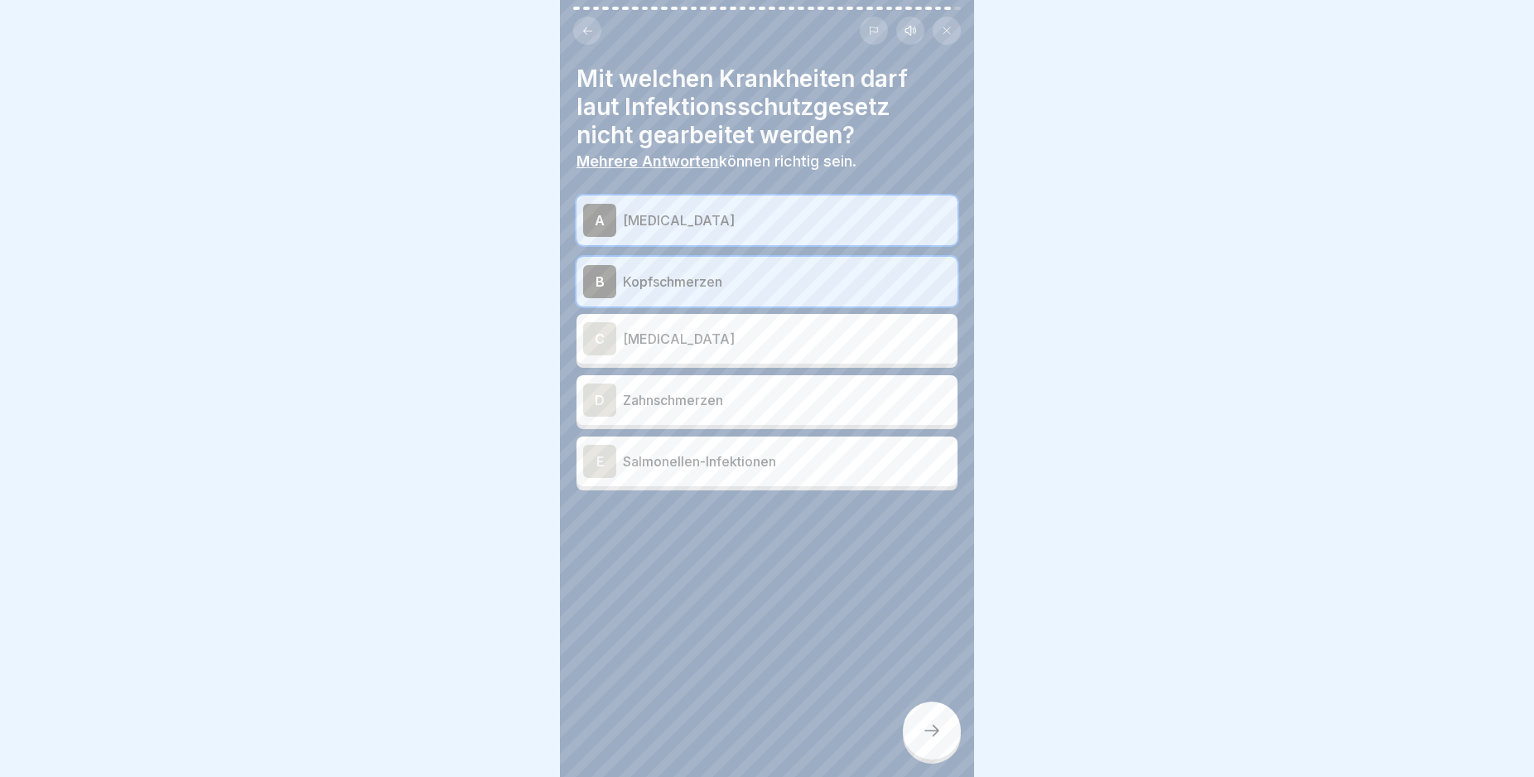
click at [757, 282] on p "Kopfschmerzen" at bounding box center [787, 282] width 328 height 20
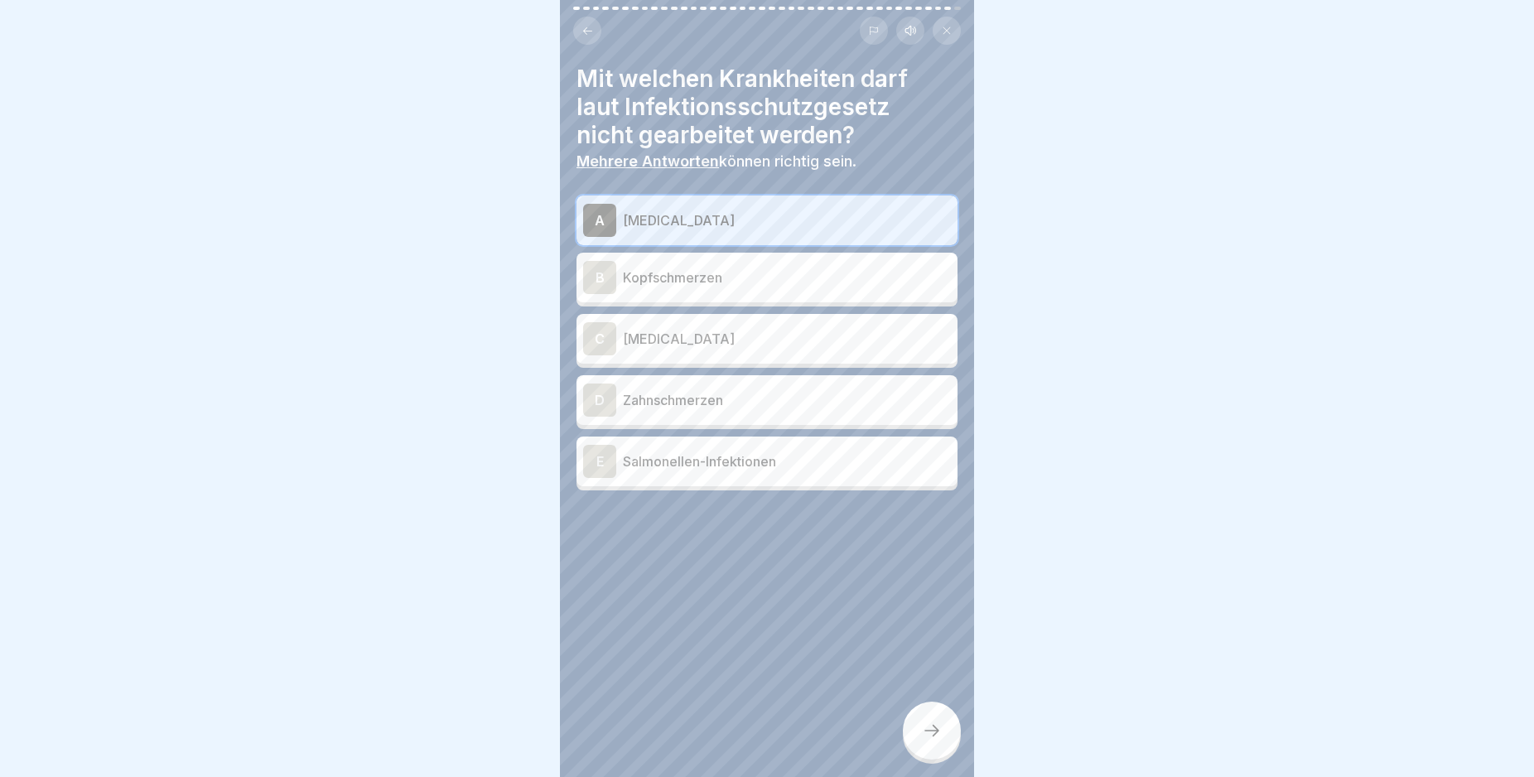
click at [740, 330] on div "C [MEDICAL_DATA]" at bounding box center [767, 338] width 368 height 33
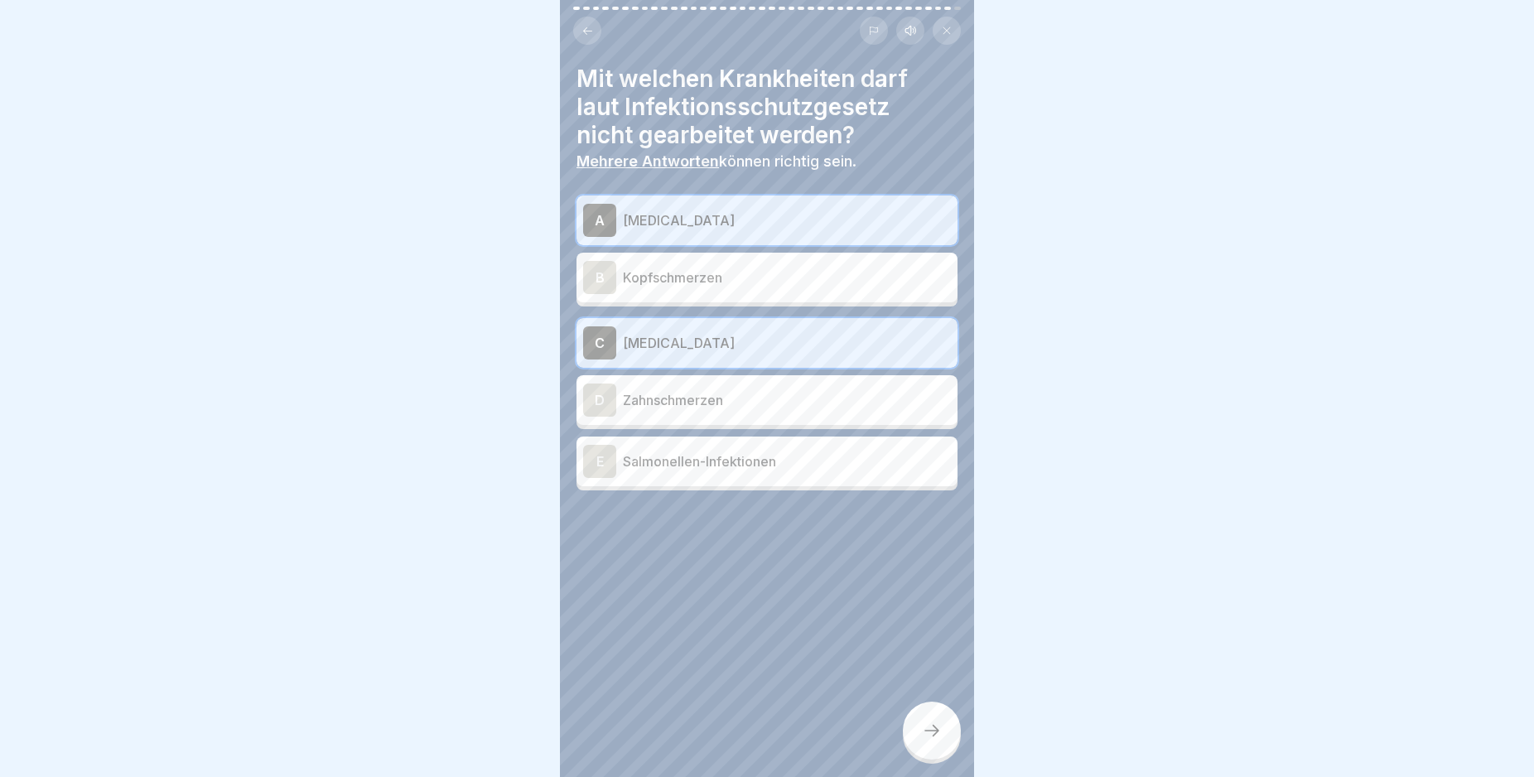
click at [781, 460] on p "Salmonellen-Infektionen" at bounding box center [787, 461] width 328 height 20
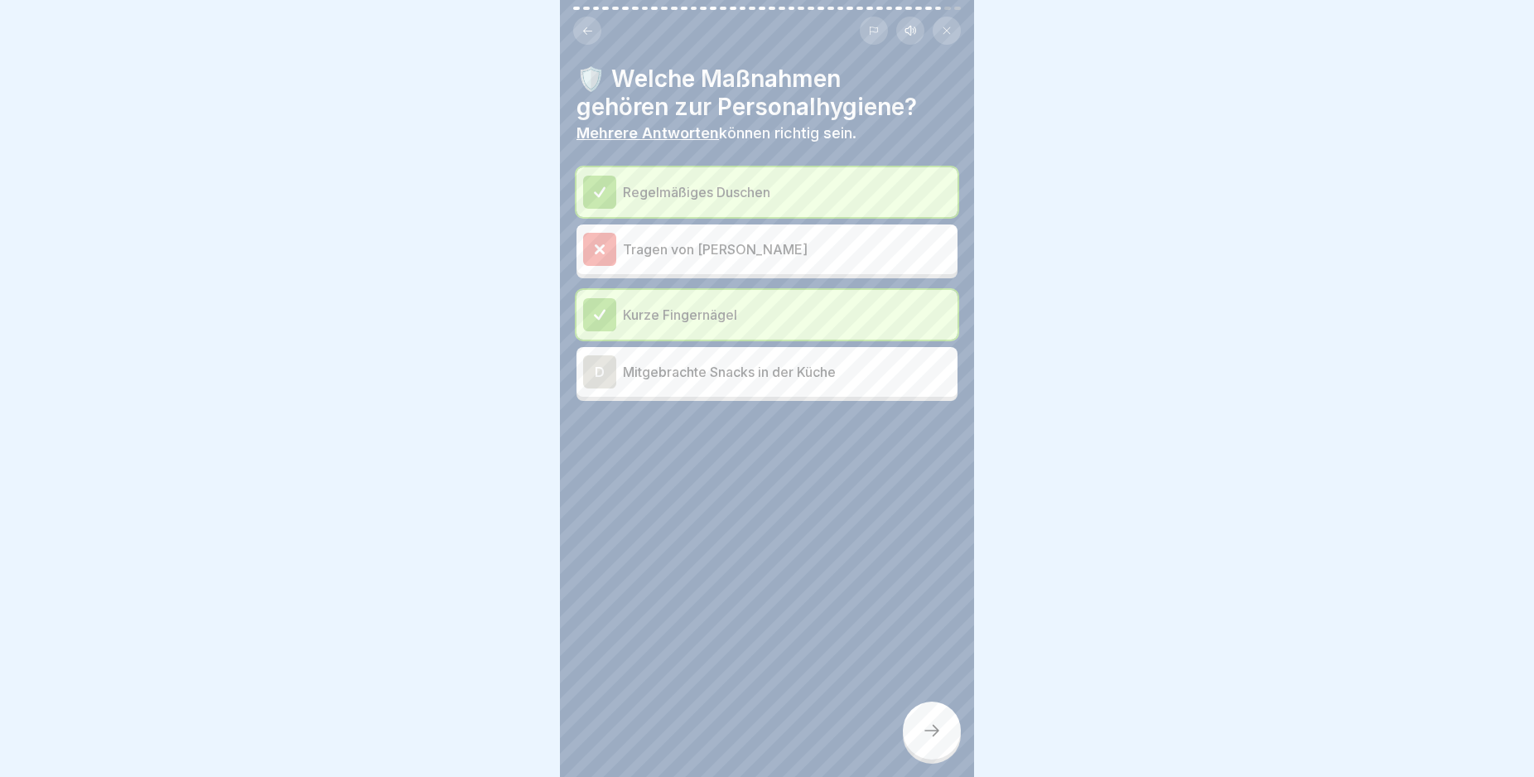
click at [930, 740] on icon at bounding box center [932, 730] width 20 height 20
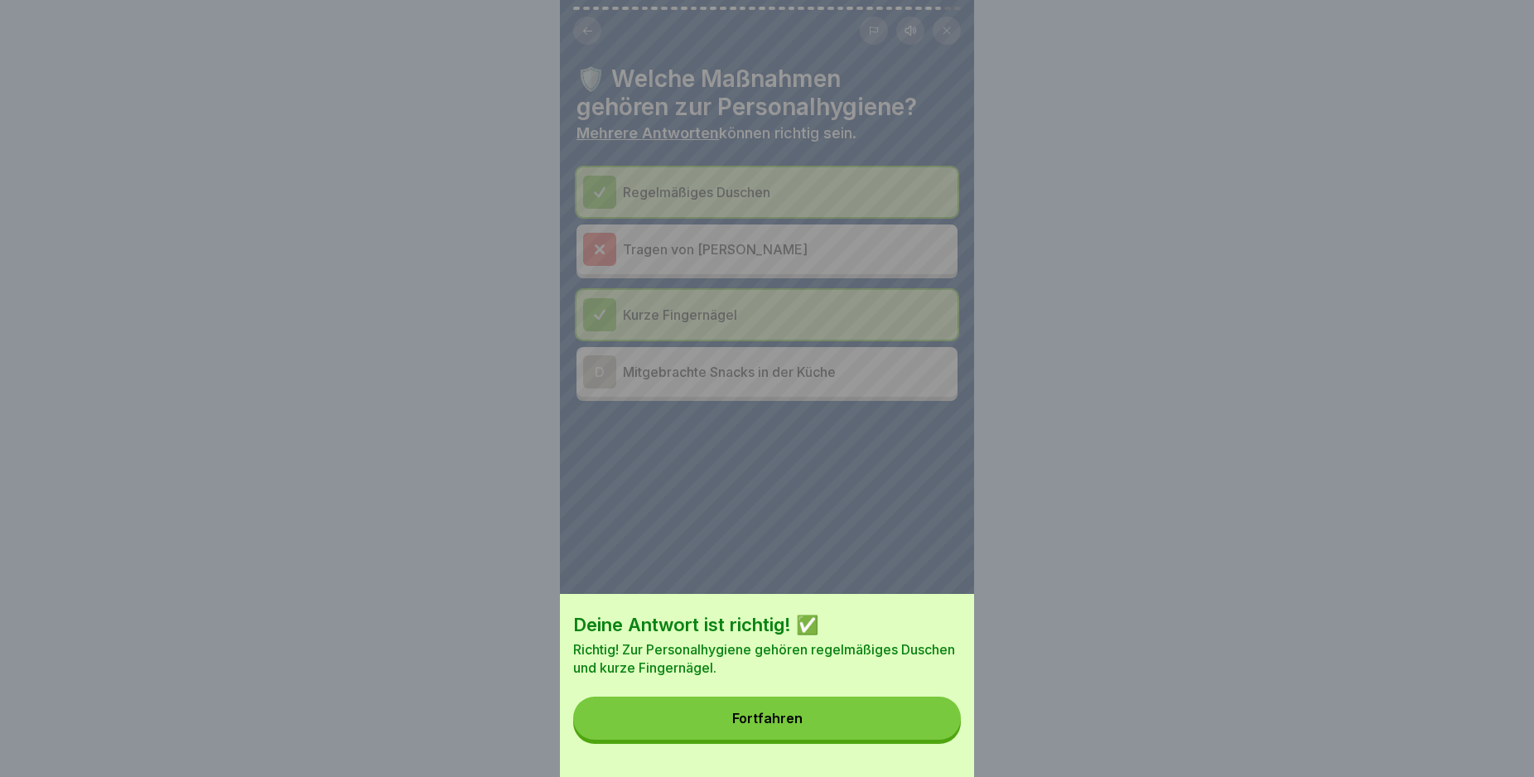
click at [819, 754] on div "Deine Antwort ist richtig! ✅ Richtig! Zur Personalhygiene gehören regelmäßiges …" at bounding box center [767, 685] width 414 height 183
click at [773, 714] on button "Fortfahren" at bounding box center [767, 717] width 388 height 43
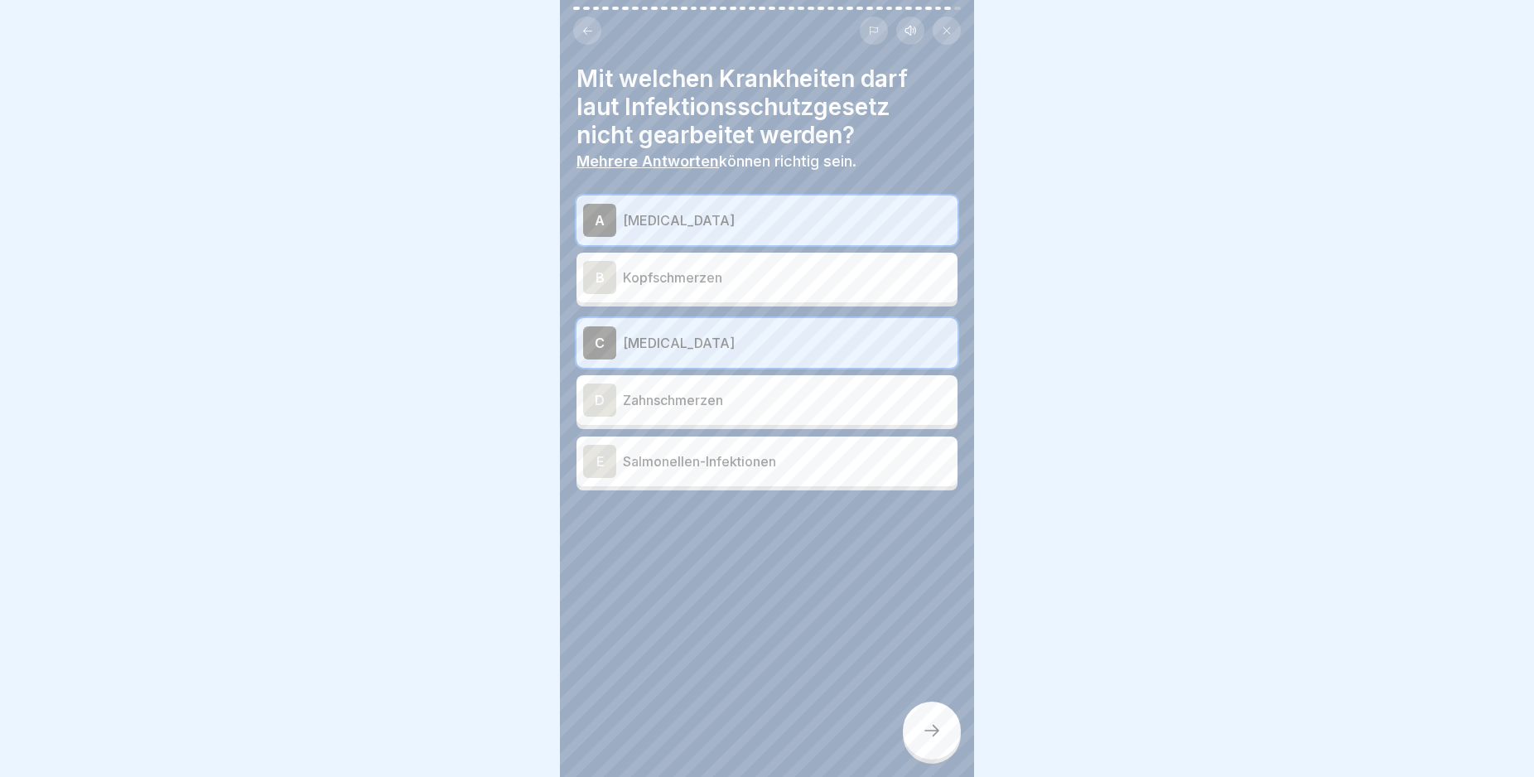
click at [764, 453] on p "Salmonellen-Infektionen" at bounding box center [787, 461] width 328 height 20
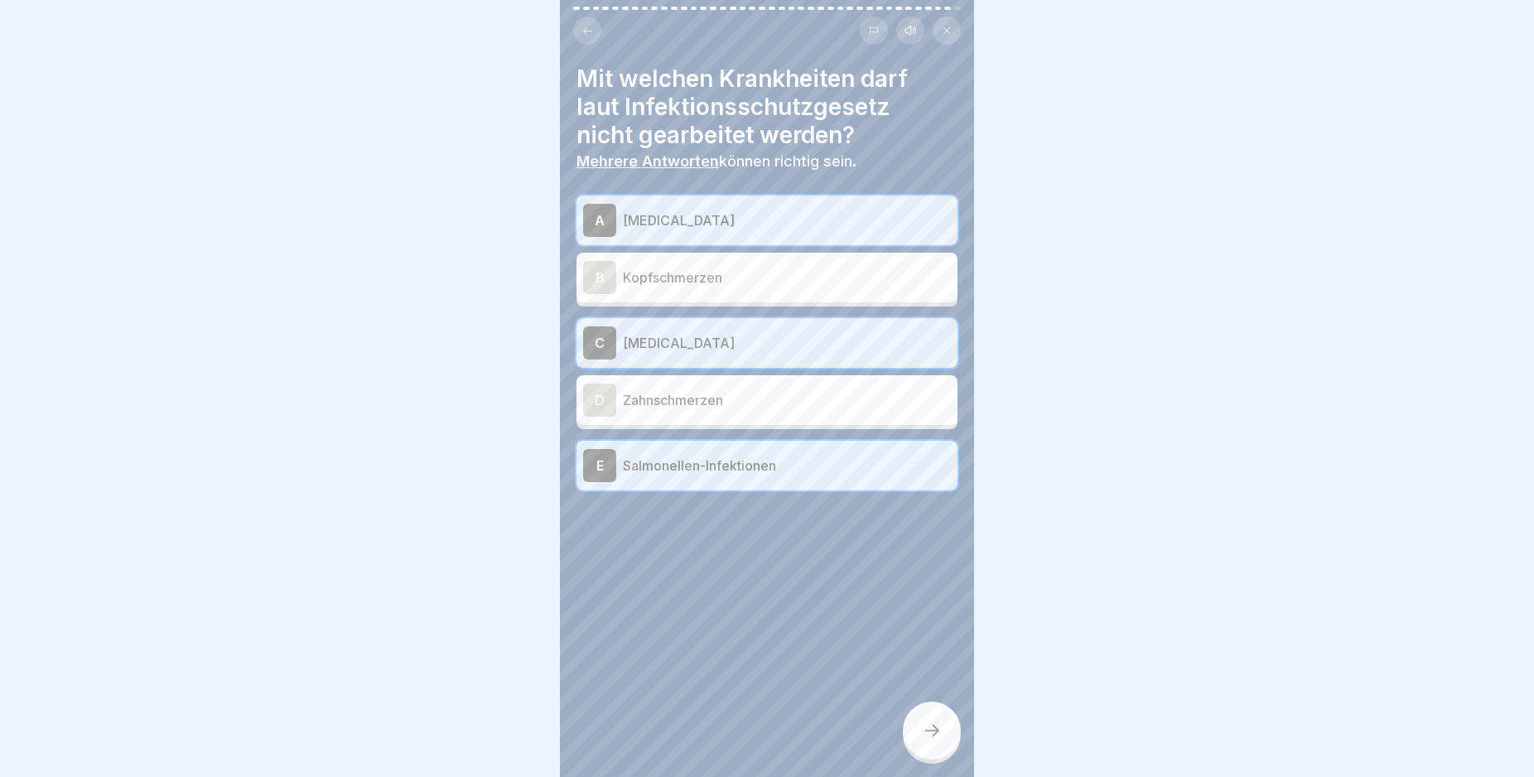
click at [933, 726] on div at bounding box center [932, 730] width 58 height 58
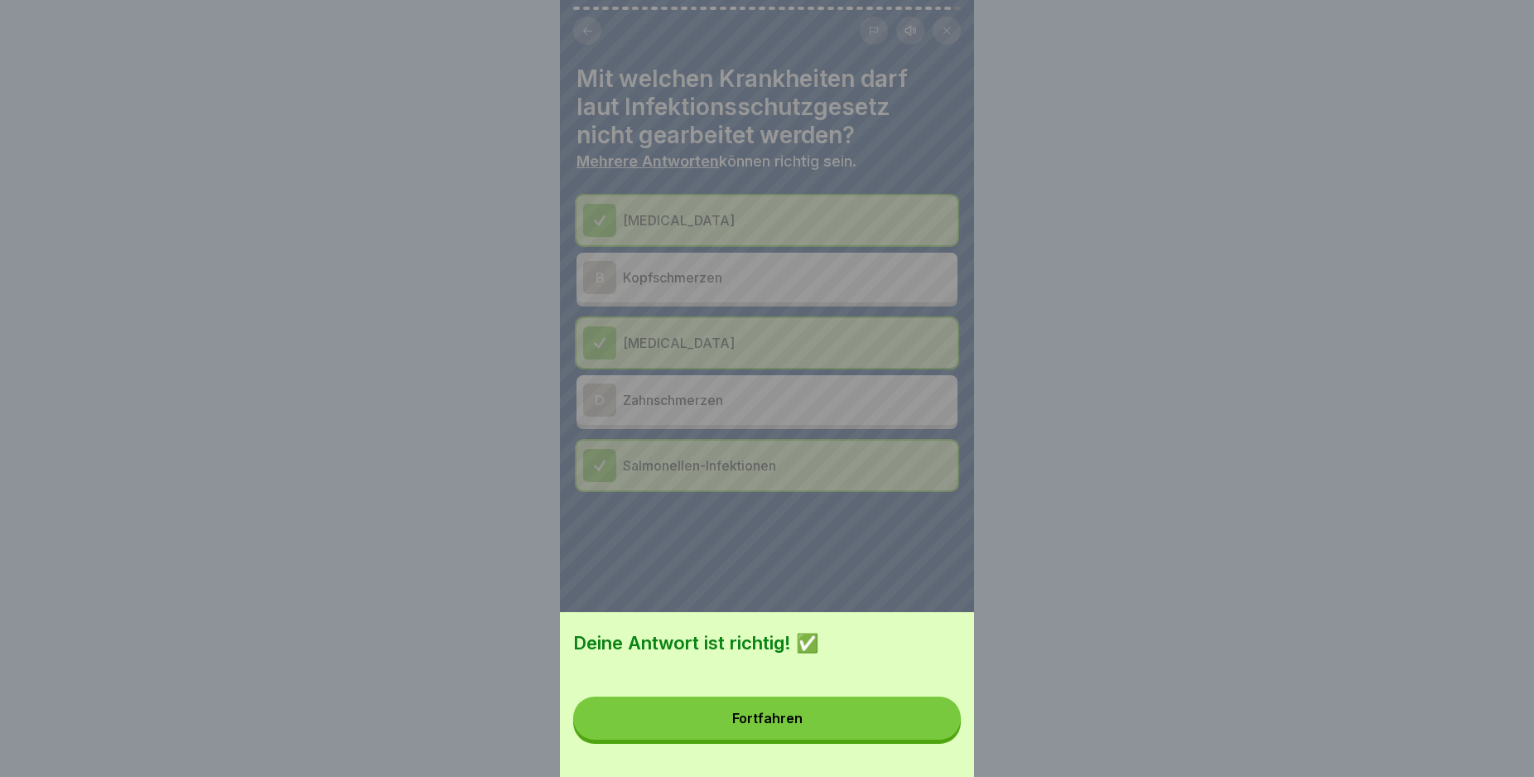
click at [807, 740] on button "Fortfahren" at bounding box center [767, 717] width 388 height 43
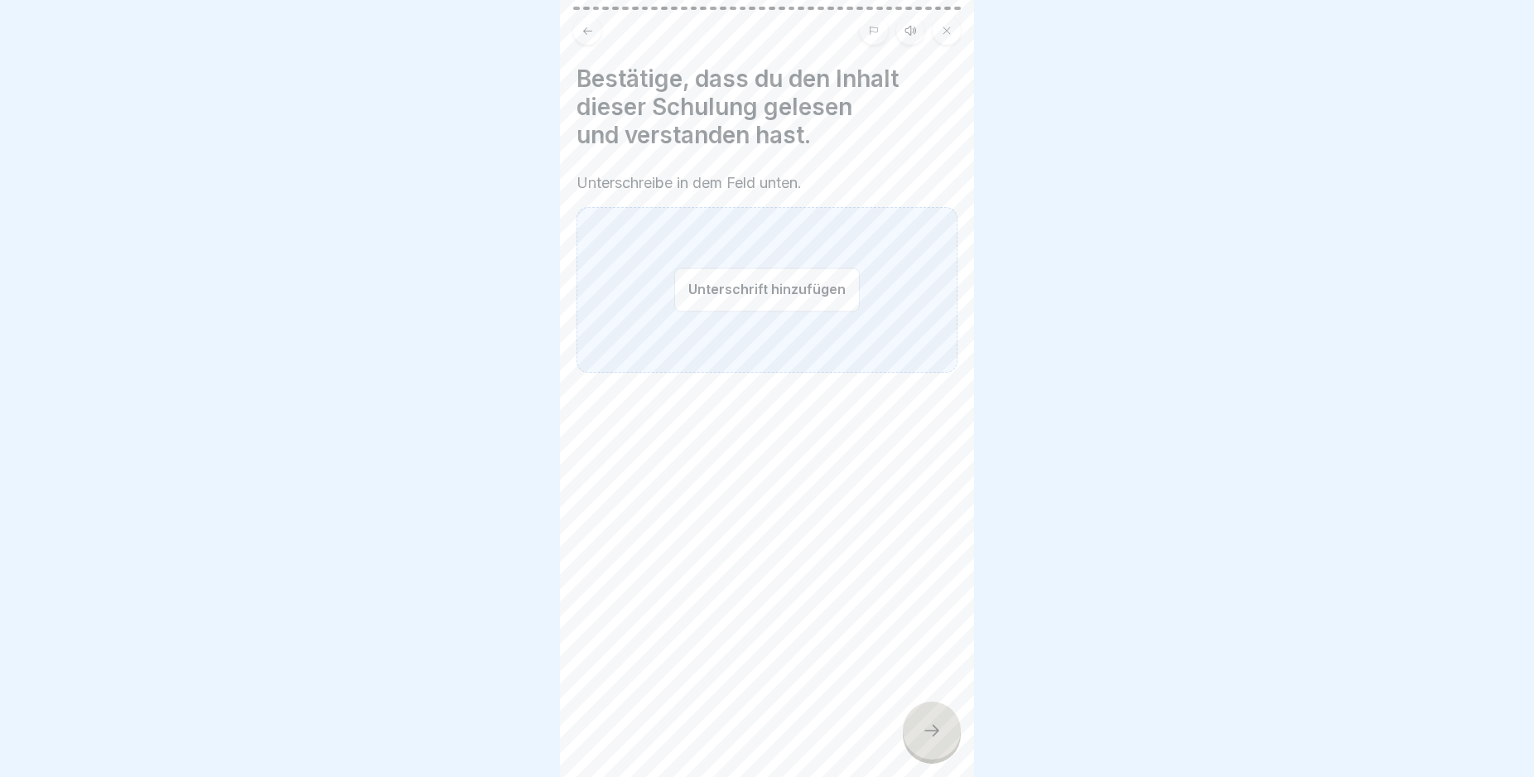
click at [754, 297] on button "Unterschrift hinzufügen" at bounding box center [767, 289] width 186 height 44
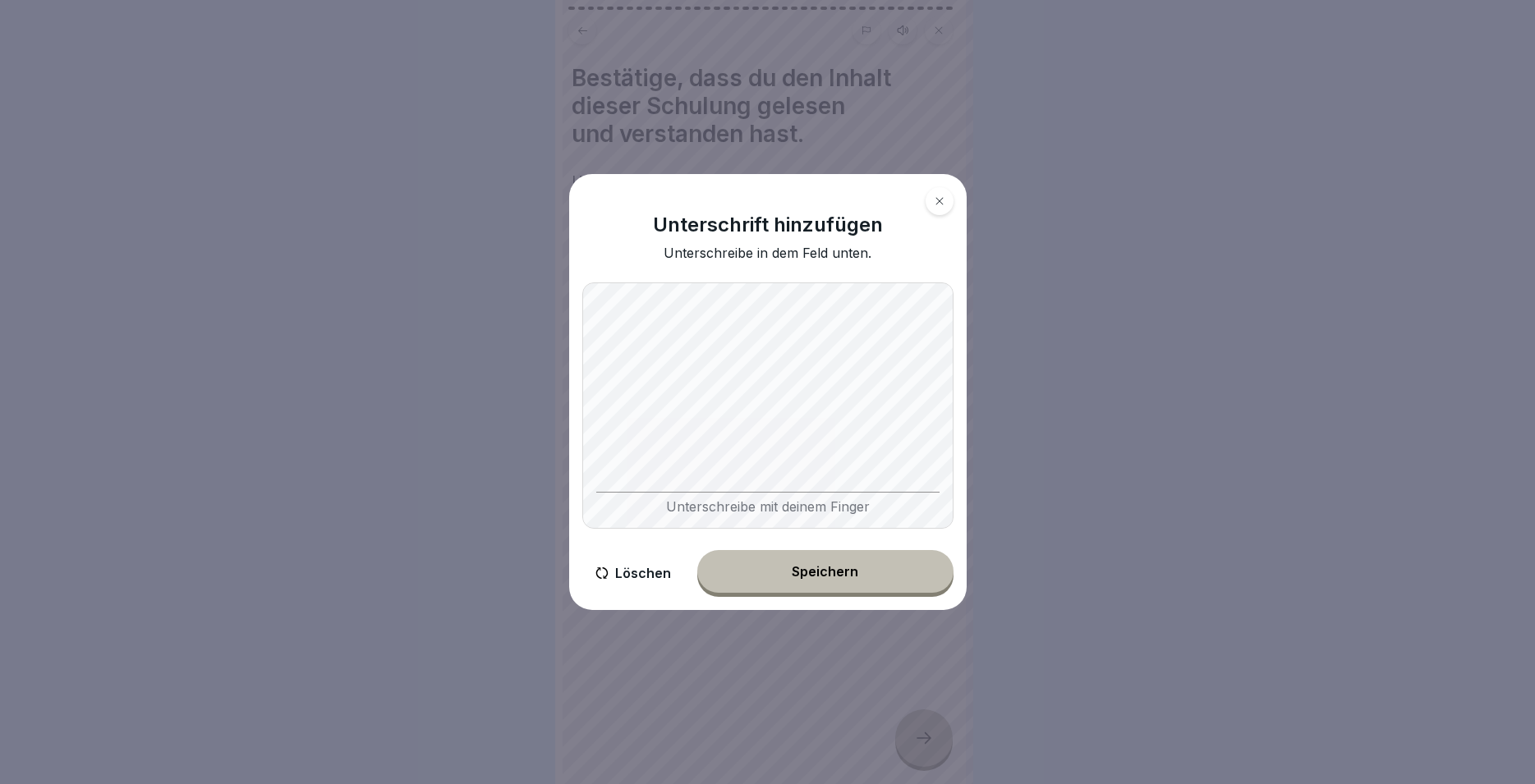
drag, startPoint x: 621, startPoint y: 574, endPoint x: 657, endPoint y: 614, distance: 53.8
click at [621, 576] on button "Löschen" at bounding box center [633, 573] width 102 height 47
click at [853, 595] on div "Unterschrift hinzufügen Unterschreibe in dem Feld unten. Unterschreibe mit dein…" at bounding box center [768, 392] width 398 height 436
click at [788, 569] on button "Speichern" at bounding box center [825, 571] width 256 height 43
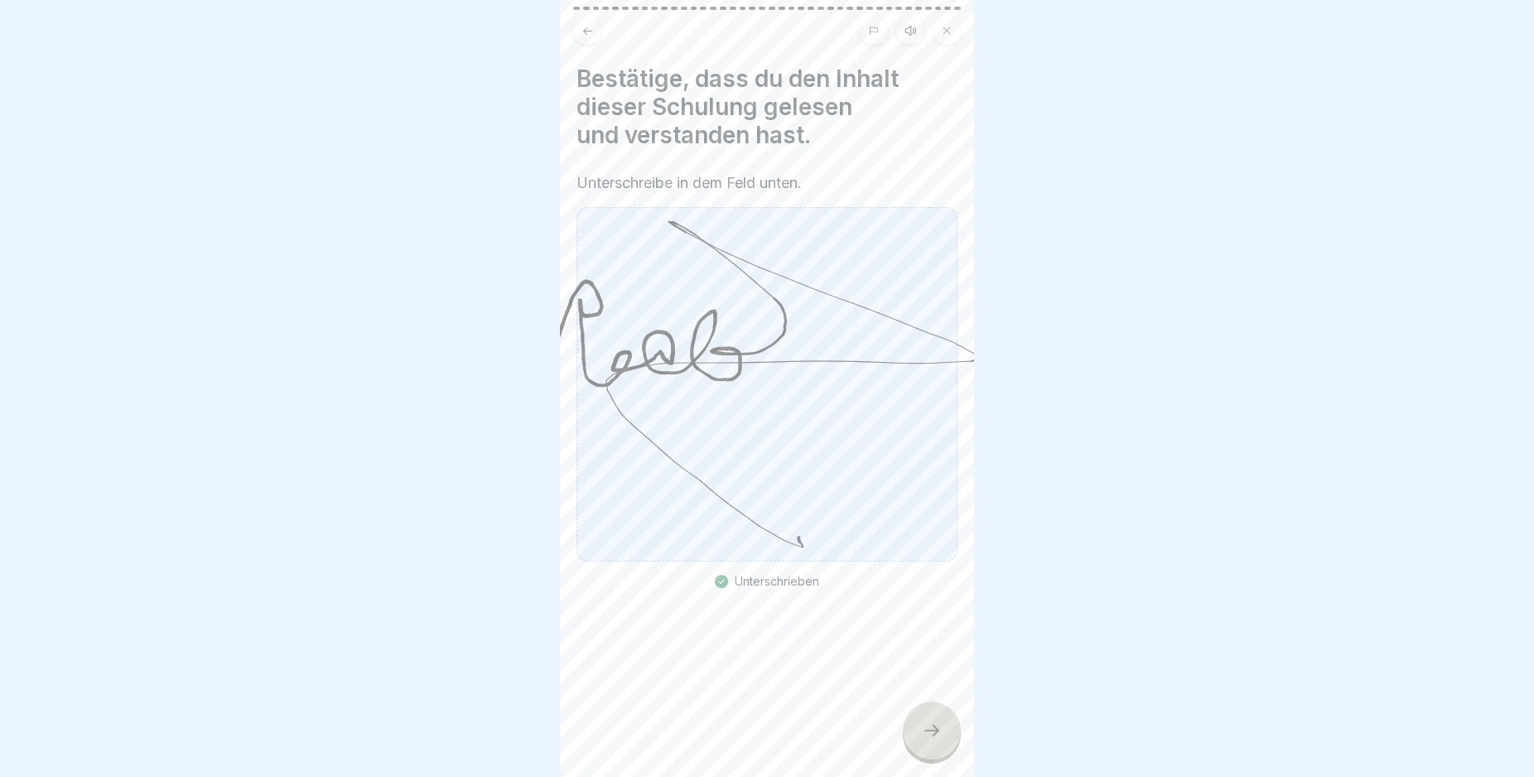
click at [920, 750] on div at bounding box center [932, 730] width 58 height 58
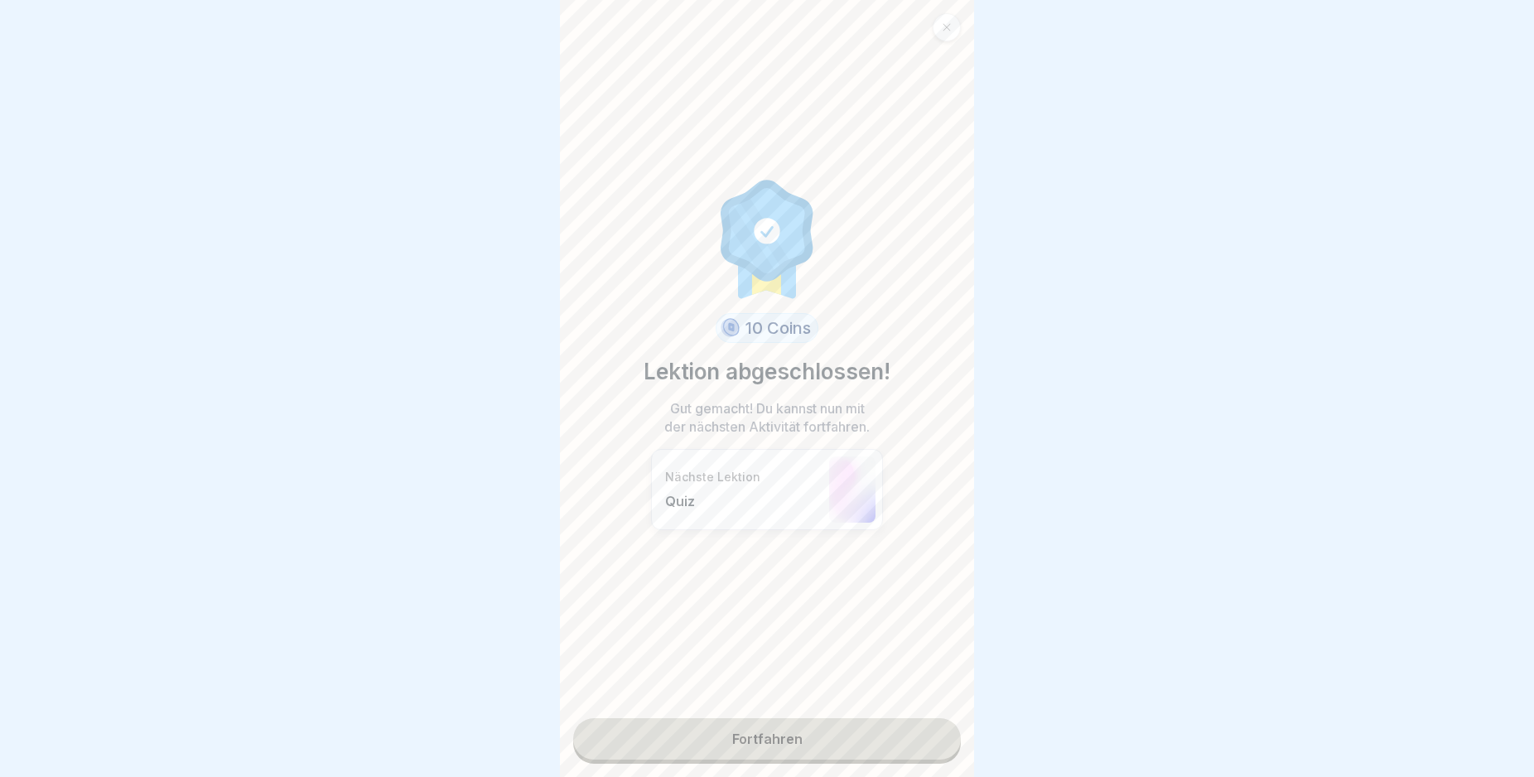
click at [769, 744] on link "Fortfahren" at bounding box center [767, 738] width 388 height 41
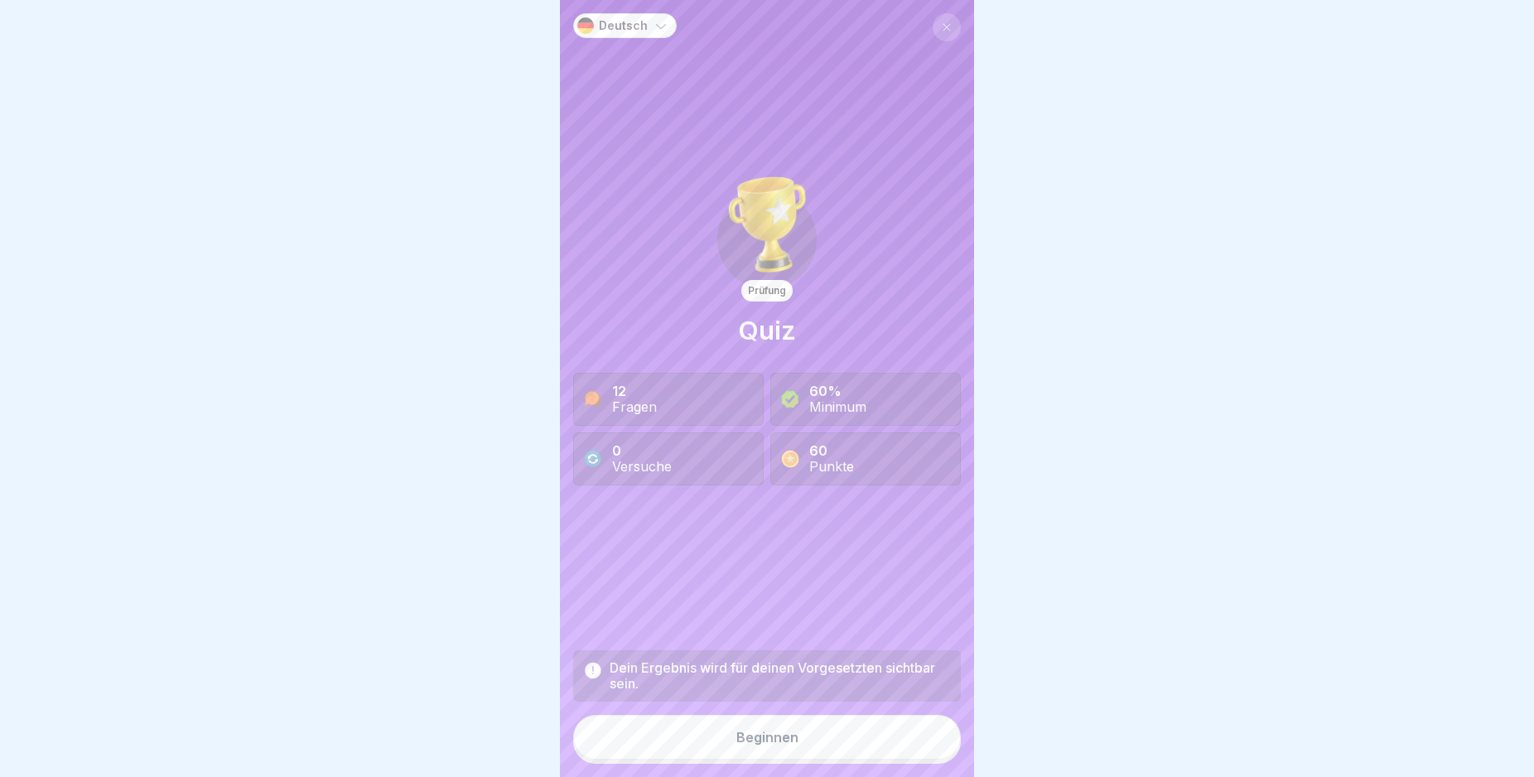
click at [742, 745] on div "Beginnen" at bounding box center [767, 737] width 62 height 15
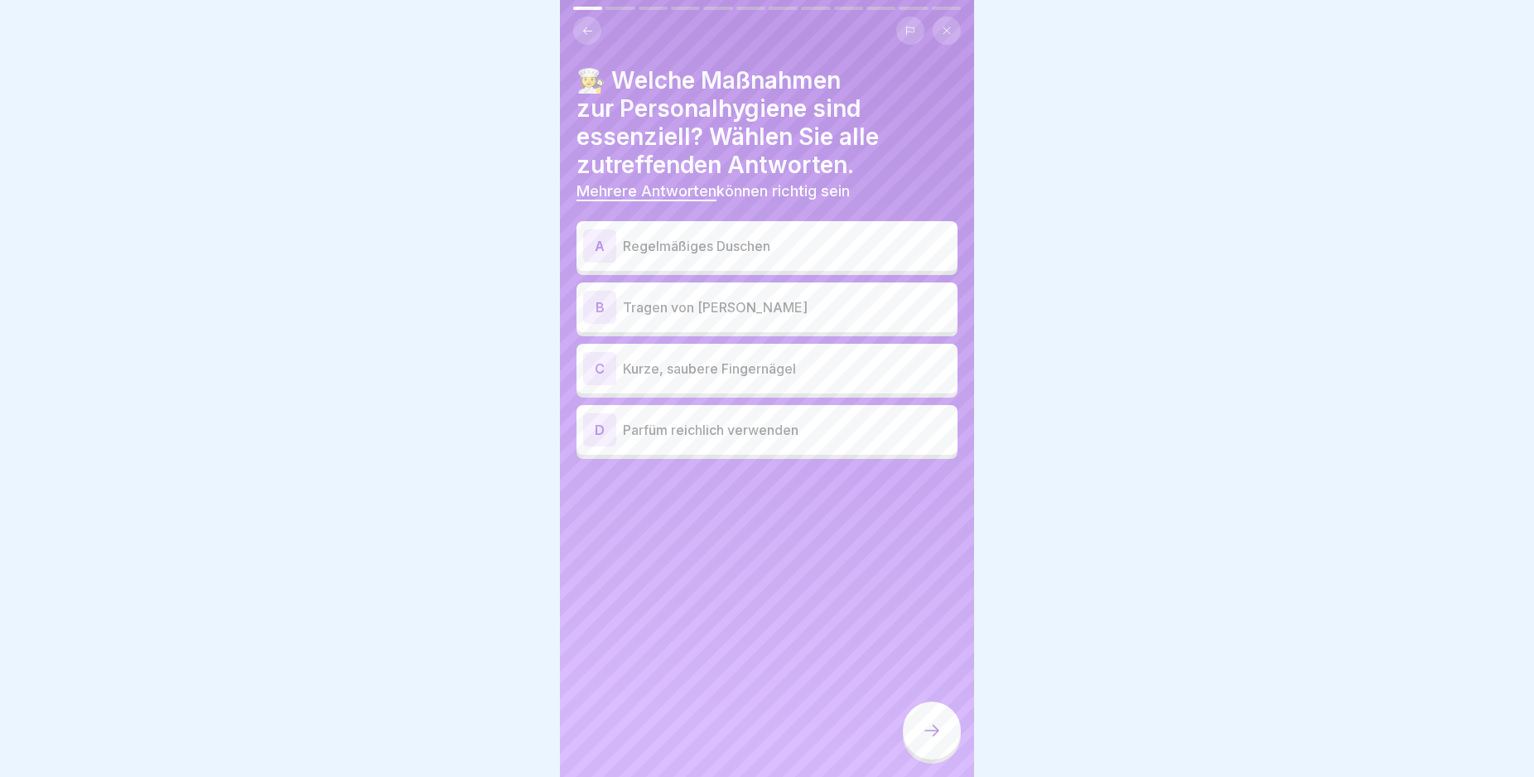
click at [780, 257] on div "A Regelmäßiges Duschen" at bounding box center [767, 245] width 368 height 33
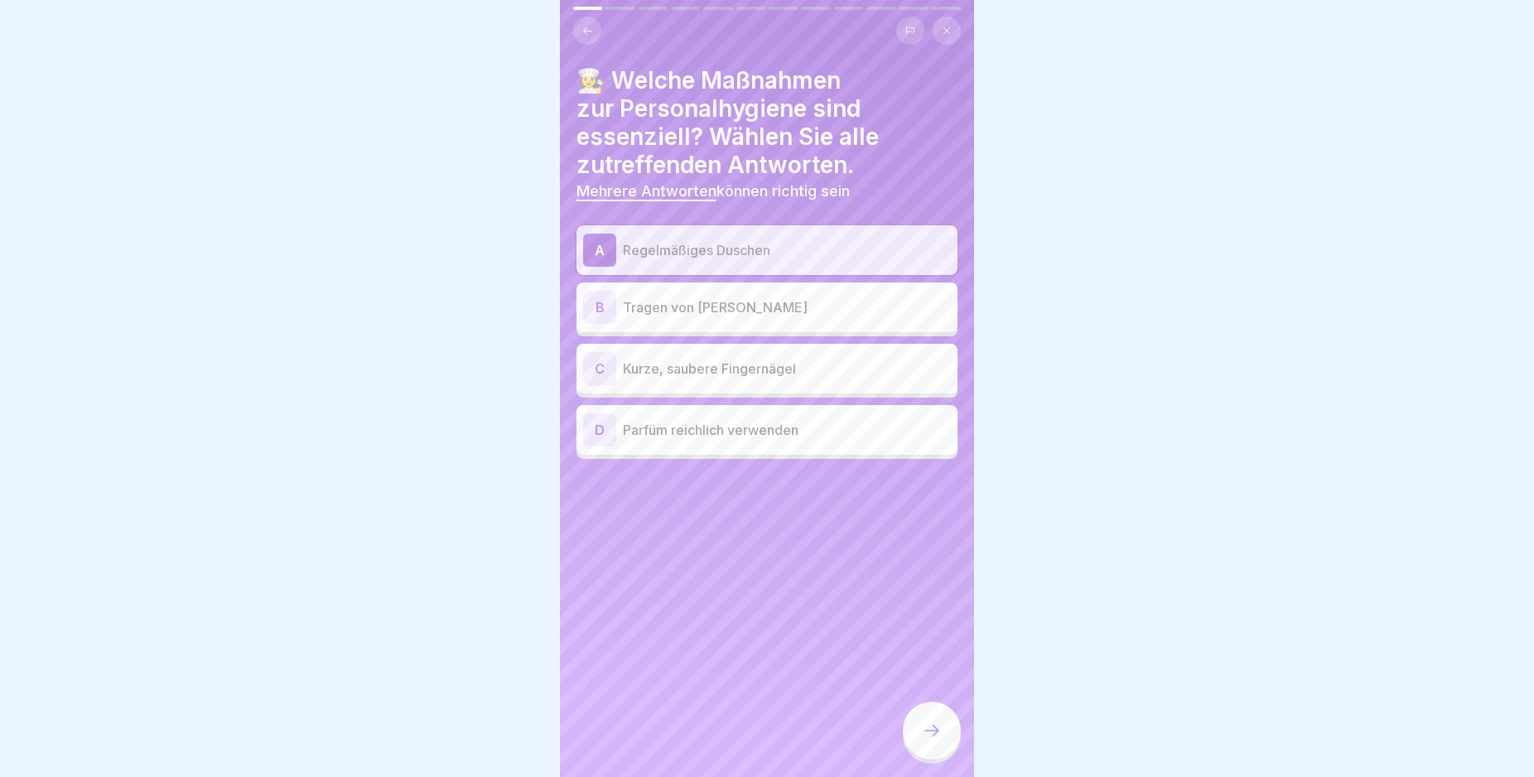
click at [794, 359] on p "Kurze, saubere Fingernägel" at bounding box center [787, 369] width 328 height 20
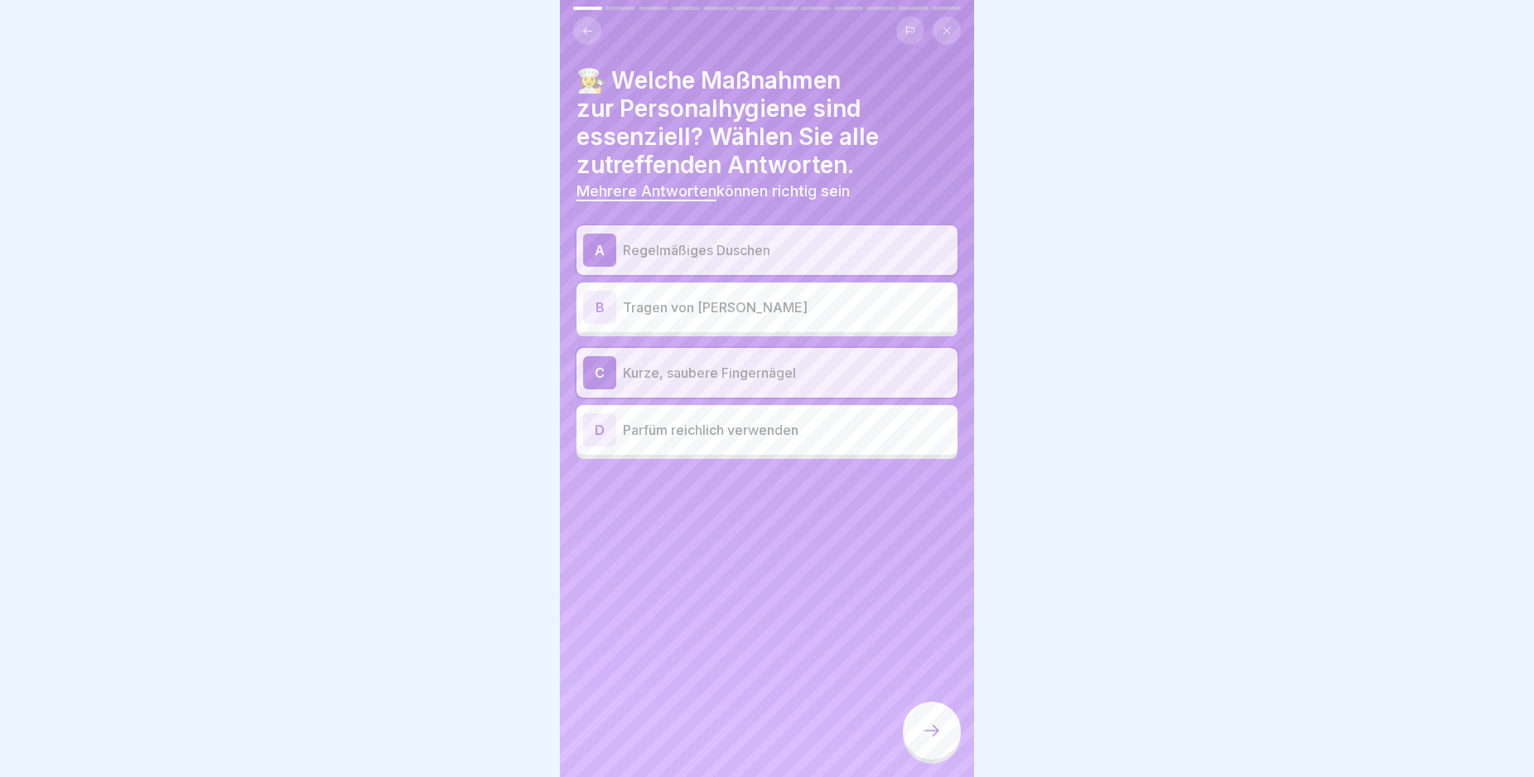
click at [938, 740] on icon at bounding box center [932, 730] width 20 height 20
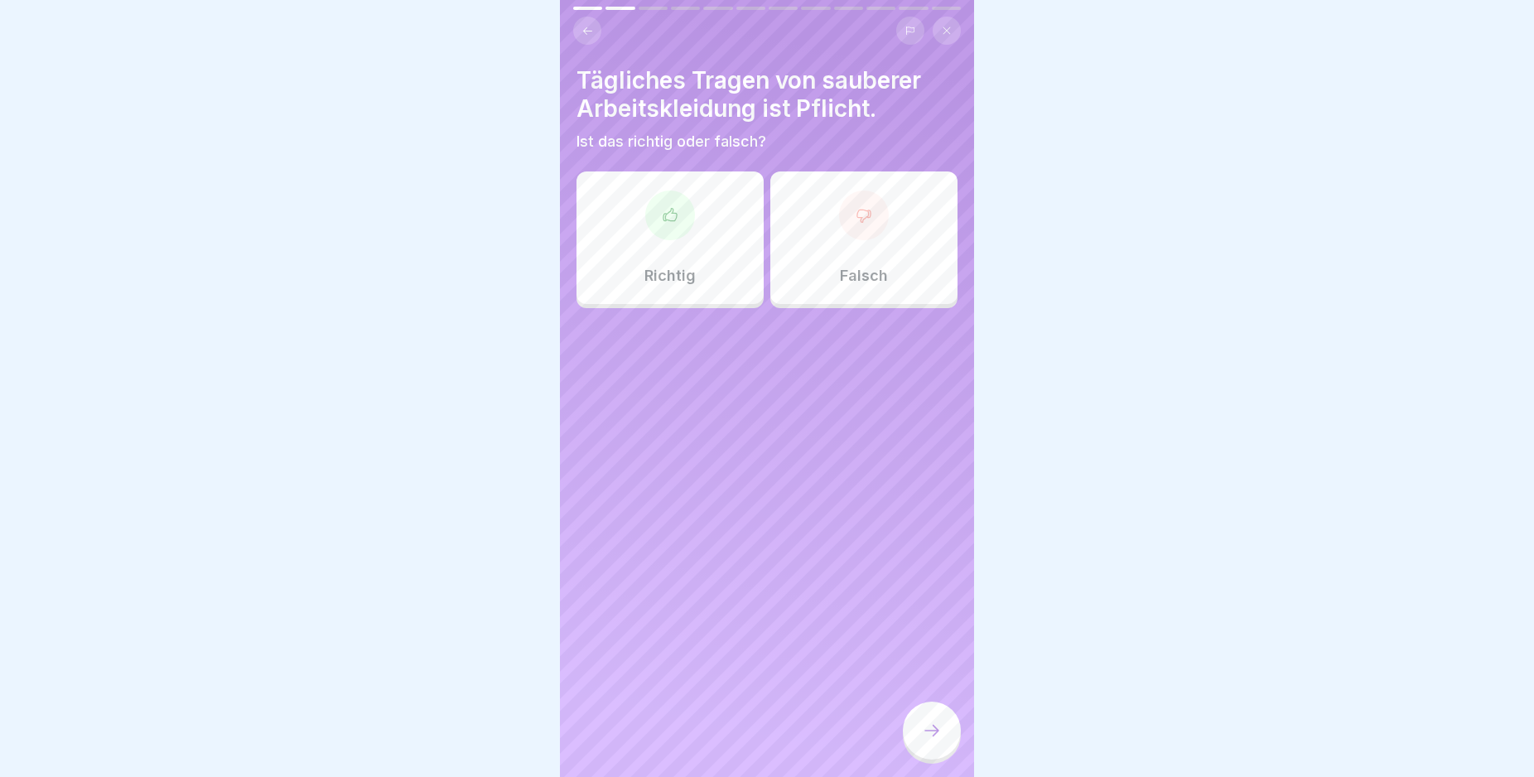
click at [674, 241] on div "Richtig" at bounding box center [669, 237] width 187 height 133
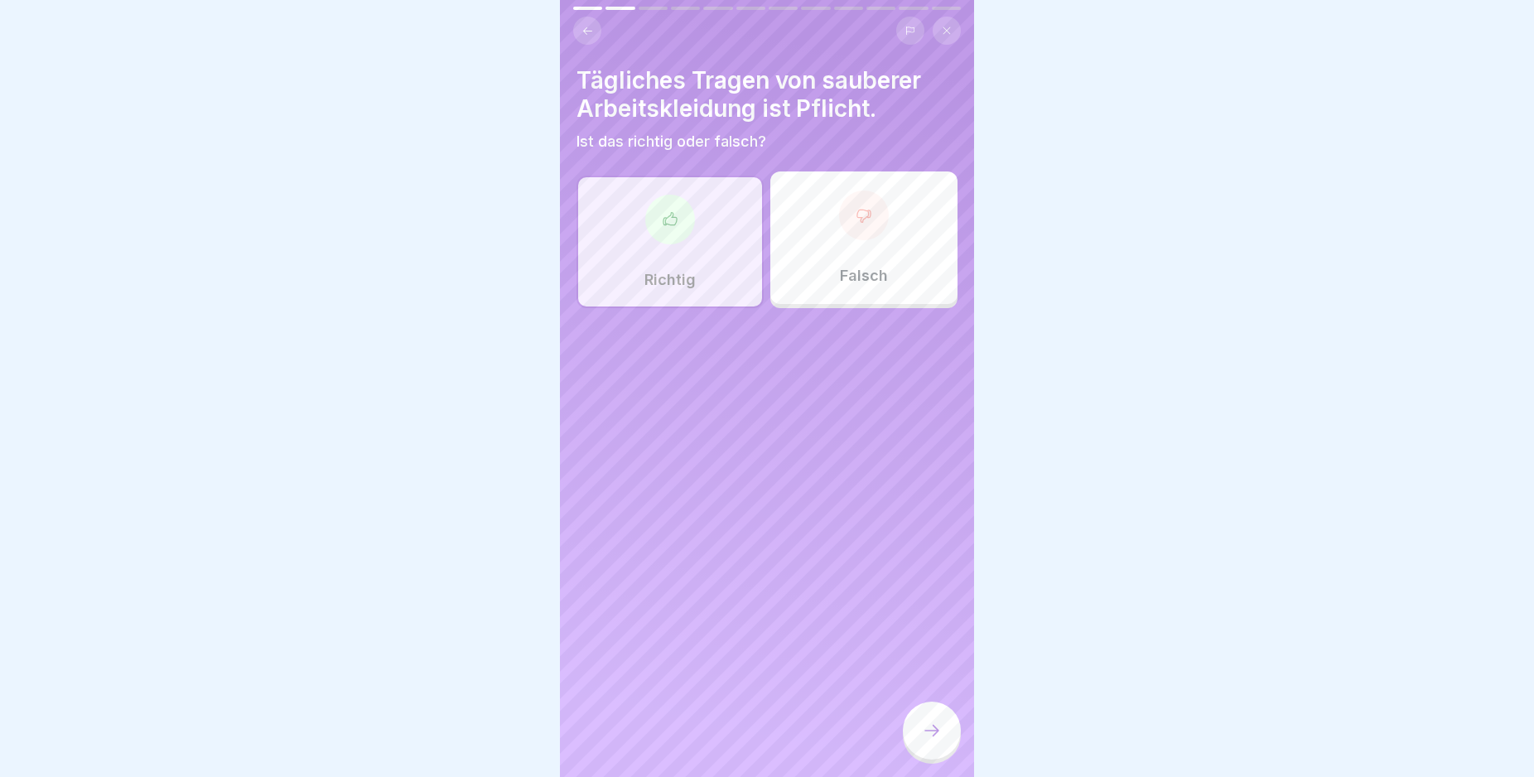
drag, startPoint x: 938, startPoint y: 759, endPoint x: 838, endPoint y: 664, distance: 137.7
click at [937, 756] on div at bounding box center [932, 730] width 58 height 58
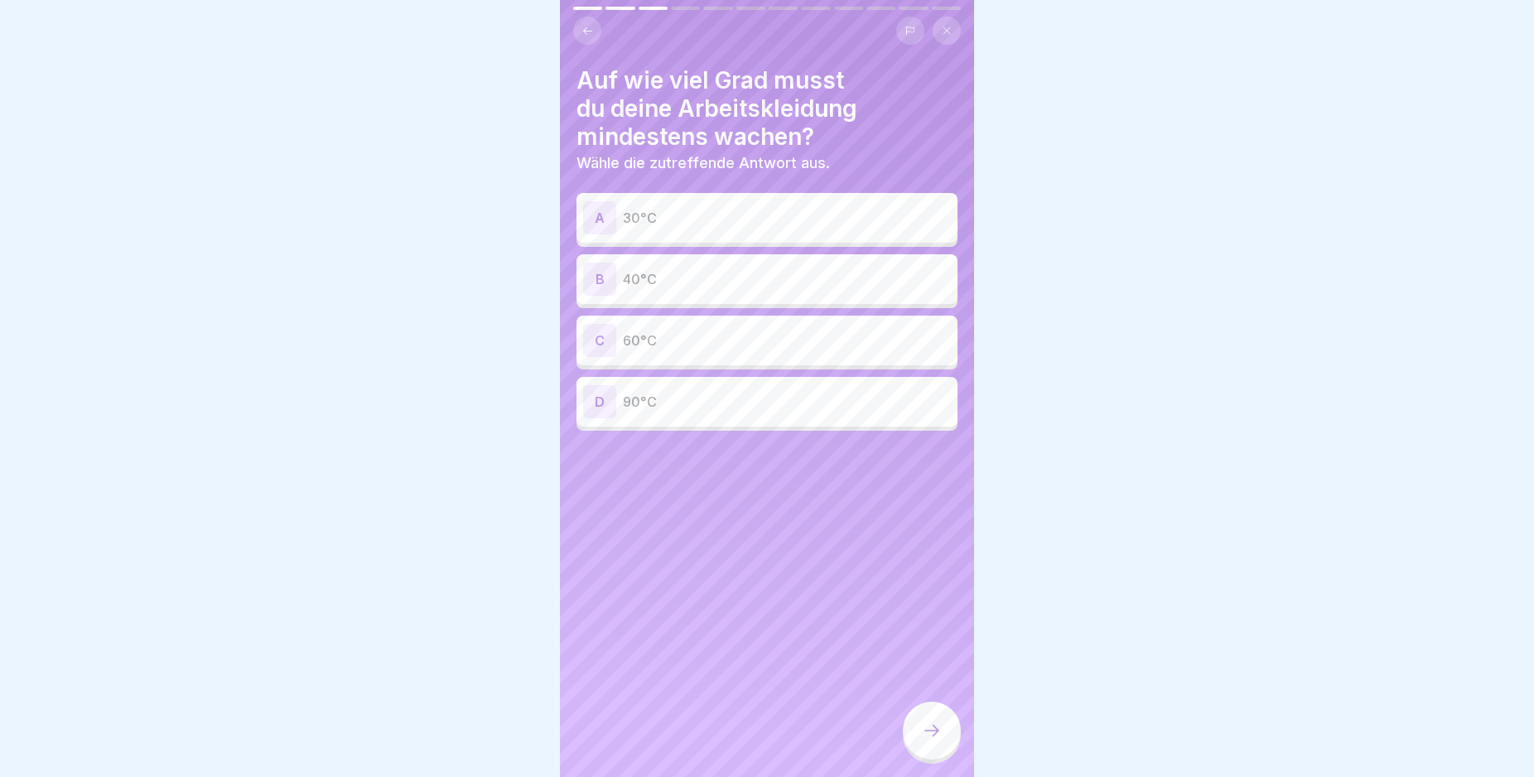
click at [725, 342] on p "60°C" at bounding box center [787, 340] width 328 height 20
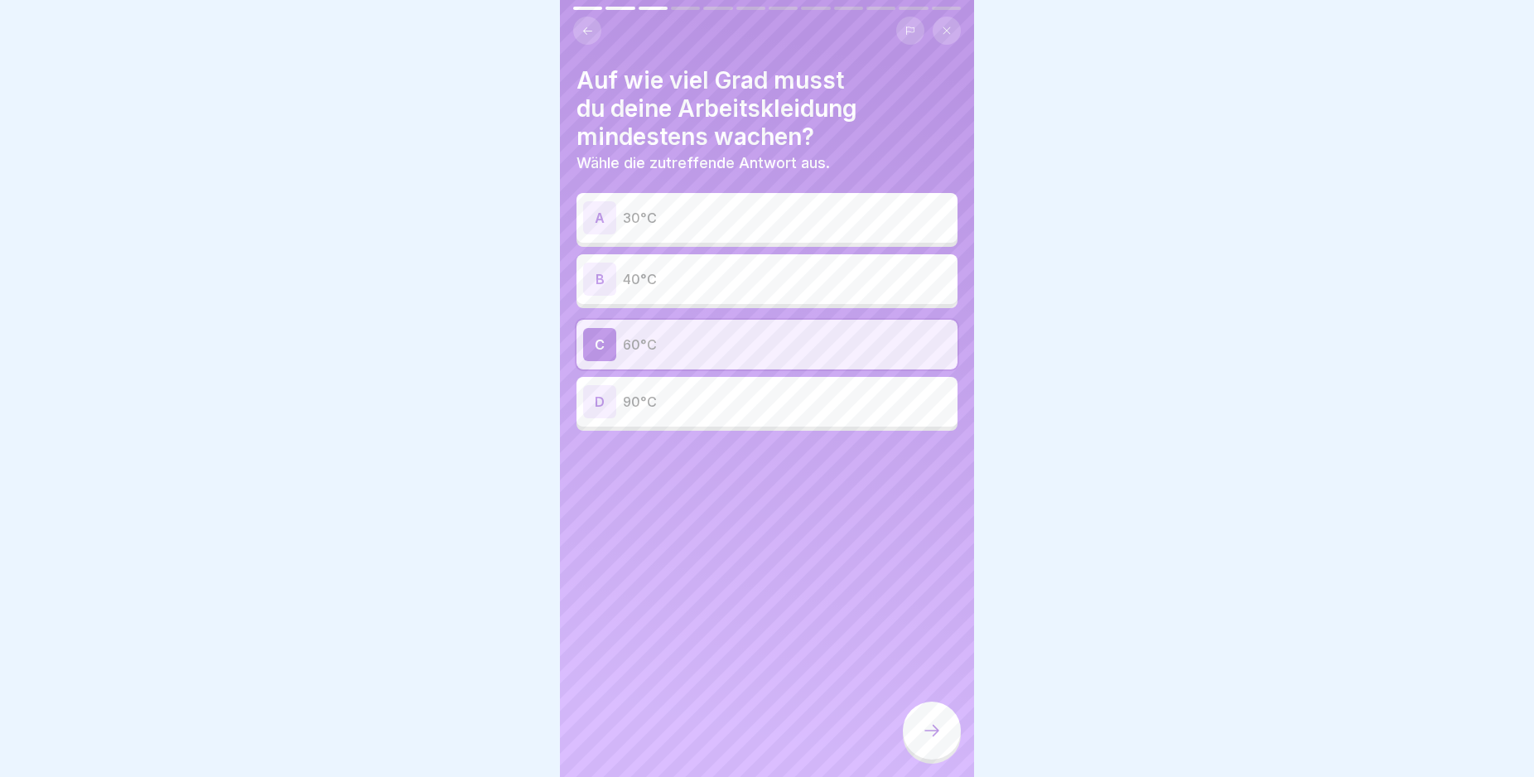
drag, startPoint x: 929, startPoint y: 721, endPoint x: 919, endPoint y: 720, distance: 10.1
click at [929, 723] on div at bounding box center [932, 730] width 58 height 58
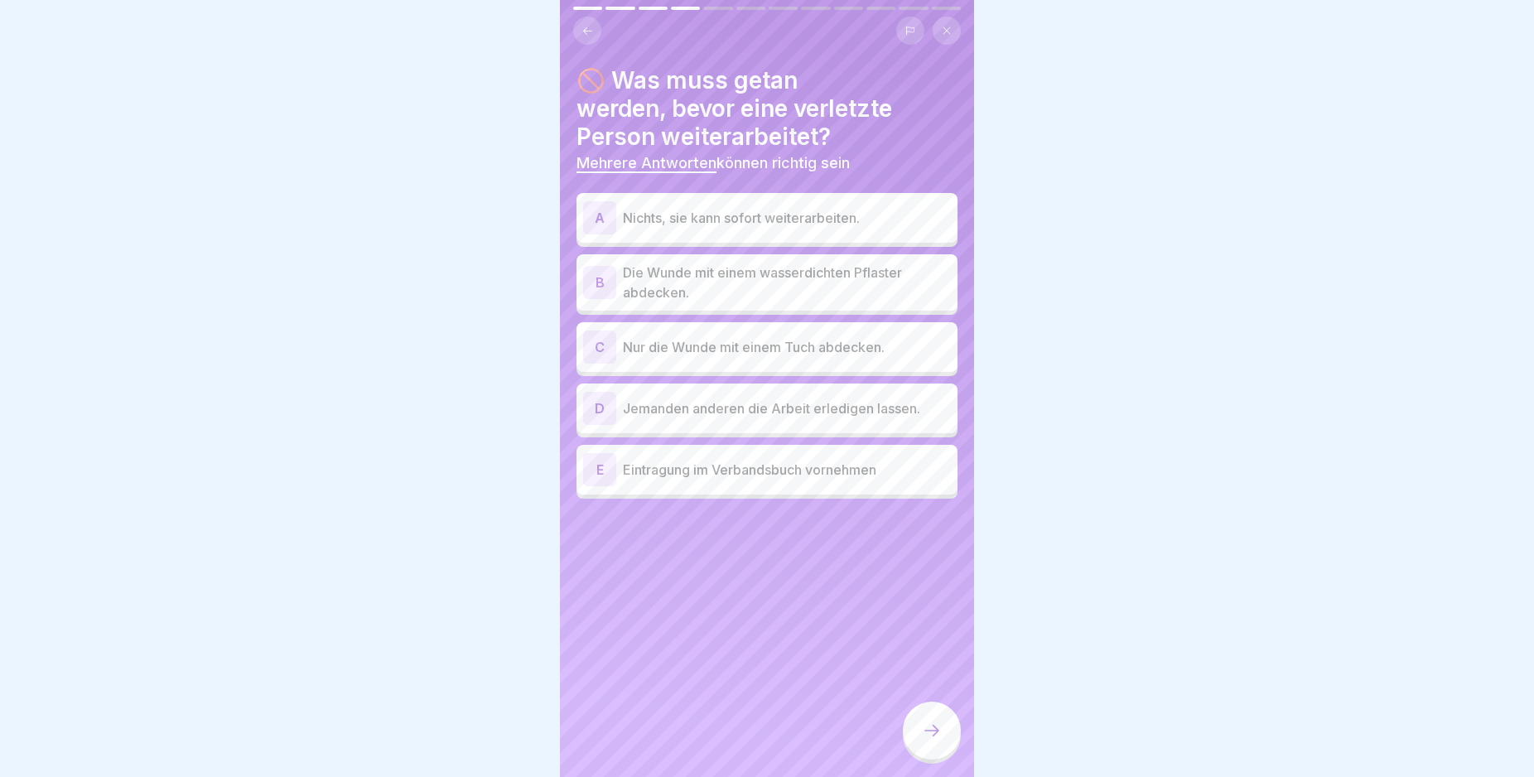
click at [865, 289] on p "Die Wunde mit einem wasserdichten Pflaster abdecken." at bounding box center [787, 283] width 328 height 40
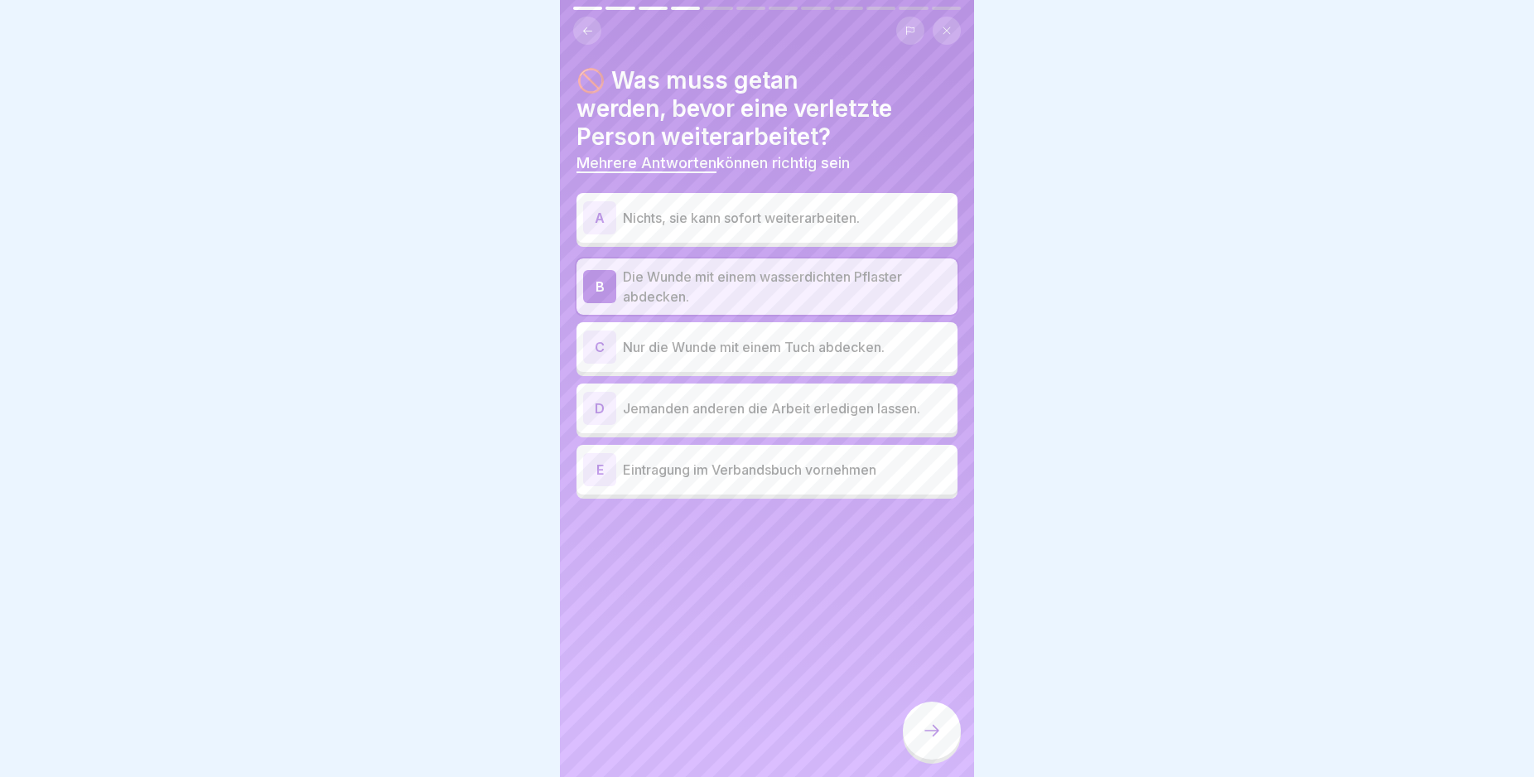
click at [821, 476] on p "Eintragung im Verbandsbuch vornehmen" at bounding box center [787, 470] width 328 height 20
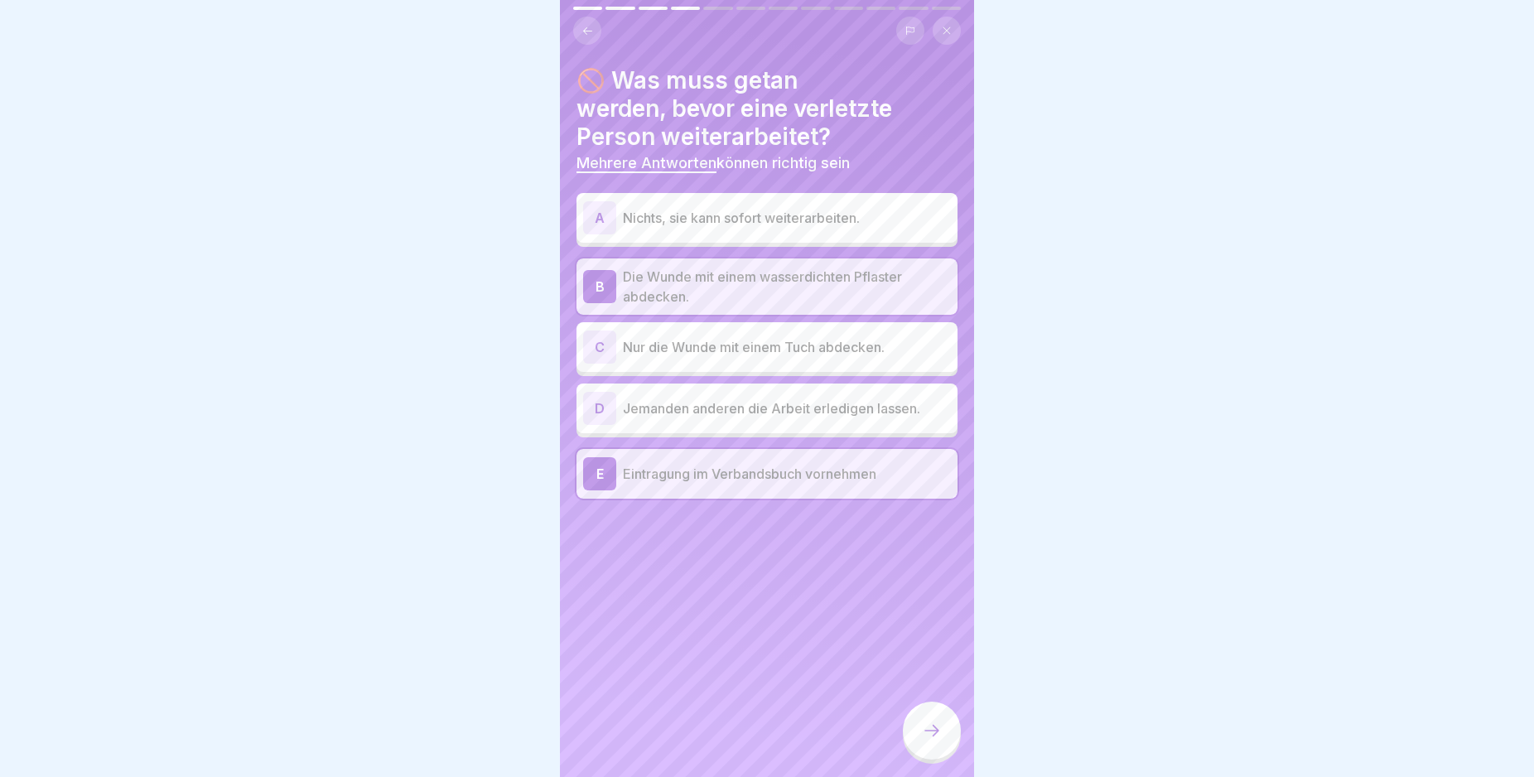
click at [937, 740] on icon at bounding box center [932, 730] width 20 height 20
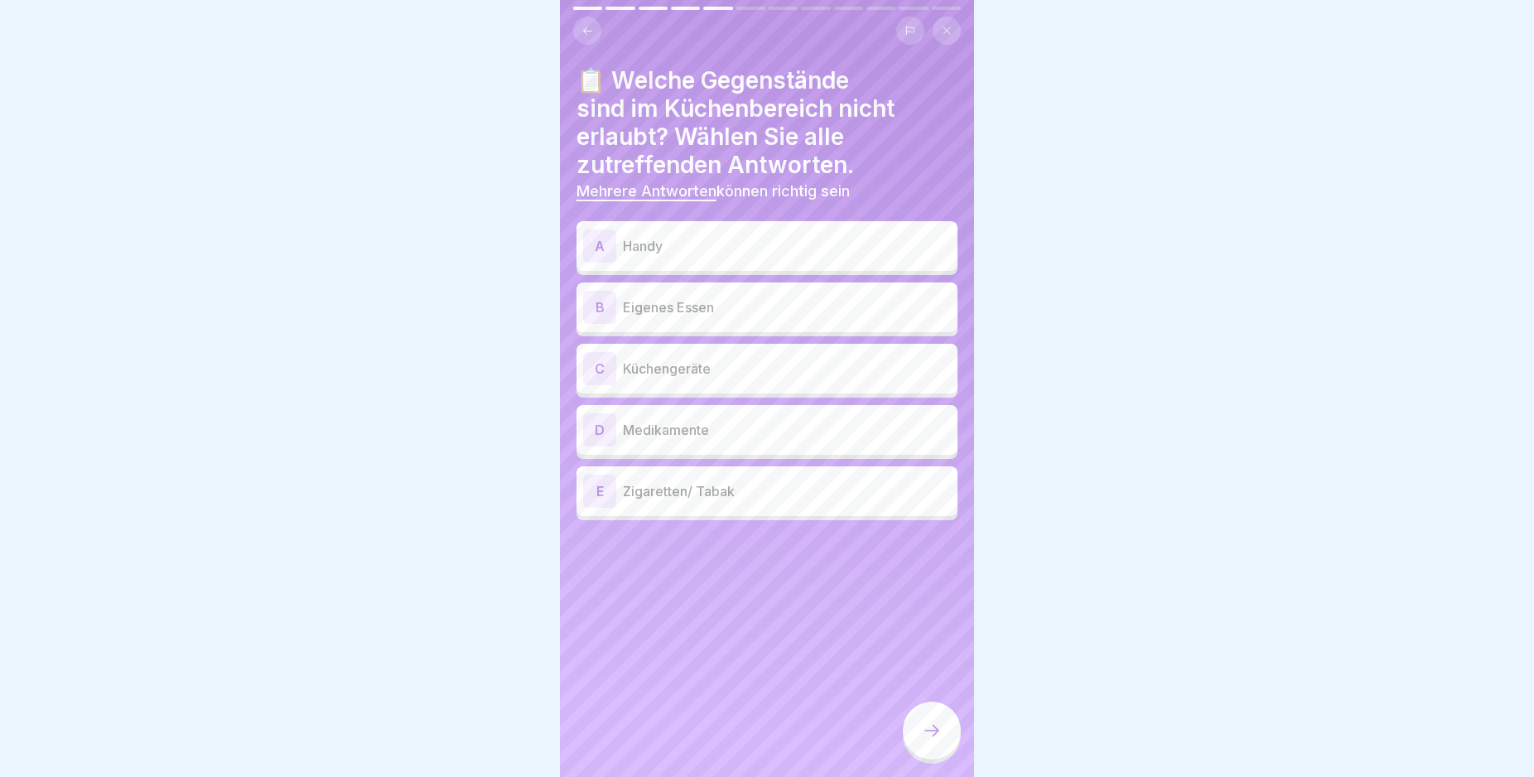
click at [745, 249] on p "Handy" at bounding box center [787, 246] width 328 height 20
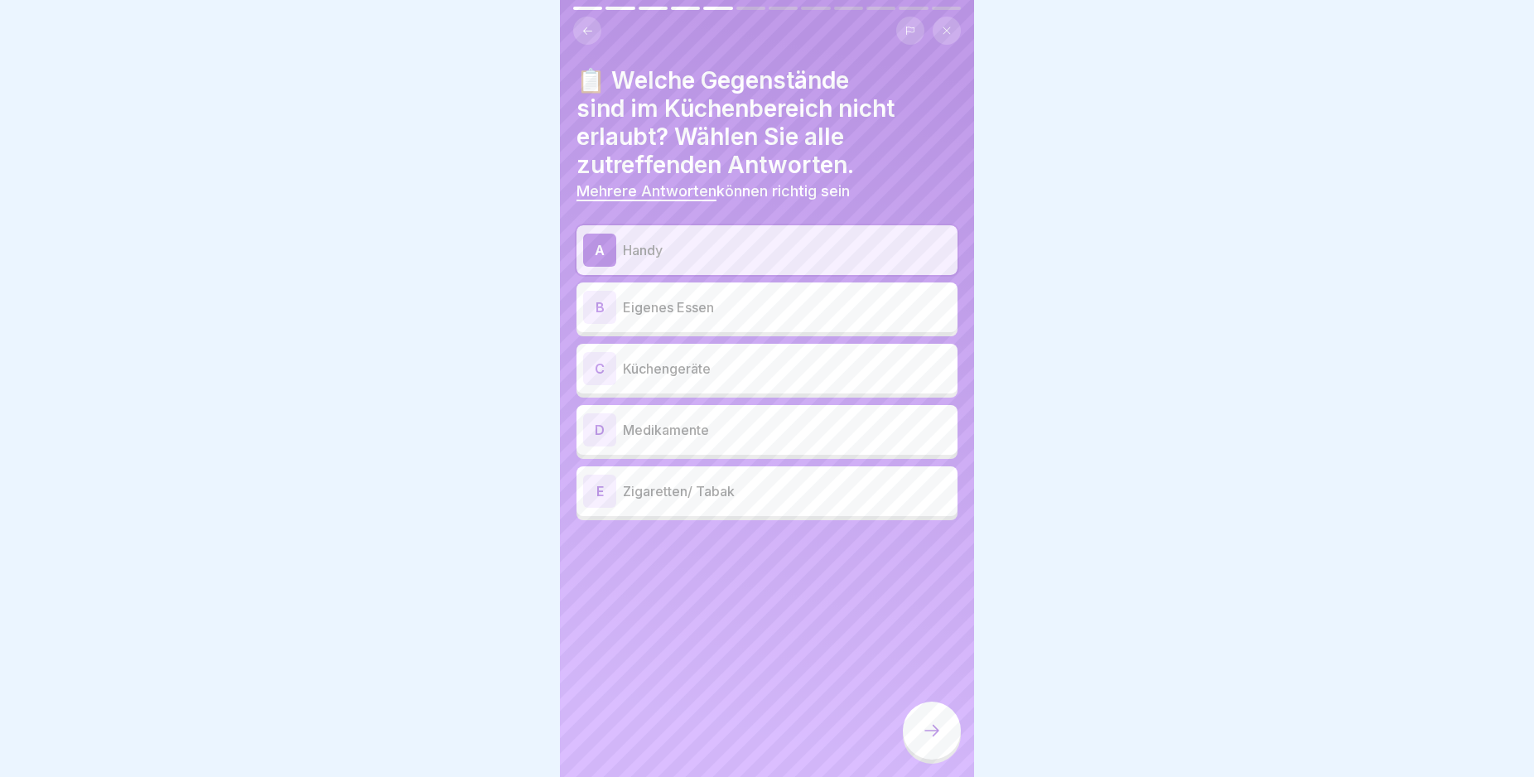
click at [765, 311] on p "Eigenes Essen" at bounding box center [787, 307] width 328 height 20
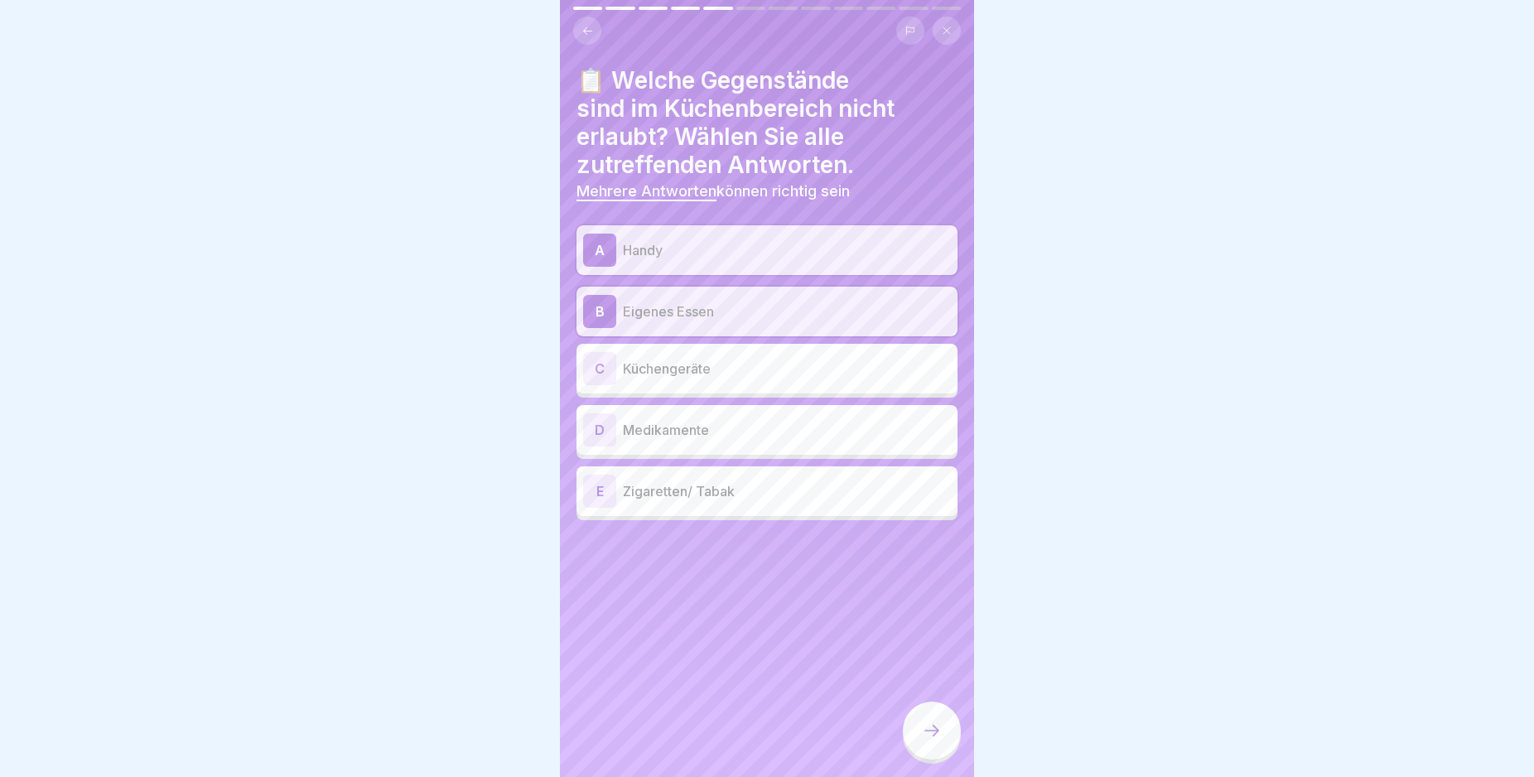
click at [772, 419] on div "D Medikamente" at bounding box center [767, 429] width 368 height 33
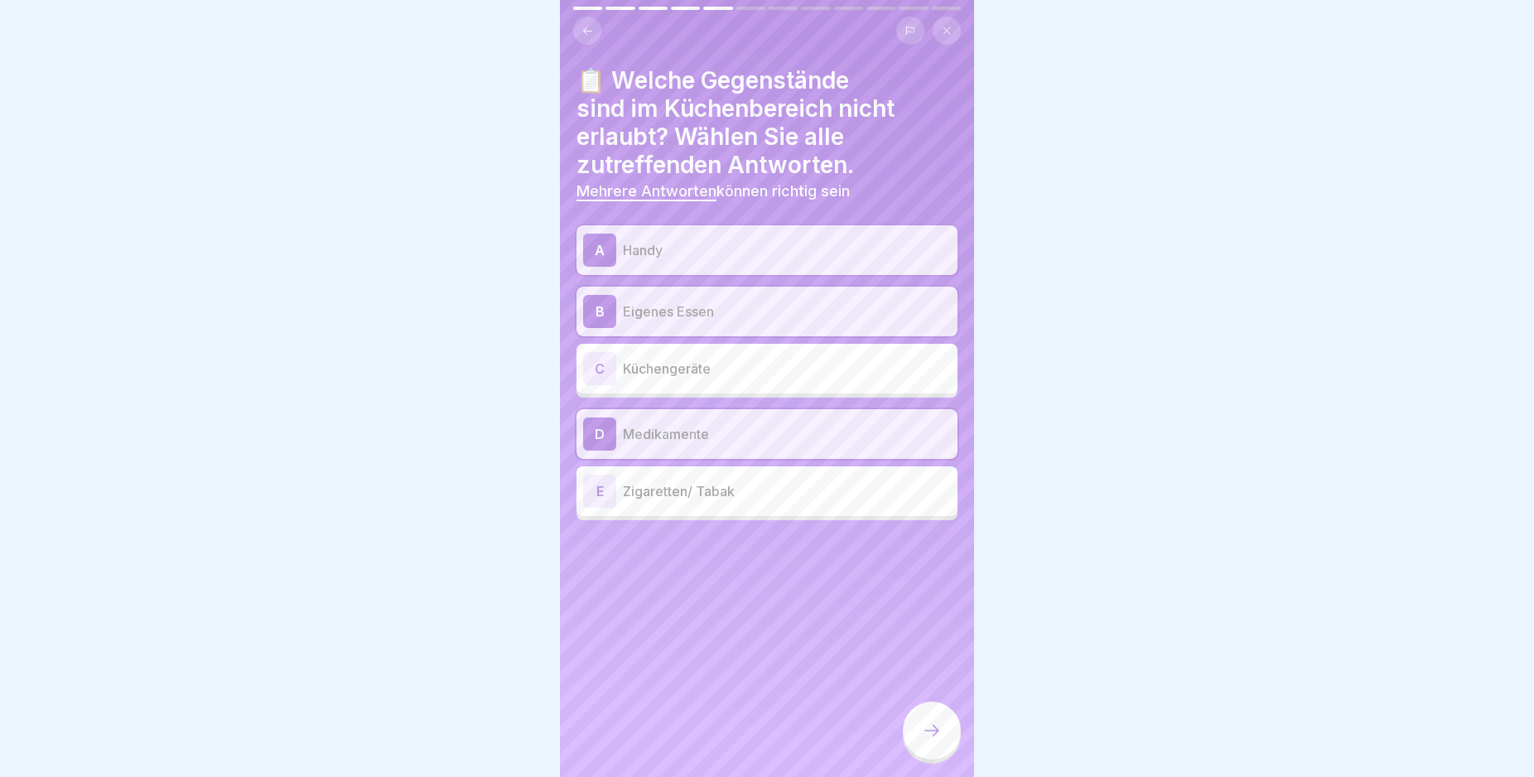
click at [772, 497] on p "Zigaretten/ Tabak" at bounding box center [787, 491] width 328 height 20
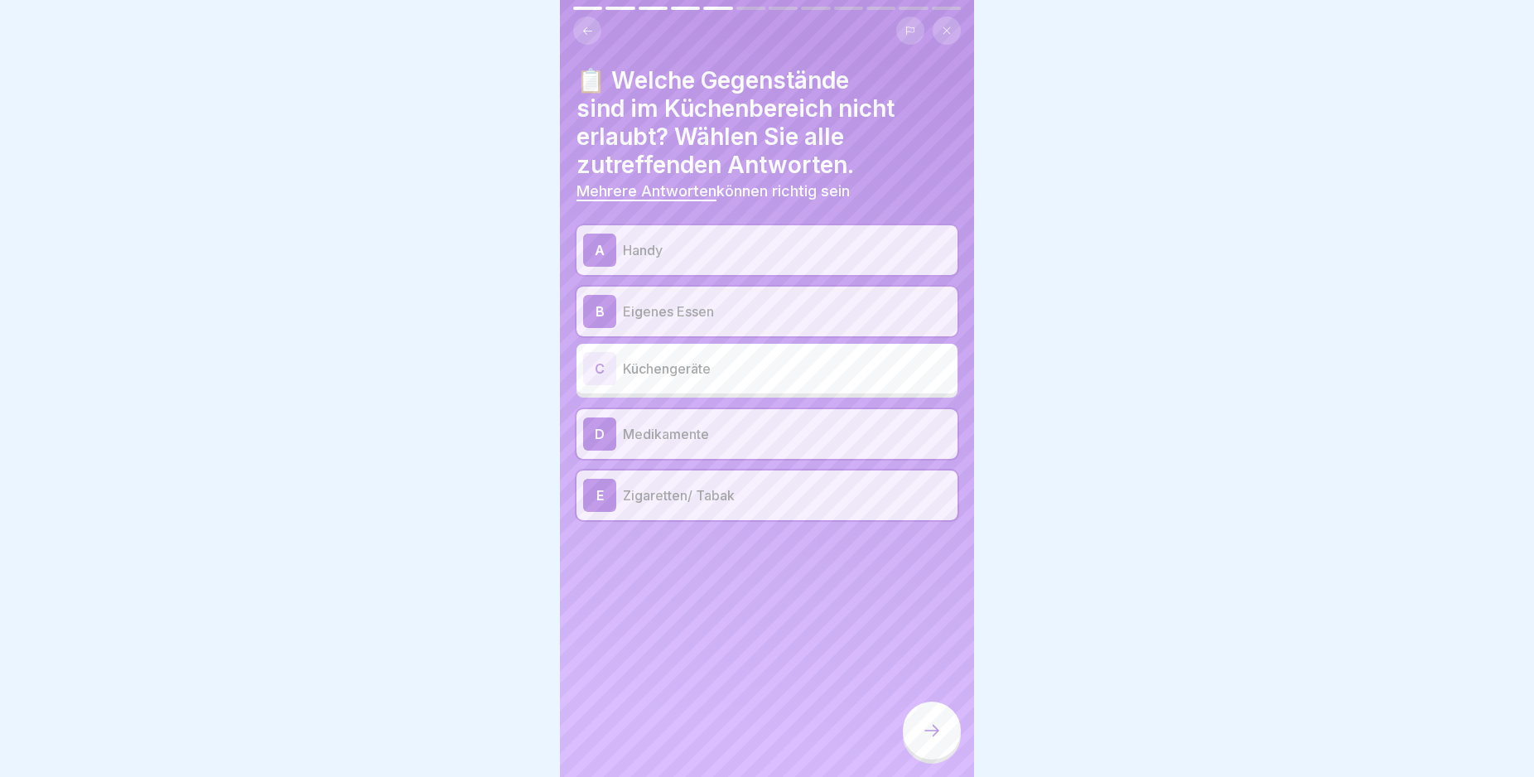
click at [924, 740] on icon at bounding box center [932, 730] width 20 height 20
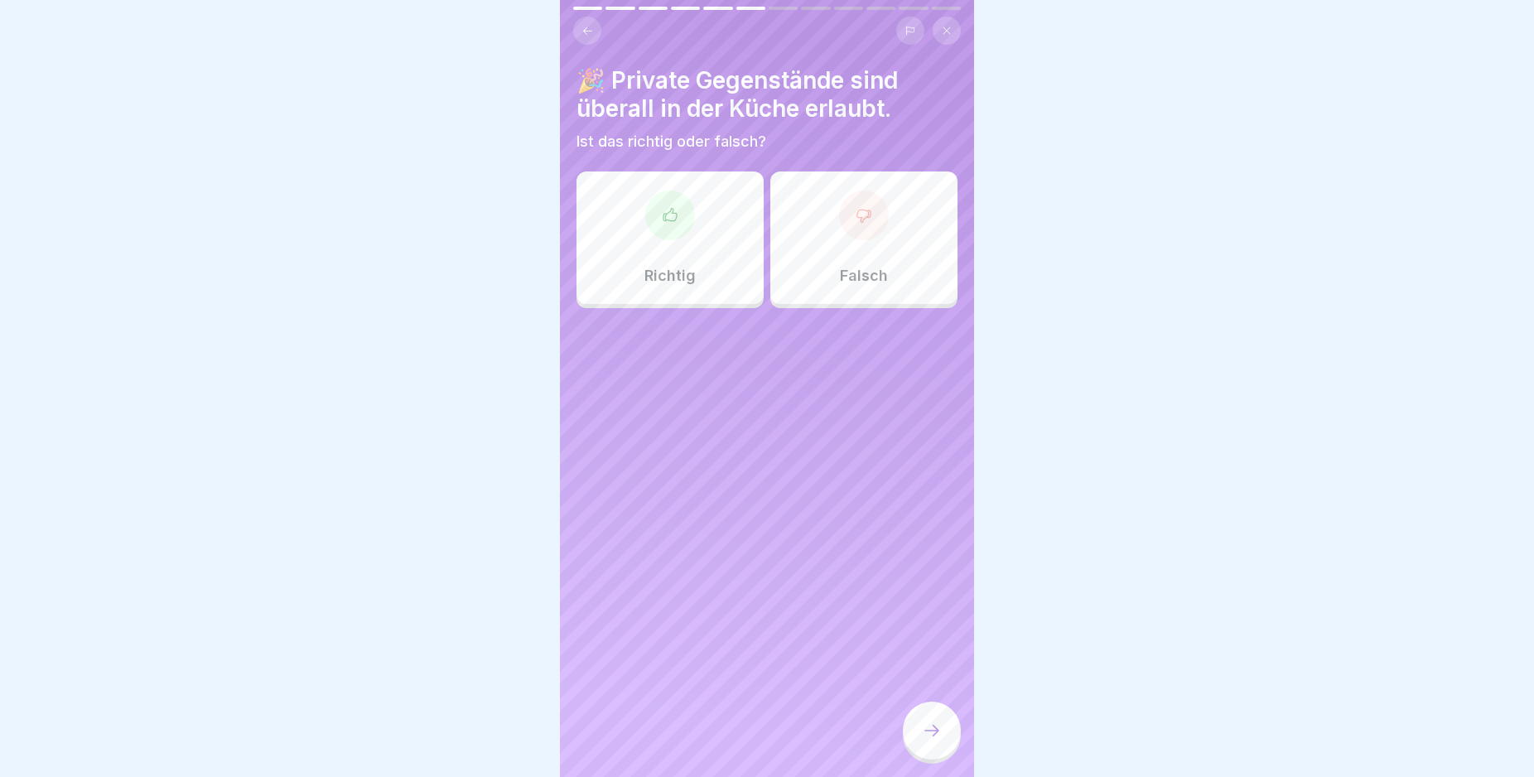
click at [817, 219] on div "Falsch" at bounding box center [863, 237] width 187 height 133
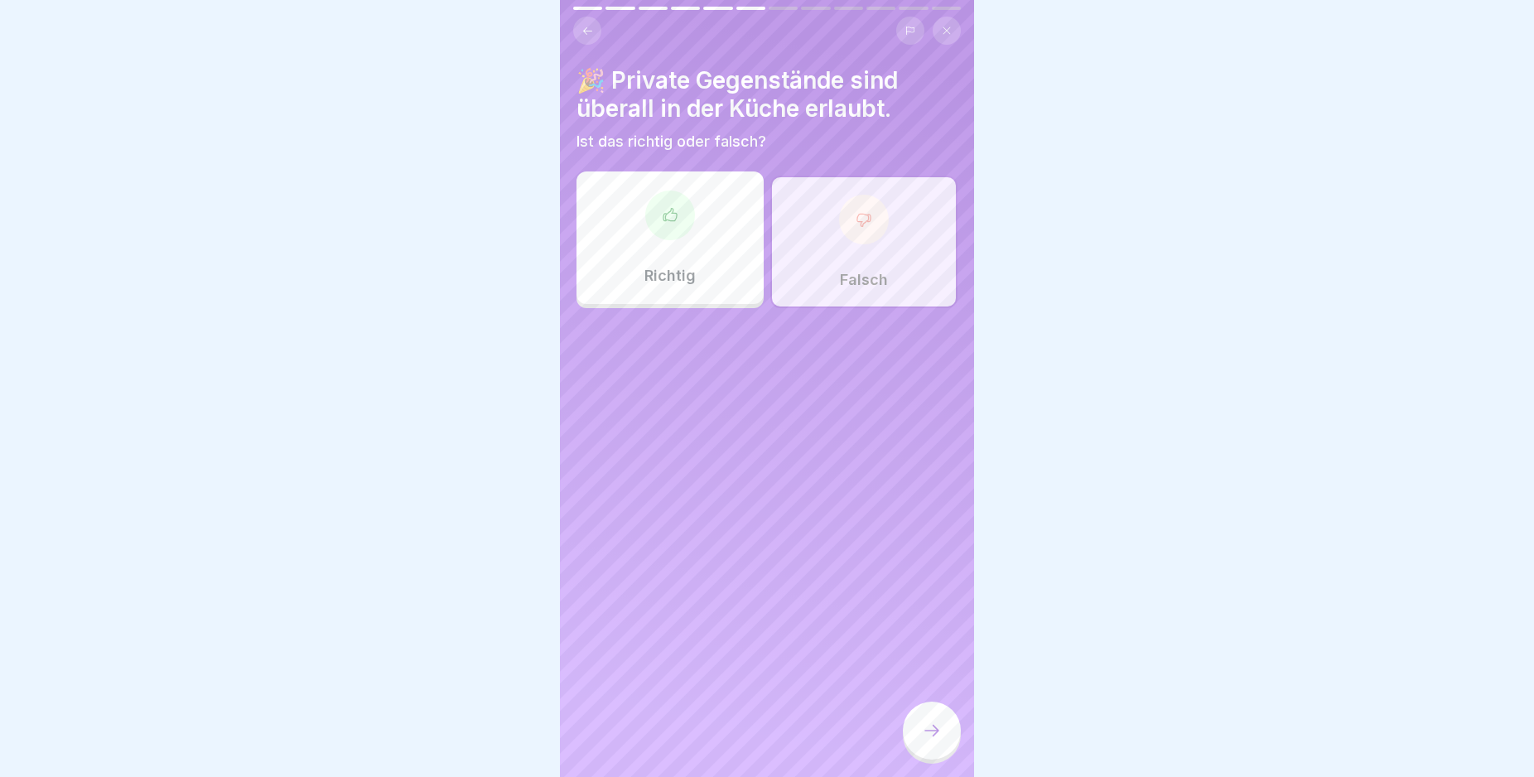
click at [939, 759] on div at bounding box center [932, 730] width 58 height 58
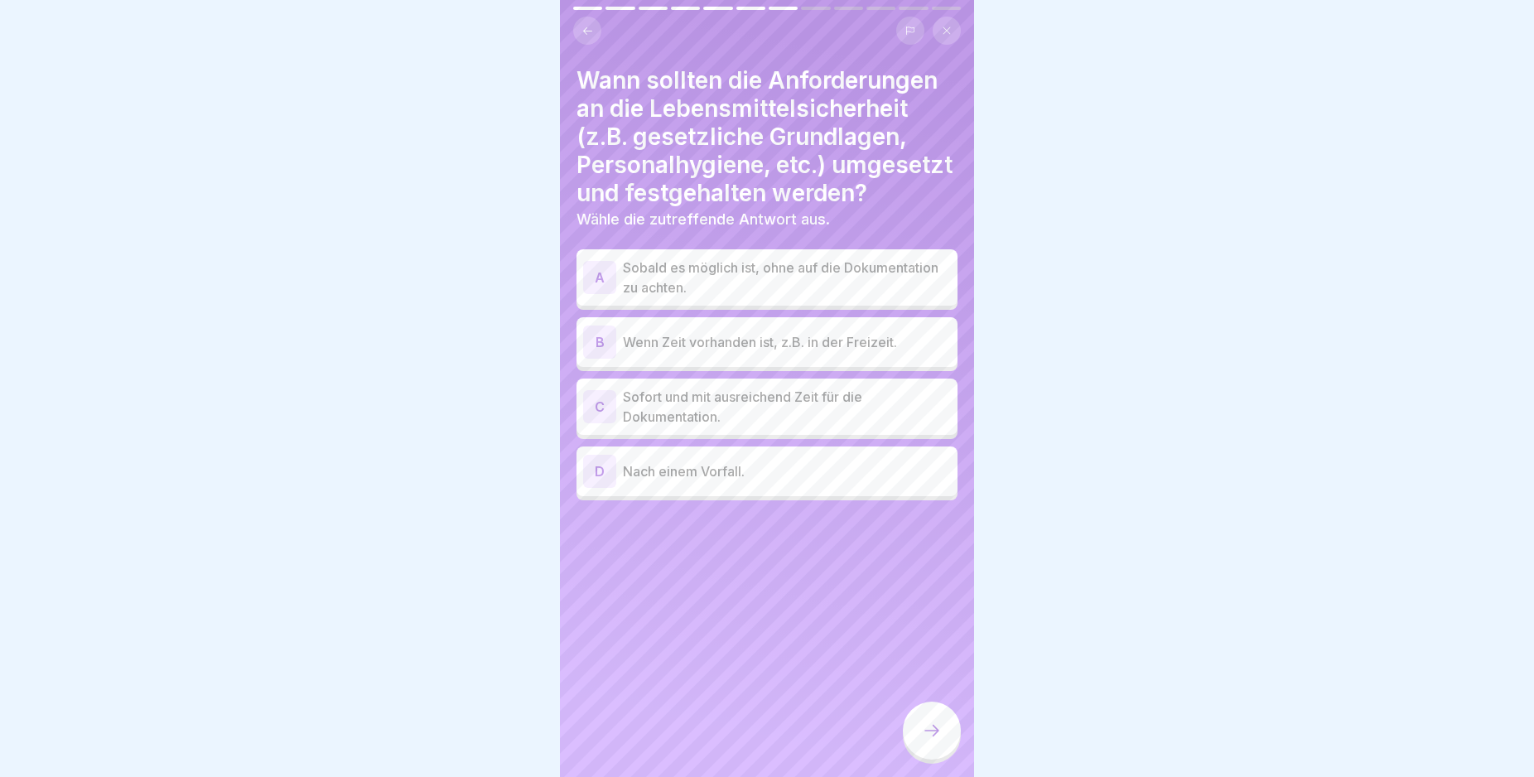
click at [870, 427] on p "Sofort und mit ausreichend Zeit für die Dokumentation." at bounding box center [787, 407] width 328 height 40
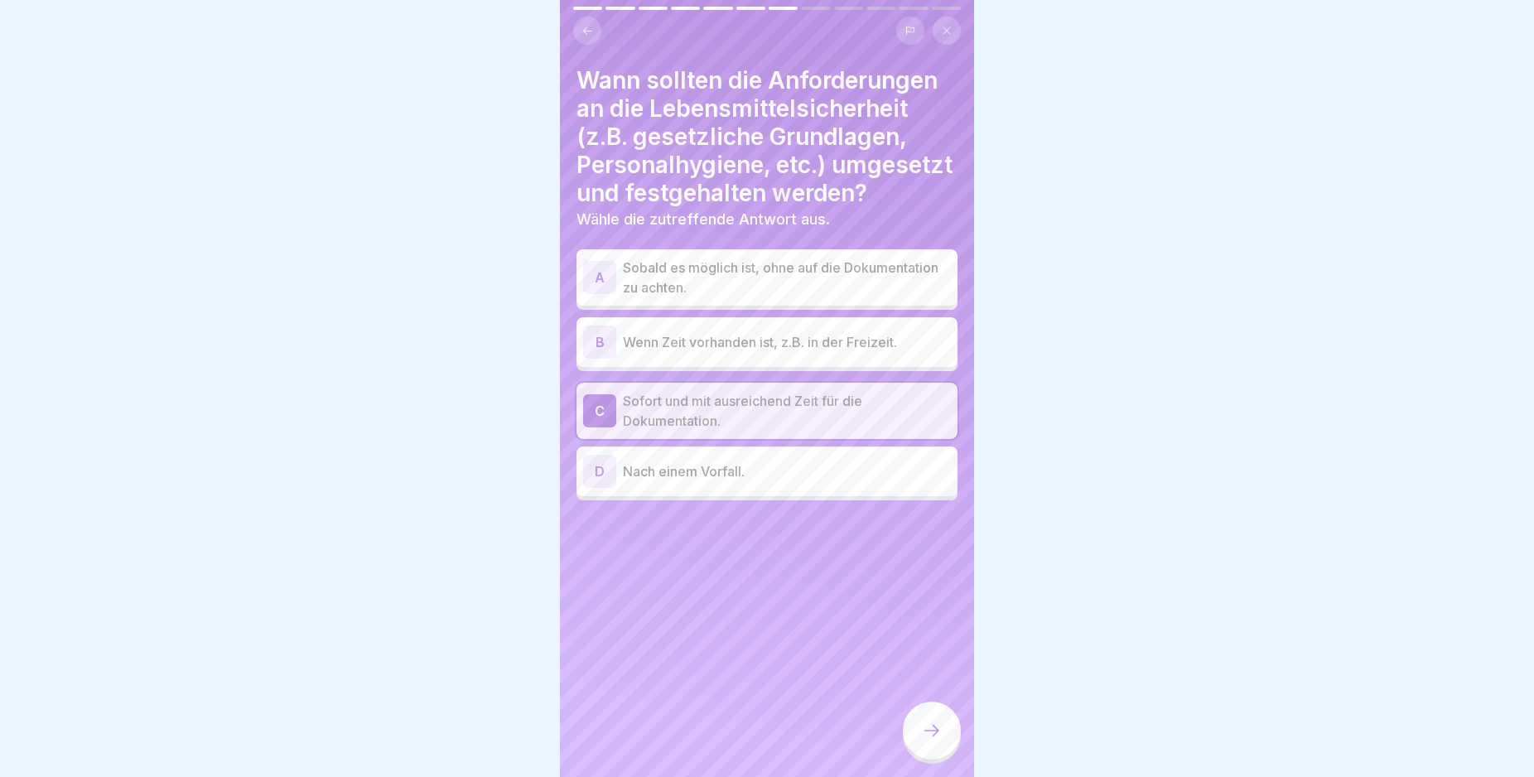
click at [889, 481] on p "Nach einem Vorfall." at bounding box center [787, 471] width 328 height 20
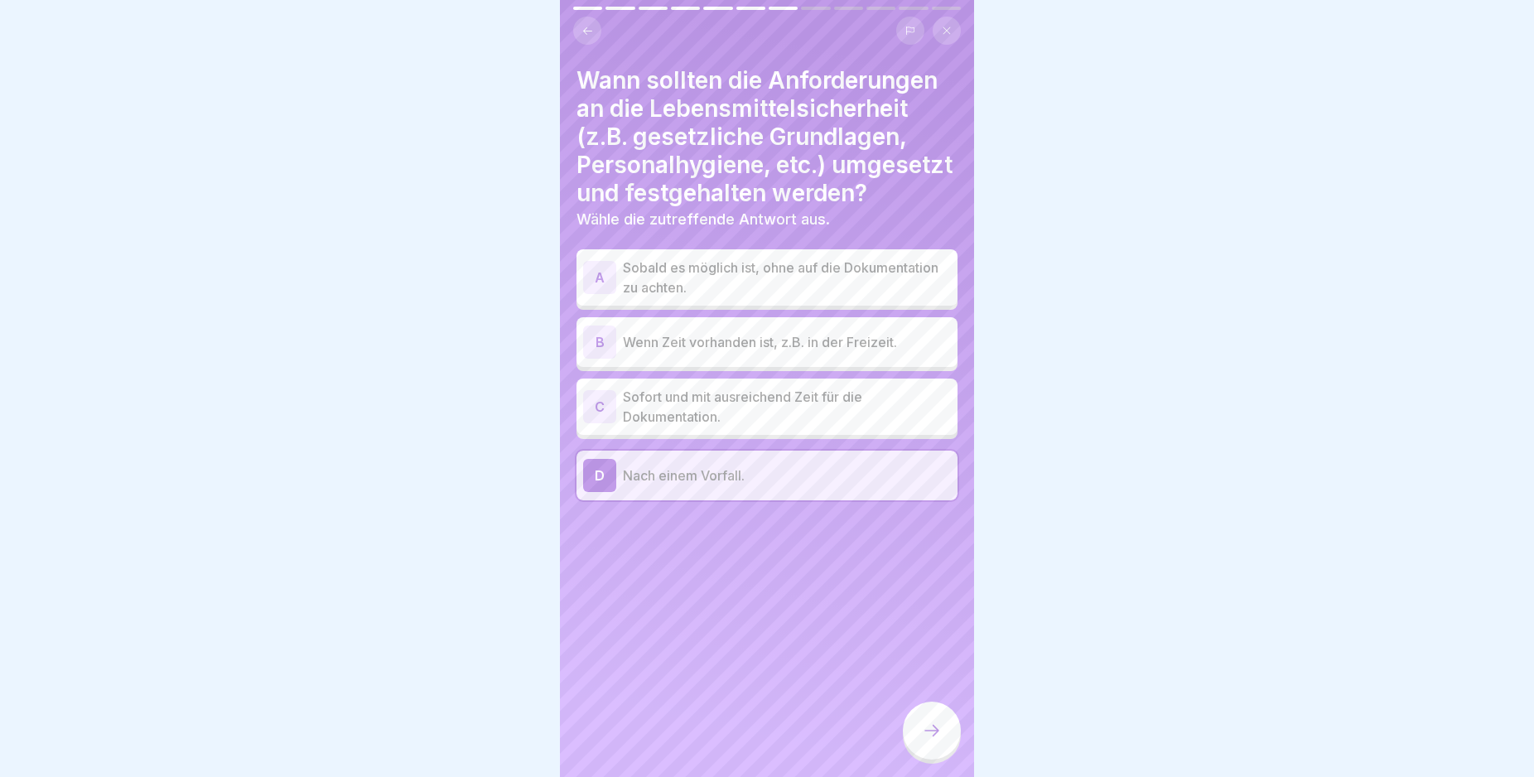
click at [906, 427] on p "Sofort und mit ausreichend Zeit für die Dokumentation." at bounding box center [787, 407] width 328 height 40
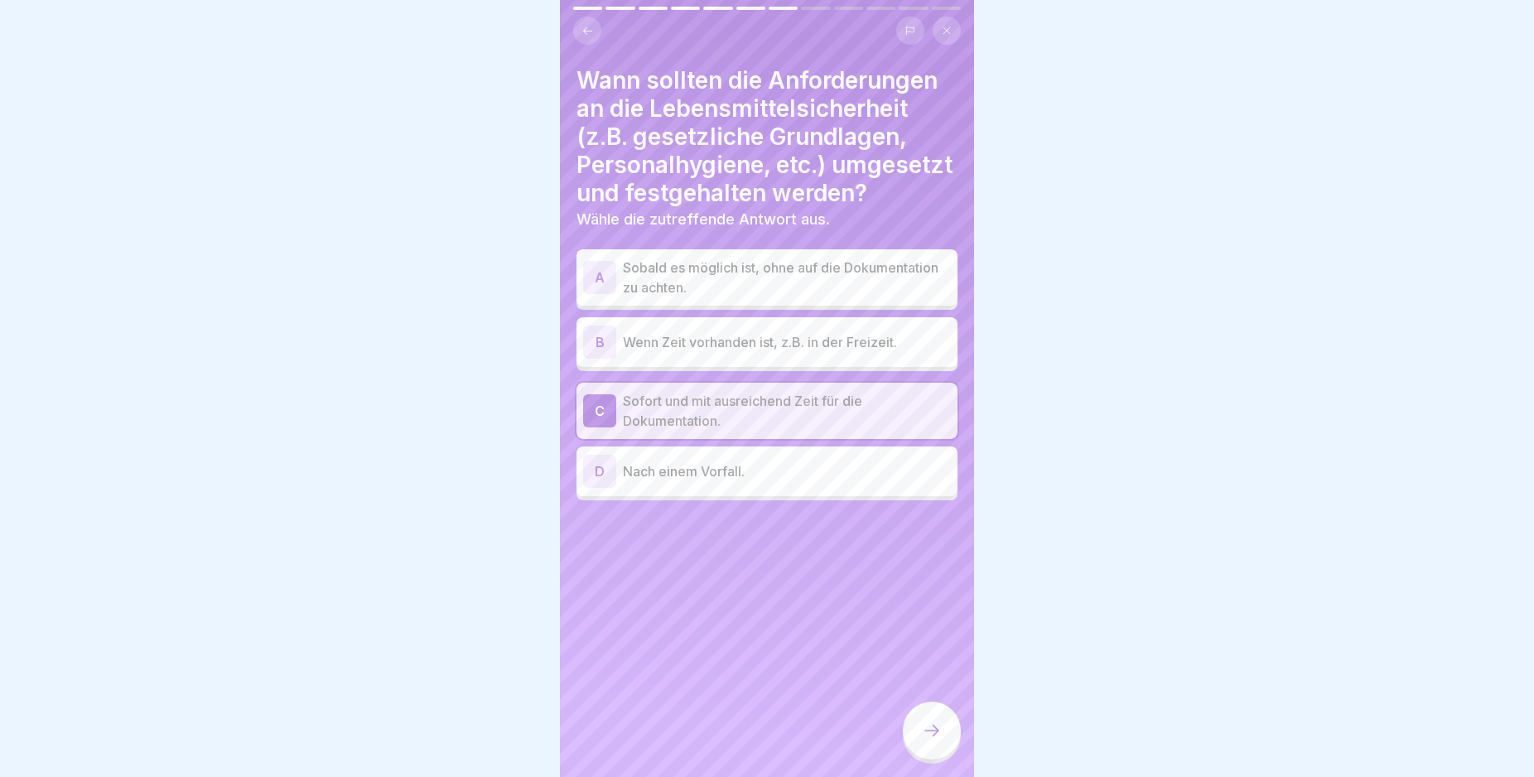
click at [933, 740] on icon at bounding box center [932, 730] width 20 height 20
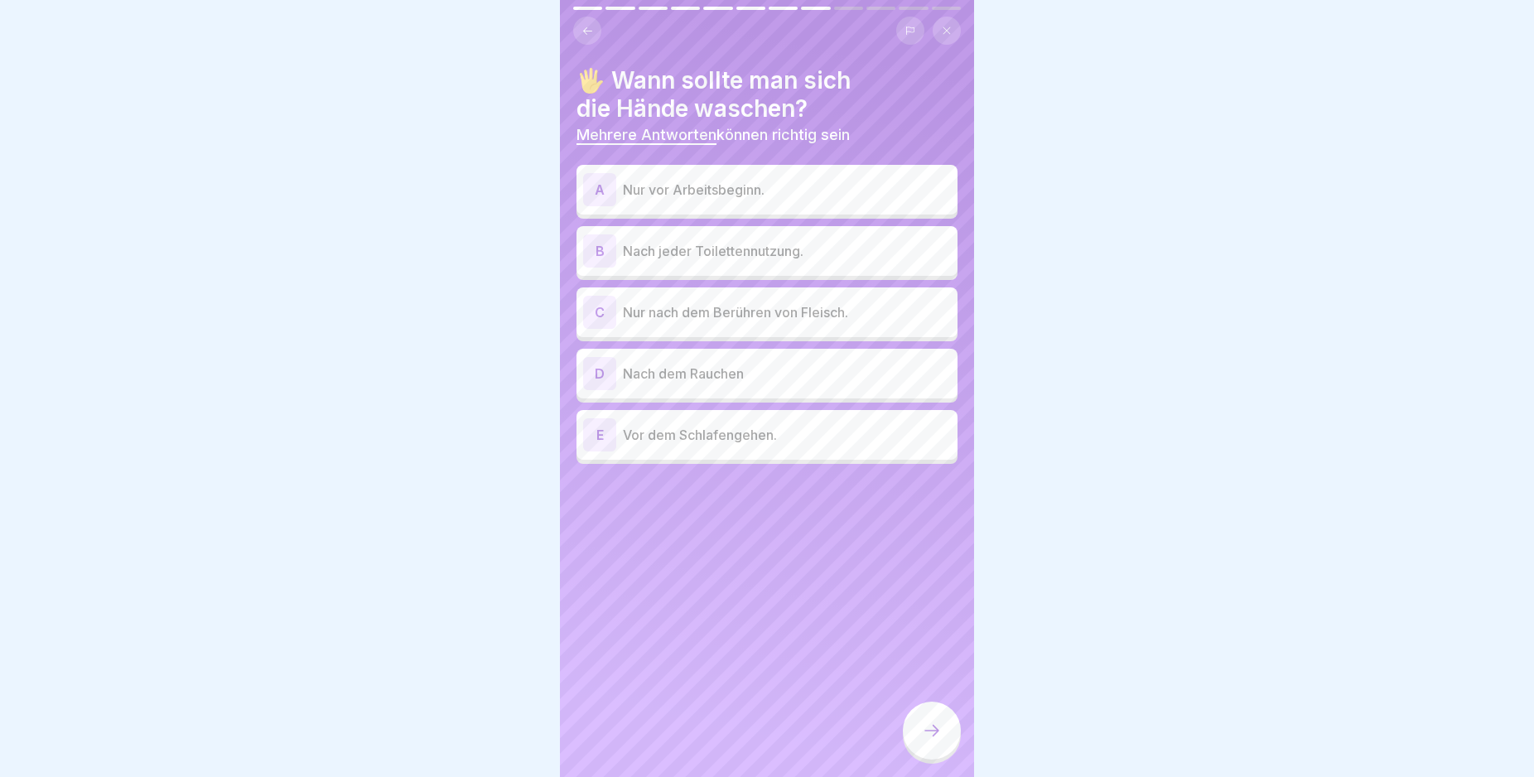
click at [793, 383] on p "Nach dem Rauchen" at bounding box center [787, 374] width 328 height 20
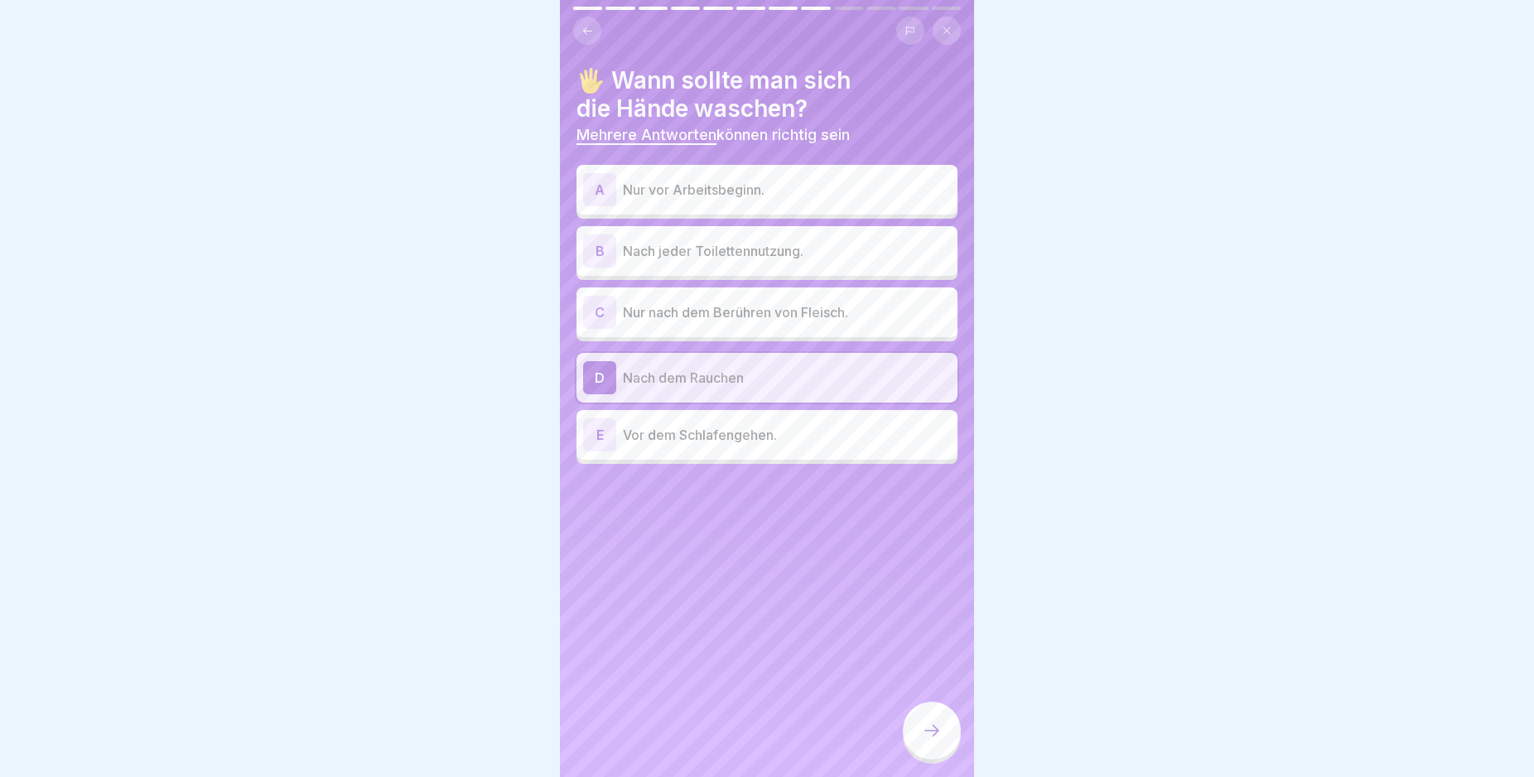
click at [801, 321] on p "Nur nach dem Berühren von Fleisch." at bounding box center [787, 312] width 328 height 20
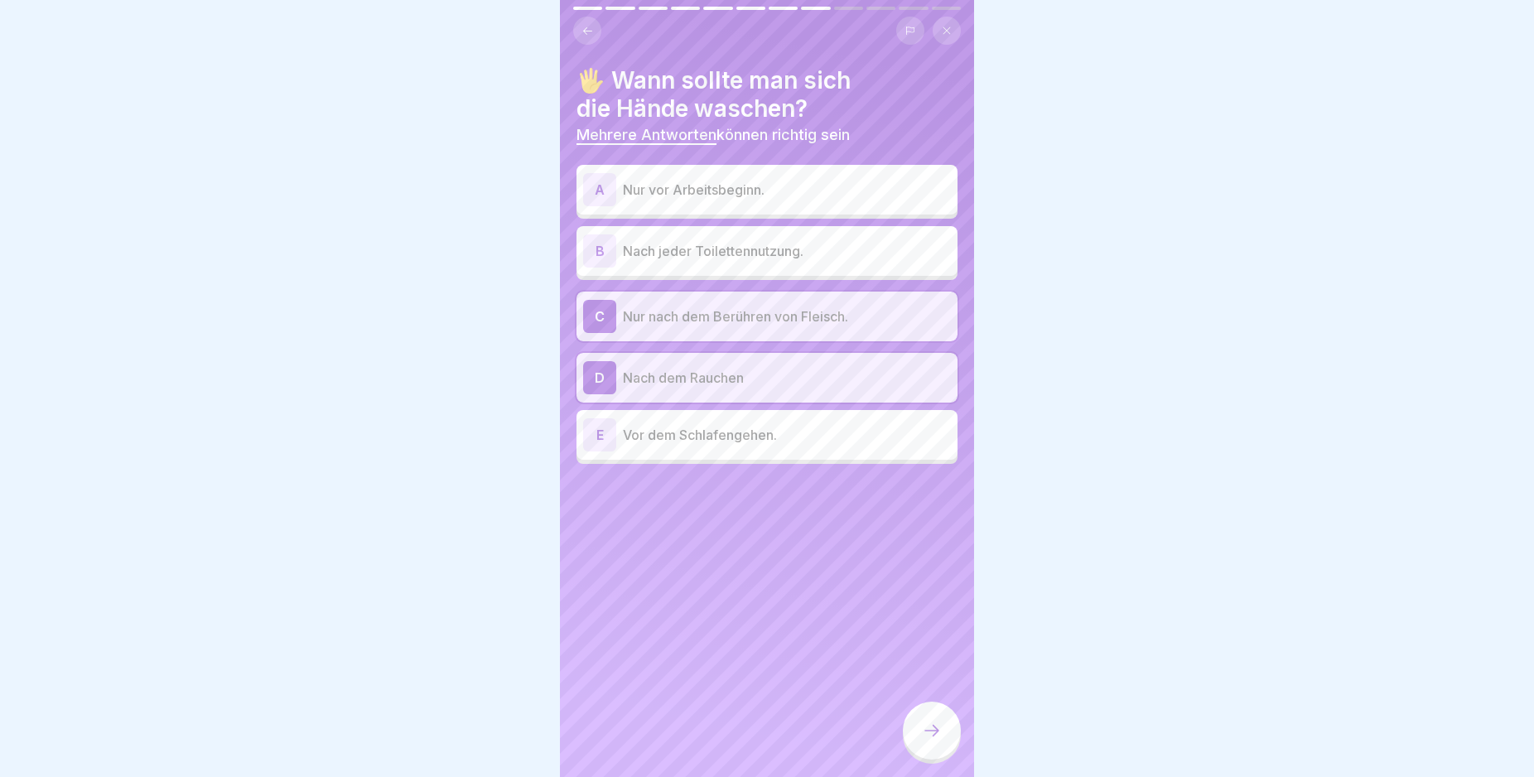
click at [800, 245] on p "Nach jeder Toilettennutzung." at bounding box center [787, 251] width 328 height 20
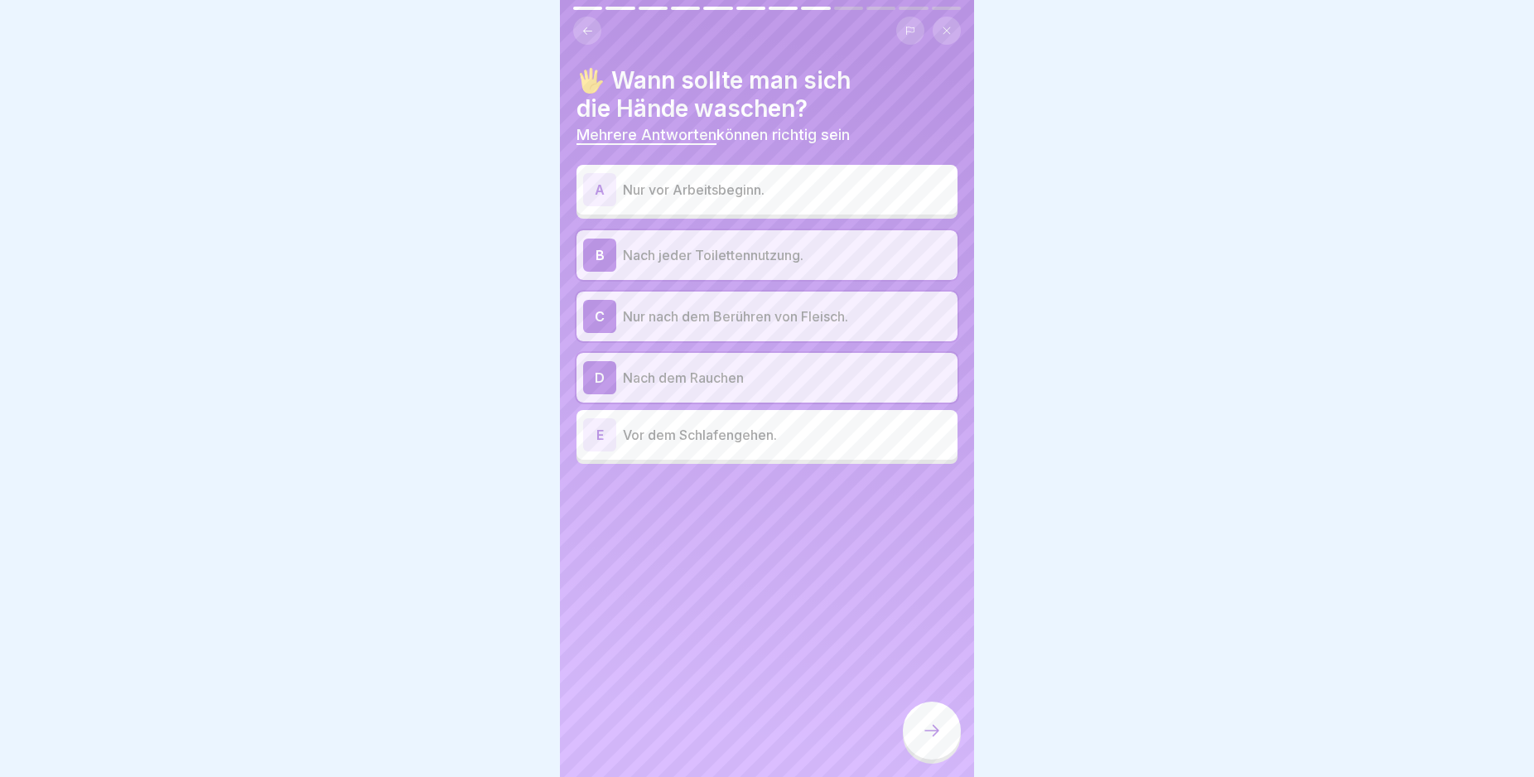
click at [836, 197] on p "Nur vor Arbeitsbeginn." at bounding box center [787, 190] width 328 height 20
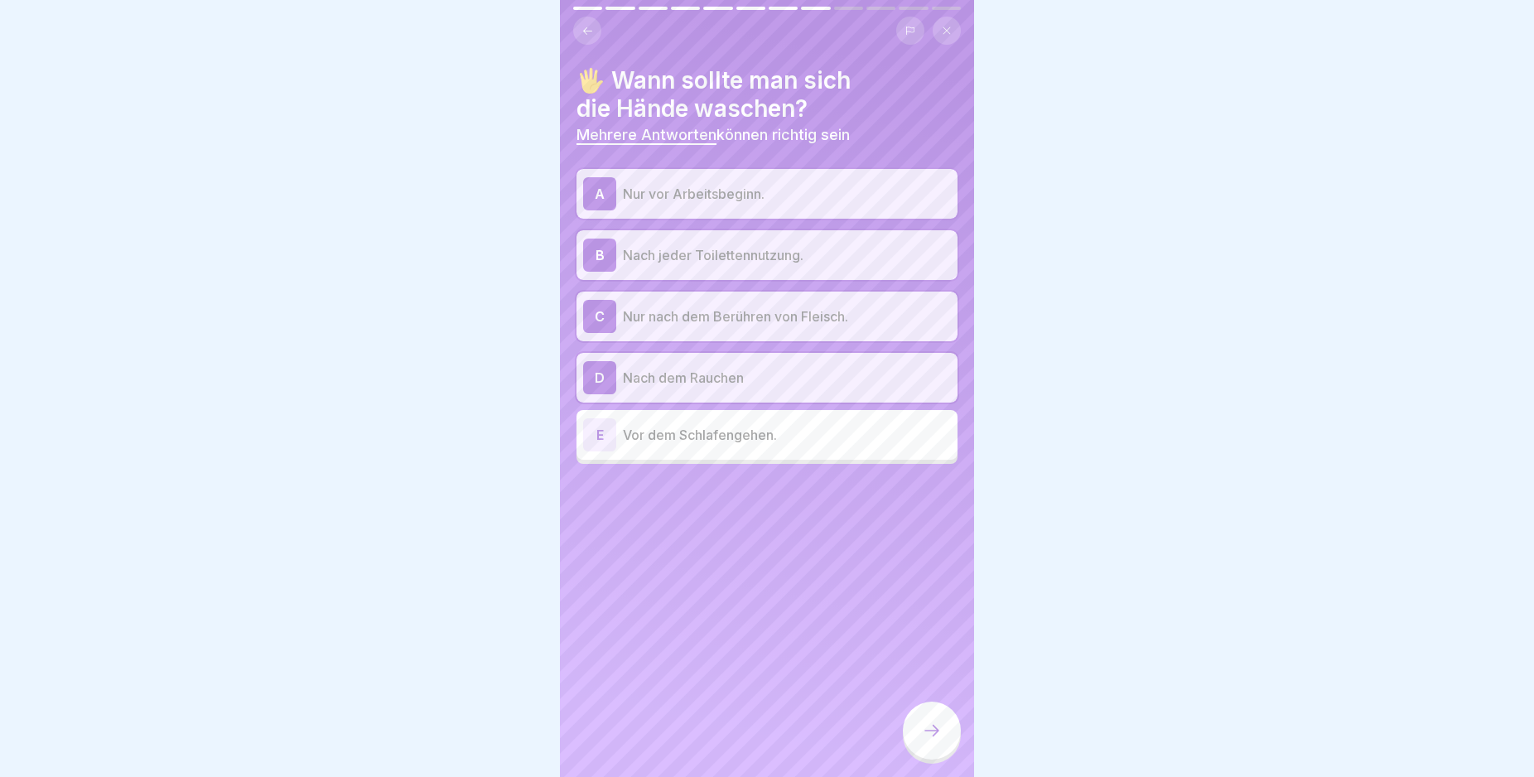
click at [822, 194] on p "Nur vor Arbeitsbeginn." at bounding box center [787, 194] width 328 height 20
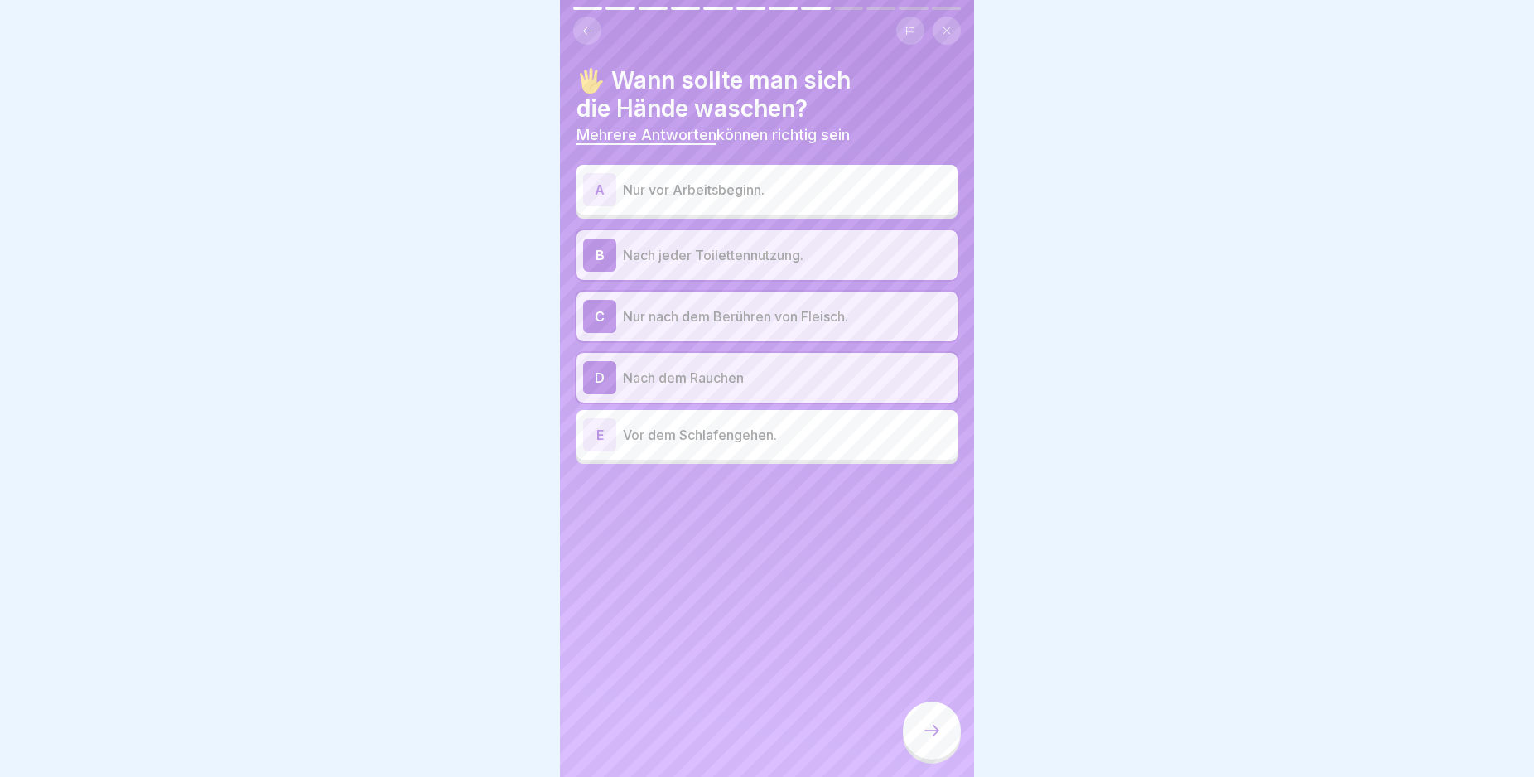
click at [911, 731] on div at bounding box center [932, 730] width 58 height 58
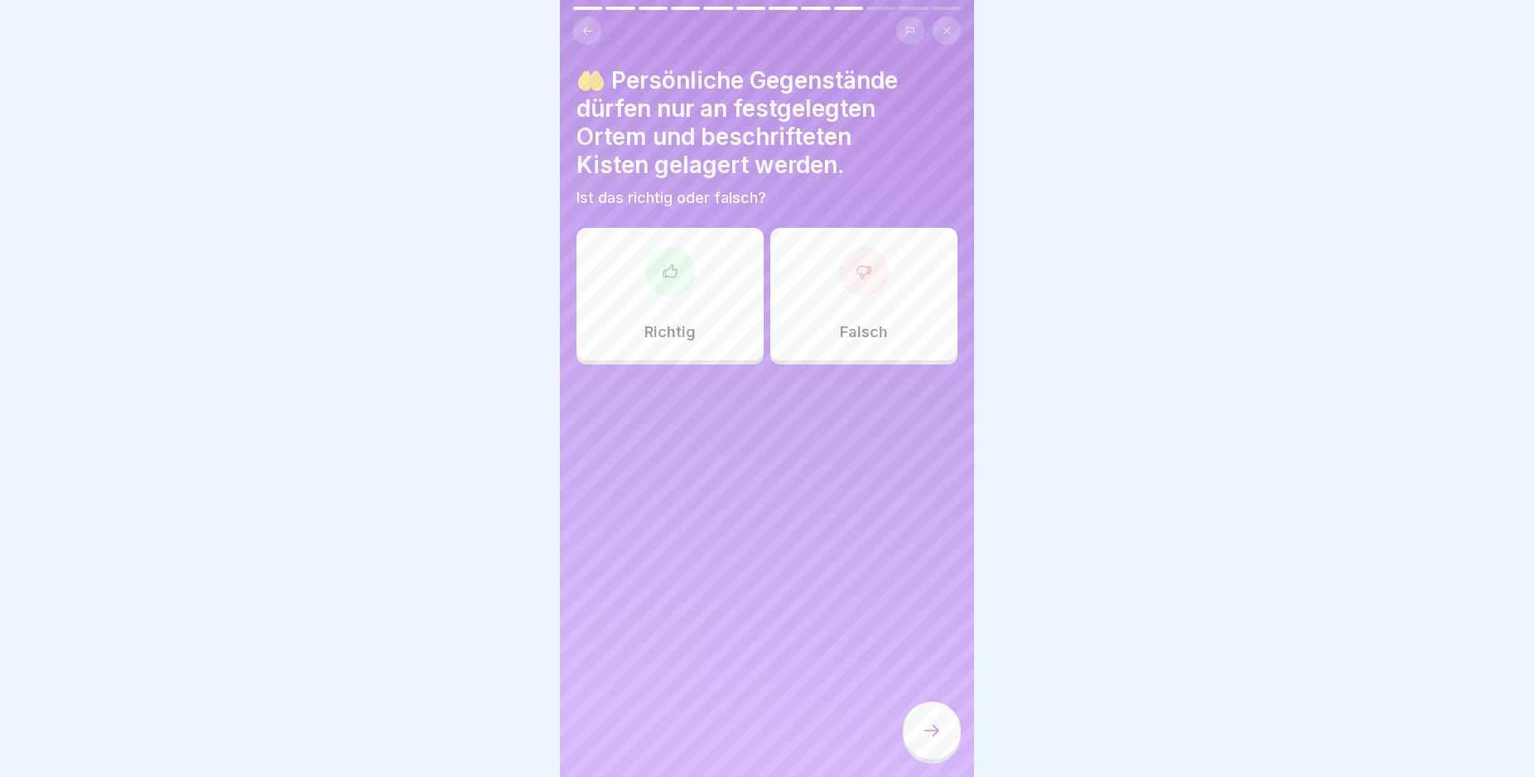
click at [706, 289] on div "Richtig" at bounding box center [669, 294] width 187 height 133
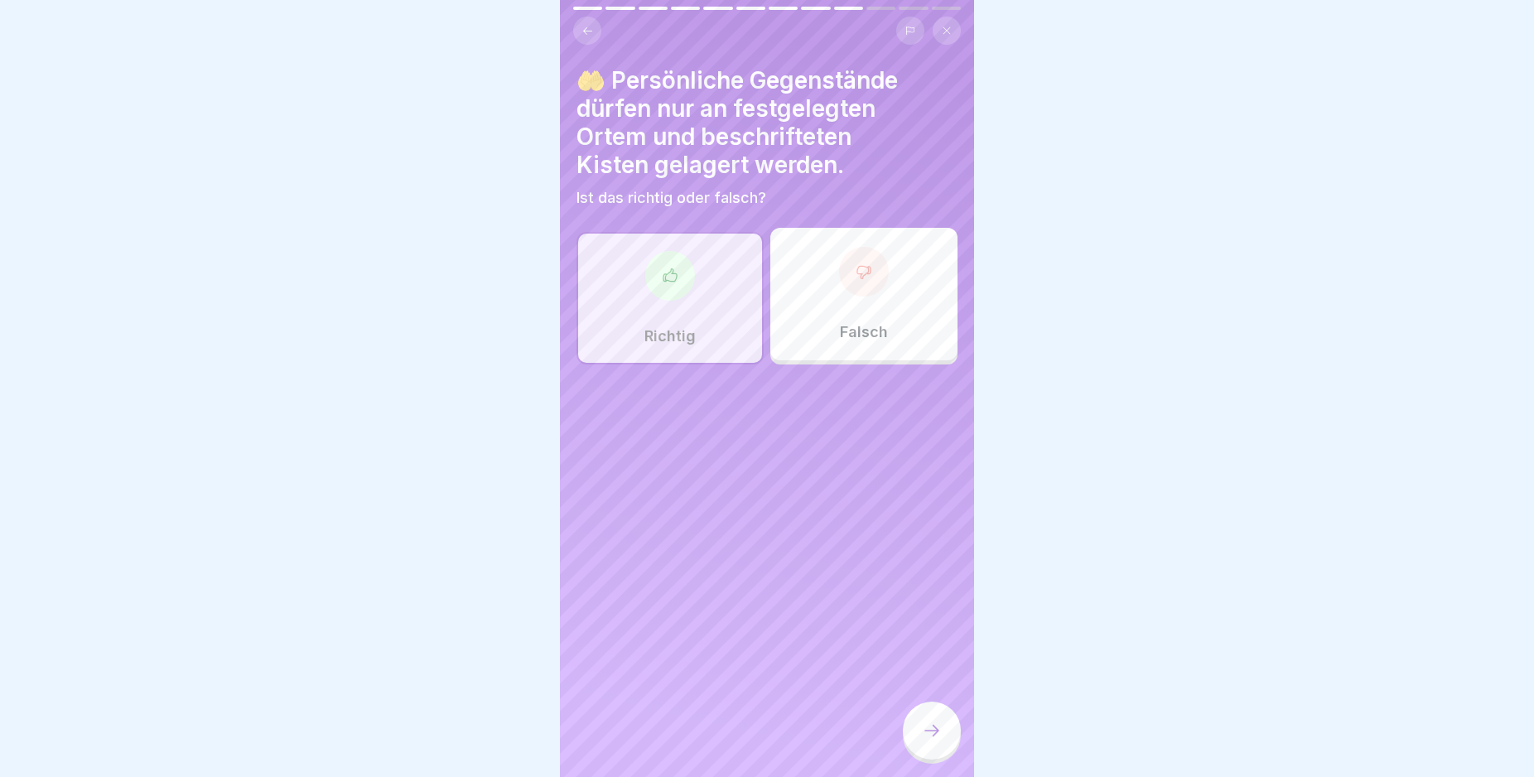
click at [937, 740] on icon at bounding box center [932, 730] width 20 height 20
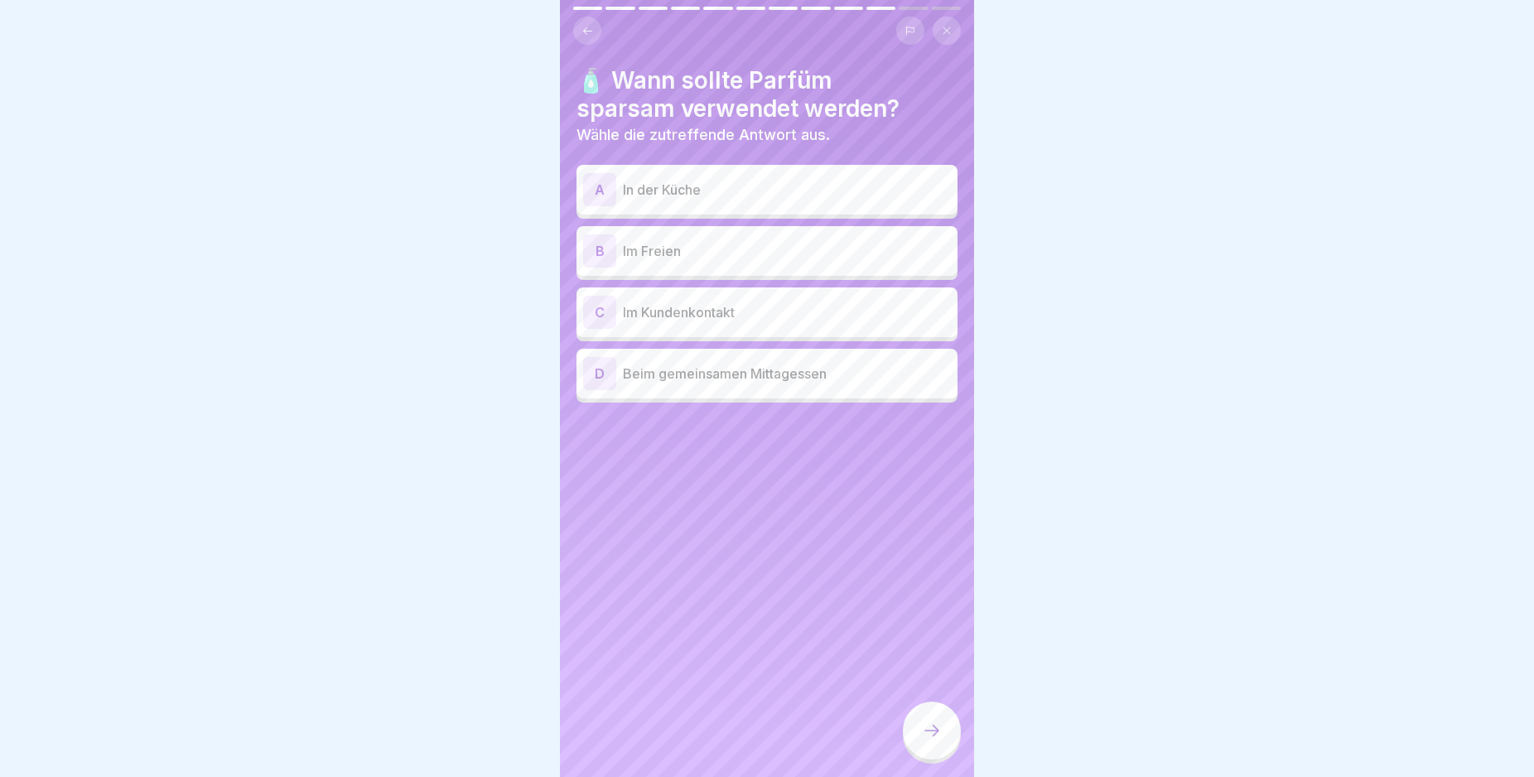
click at [817, 186] on p "In der Küche" at bounding box center [787, 190] width 328 height 20
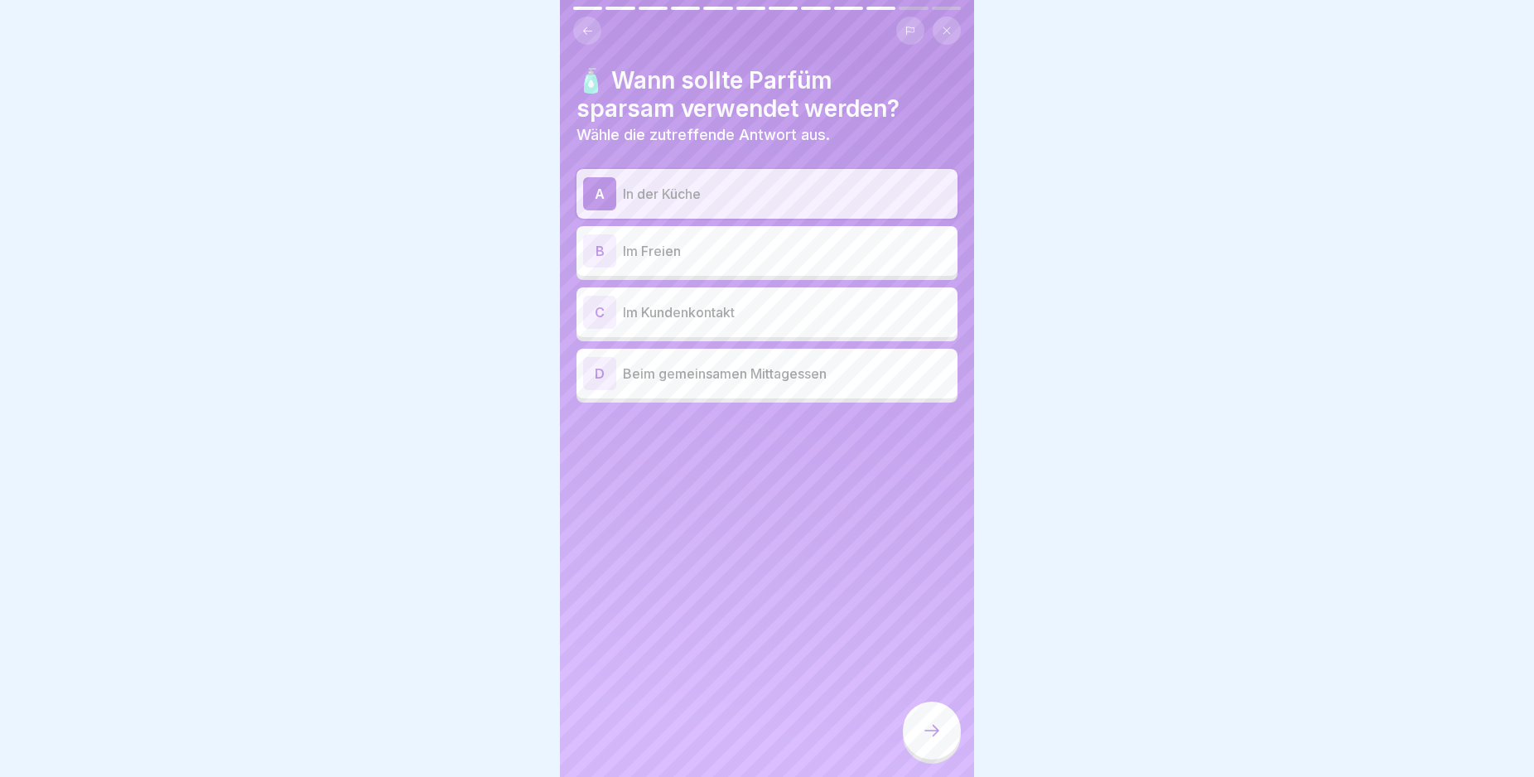
click at [813, 316] on p "Im Kundenkontakt" at bounding box center [787, 312] width 328 height 20
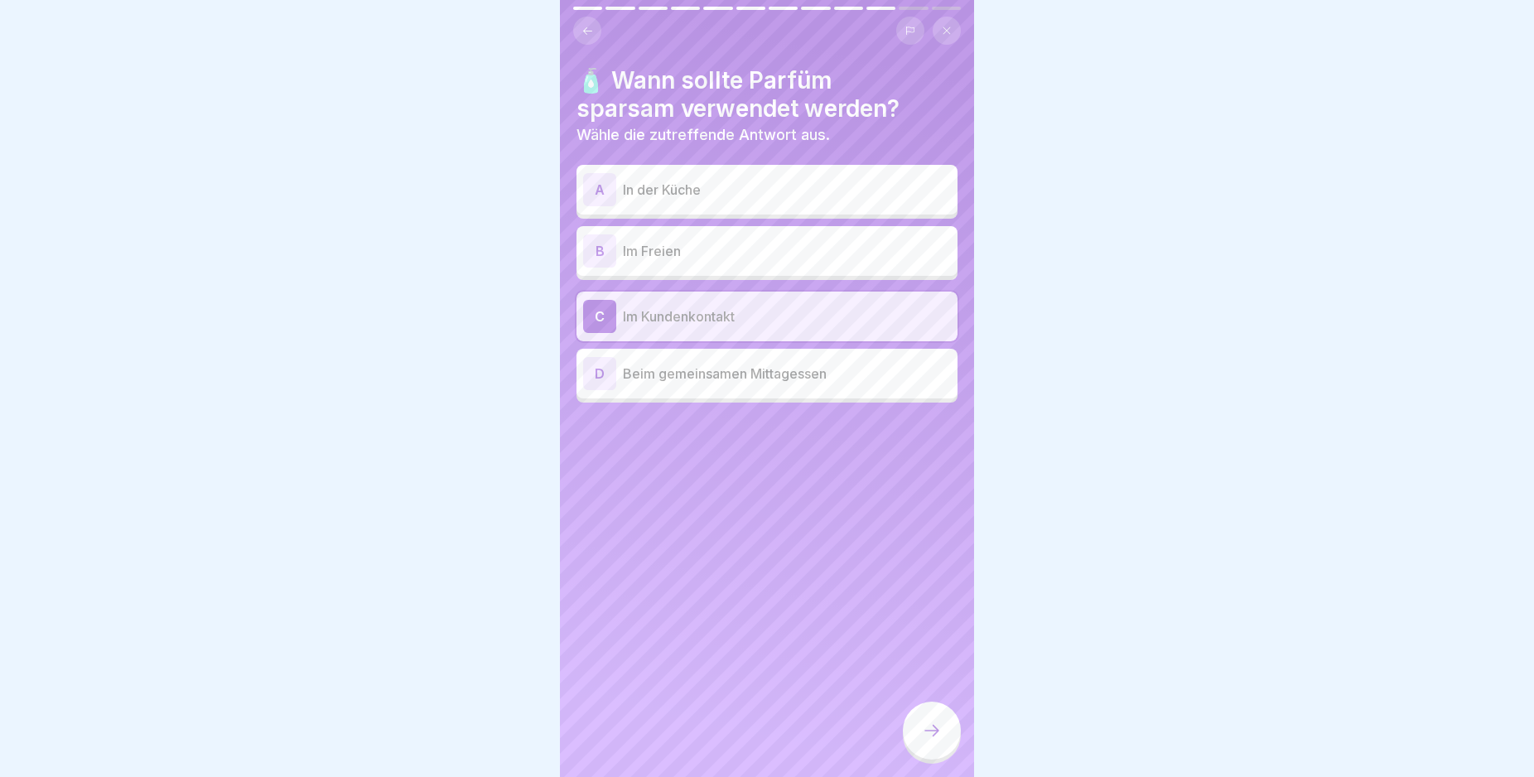
click at [853, 185] on p "In der Küche" at bounding box center [787, 190] width 328 height 20
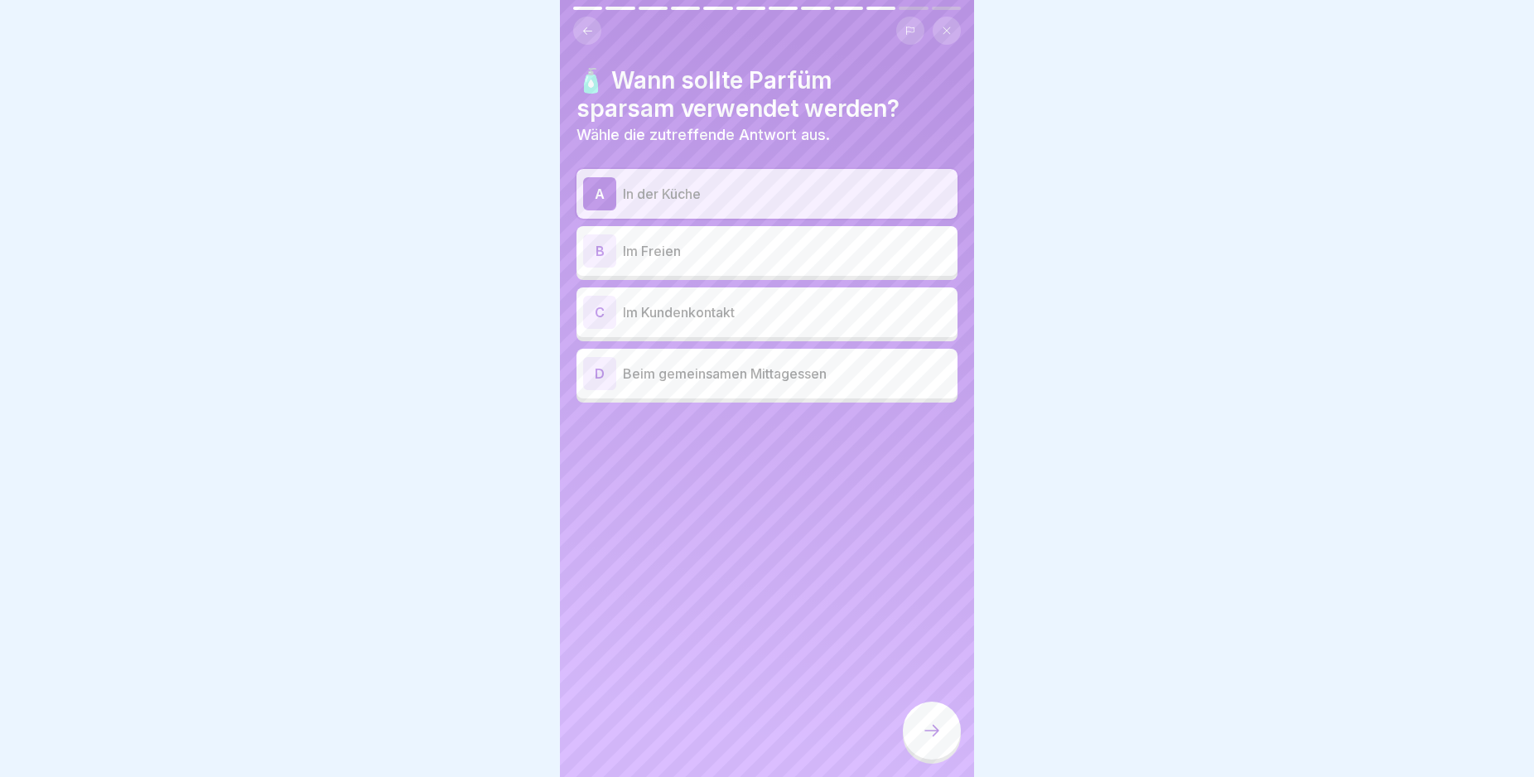
click at [924, 739] on icon at bounding box center [932, 730] width 20 height 20
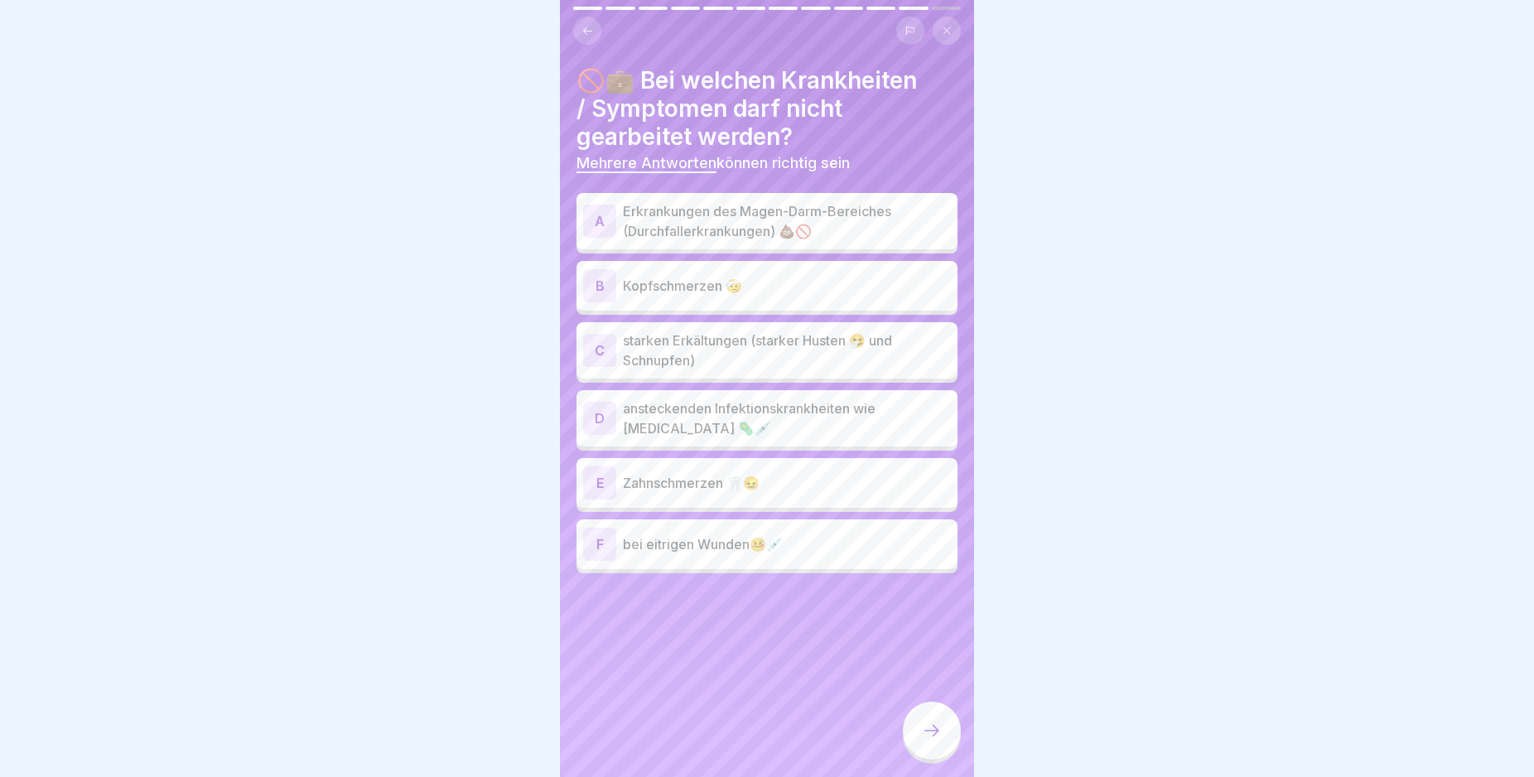
click at [856, 225] on p "Erkrankungen des Magen-Darm-Bereiches (Durchfallerkrankungen) 💩🚫" at bounding box center [787, 221] width 328 height 40
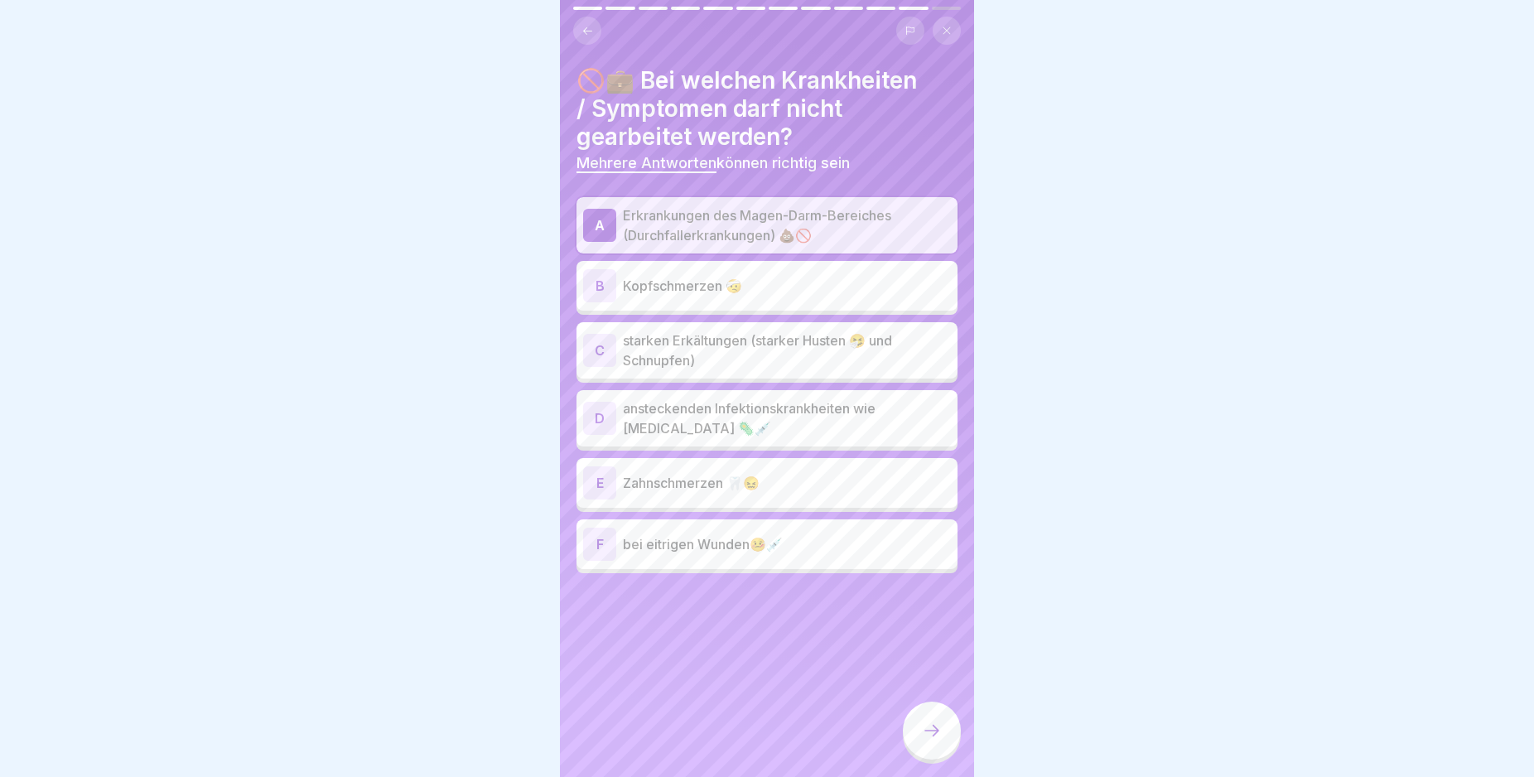
click at [832, 356] on p "starken Erkältungen (starker Husten 🤧 und Schnupfen)" at bounding box center [787, 350] width 328 height 40
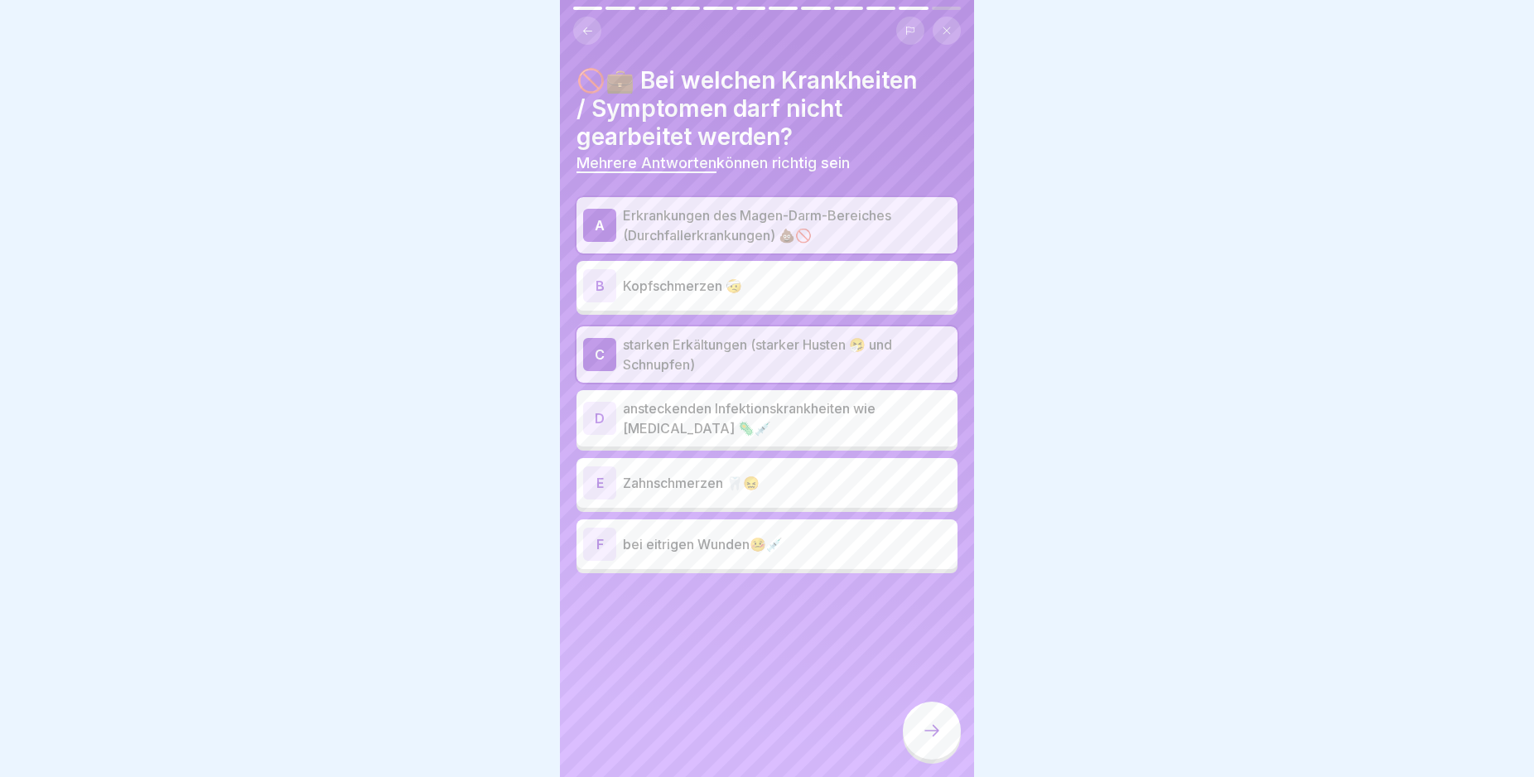
click at [812, 431] on p "ansteckenden Infektionskrankheiten wie [MEDICAL_DATA] 🦠💉" at bounding box center [787, 418] width 328 height 40
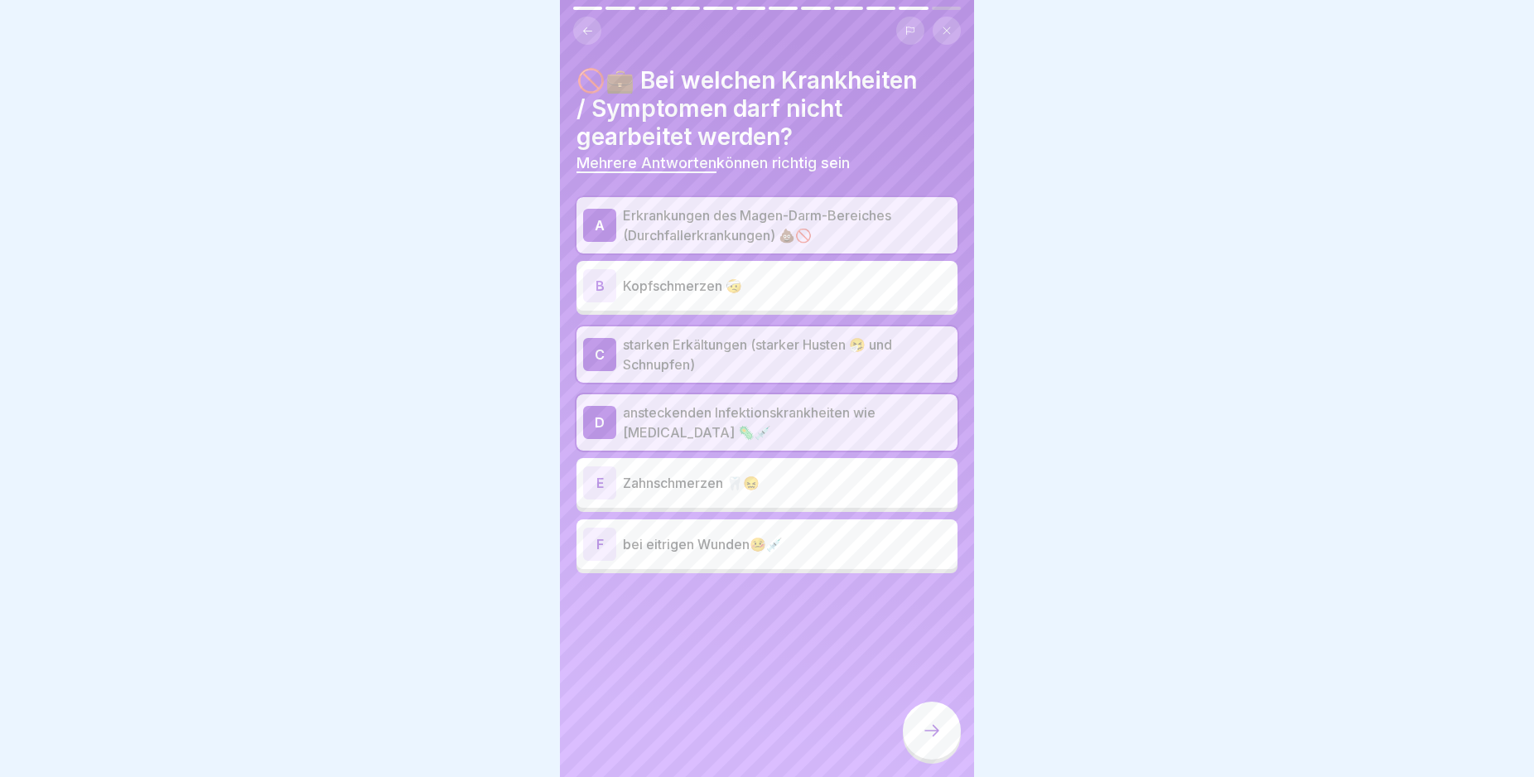
click at [788, 545] on p "bei eitrigen Wunden🤒💉" at bounding box center [787, 544] width 328 height 20
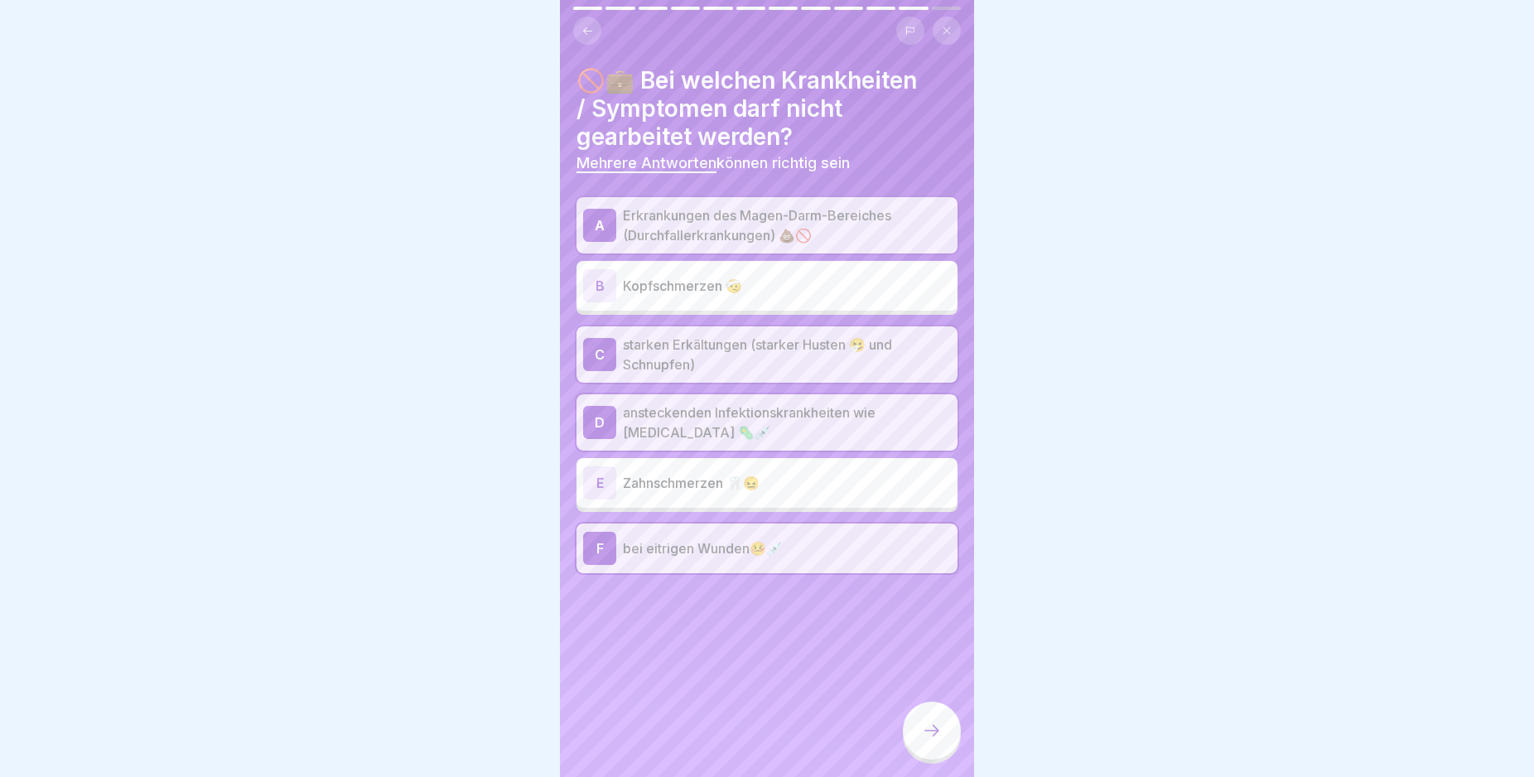
click at [915, 736] on div at bounding box center [932, 730] width 58 height 58
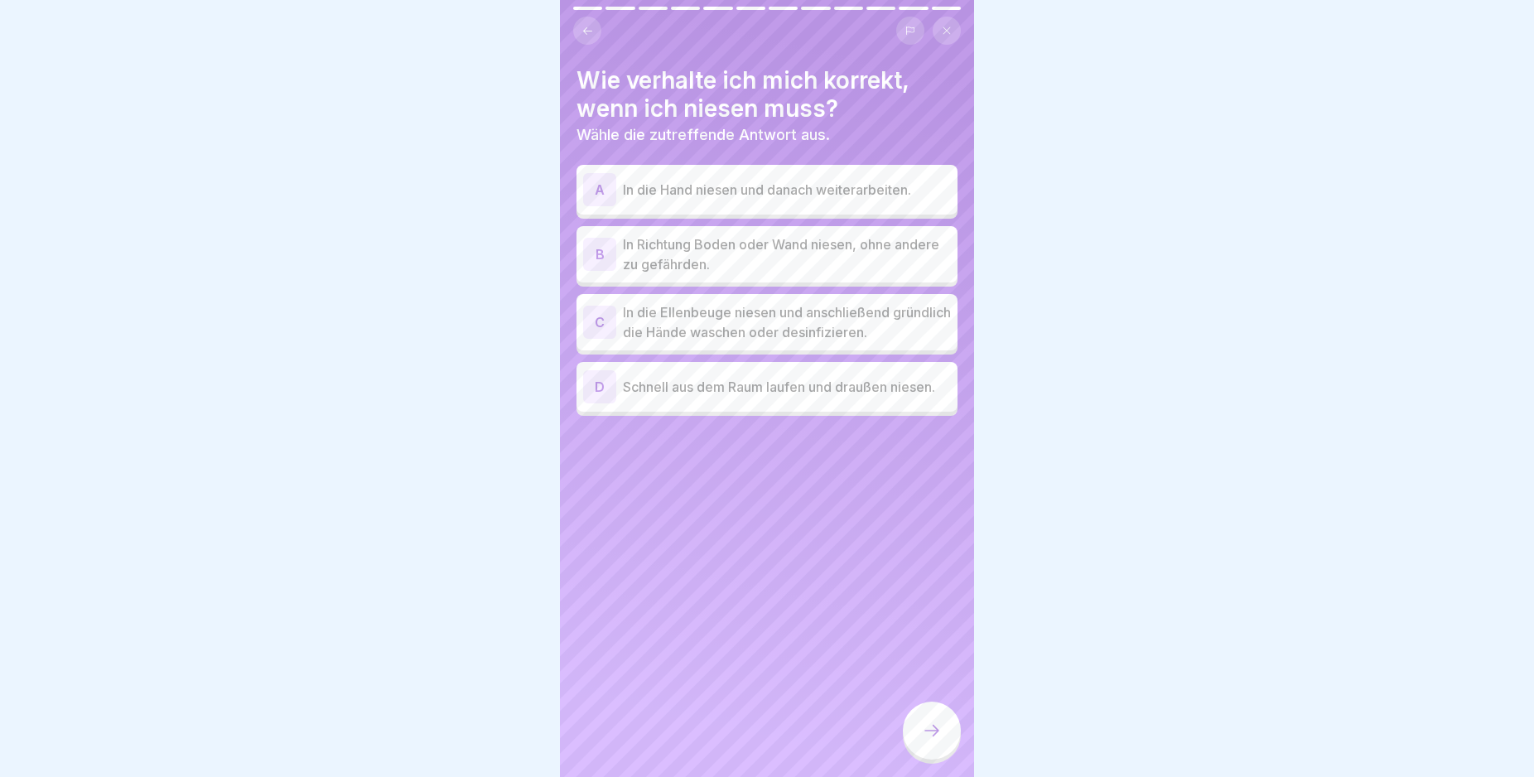
click at [799, 323] on p "In die Ellenbeuge niesen und anschließend gründlich die Hände waschen oder desi…" at bounding box center [787, 322] width 328 height 40
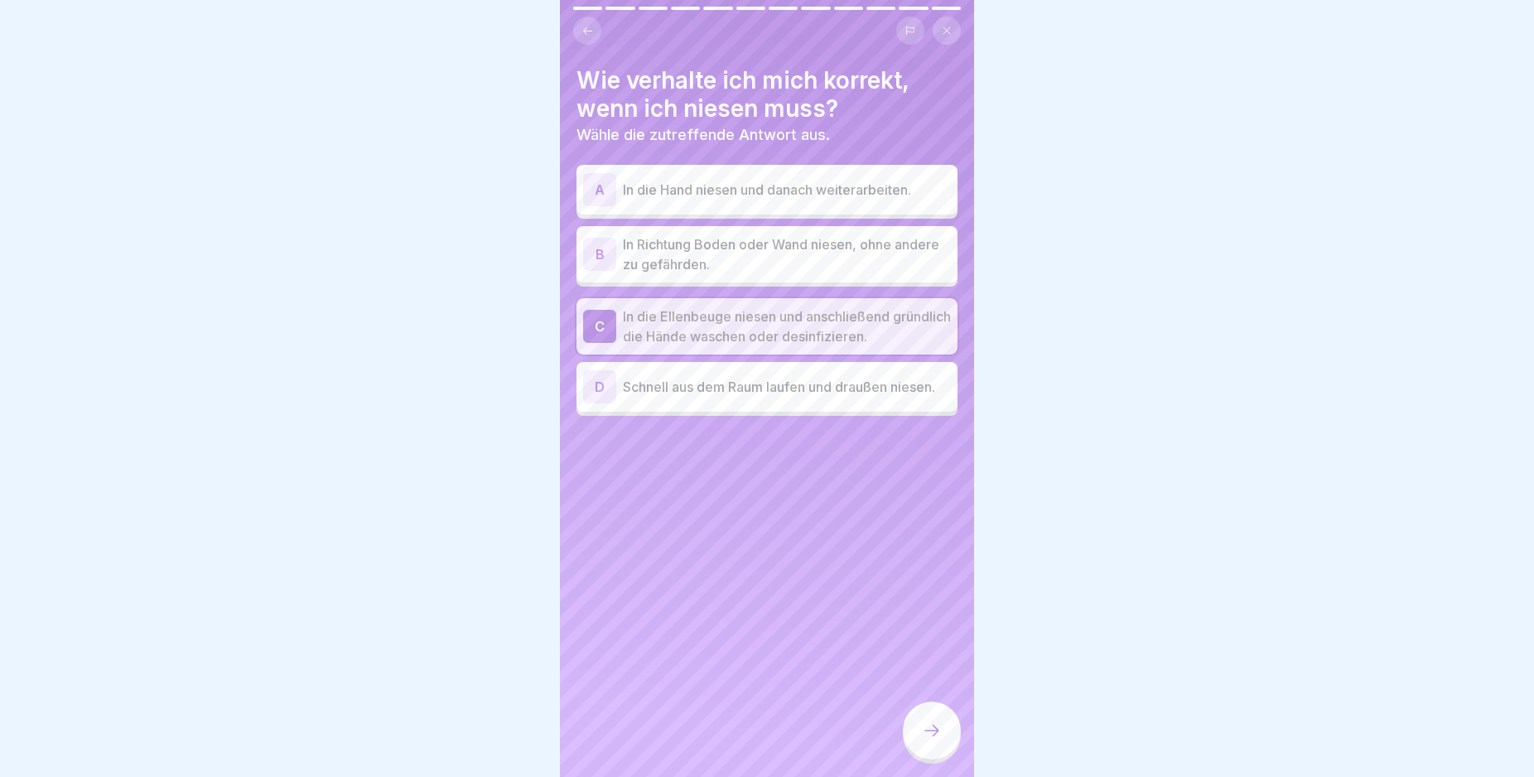
click at [925, 725] on div at bounding box center [932, 730] width 58 height 58
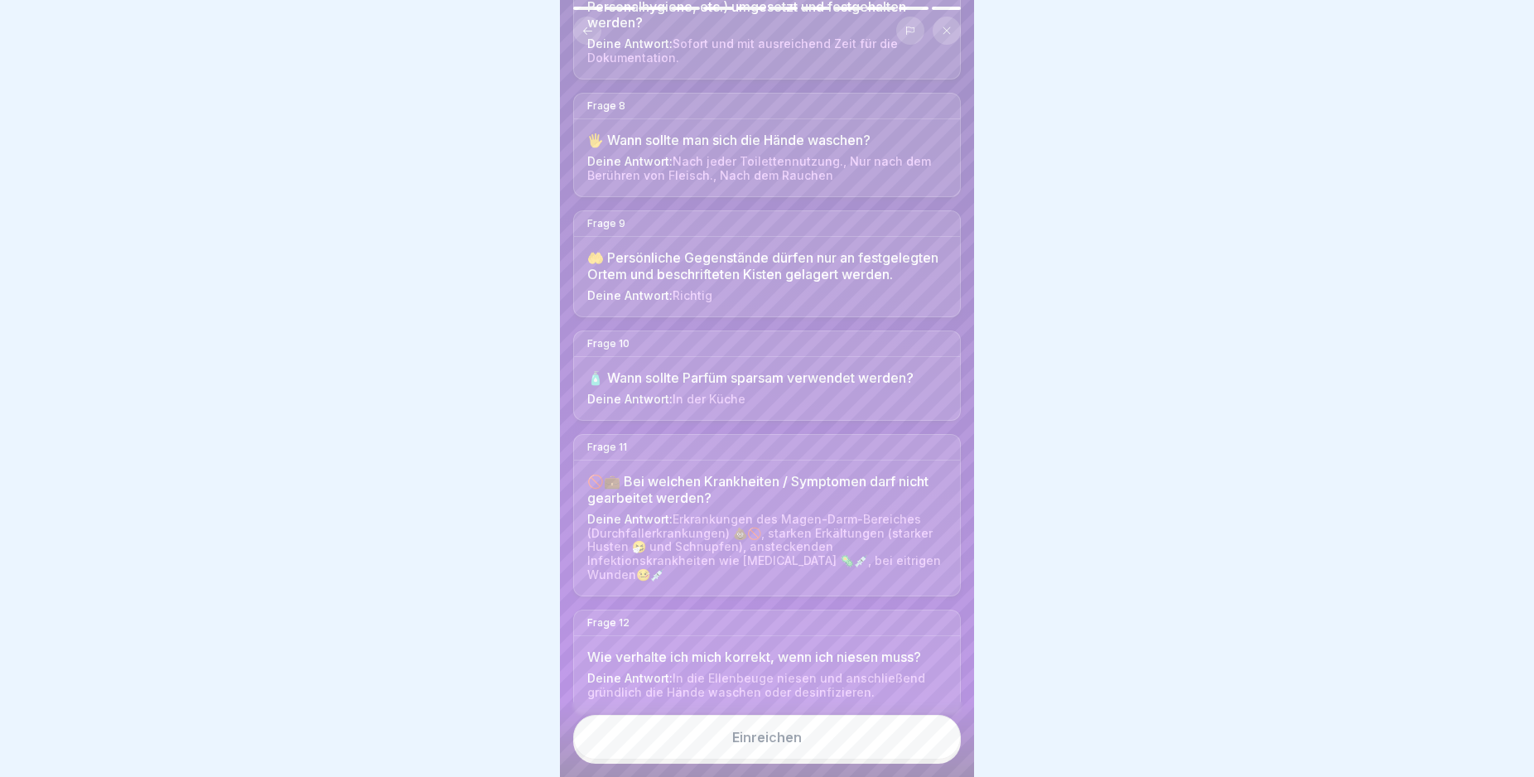
scroll to position [1029, 0]
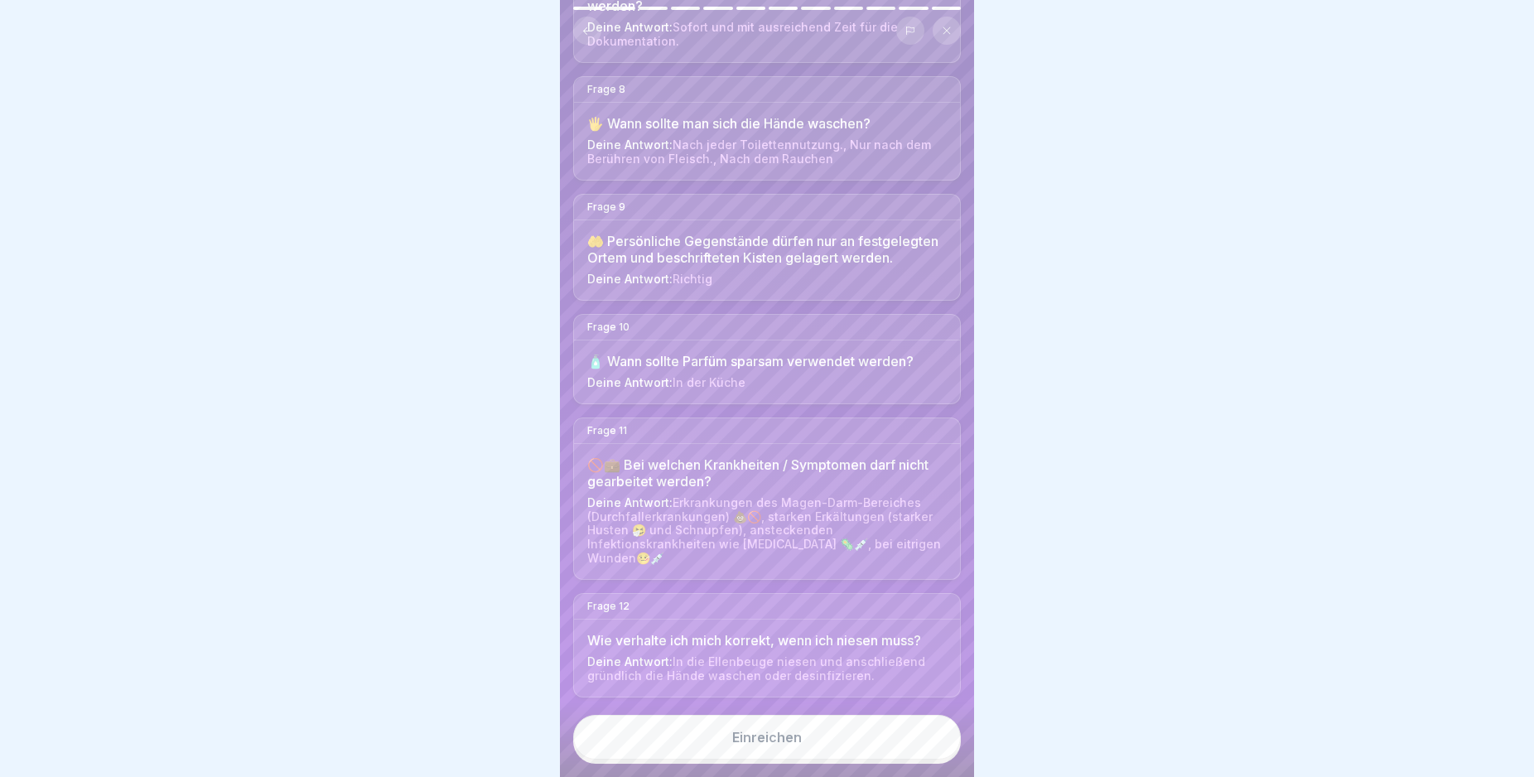
click at [768, 745] on div "Einreichen" at bounding box center [767, 737] width 70 height 15
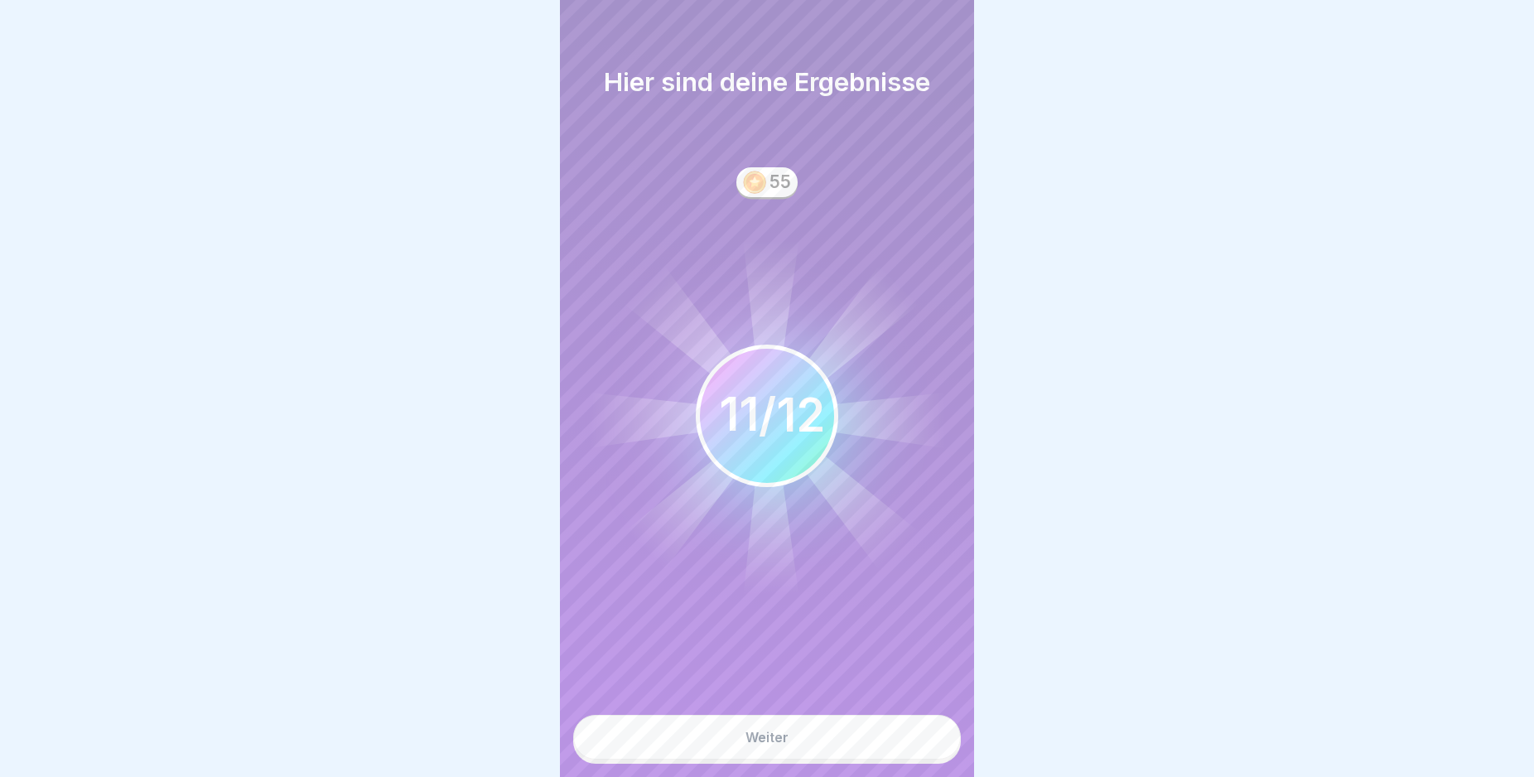
click at [770, 745] on div "Weiter" at bounding box center [766, 737] width 43 height 15
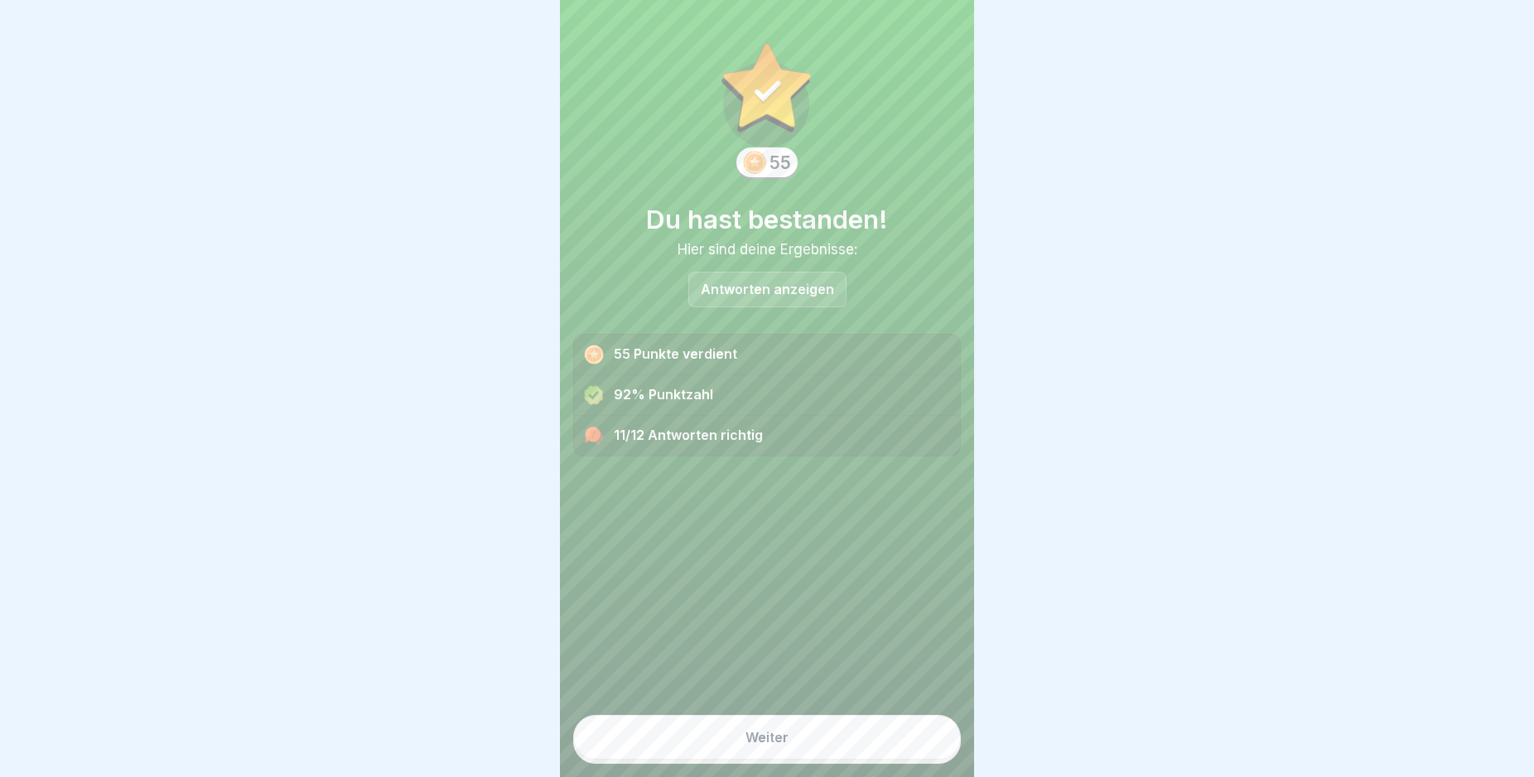
click at [736, 754] on button "Weiter" at bounding box center [767, 737] width 388 height 45
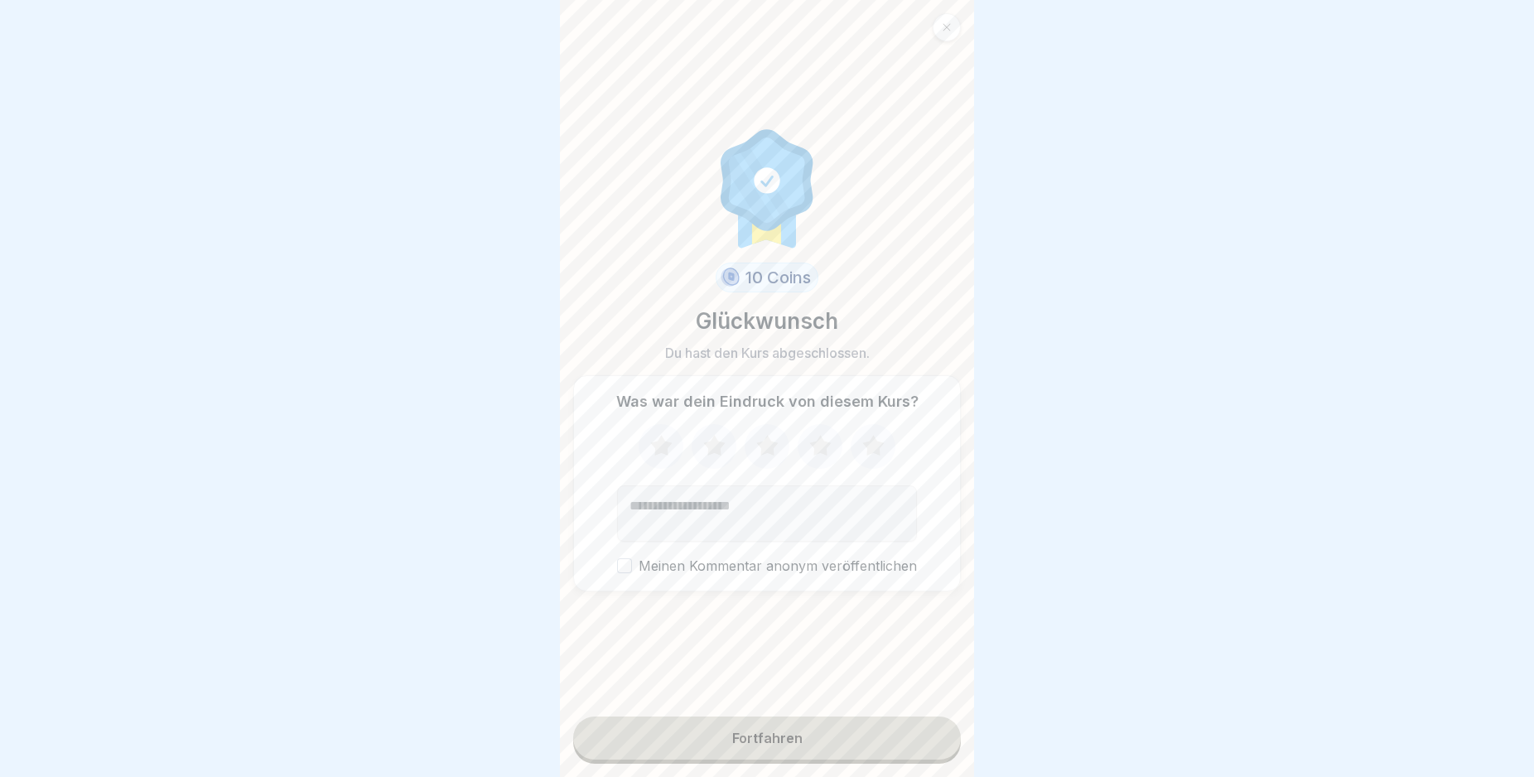
click at [756, 738] on button "Fortfahren" at bounding box center [767, 737] width 388 height 43
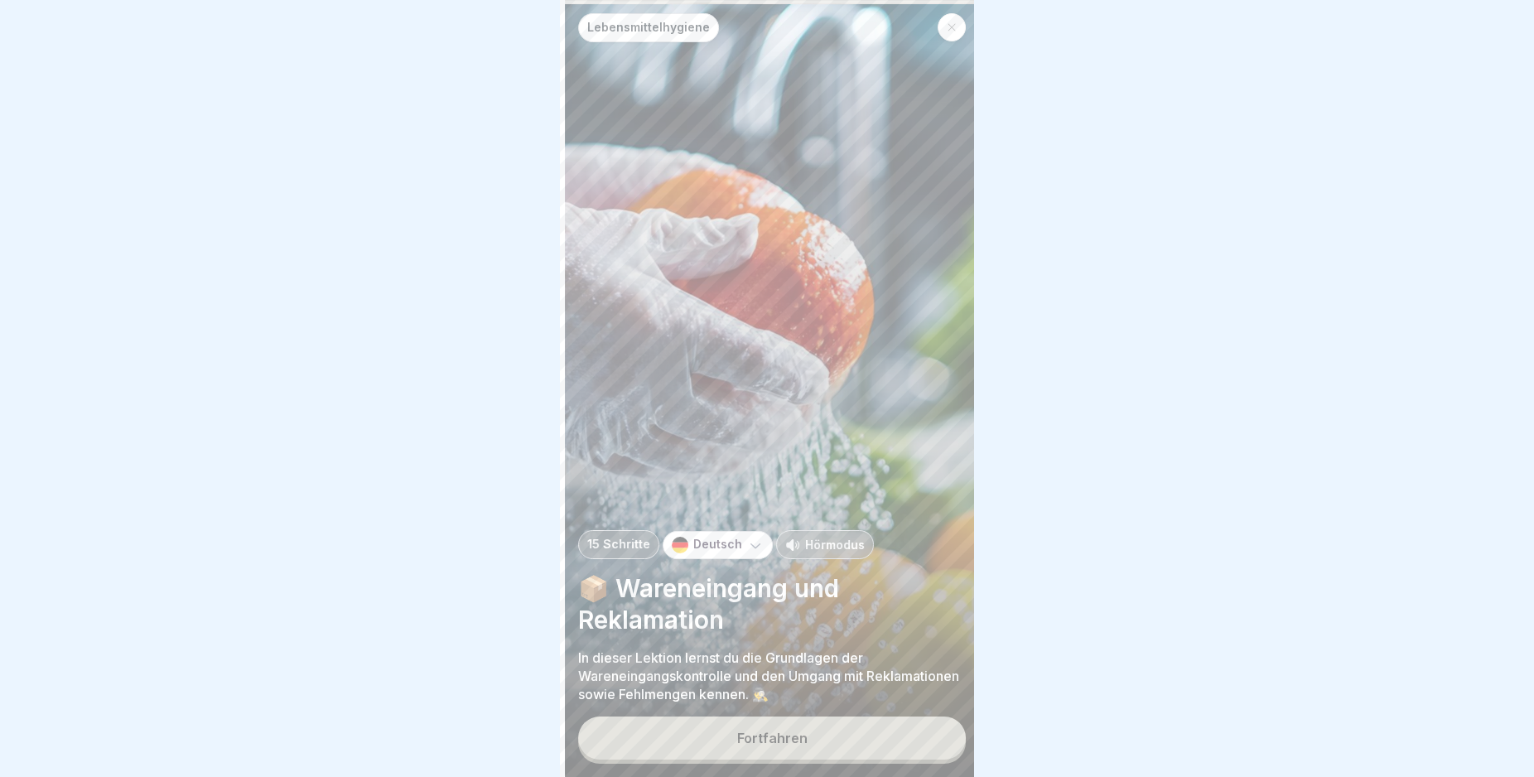
click at [959, 30] on div at bounding box center [951, 27] width 28 height 28
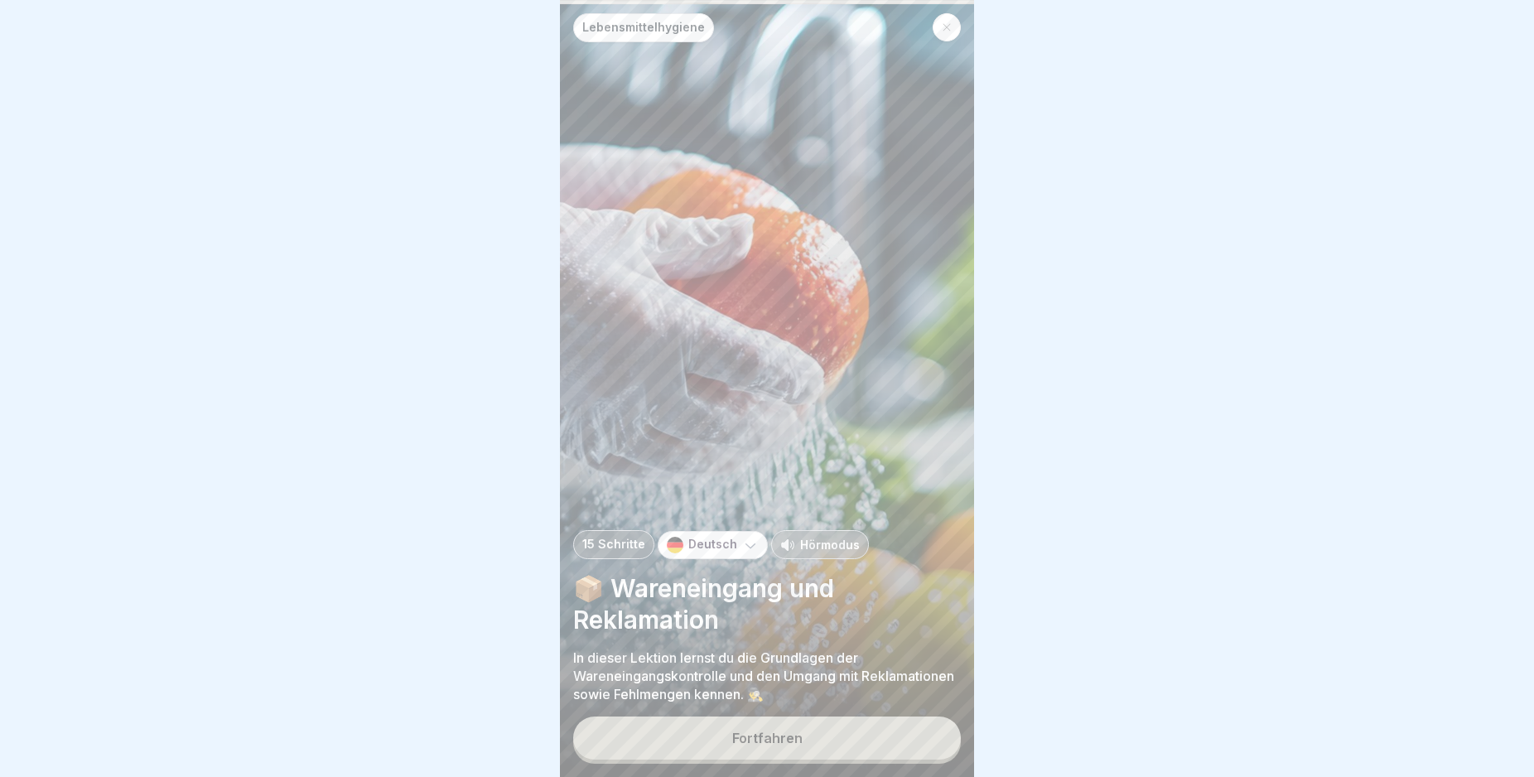
click at [951, 31] on icon at bounding box center [947, 27] width 10 height 10
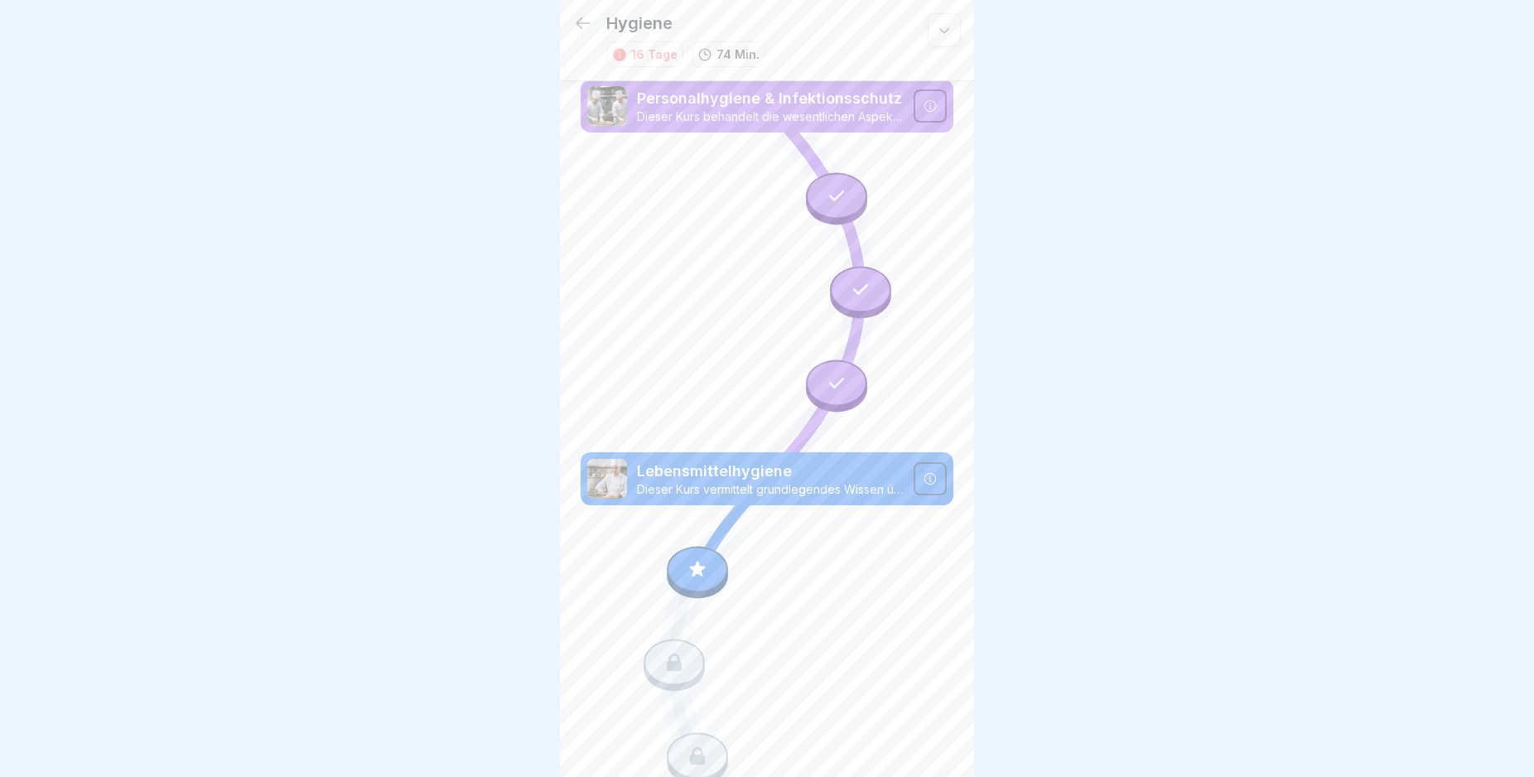
click at [587, 13] on icon at bounding box center [583, 23] width 20 height 20
